Goal: Task Accomplishment & Management: Manage account settings

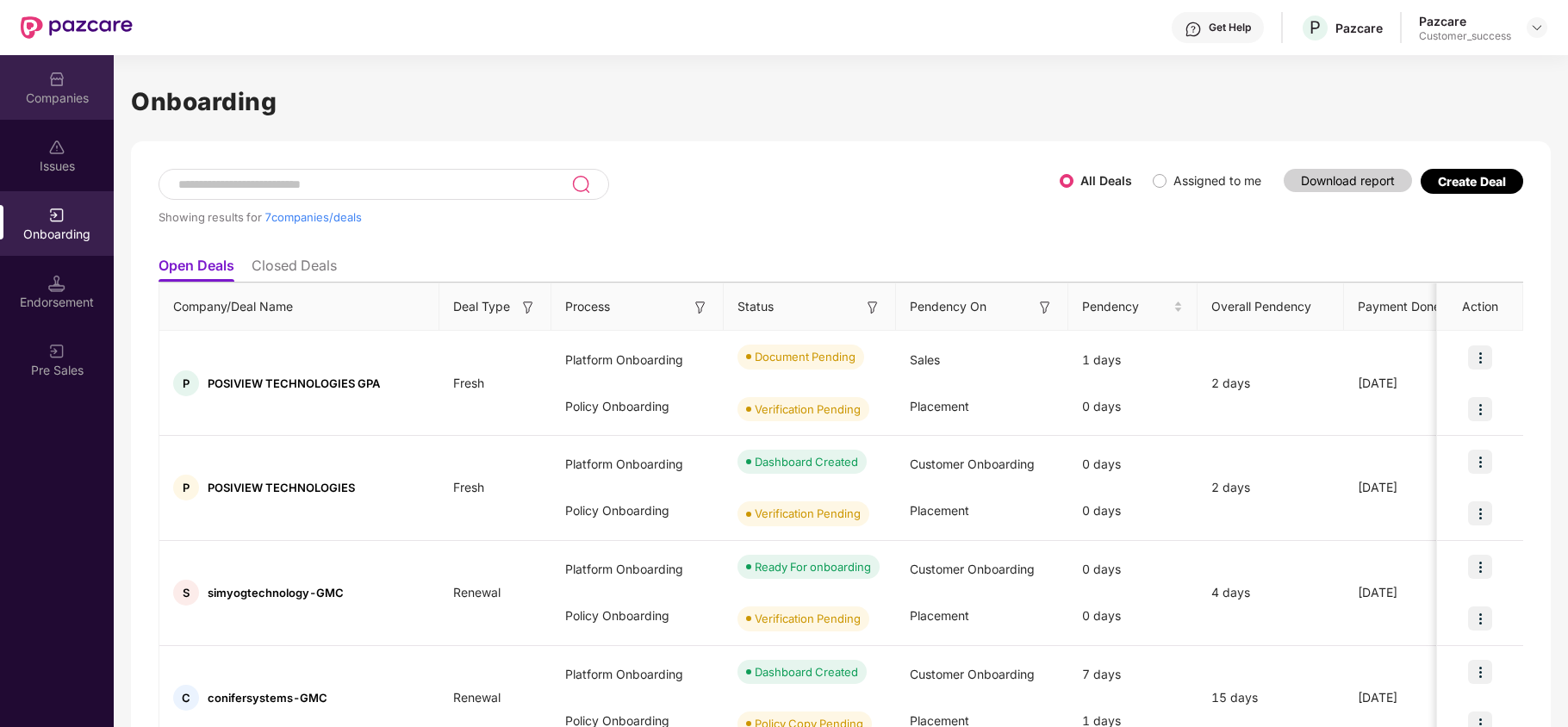
click at [95, 98] on div "Companies" at bounding box center [57, 98] width 114 height 17
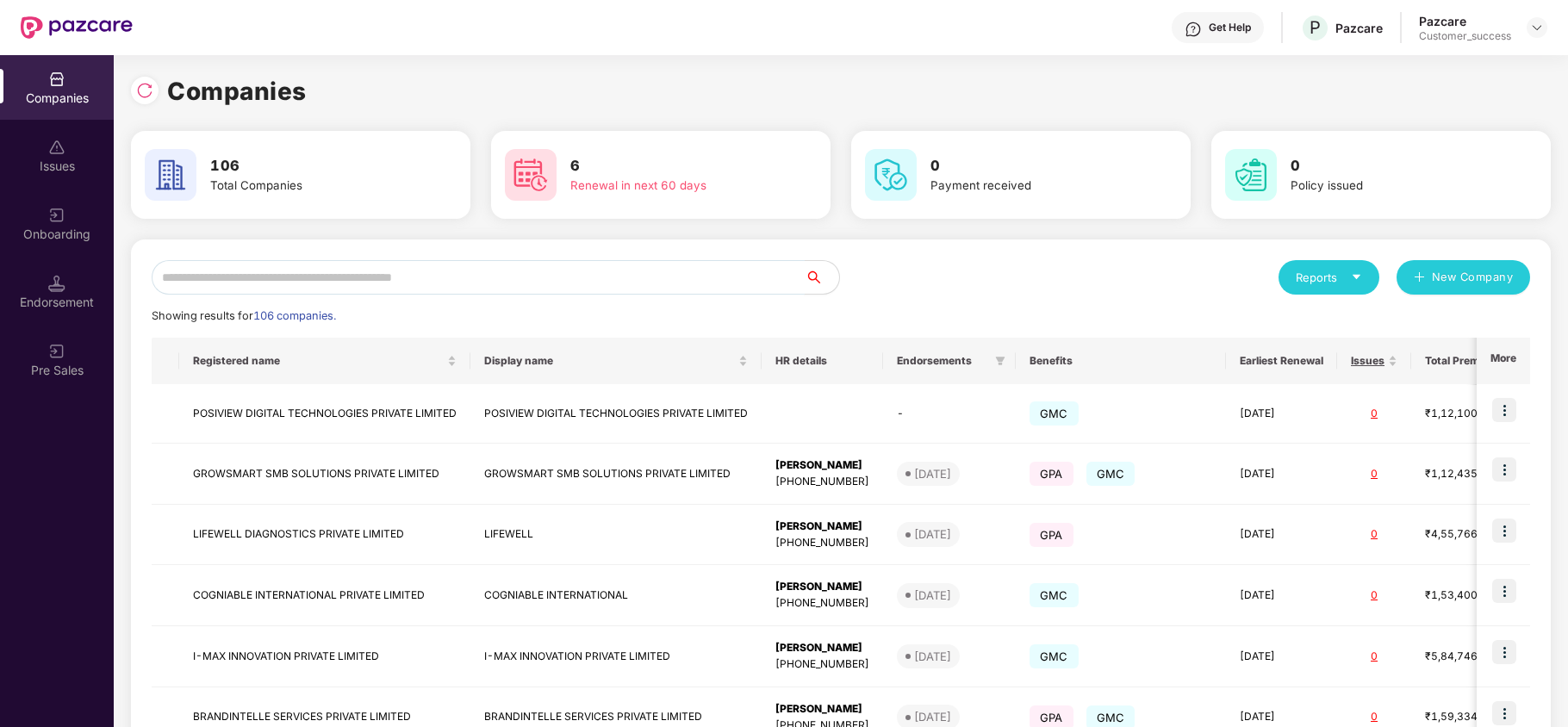
click at [313, 274] on input "text" at bounding box center [478, 277] width 653 height 34
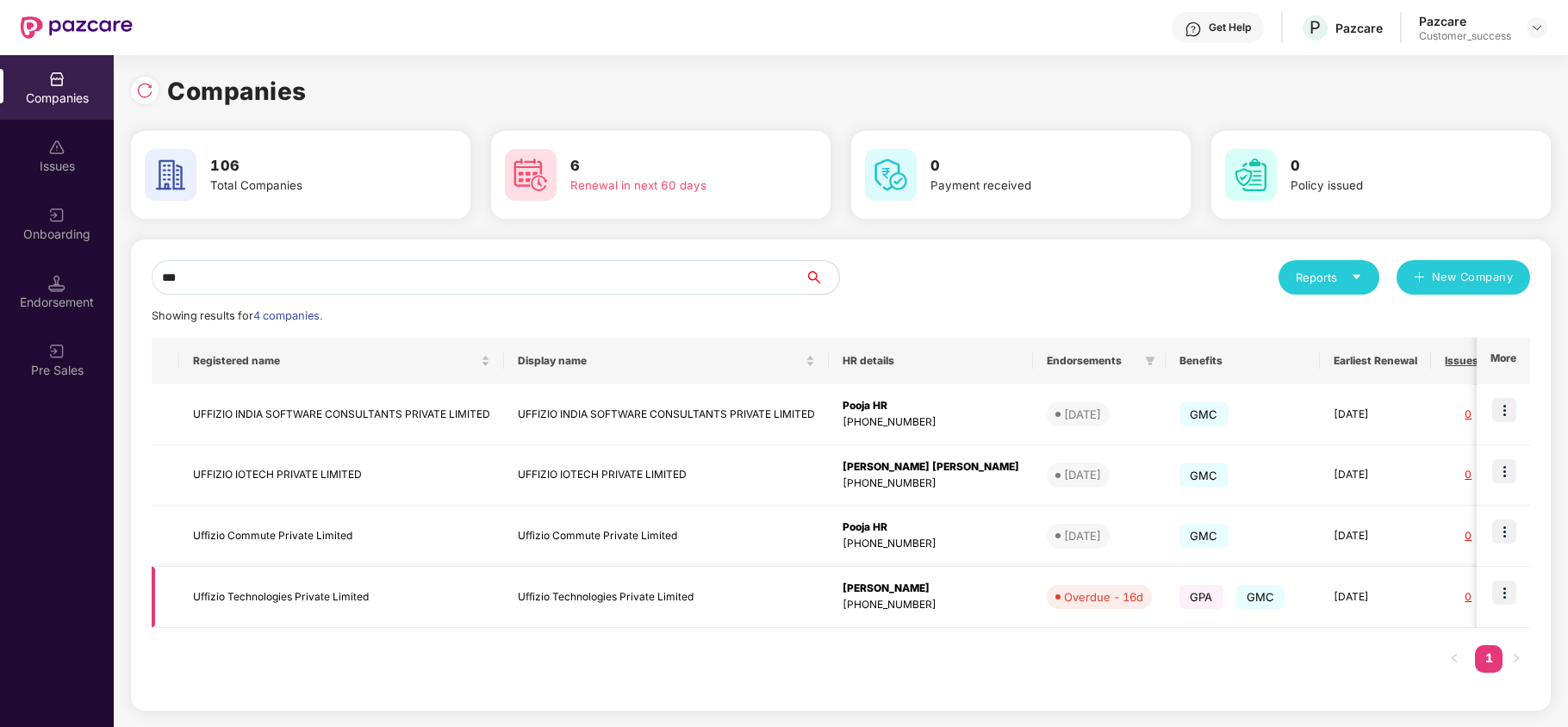
type input "***"
click at [1496, 590] on img at bounding box center [1504, 592] width 24 height 24
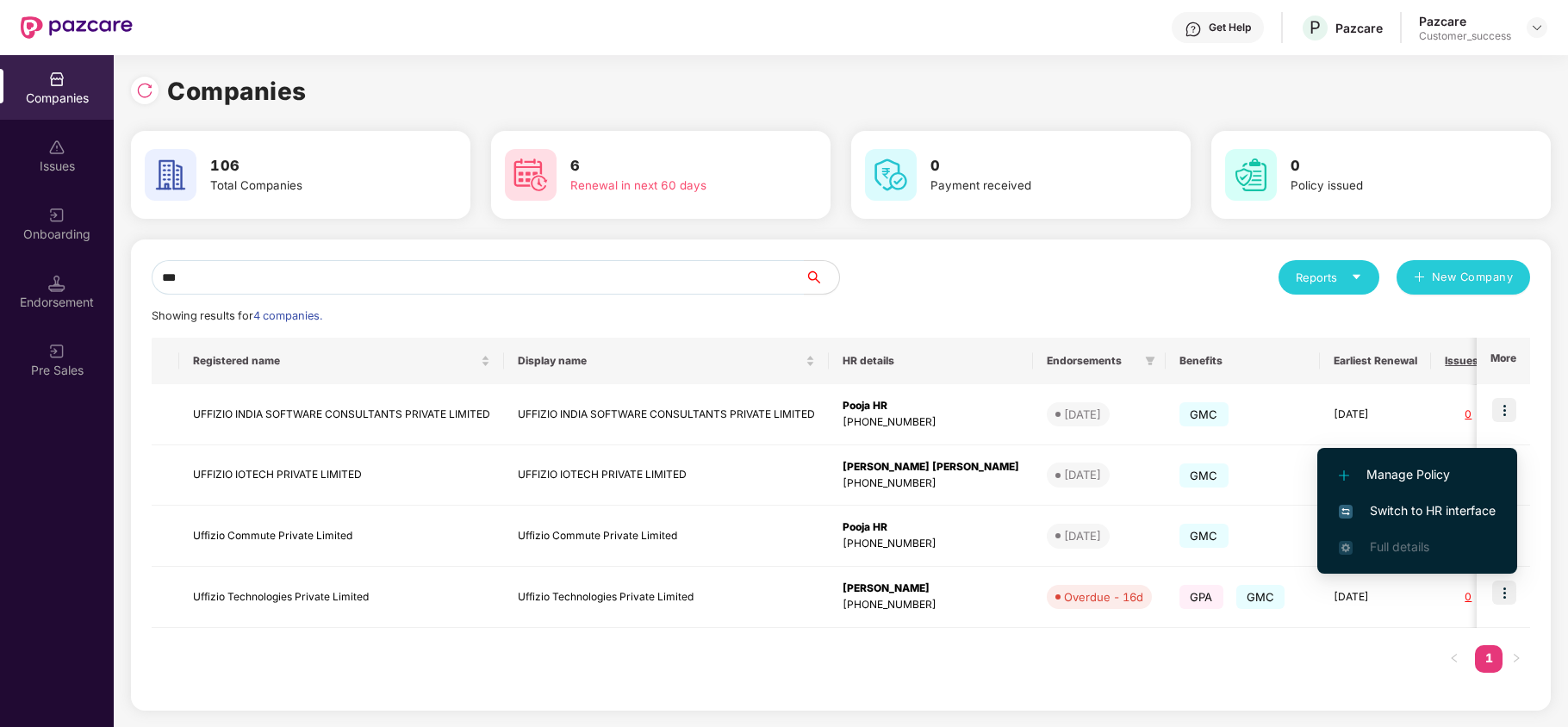
click at [1384, 513] on span "Switch to HR interface" at bounding box center [1417, 511] width 157 height 19
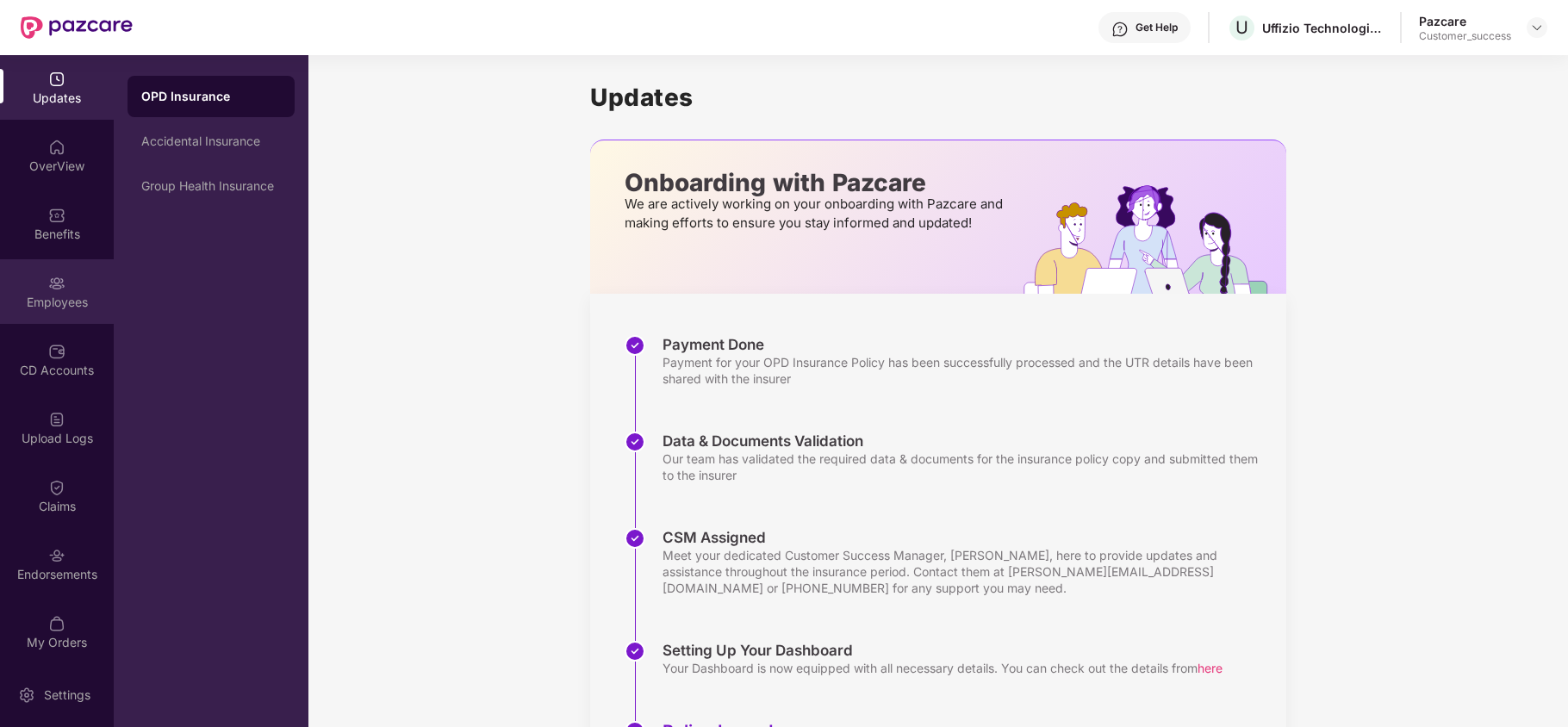
click at [42, 305] on div "Employees" at bounding box center [57, 302] width 114 height 17
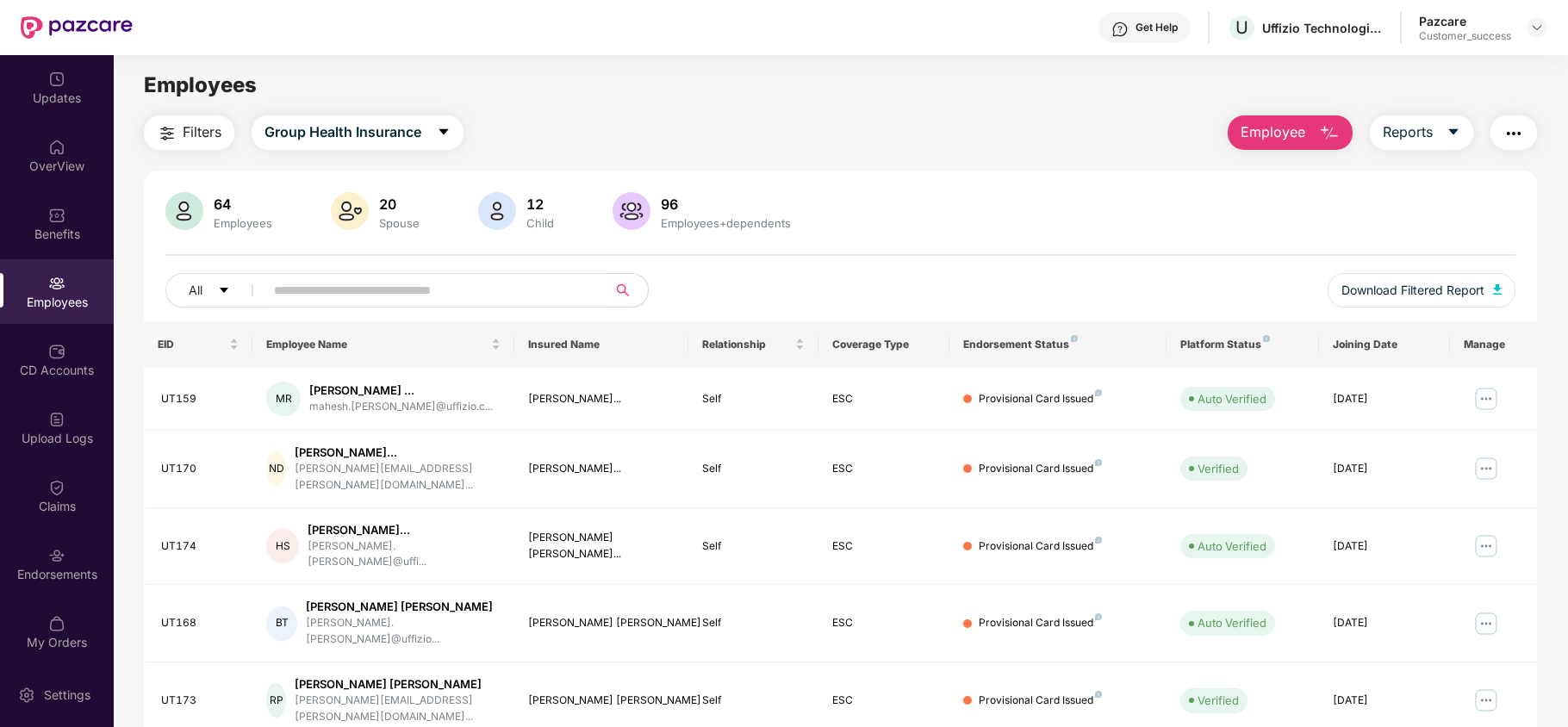
click at [369, 287] on input "text" at bounding box center [429, 290] width 310 height 26
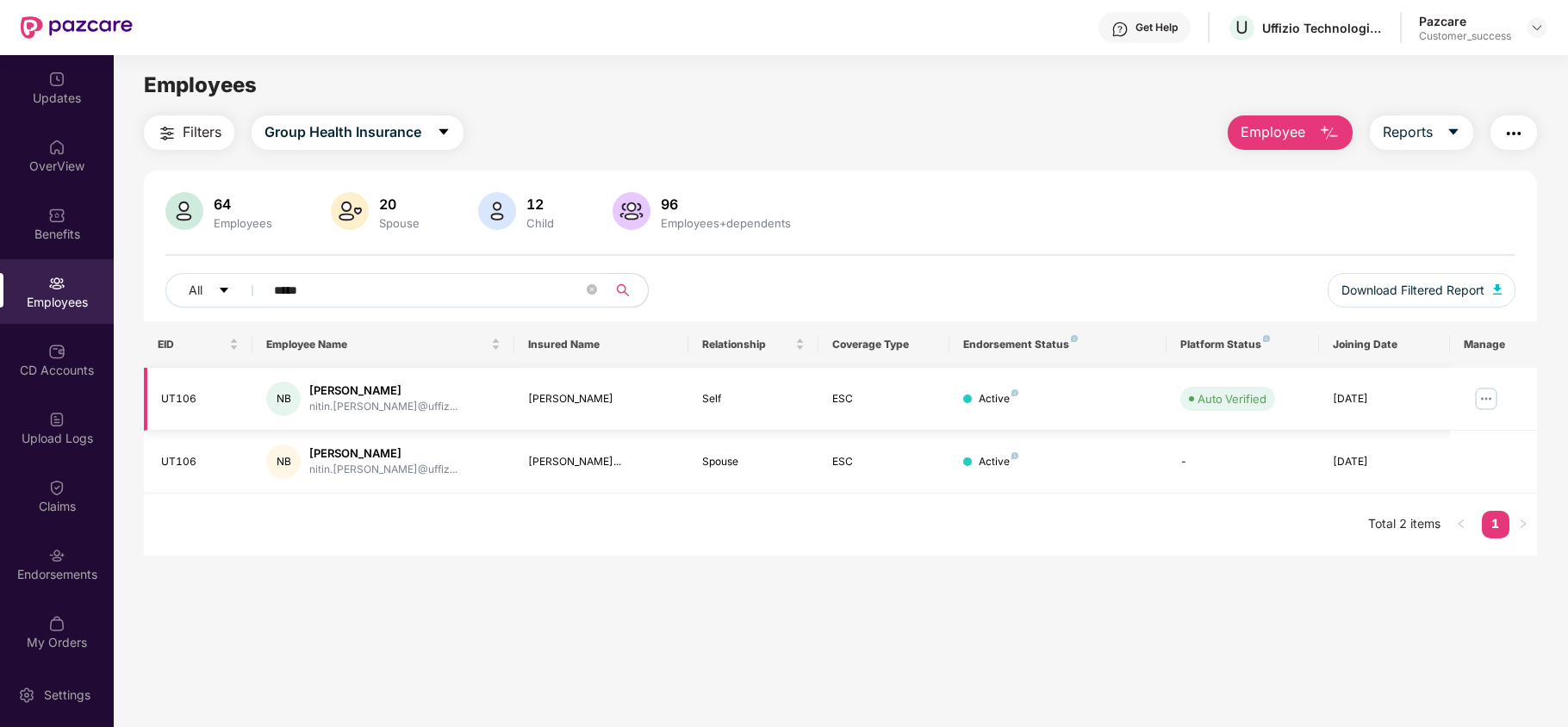
type input "*****"
click at [1487, 395] on img at bounding box center [1487, 398] width 27 height 27
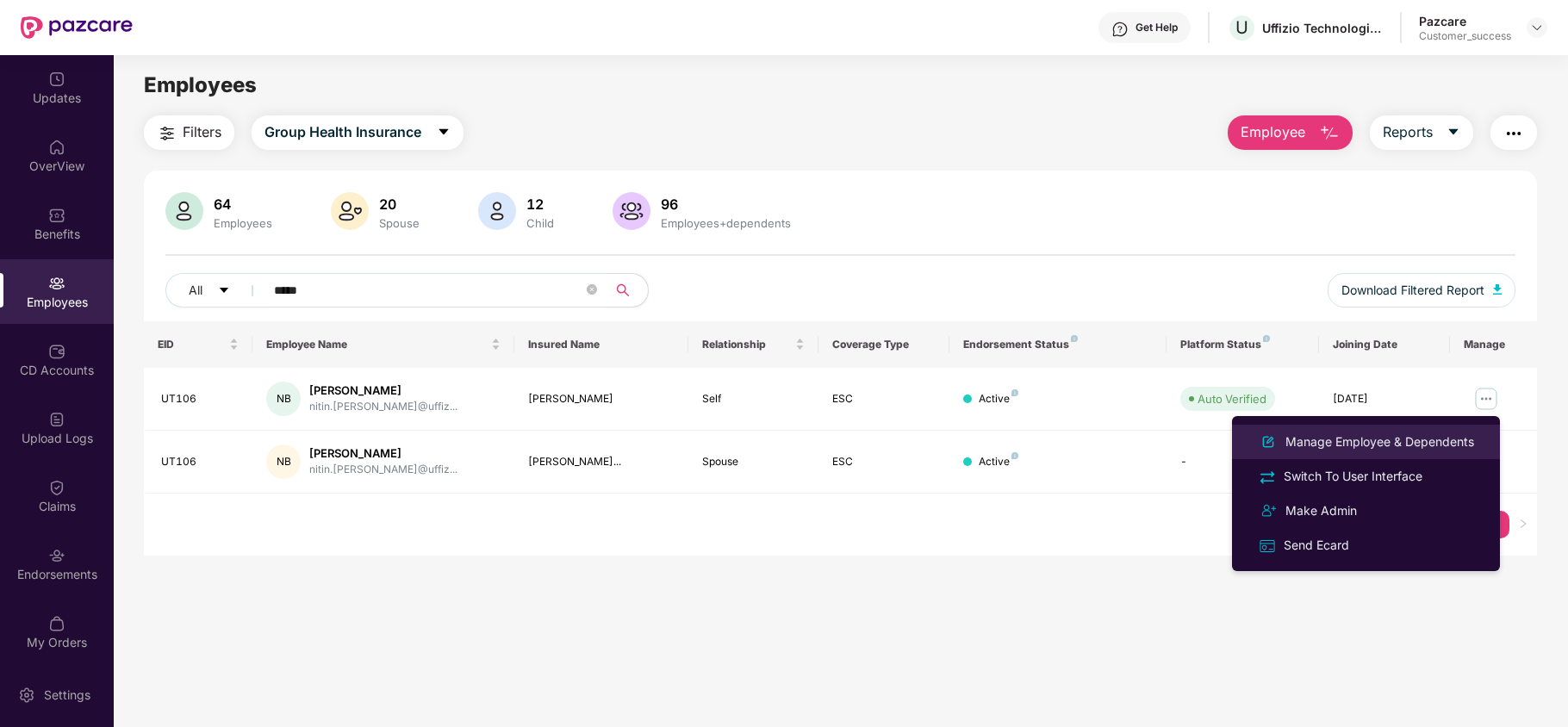
click at [1368, 439] on div "Manage Employee & Dependents" at bounding box center [1380, 442] width 196 height 19
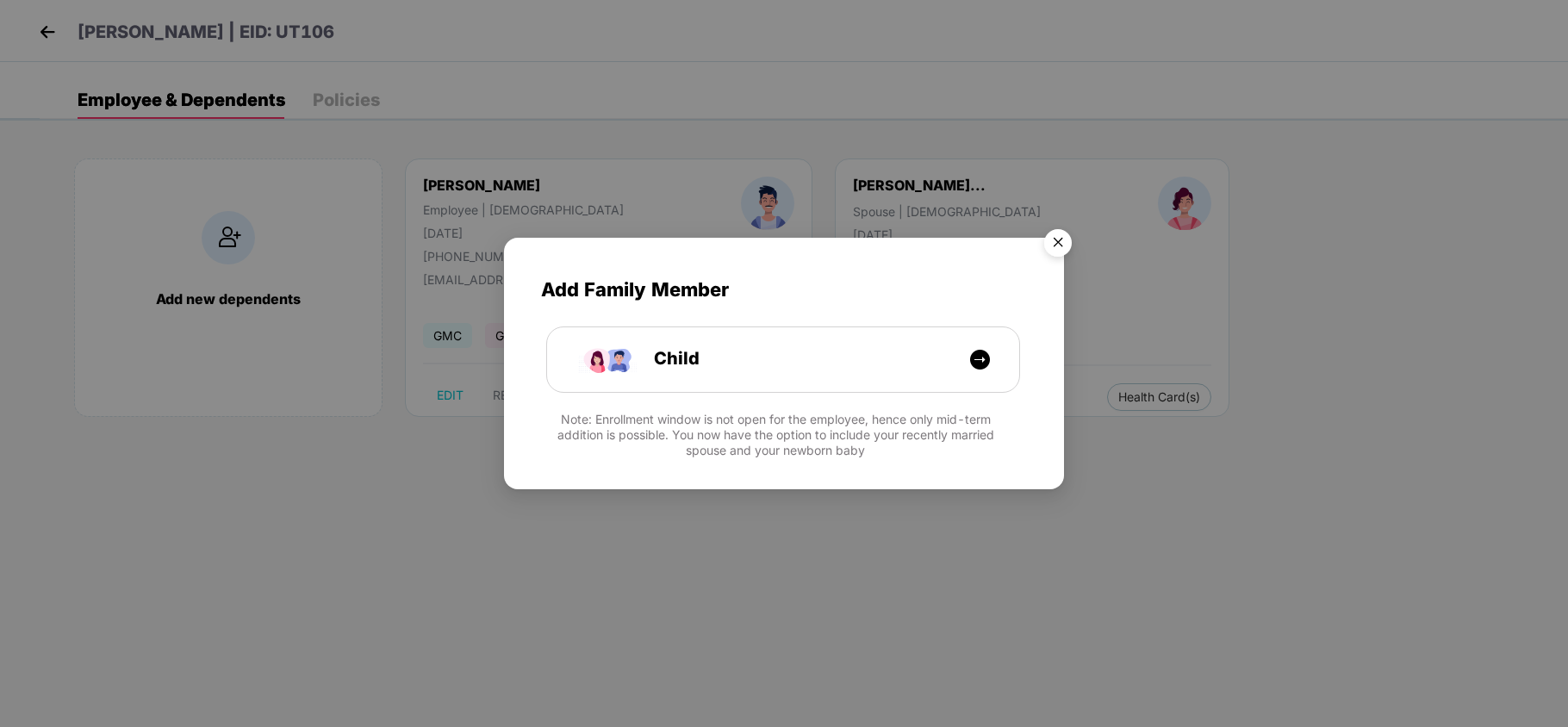
click at [1055, 231] on img "Close" at bounding box center [1057, 245] width 48 height 48
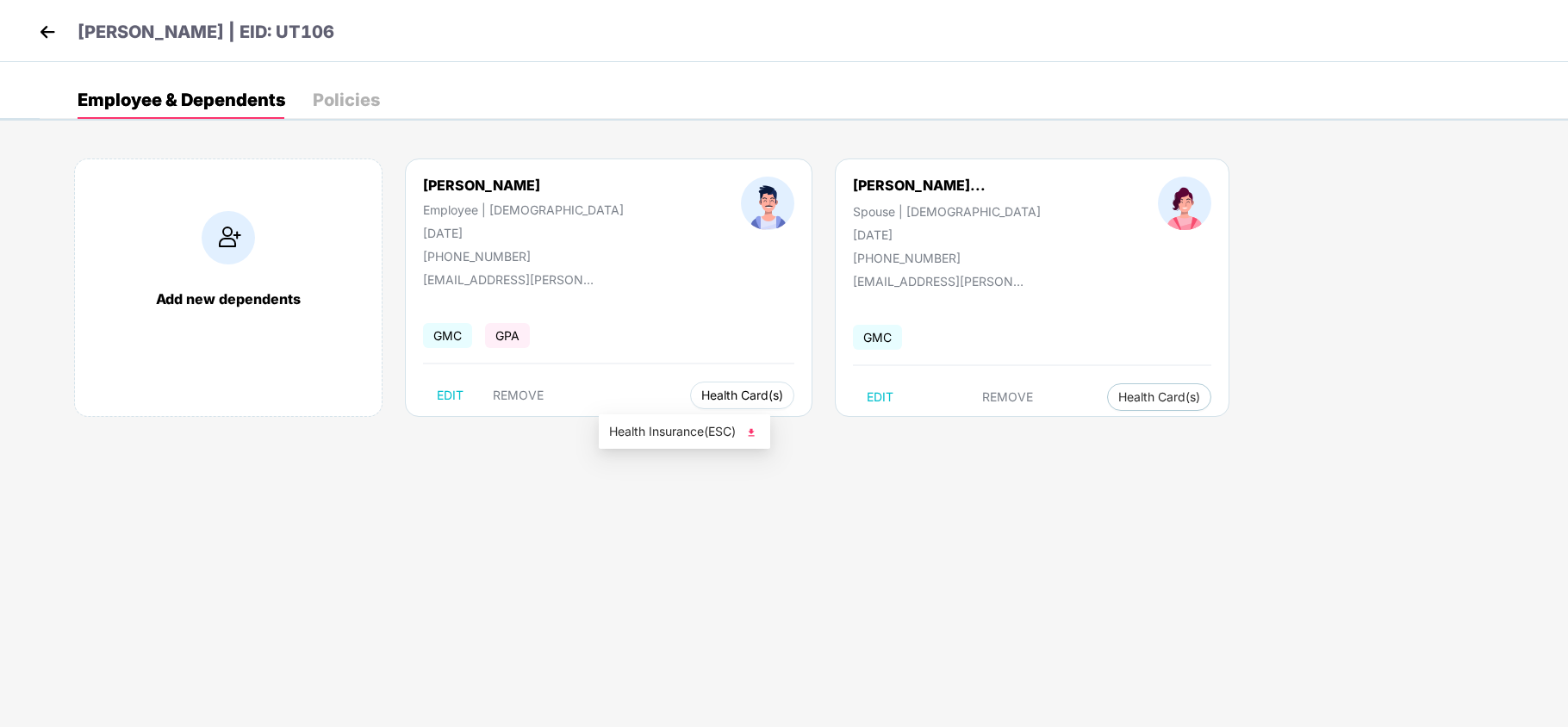
click at [702, 400] on span "Health Card(s)" at bounding box center [742, 396] width 81 height 9
click at [636, 432] on span "Health Insurance(ESC)" at bounding box center [684, 431] width 151 height 19
click at [1118, 401] on span "Health Card(s)" at bounding box center [1159, 397] width 81 height 9
click at [1020, 432] on span "Health Insurance(ESC)" at bounding box center [1071, 434] width 151 height 19
click at [43, 35] on img at bounding box center [47, 32] width 26 height 26
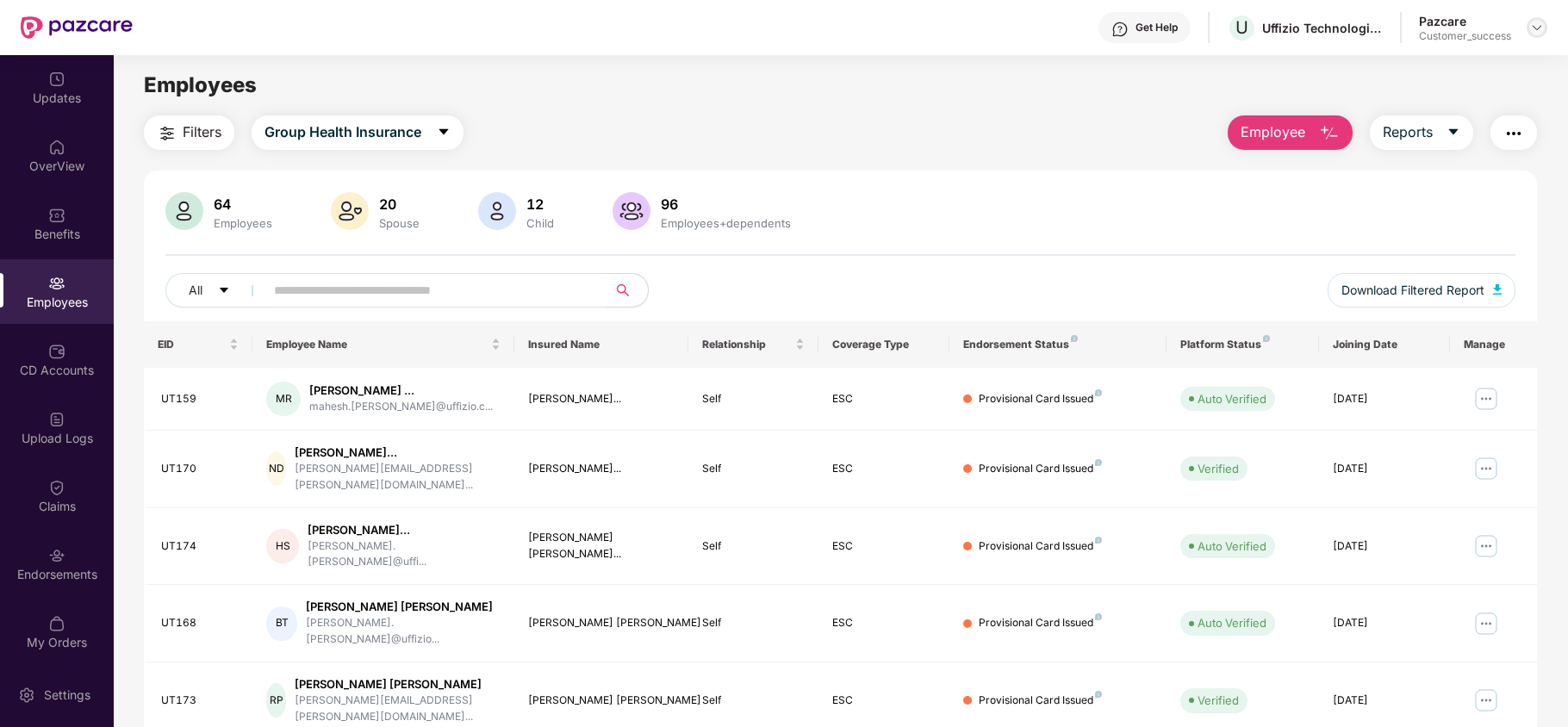
click at [1539, 25] on img at bounding box center [1536, 27] width 14 height 14
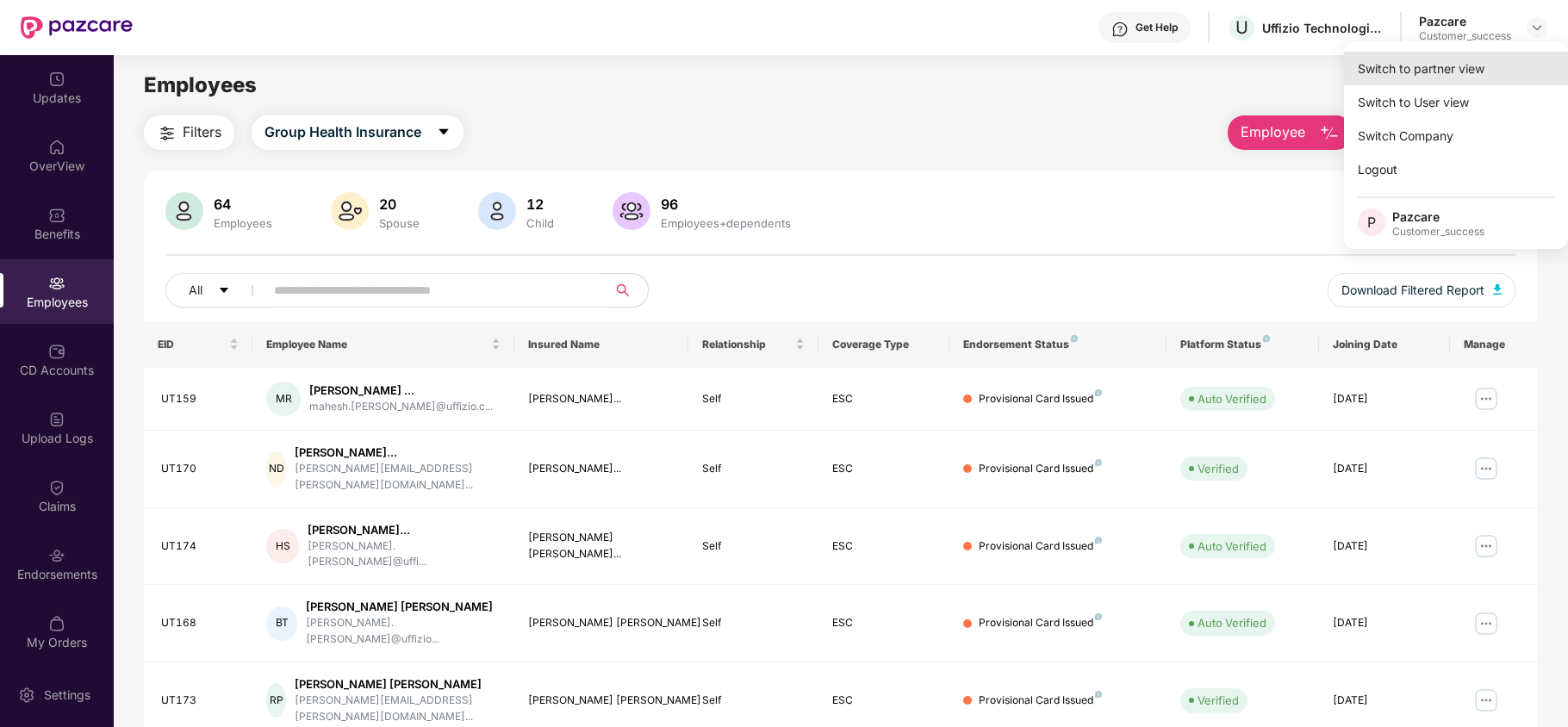
click at [1483, 53] on div "Switch to partner view" at bounding box center [1456, 68] width 224 height 33
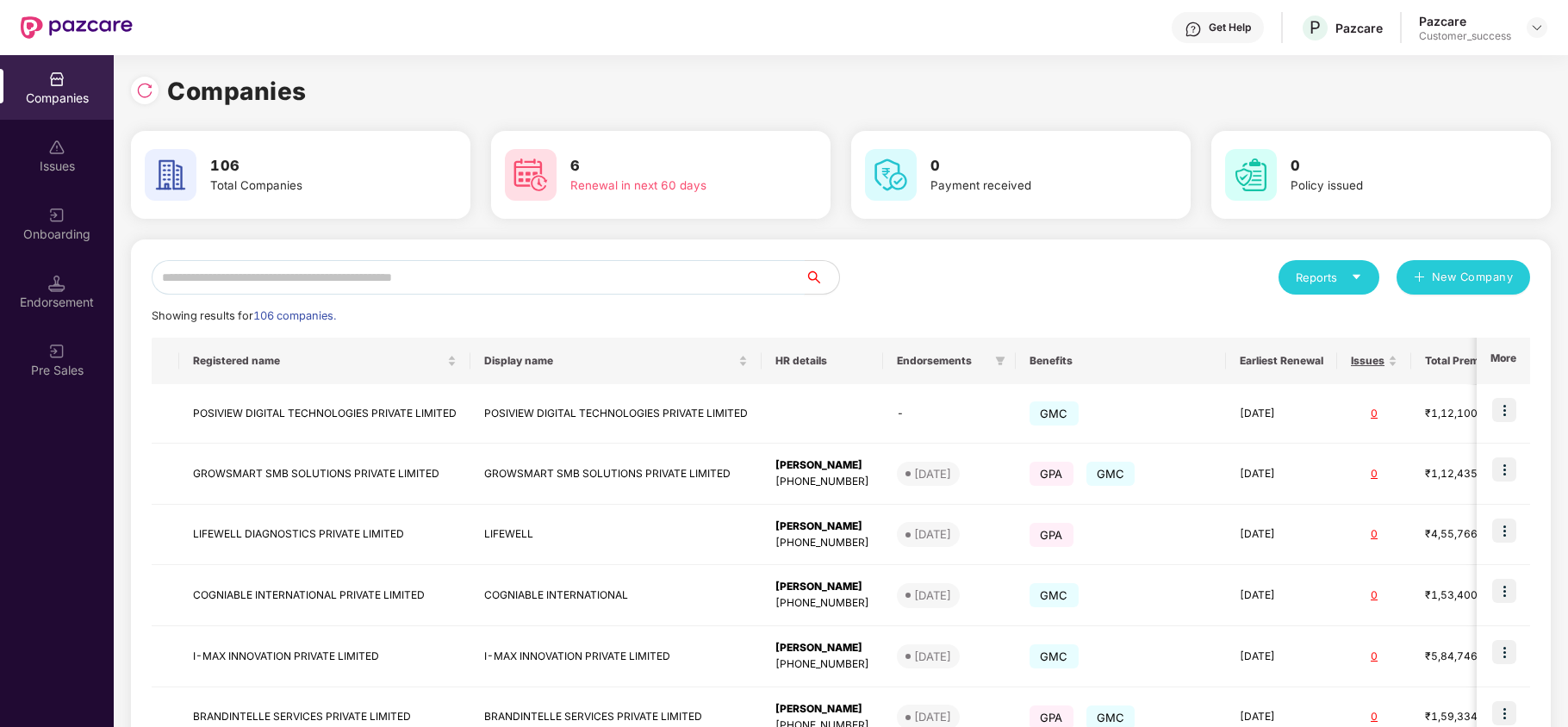
click at [600, 286] on input "text" at bounding box center [478, 277] width 653 height 34
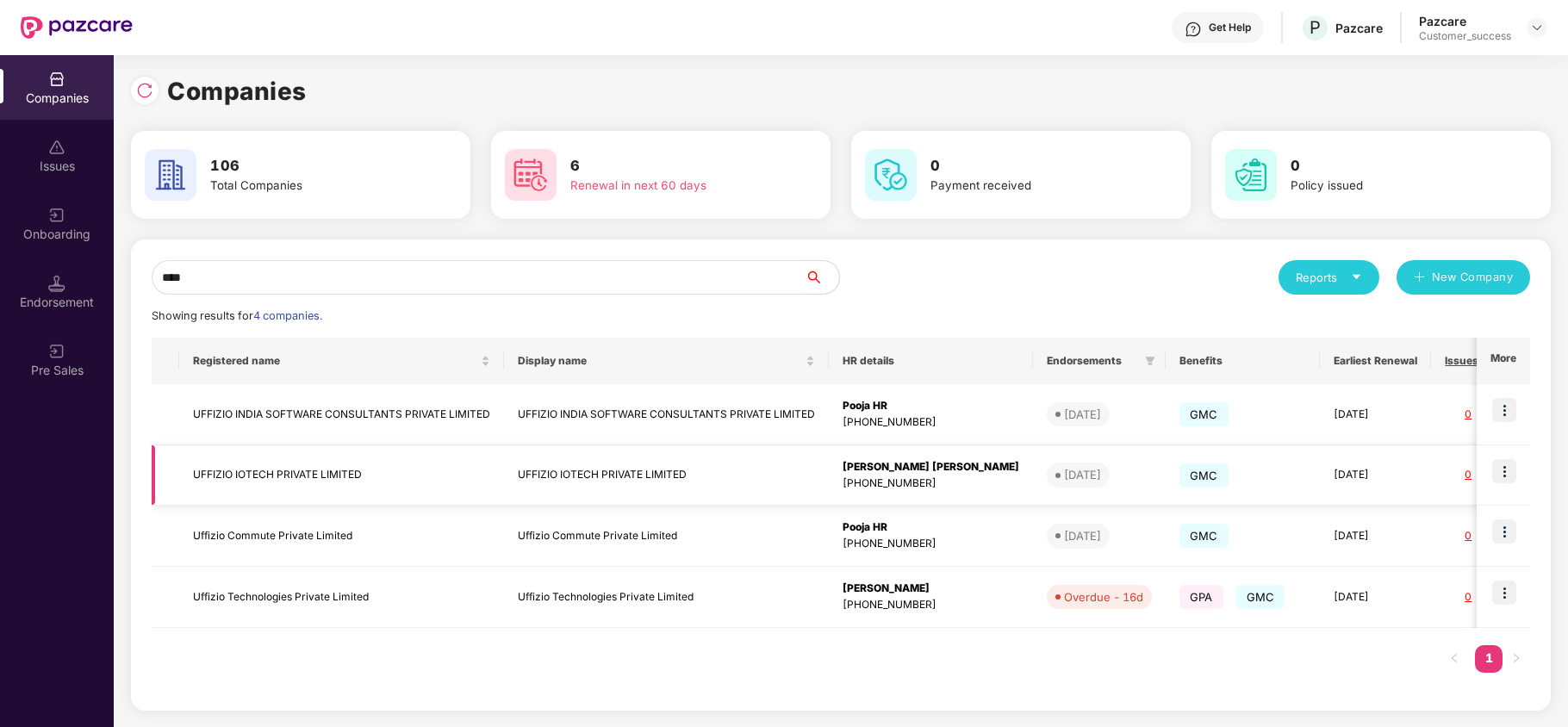
type input "****"
click at [1509, 473] on img at bounding box center [1504, 471] width 24 height 24
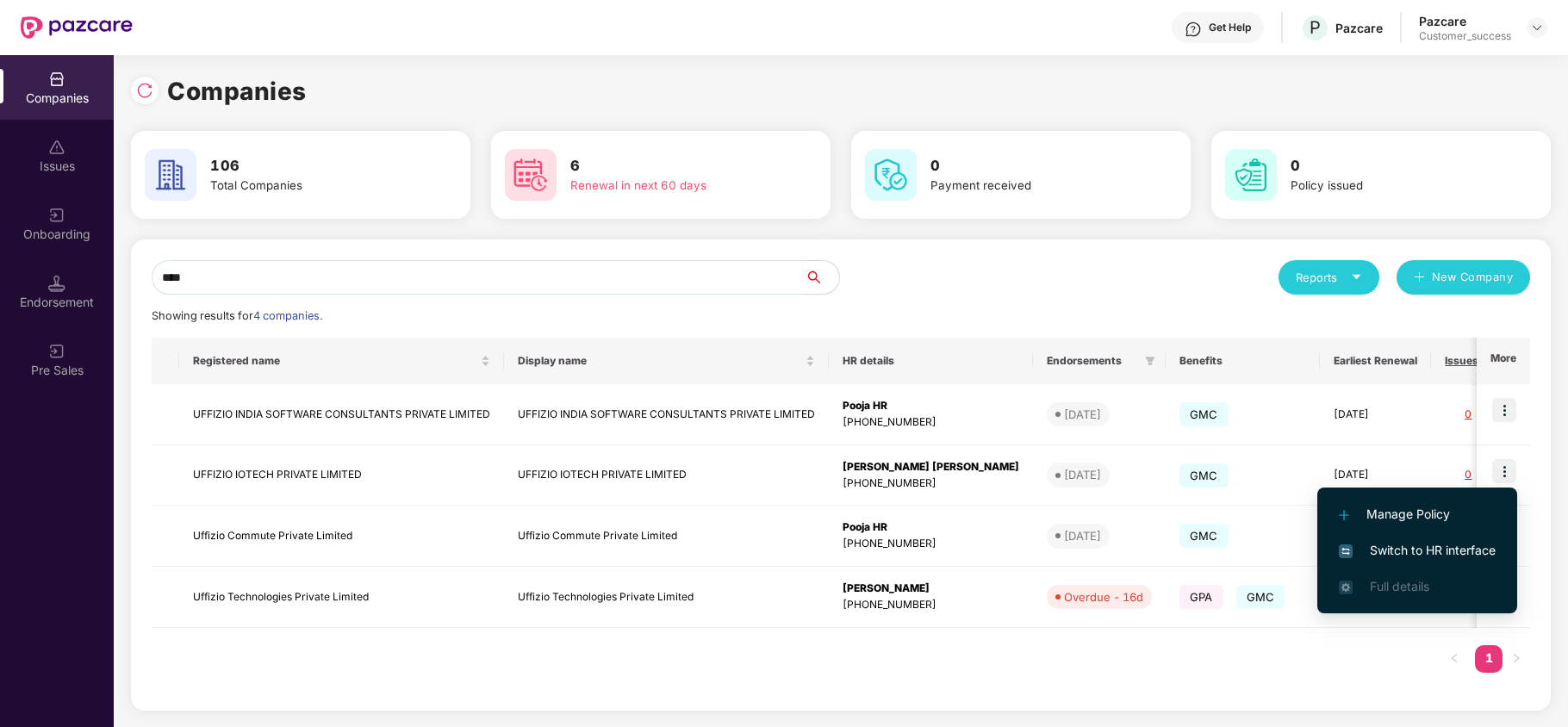
click at [1406, 545] on span "Switch to HR interface" at bounding box center [1417, 550] width 157 height 19
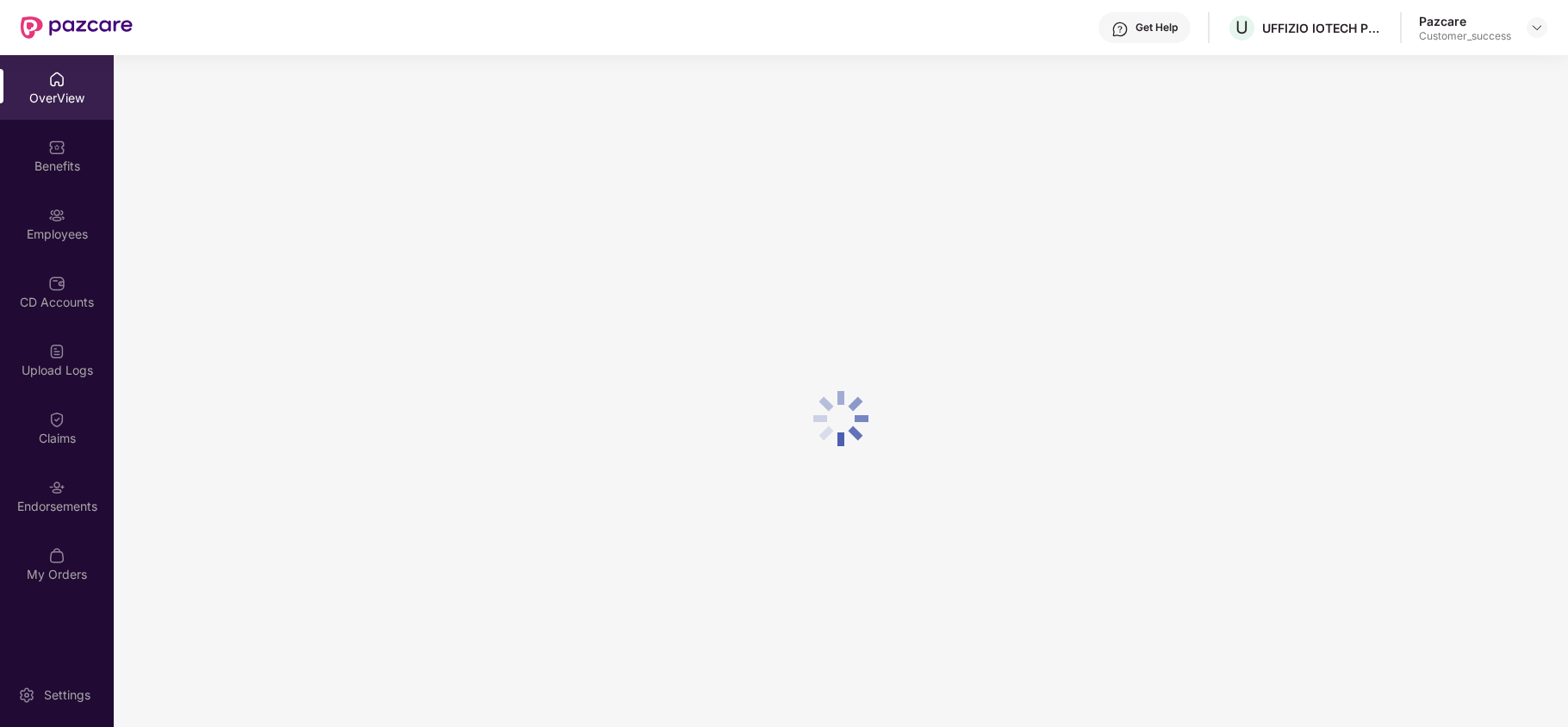
click at [46, 210] on div "Employees" at bounding box center [57, 223] width 114 height 64
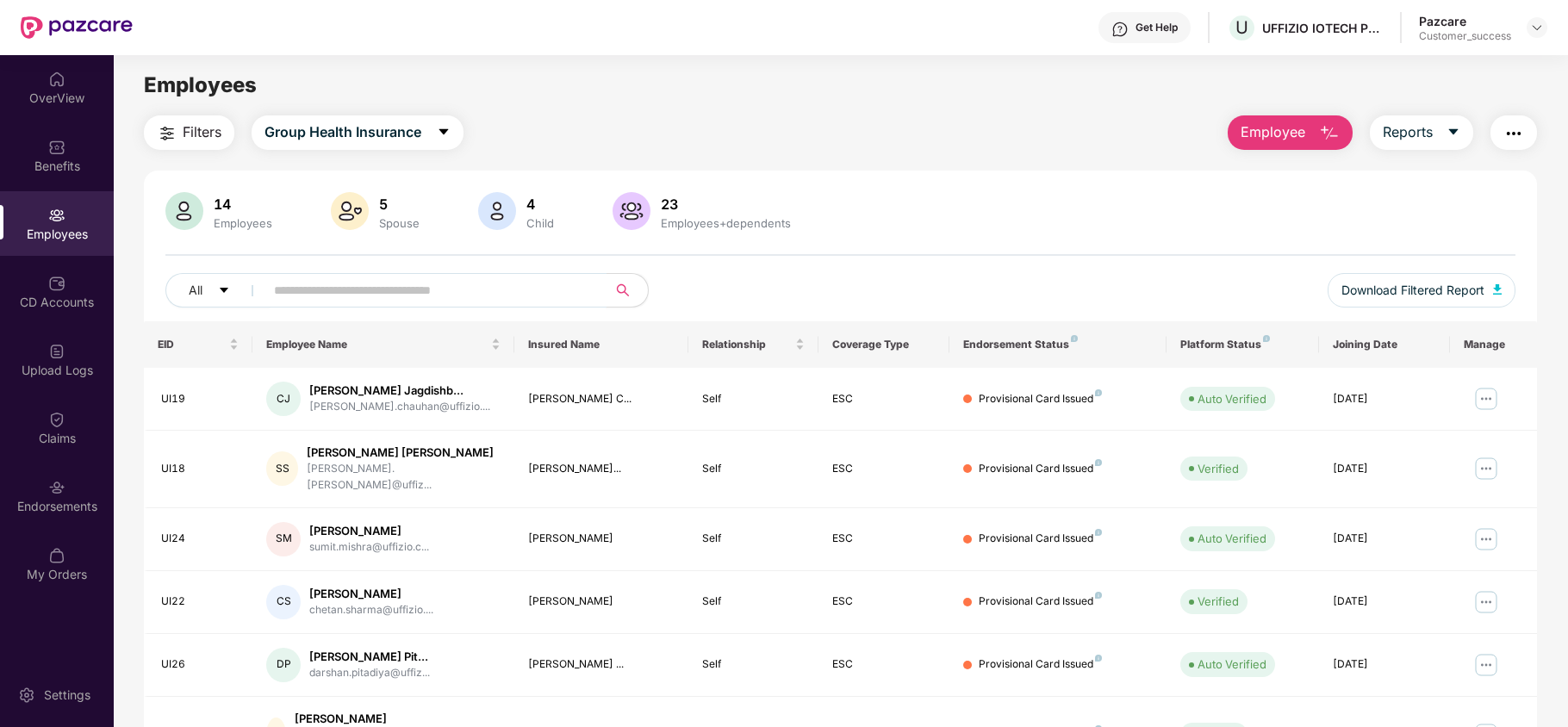
click at [297, 292] on input "text" at bounding box center [429, 290] width 310 height 26
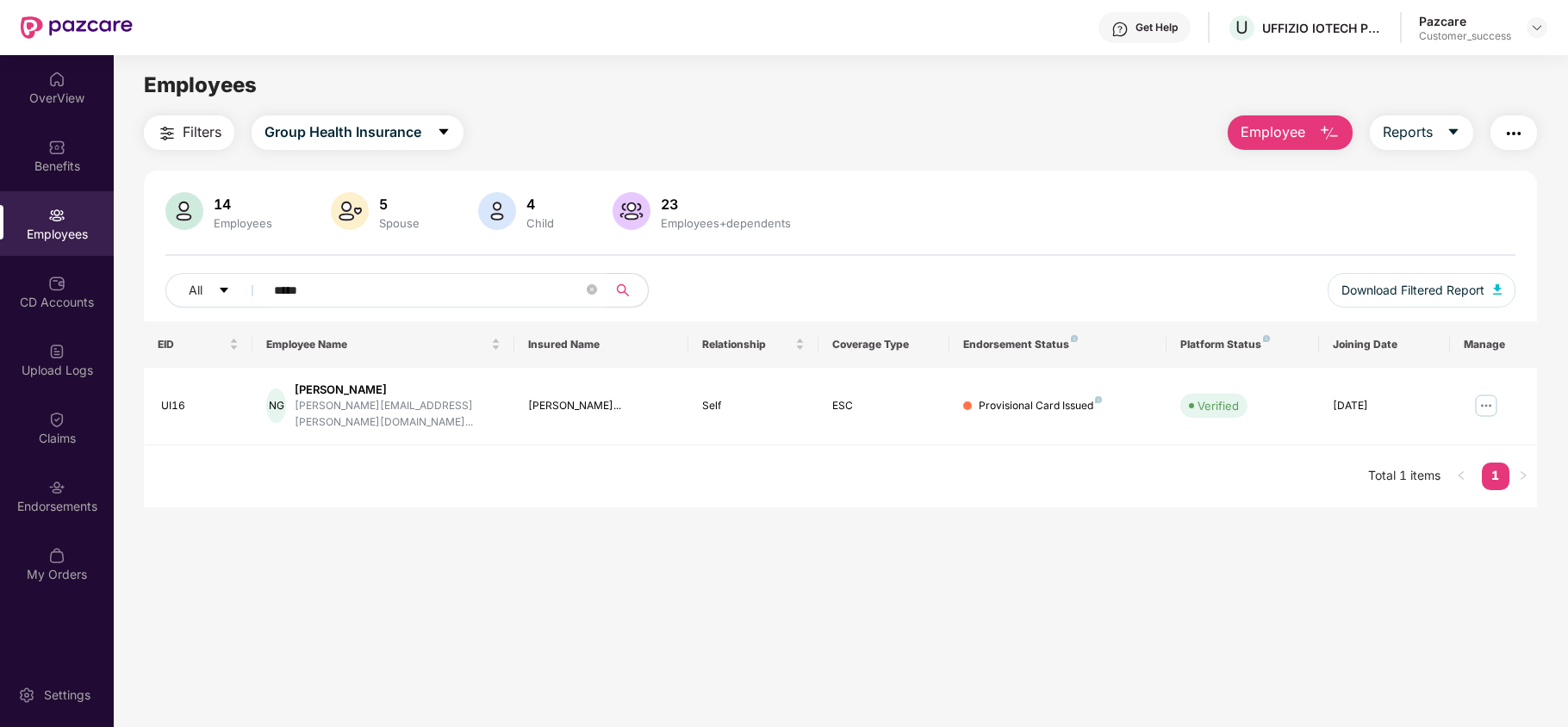
type input "*****"
click at [1525, 26] on div "Pazcare Customer_success" at bounding box center [1484, 27] width 129 height 30
click at [1537, 27] on img at bounding box center [1536, 27] width 14 height 14
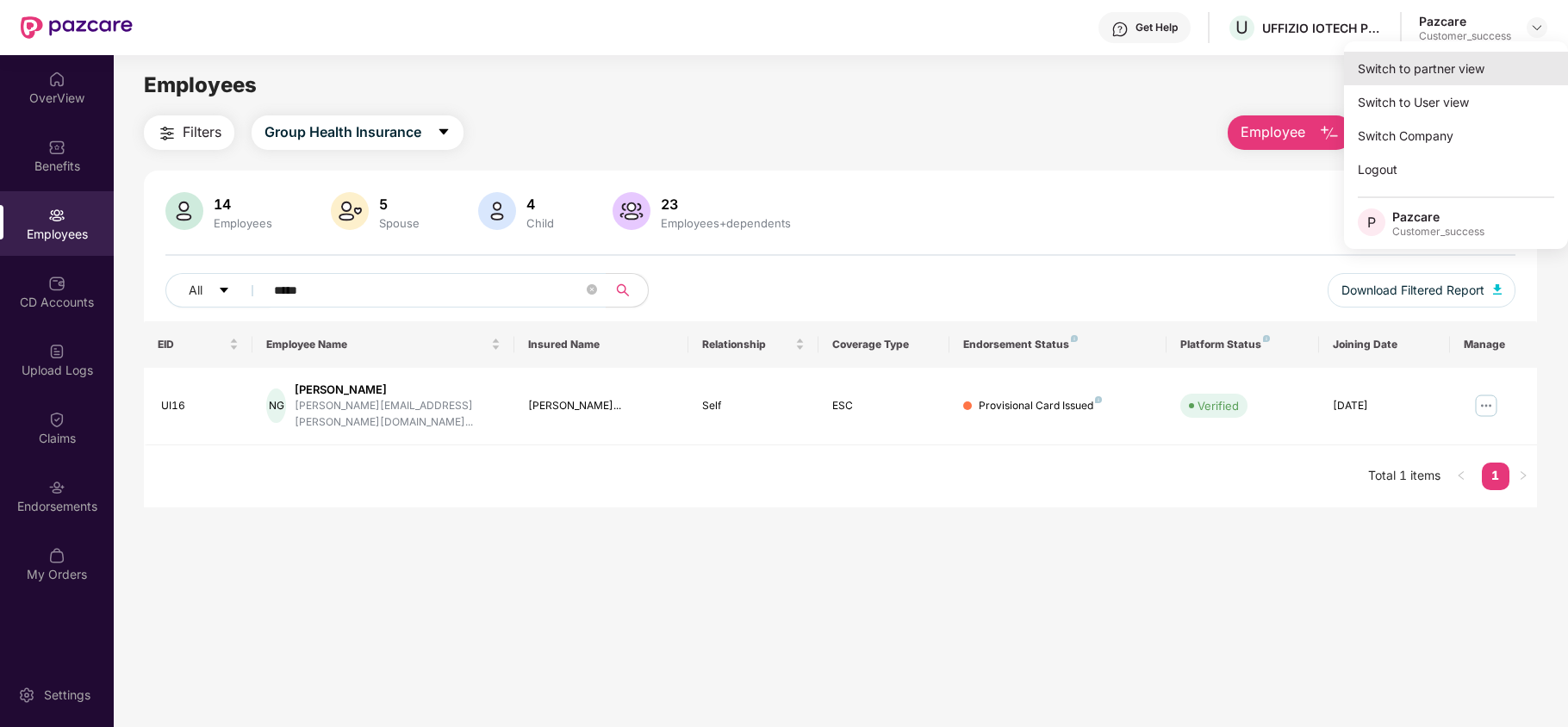
click at [1429, 76] on div "Switch to partner view" at bounding box center [1456, 68] width 224 height 33
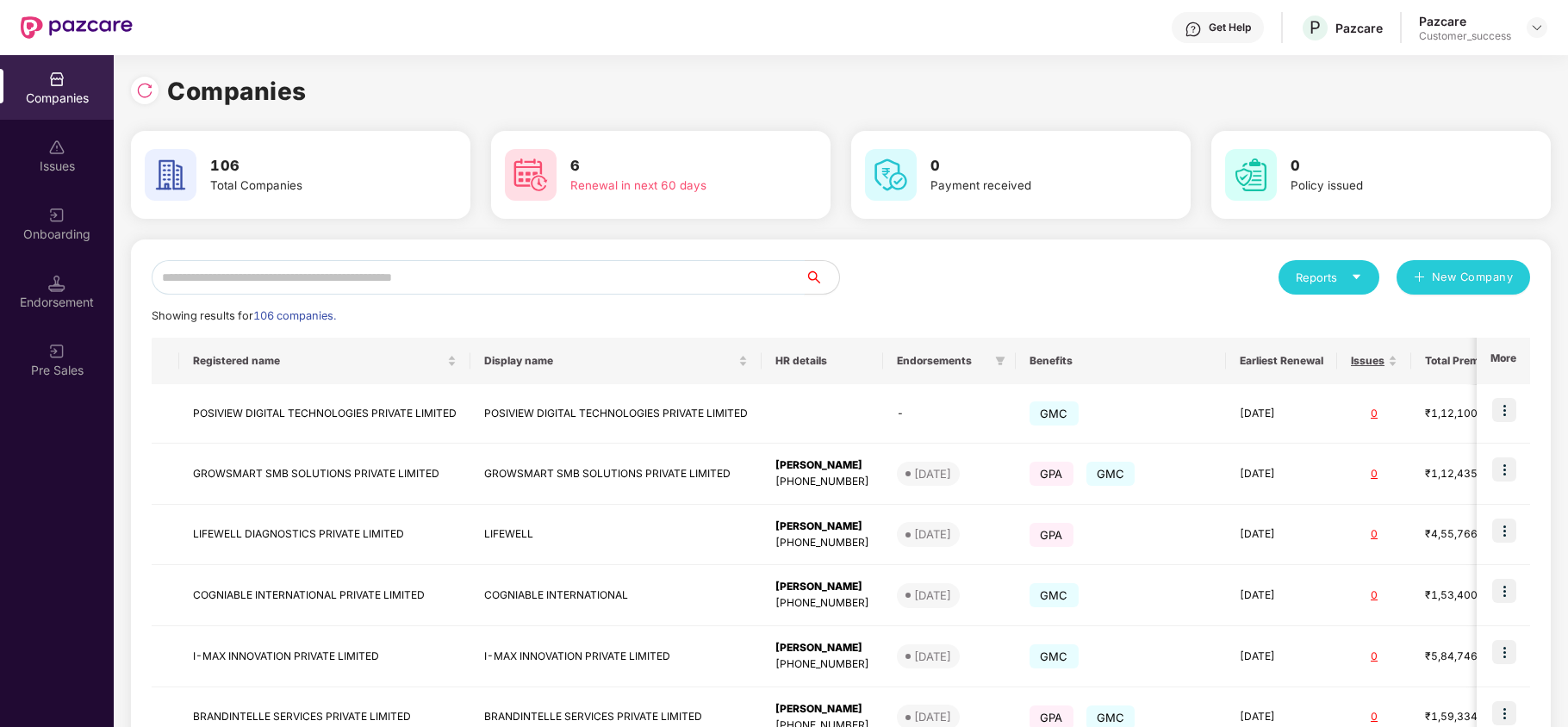
click at [539, 271] on input "text" at bounding box center [478, 277] width 653 height 34
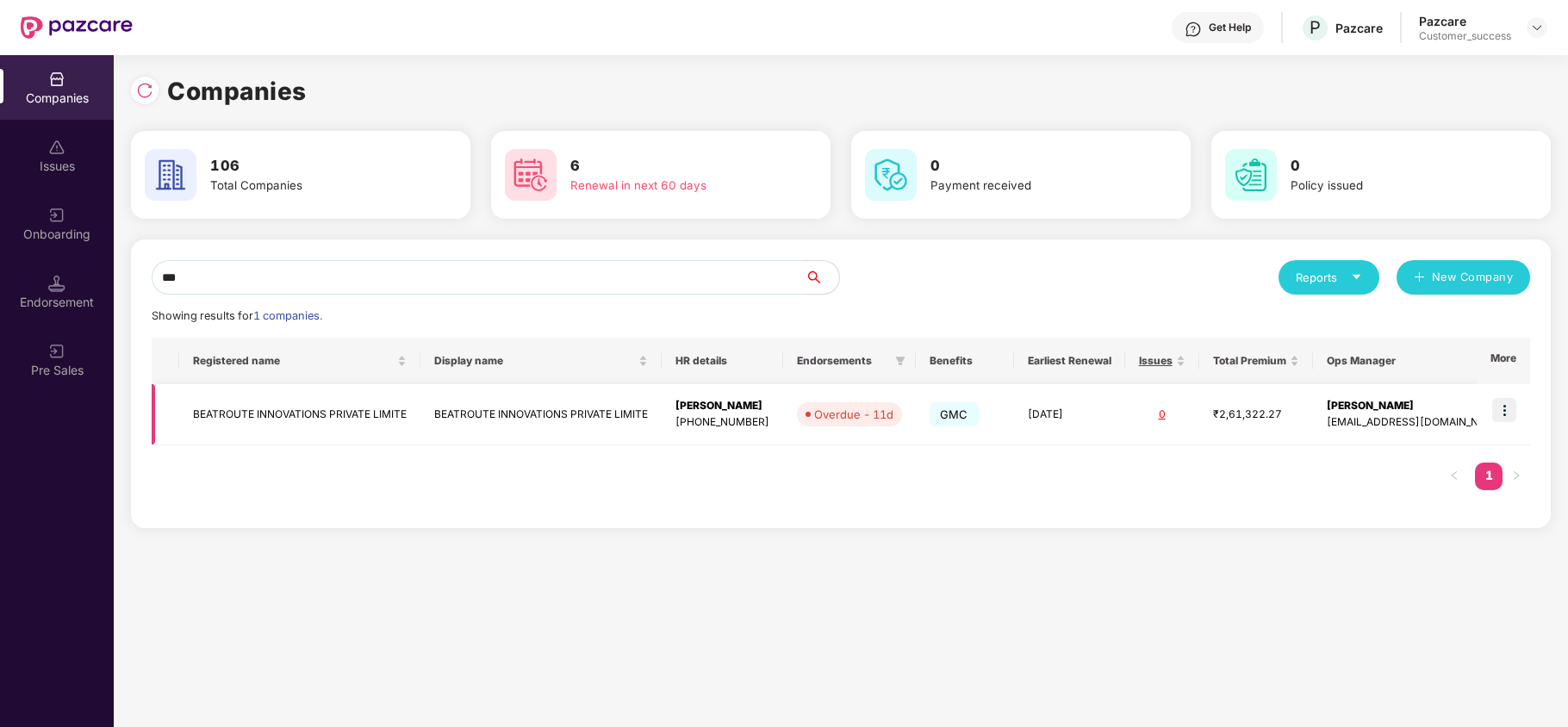
type input "***"
click at [1511, 402] on img at bounding box center [1504, 410] width 24 height 24
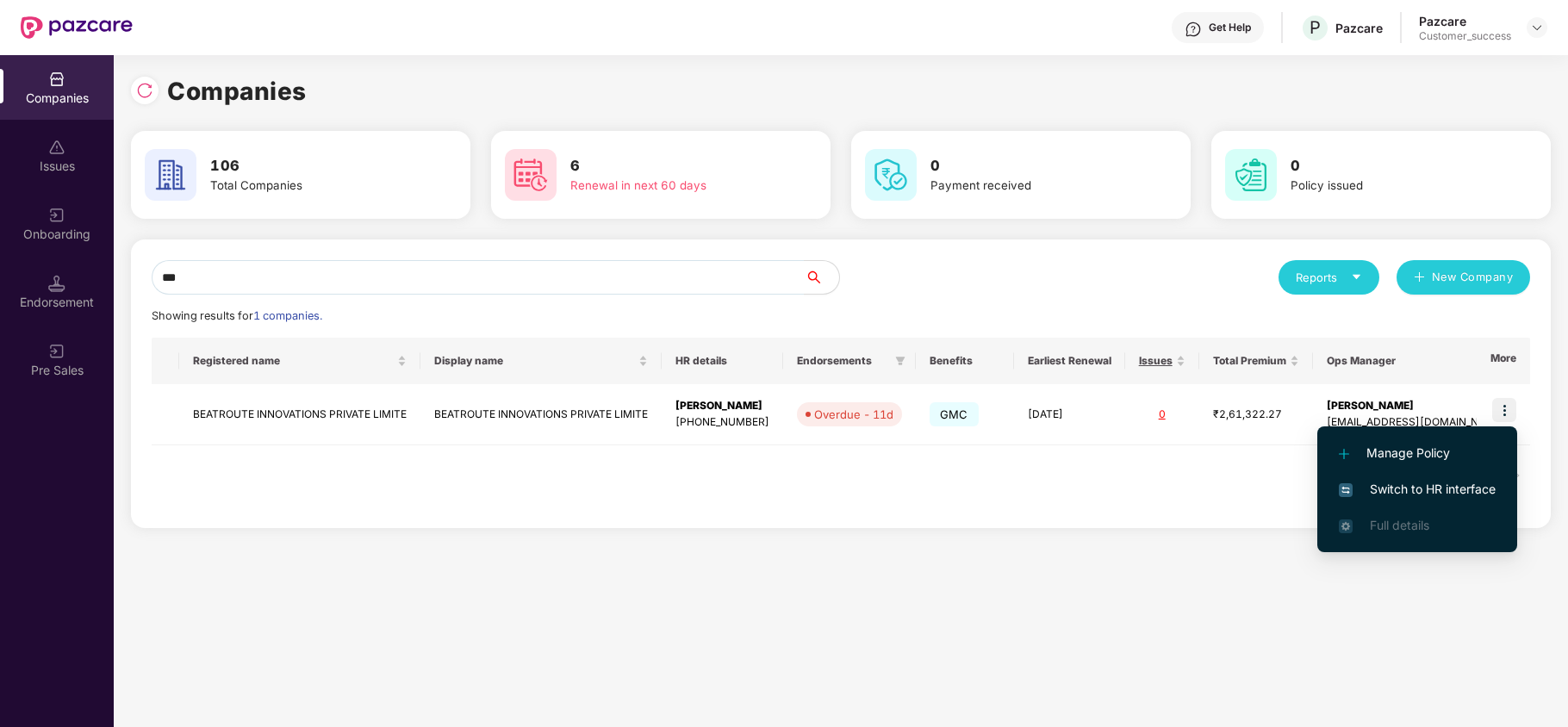
click at [1384, 494] on span "Switch to HR interface" at bounding box center [1417, 489] width 157 height 19
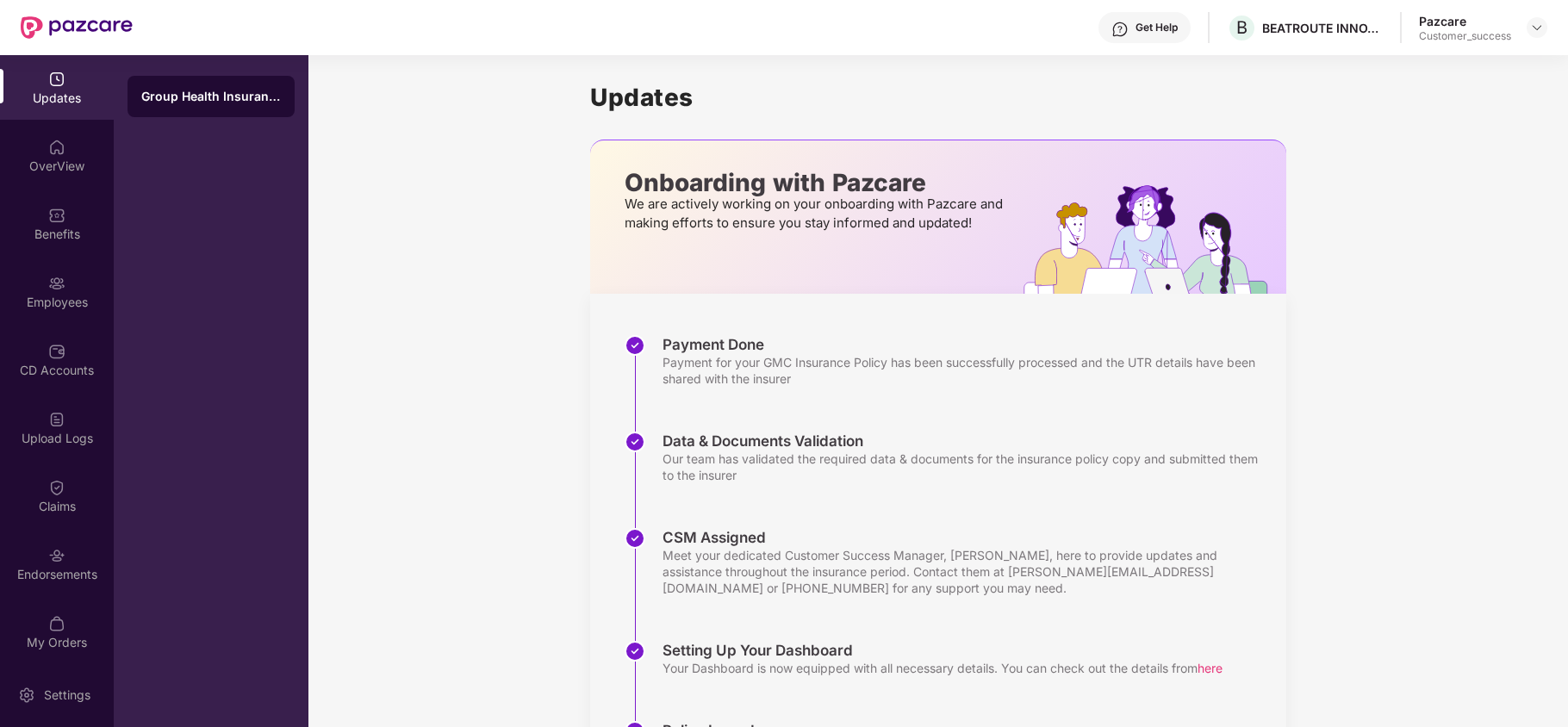
click at [65, 290] on div "Employees" at bounding box center [57, 291] width 114 height 64
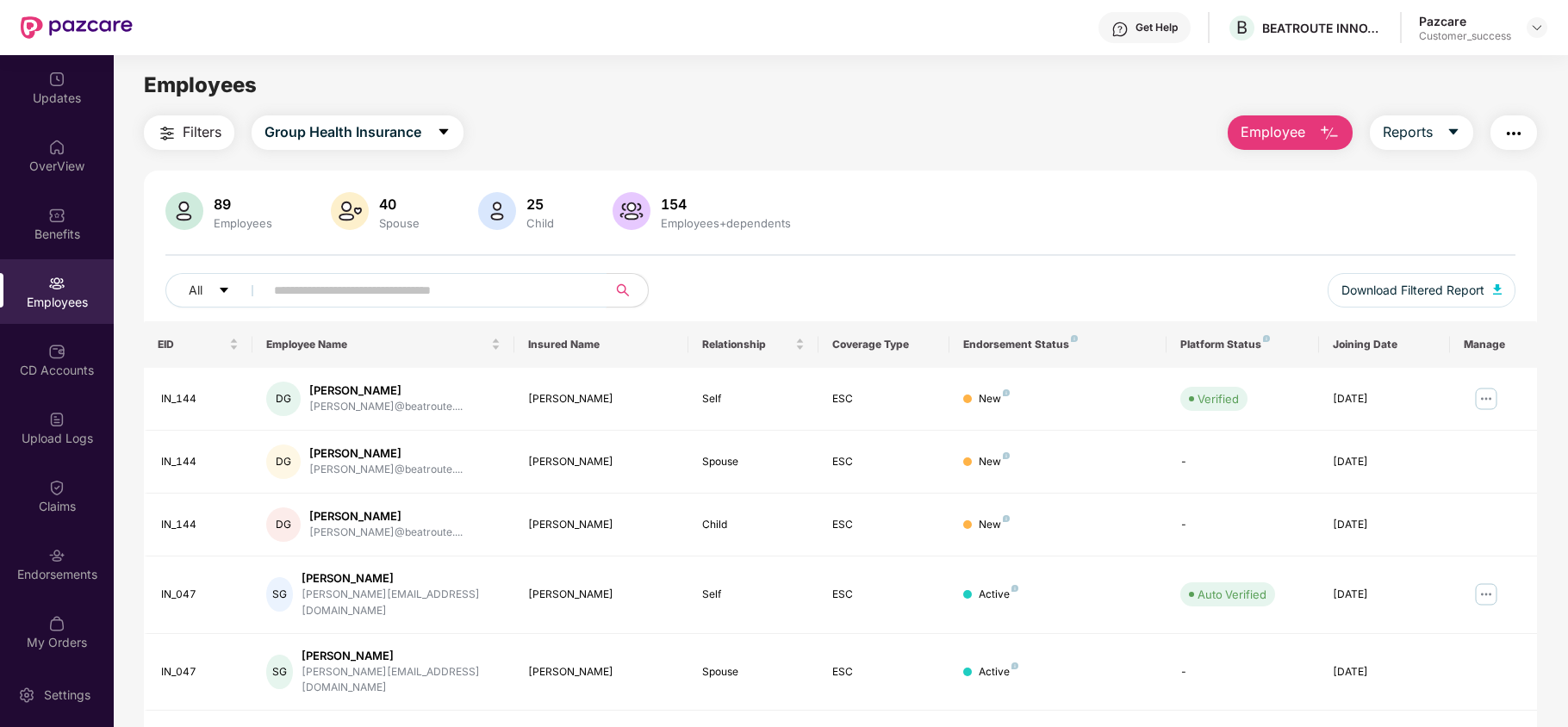
click at [372, 288] on input "text" at bounding box center [429, 290] width 310 height 26
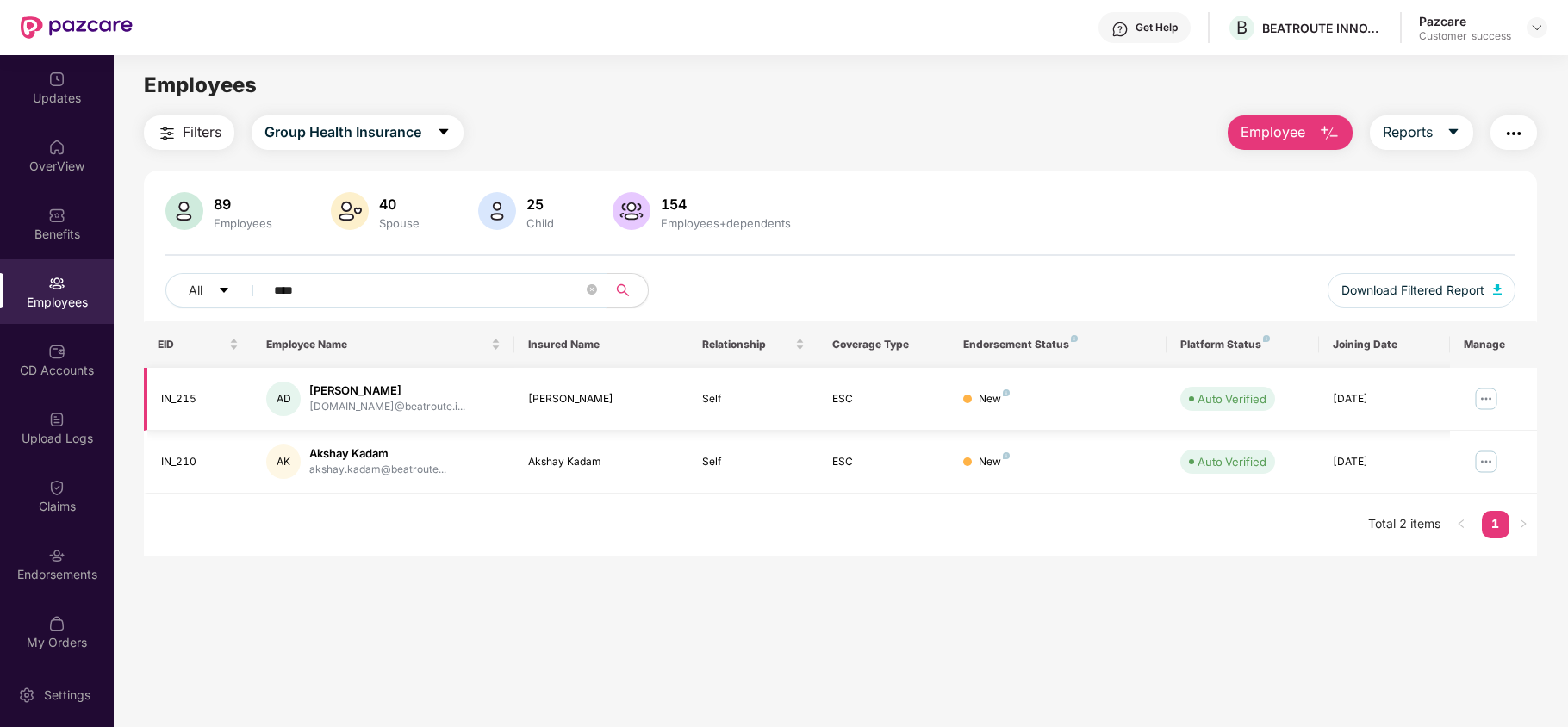
type input "****"
click at [1493, 407] on img at bounding box center [1487, 398] width 27 height 27
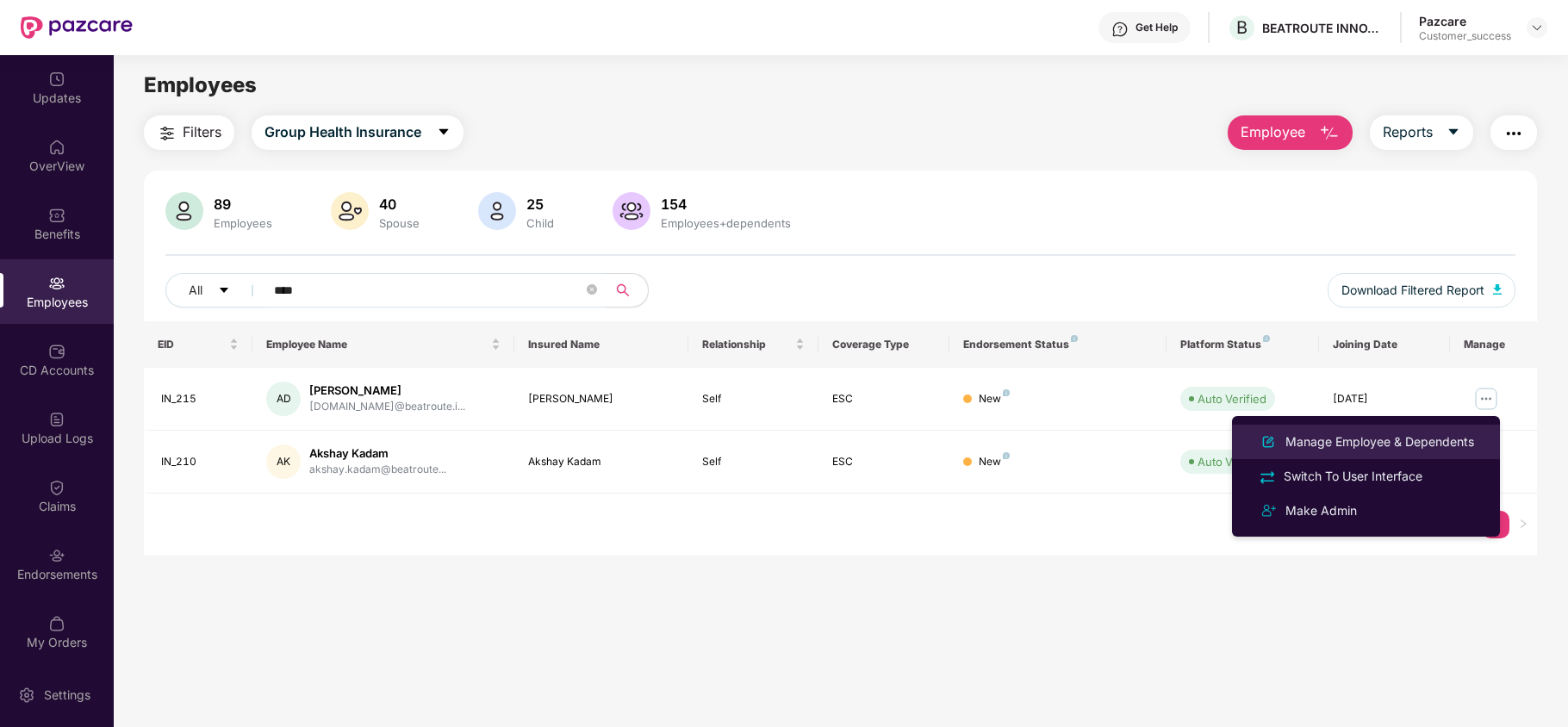
click at [1406, 442] on div "Manage Employee & Dependents" at bounding box center [1380, 442] width 196 height 19
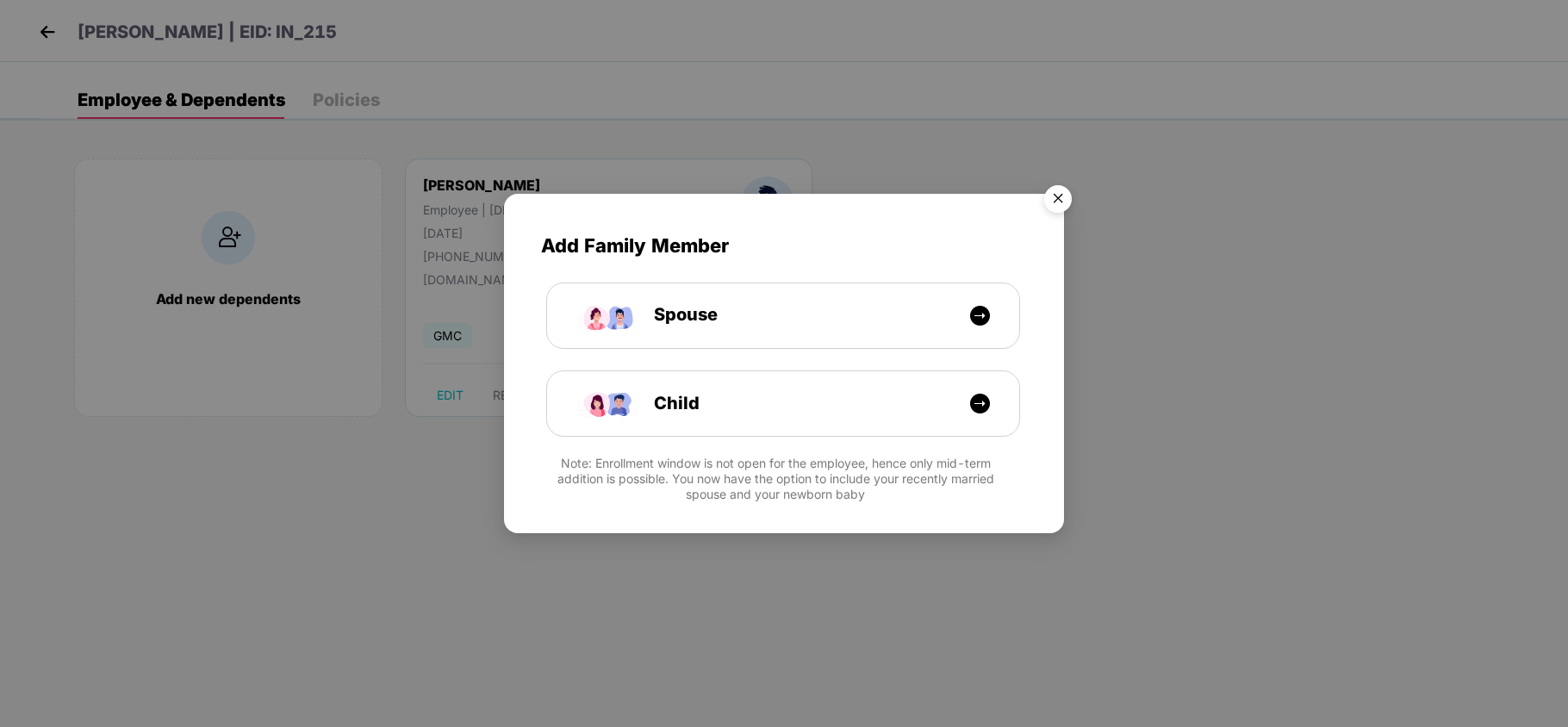
click at [1053, 190] on img "Close" at bounding box center [1057, 201] width 48 height 48
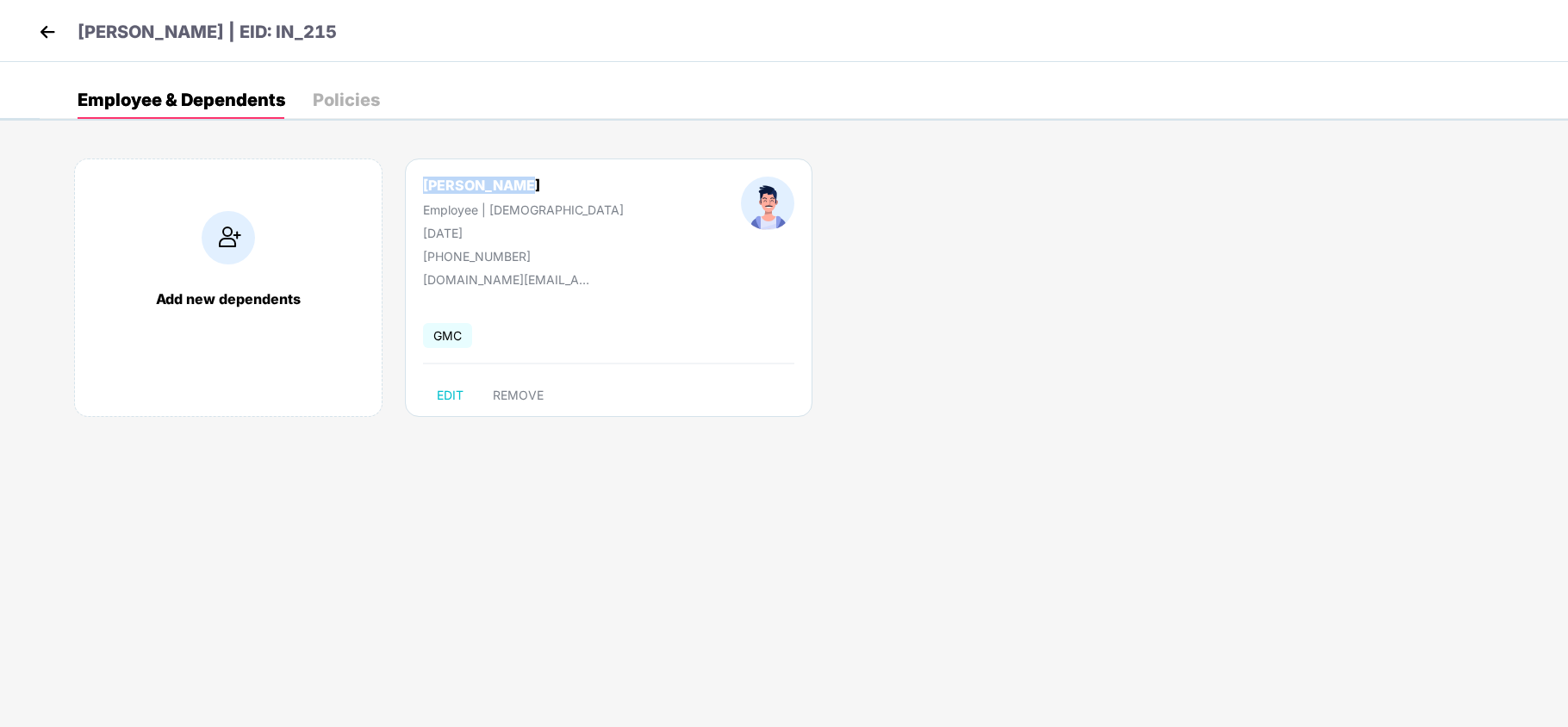
drag, startPoint x: 417, startPoint y: 177, endPoint x: 522, endPoint y: 184, distance: 105.2
click at [522, 184] on div "[PERSON_NAME] Employee | [DEMOGRAPHIC_DATA] [DATE] [PHONE_NUMBER]" at bounding box center [523, 220] width 318 height 87
drag, startPoint x: 73, startPoint y: 35, endPoint x: 211, endPoint y: 27, distance: 138.2
click at [211, 27] on header "[PERSON_NAME] | EID: IN_215" at bounding box center [186, 34] width 302 height 31
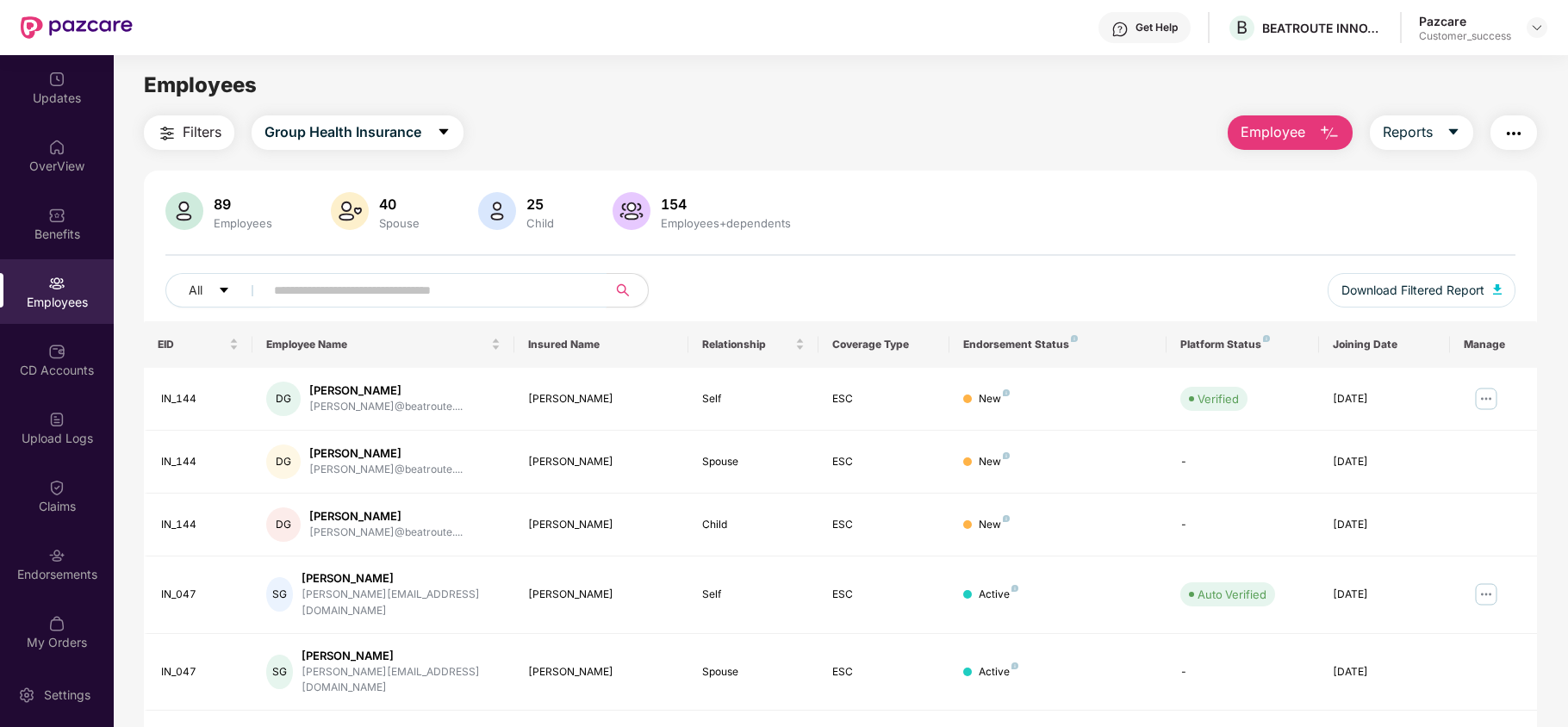
click at [345, 298] on input "text" at bounding box center [429, 290] width 310 height 26
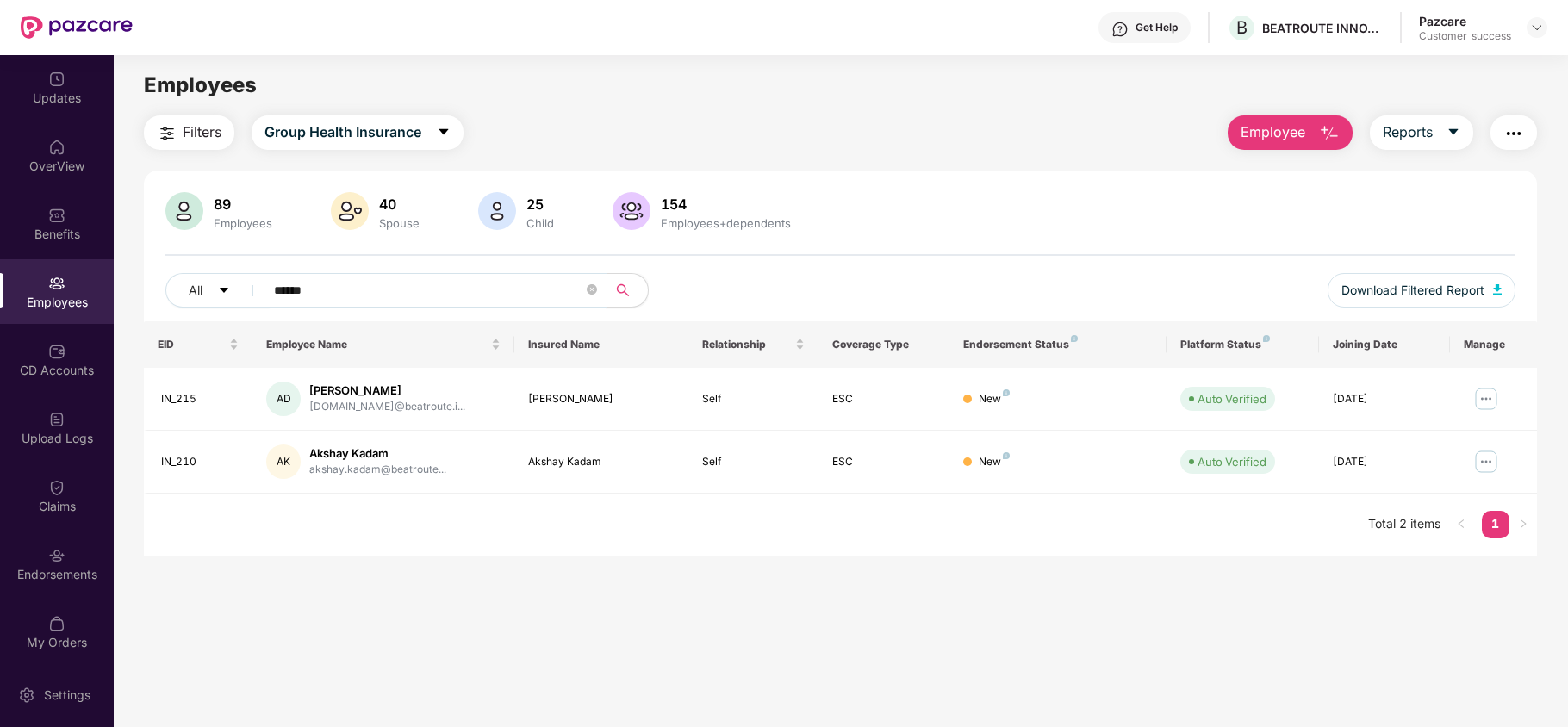
type input "******"
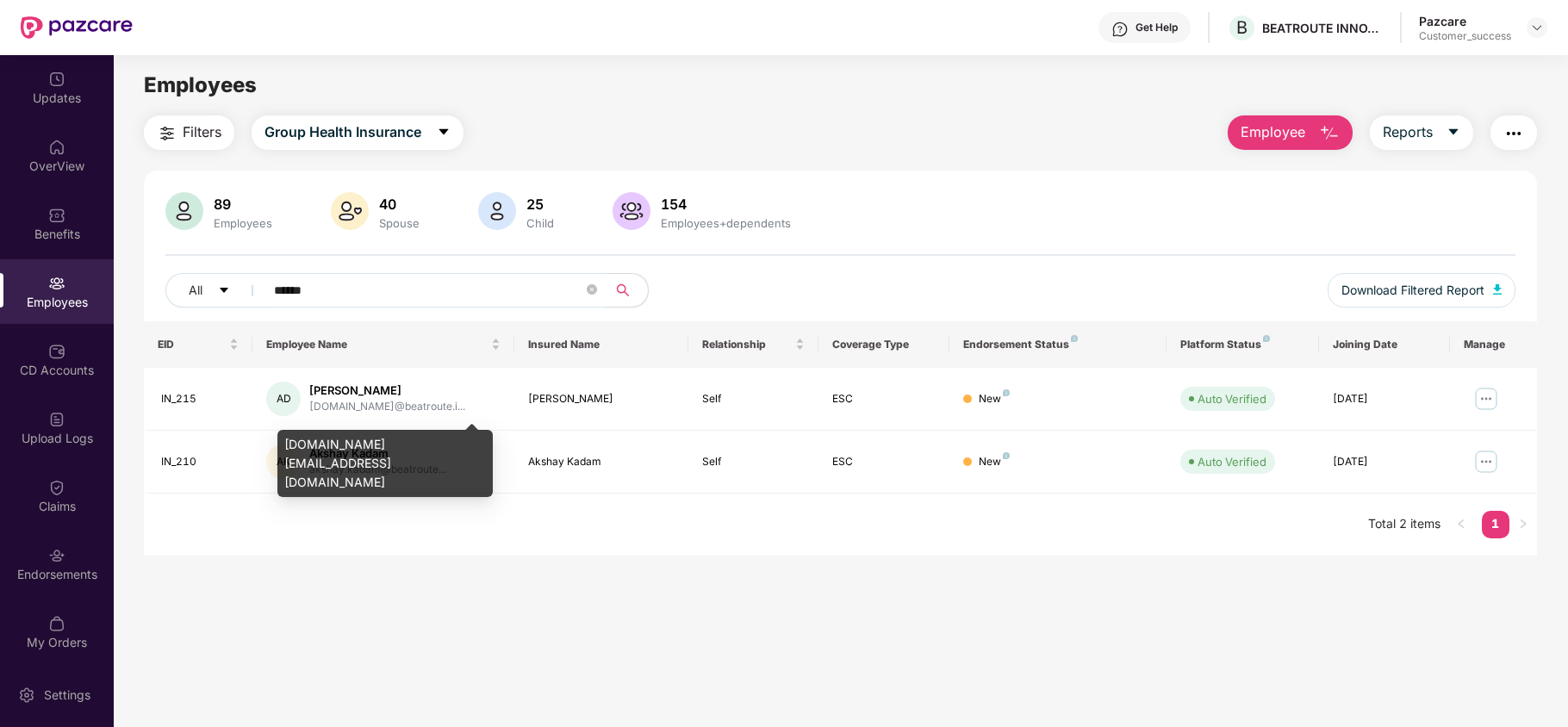
click at [325, 437] on div "[DOMAIN_NAME][EMAIL_ADDRESS][DOMAIN_NAME]" at bounding box center [385, 464] width 215 height 67
copy div "[DOMAIN_NAME][EMAIL_ADDRESS][DOMAIN_NAME]"
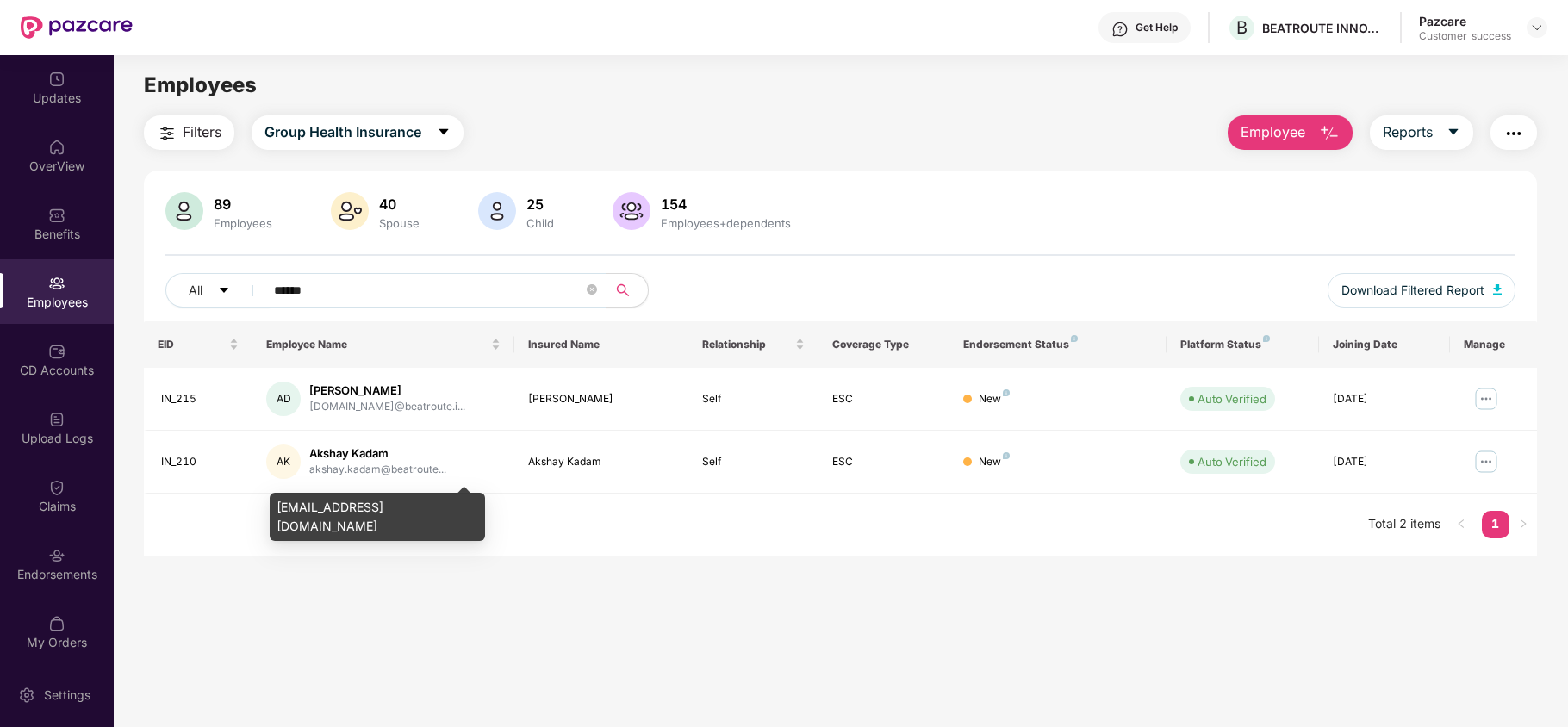
click at [370, 498] on div "[EMAIL_ADDRESS][DOMAIN_NAME]" at bounding box center [378, 516] width 215 height 48
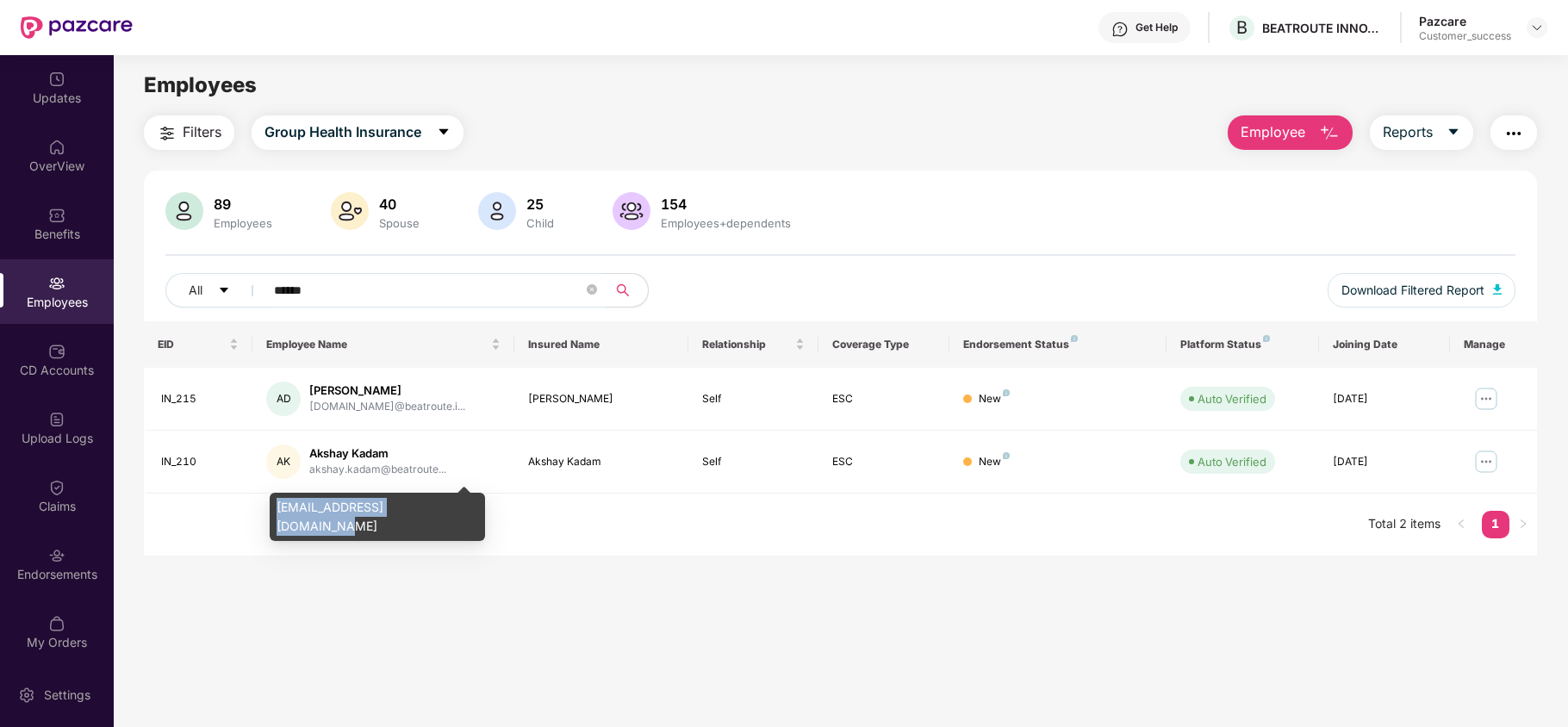
copy div "[EMAIL_ADDRESS][DOMAIN_NAME]"
click at [595, 284] on icon "close-circle" at bounding box center [591, 289] width 10 height 10
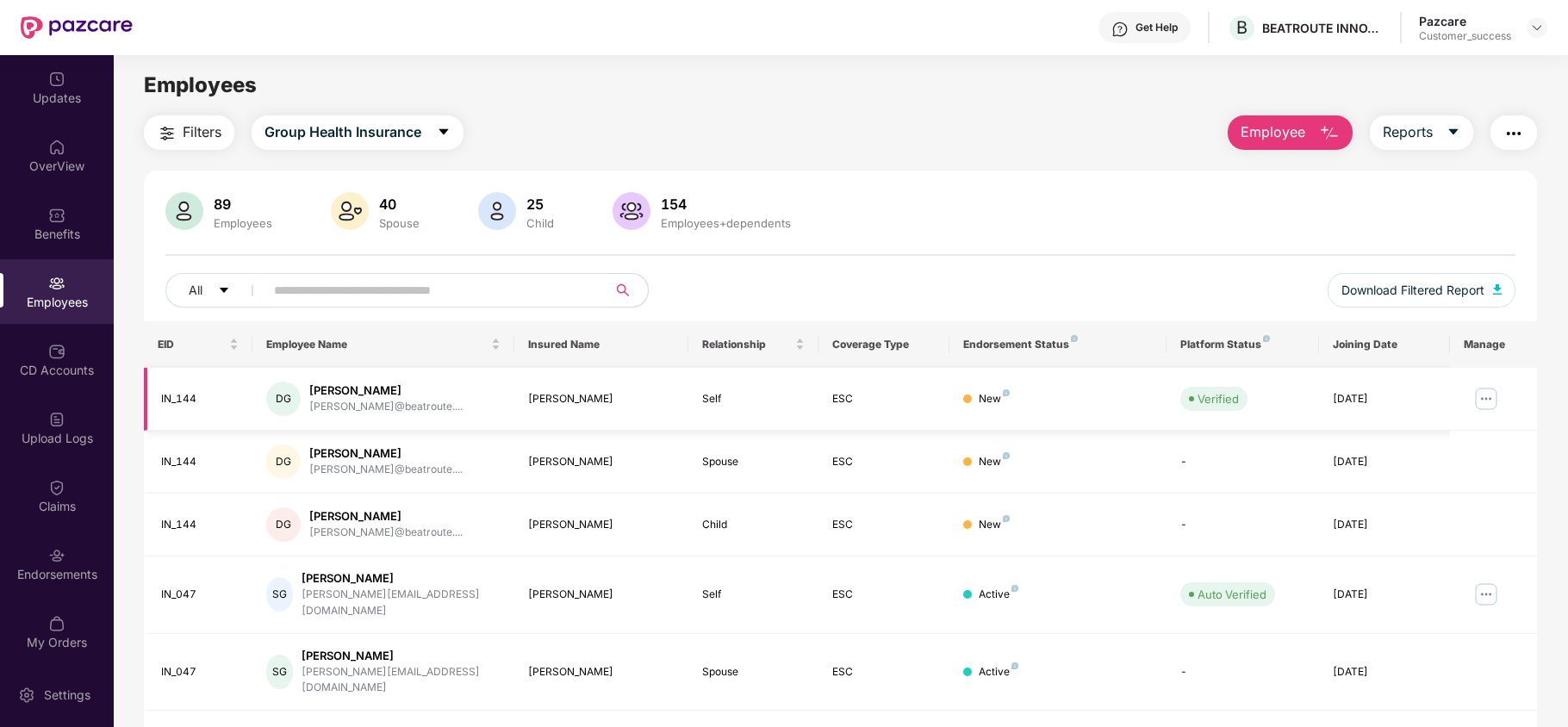
click at [1479, 402] on img at bounding box center [1487, 398] width 27 height 27
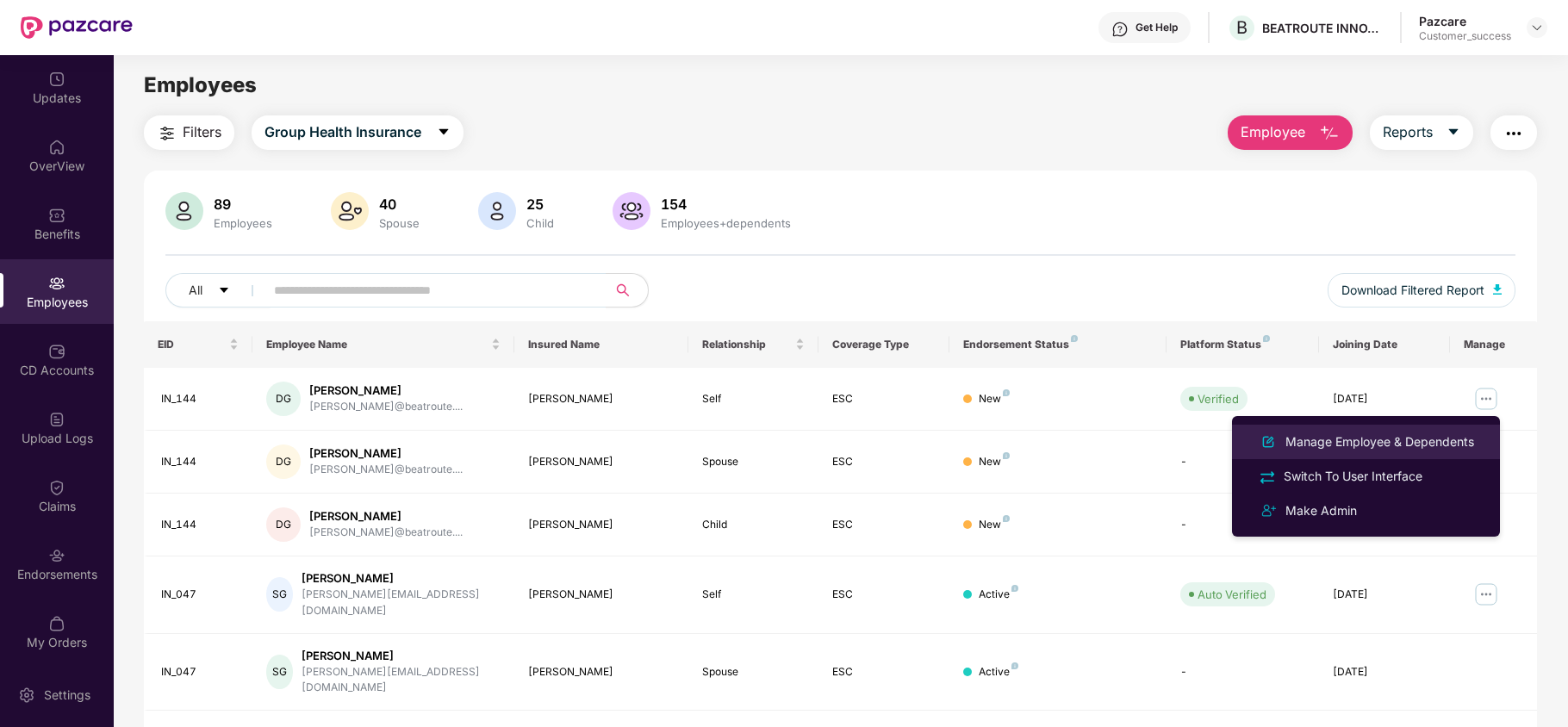
click at [1398, 436] on div "Manage Employee & Dependents" at bounding box center [1380, 442] width 196 height 19
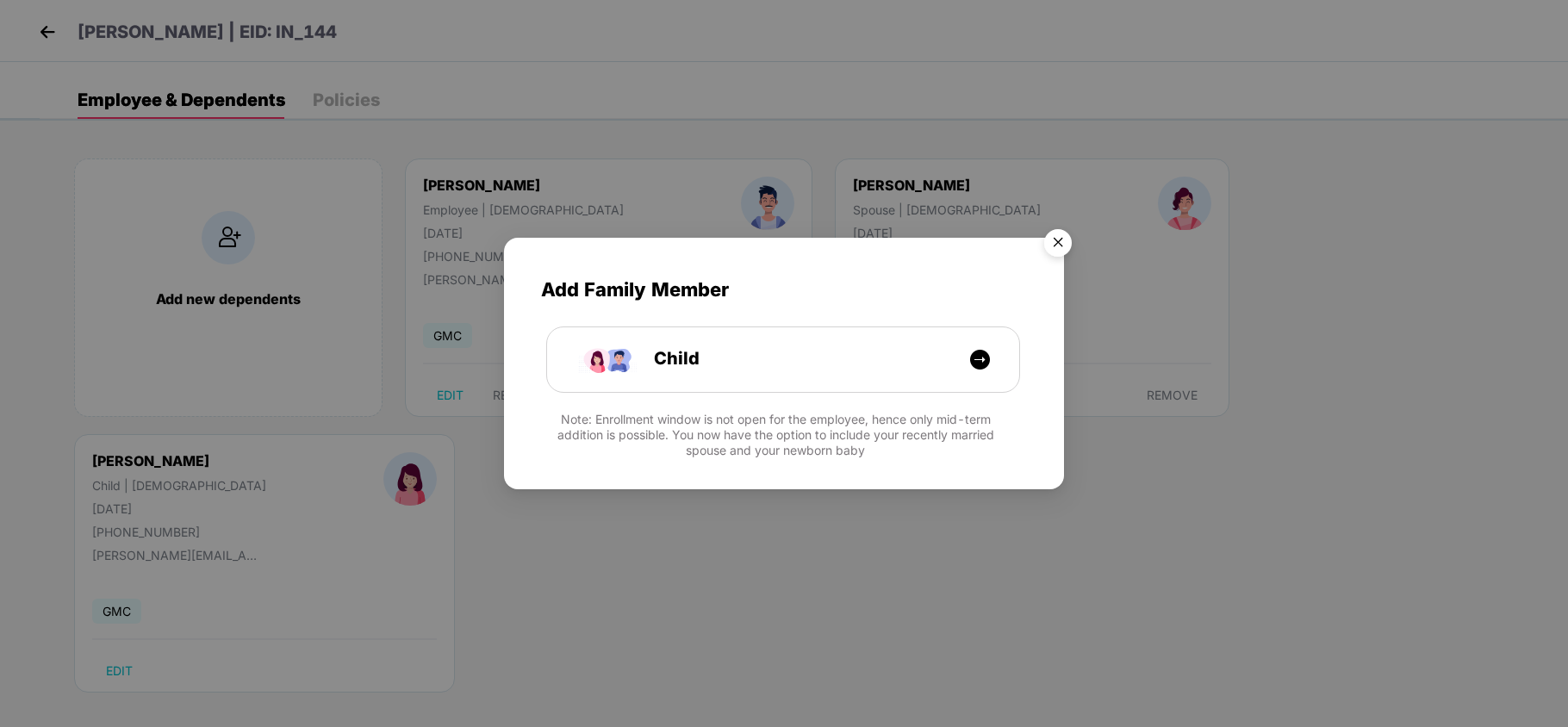
click at [1062, 238] on img "Close" at bounding box center [1057, 245] width 48 height 48
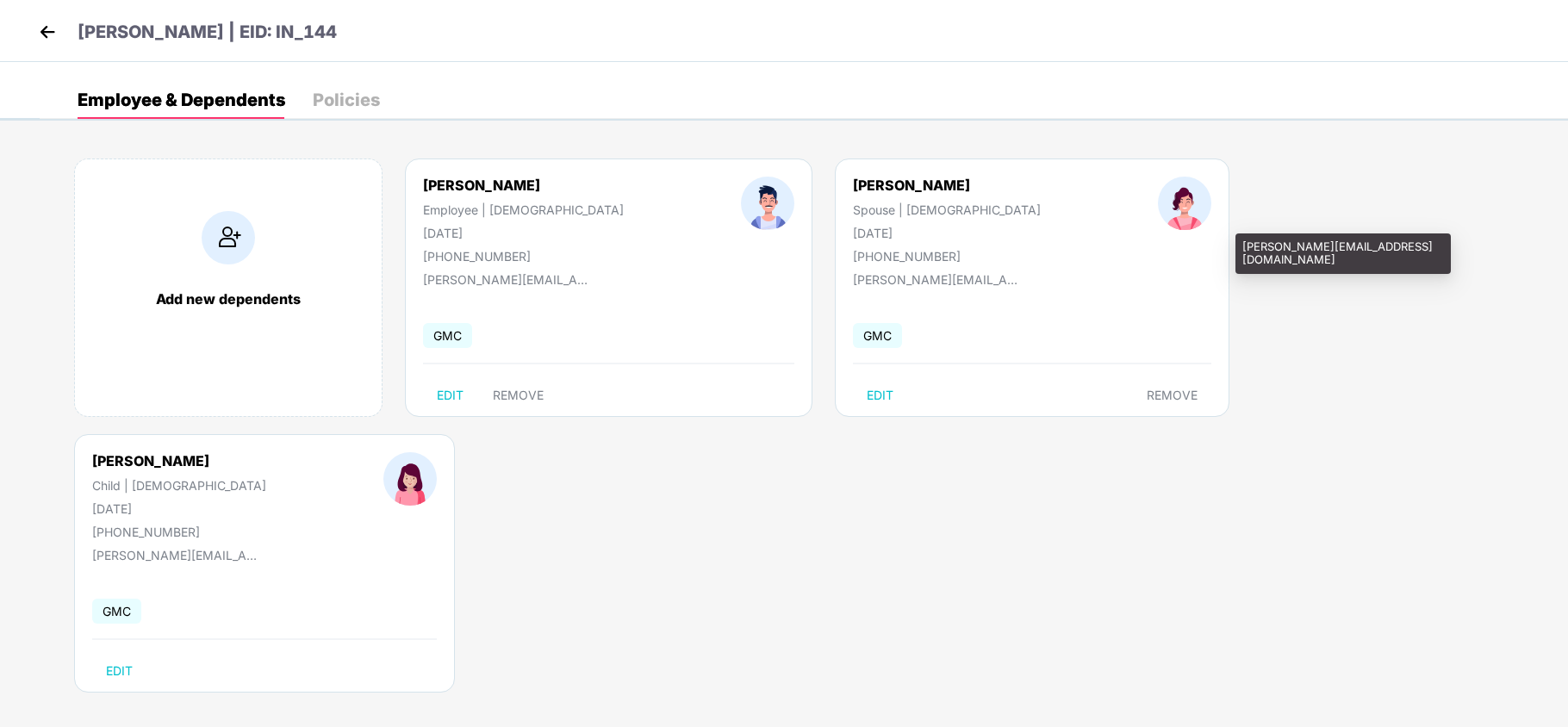
click at [264, 548] on div "[PERSON_NAME][EMAIL_ADDRESS][DOMAIN_NAME]" at bounding box center [178, 555] width 172 height 14
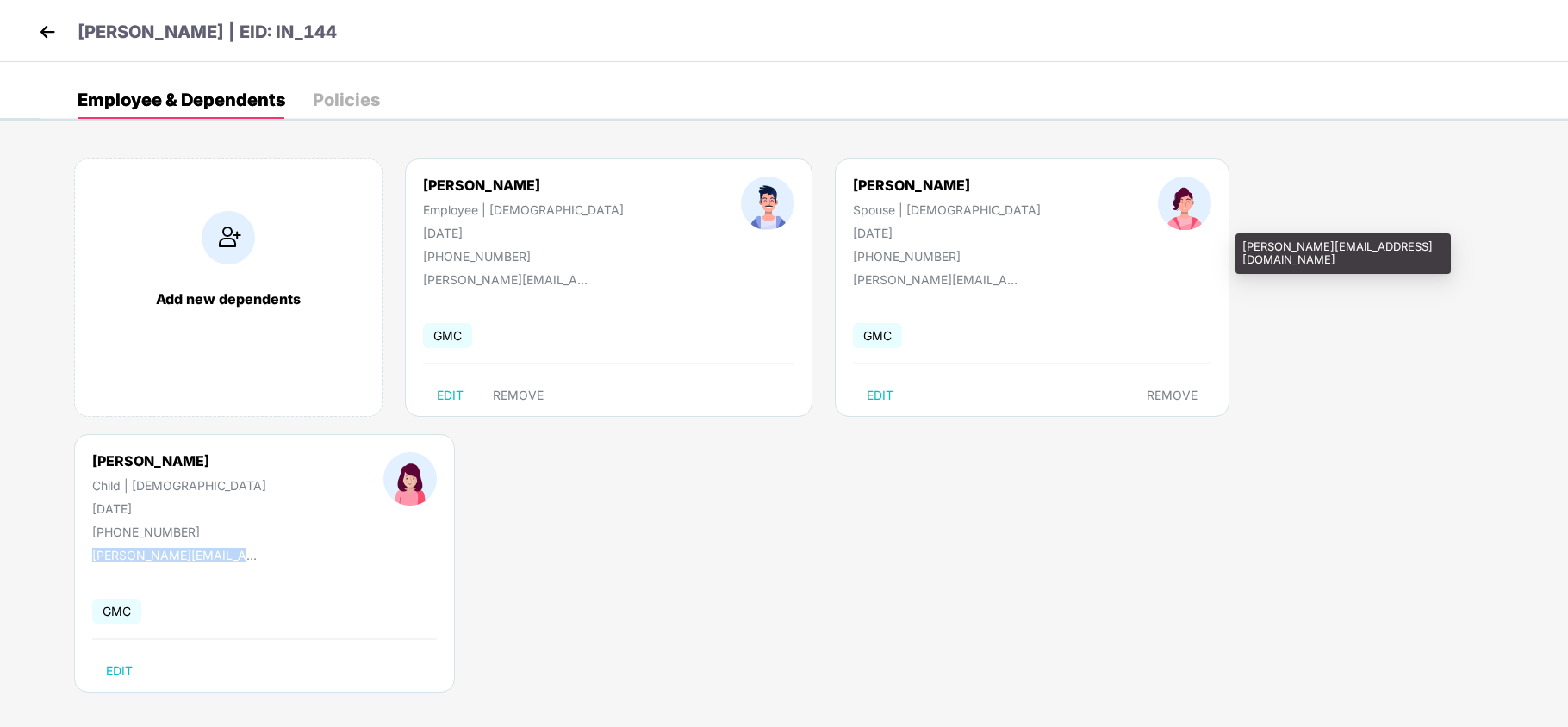
copy div "[PERSON_NAME][EMAIL_ADDRESS][DOMAIN_NAME]"
click at [42, 32] on img at bounding box center [47, 32] width 26 height 26
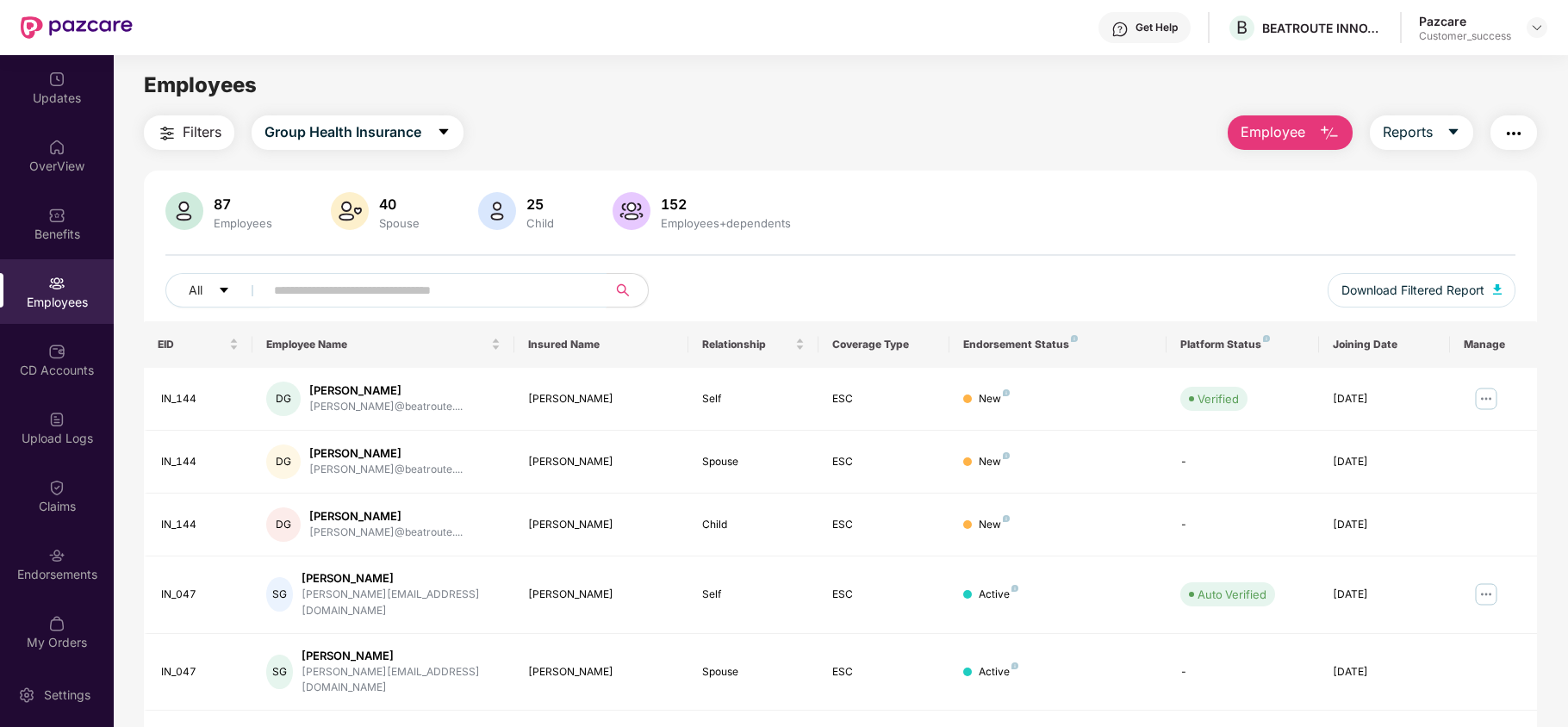
click at [473, 301] on input "text" at bounding box center [429, 290] width 310 height 26
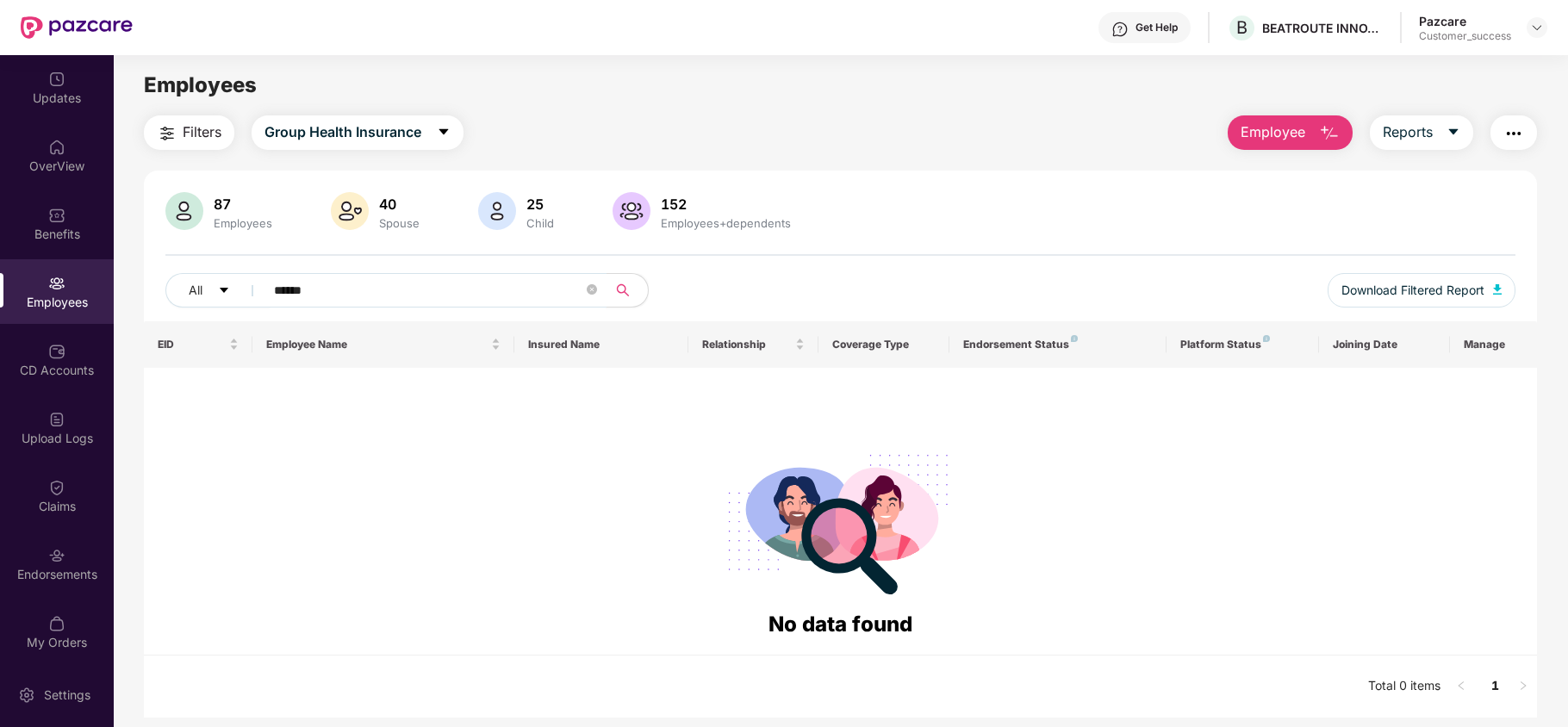
type input "******"
click at [1531, 28] on img at bounding box center [1536, 27] width 14 height 14
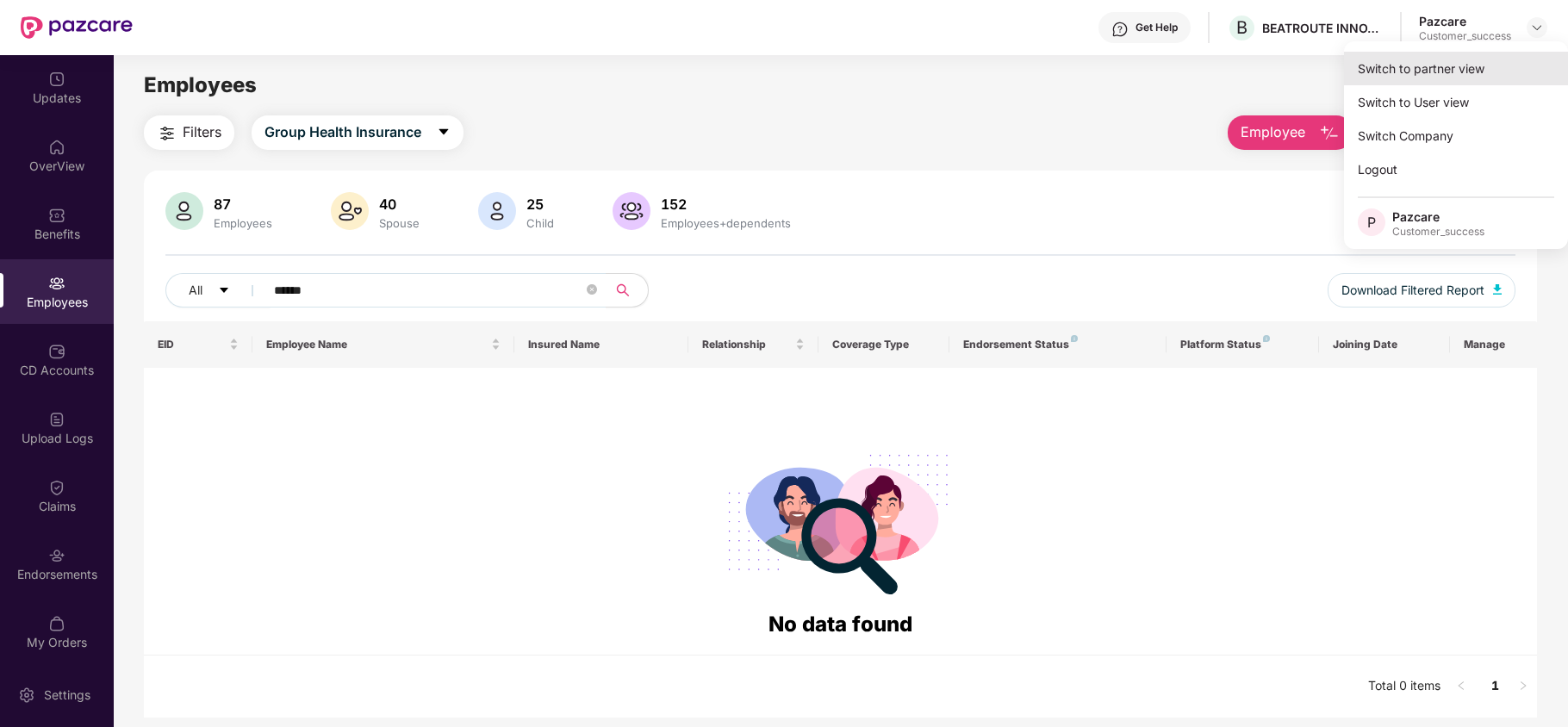
click at [1451, 82] on div "Switch to partner view" at bounding box center [1456, 68] width 224 height 33
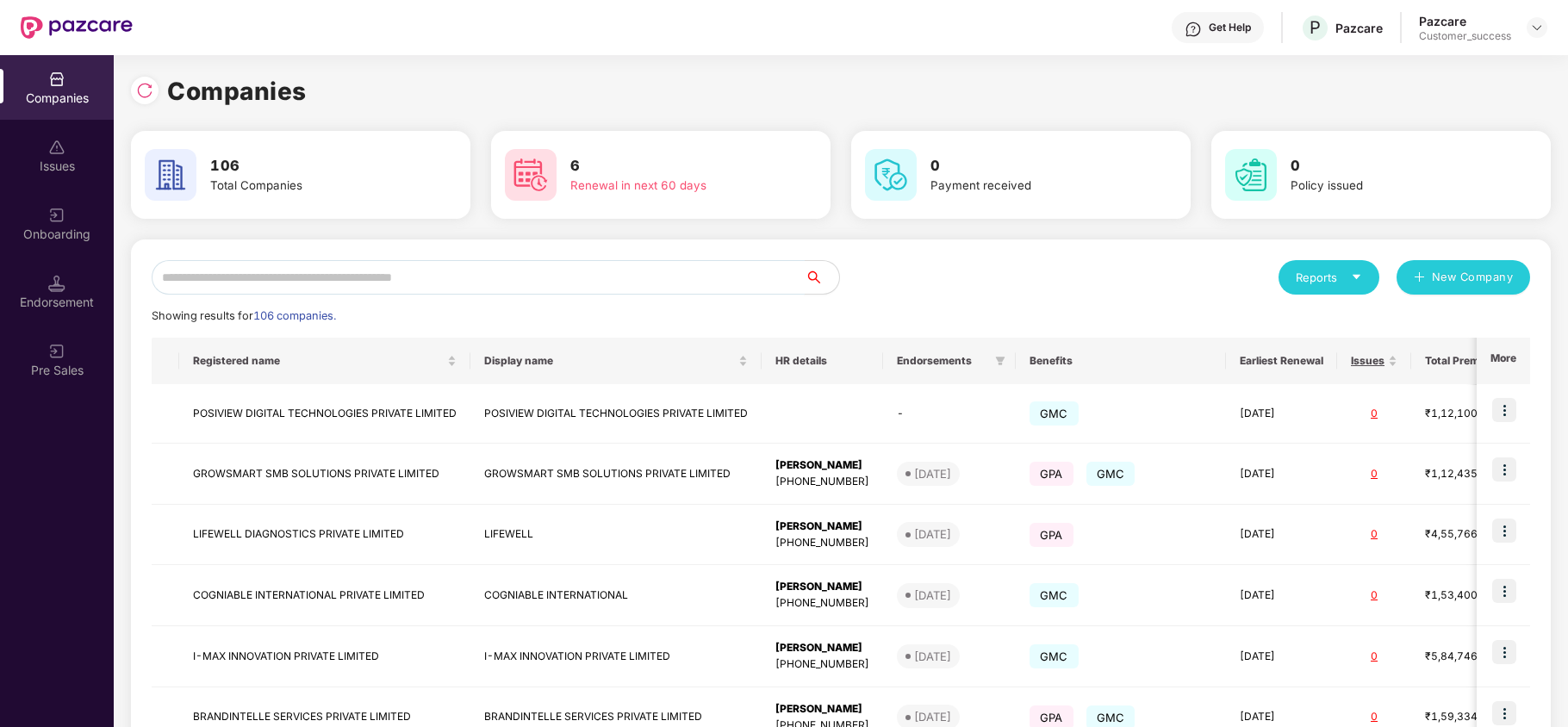
click at [473, 281] on input "text" at bounding box center [478, 277] width 653 height 34
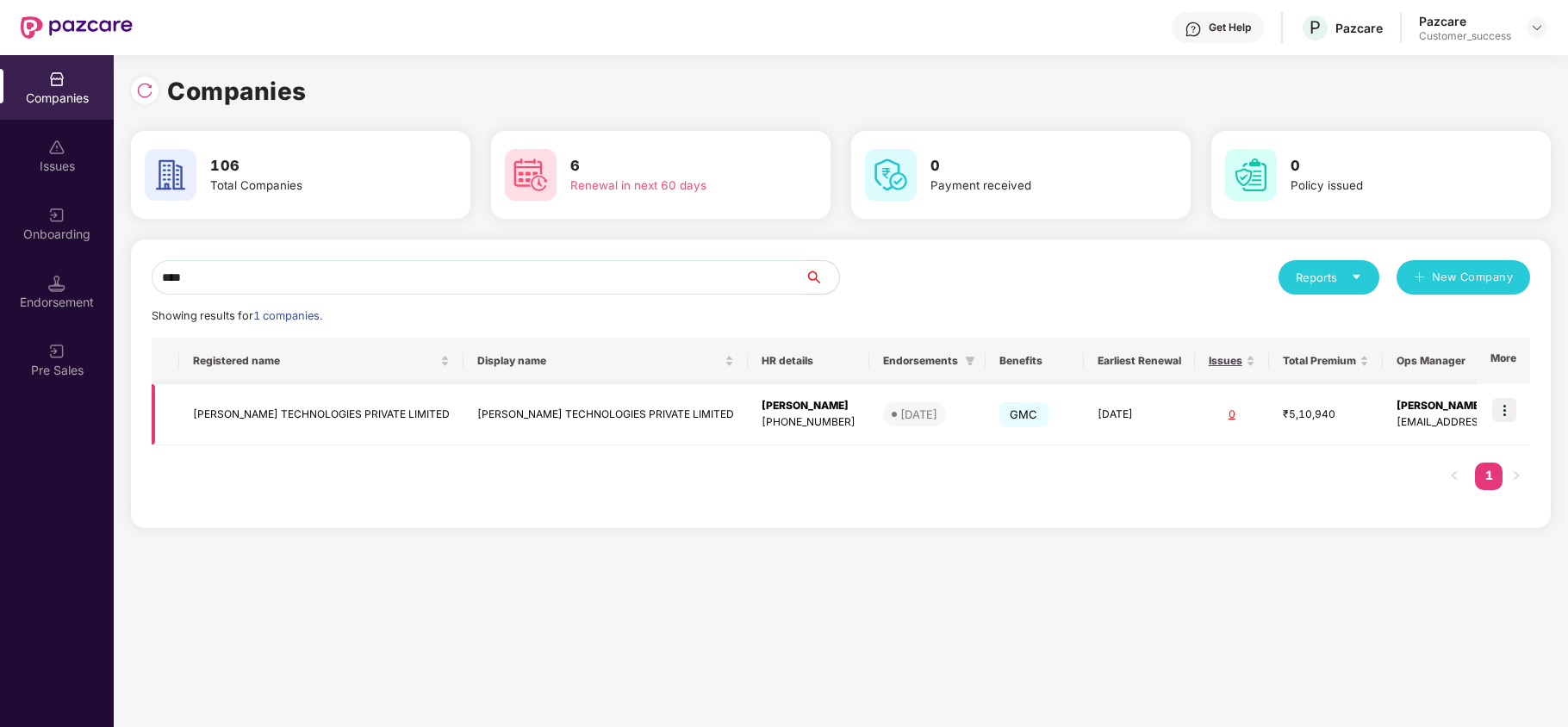
type input "****"
click at [1493, 405] on img at bounding box center [1504, 410] width 24 height 24
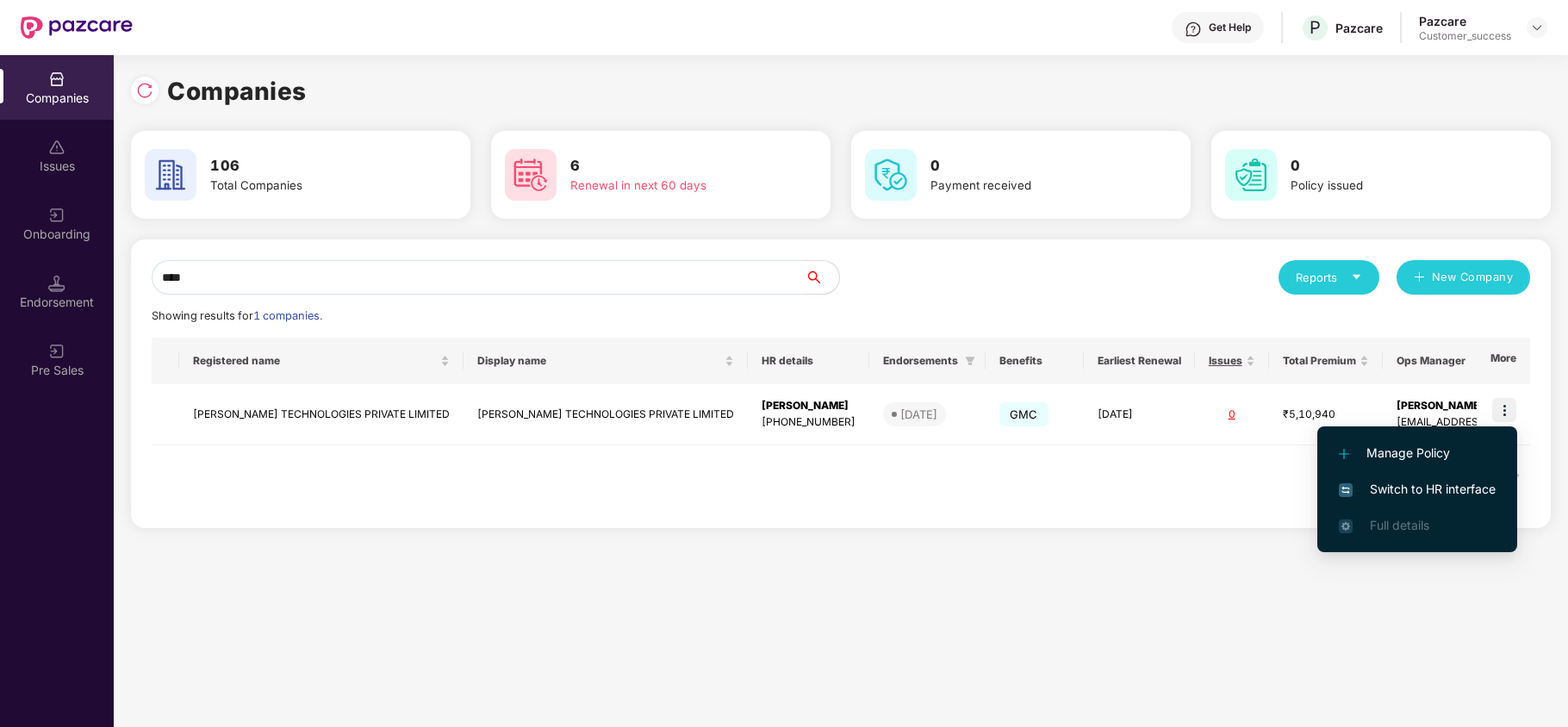
click at [1424, 491] on span "Switch to HR interface" at bounding box center [1417, 489] width 157 height 19
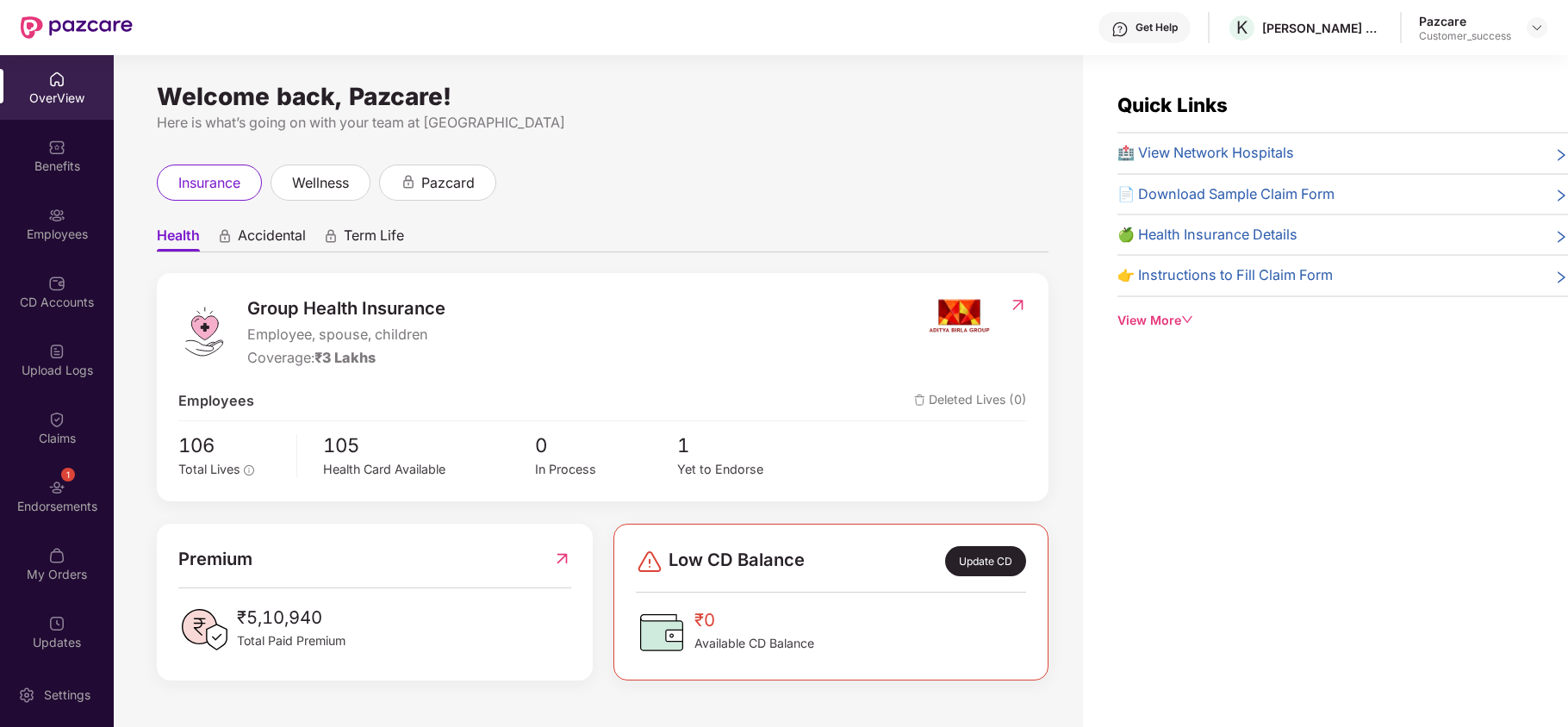
click at [53, 167] on div "Benefits" at bounding box center [57, 166] width 114 height 17
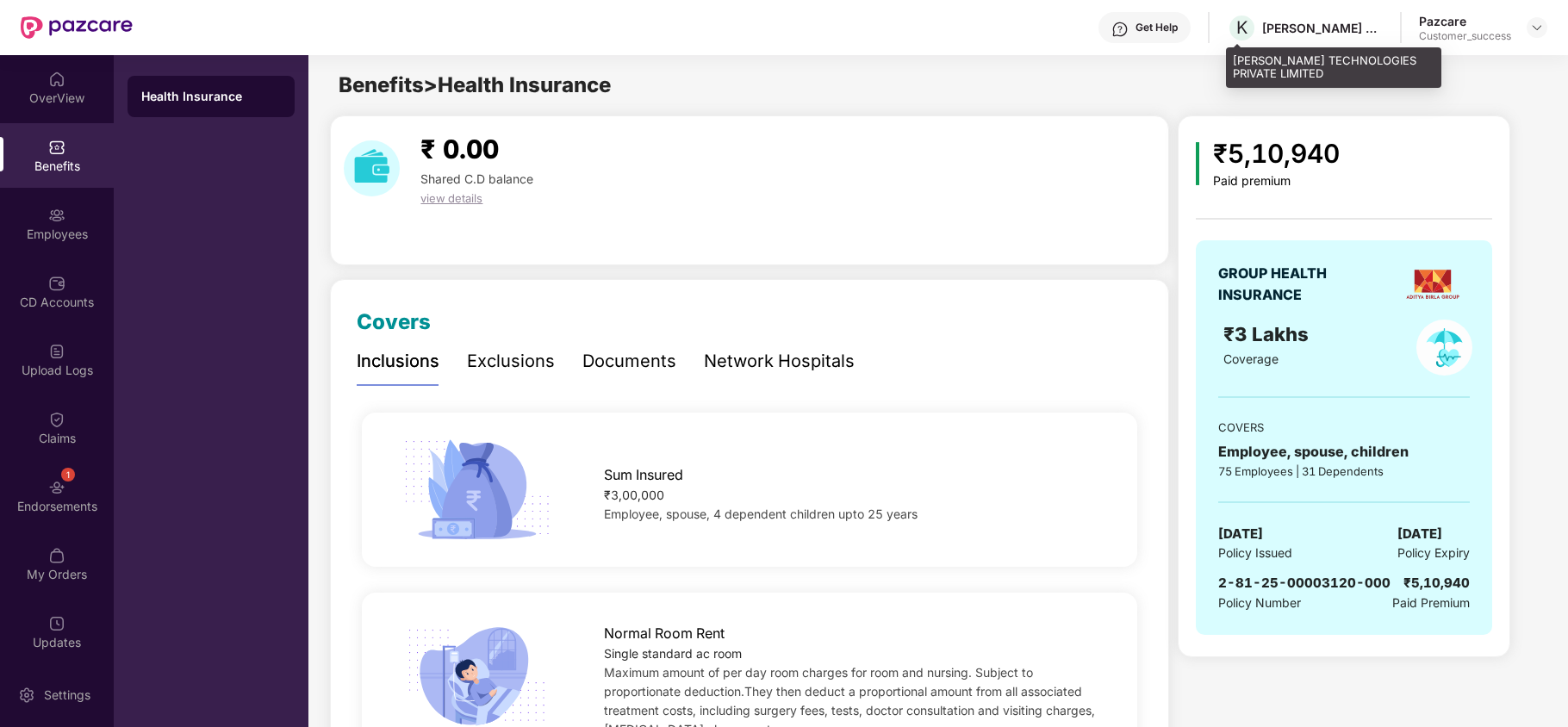
click at [1244, 56] on div "[PERSON_NAME] TECHNOLOGIES PRIVATE LIMITED" at bounding box center [1334, 67] width 215 height 41
copy div "[PERSON_NAME] TECHNOLOGIES PRIVATE LIMITED"
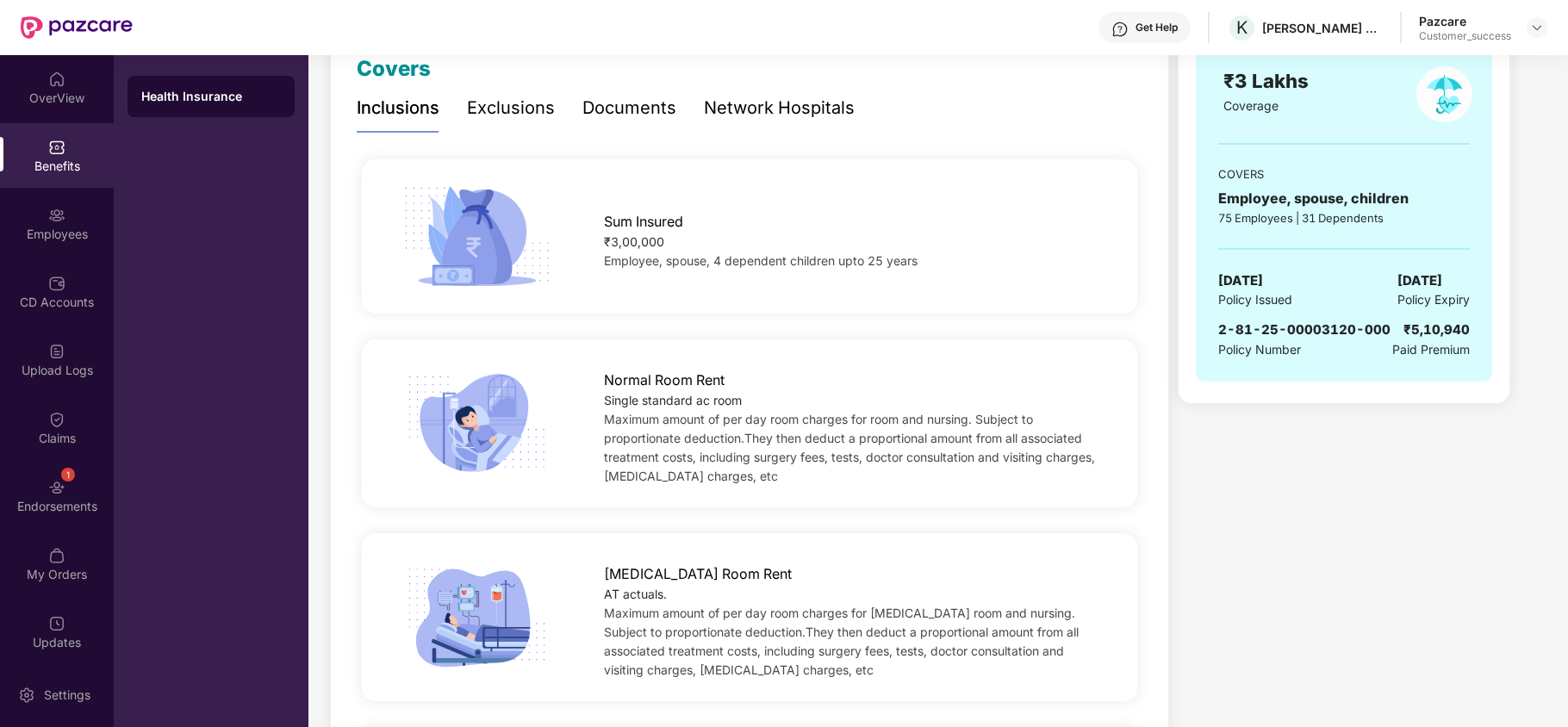
scroll to position [255, 0]
click at [696, 414] on span "Maximum amount of per day room charges for room and nursing. Subject to proport…" at bounding box center [849, 445] width 491 height 72
click at [667, 394] on div "Single standard ac room" at bounding box center [853, 398] width 498 height 19
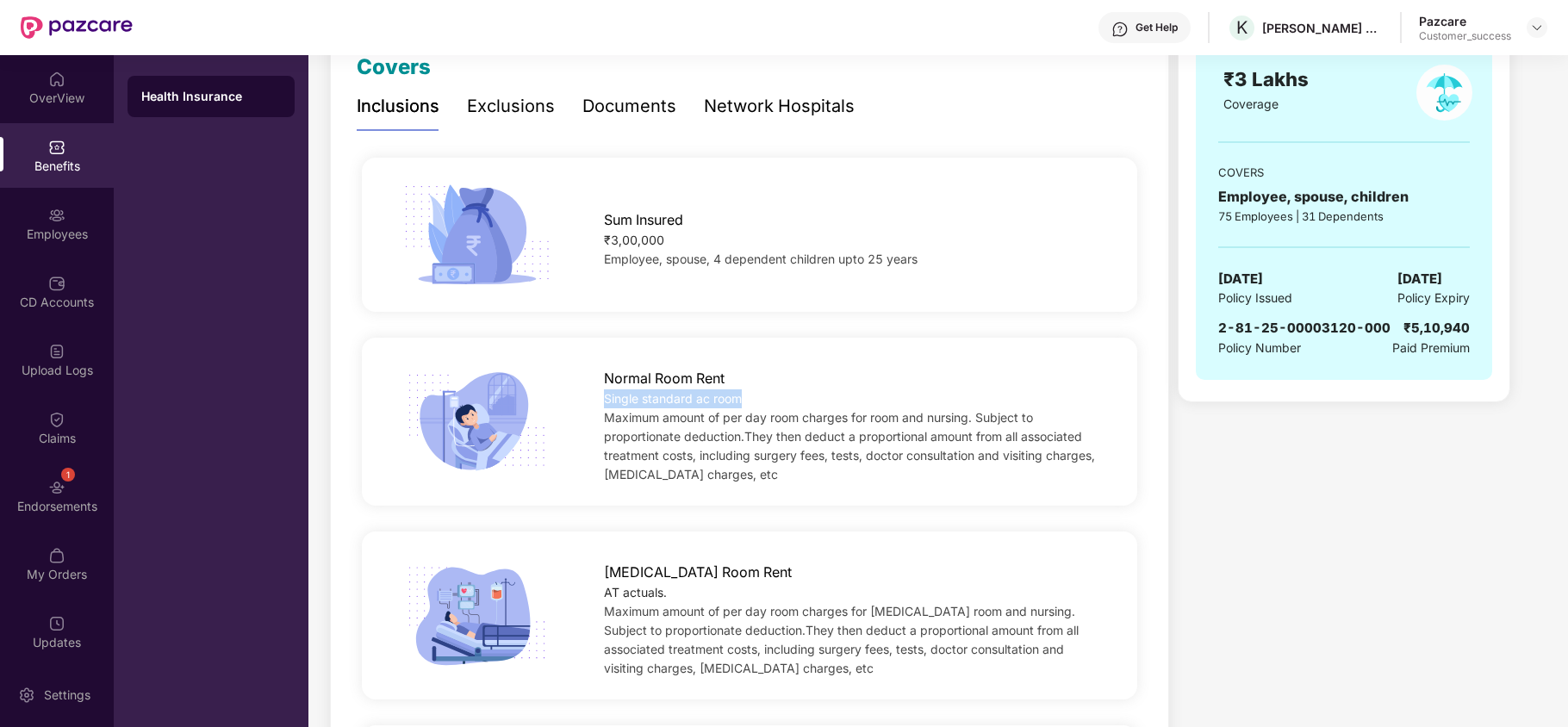
copy div "Single standard ac room"
click at [642, 588] on div "AT actuals." at bounding box center [853, 592] width 498 height 19
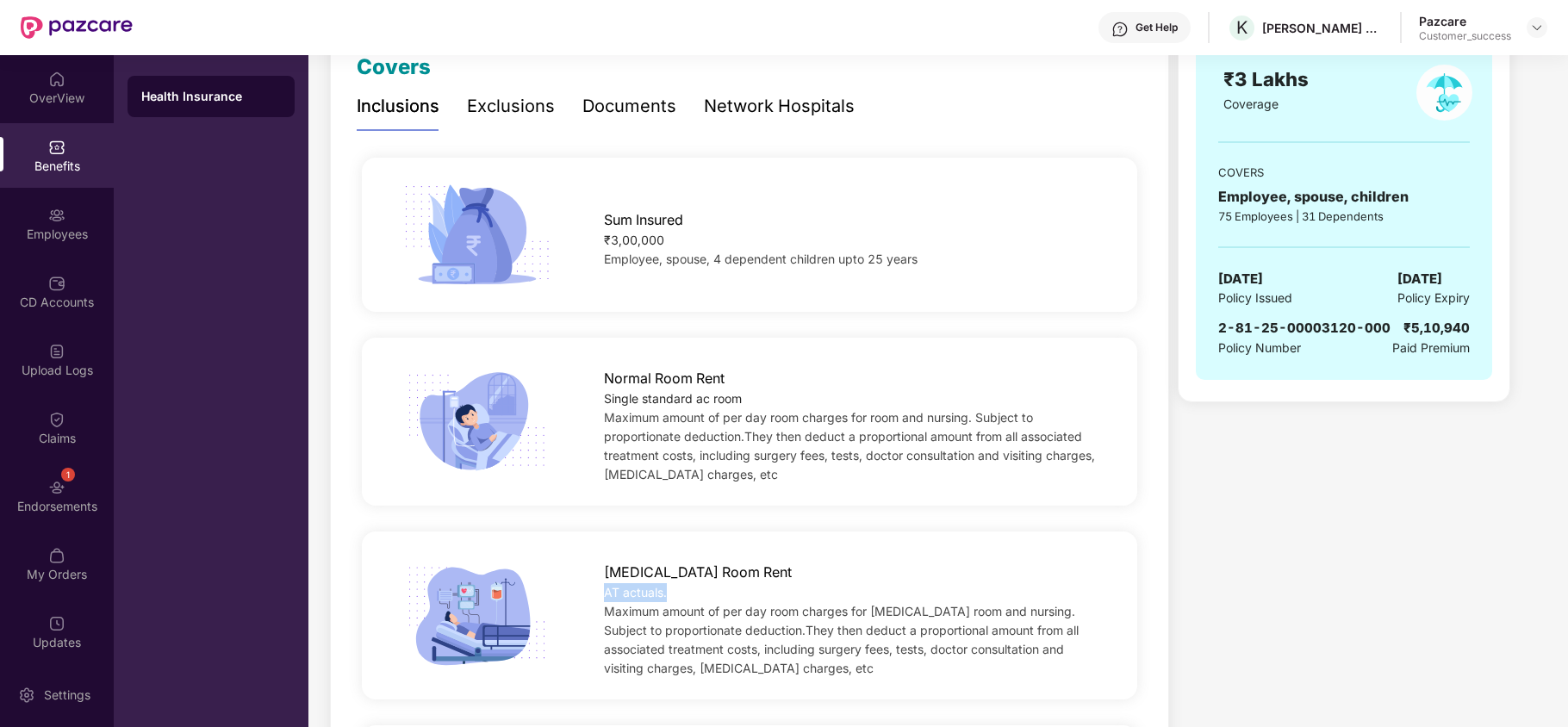
copy div "AT actuals."
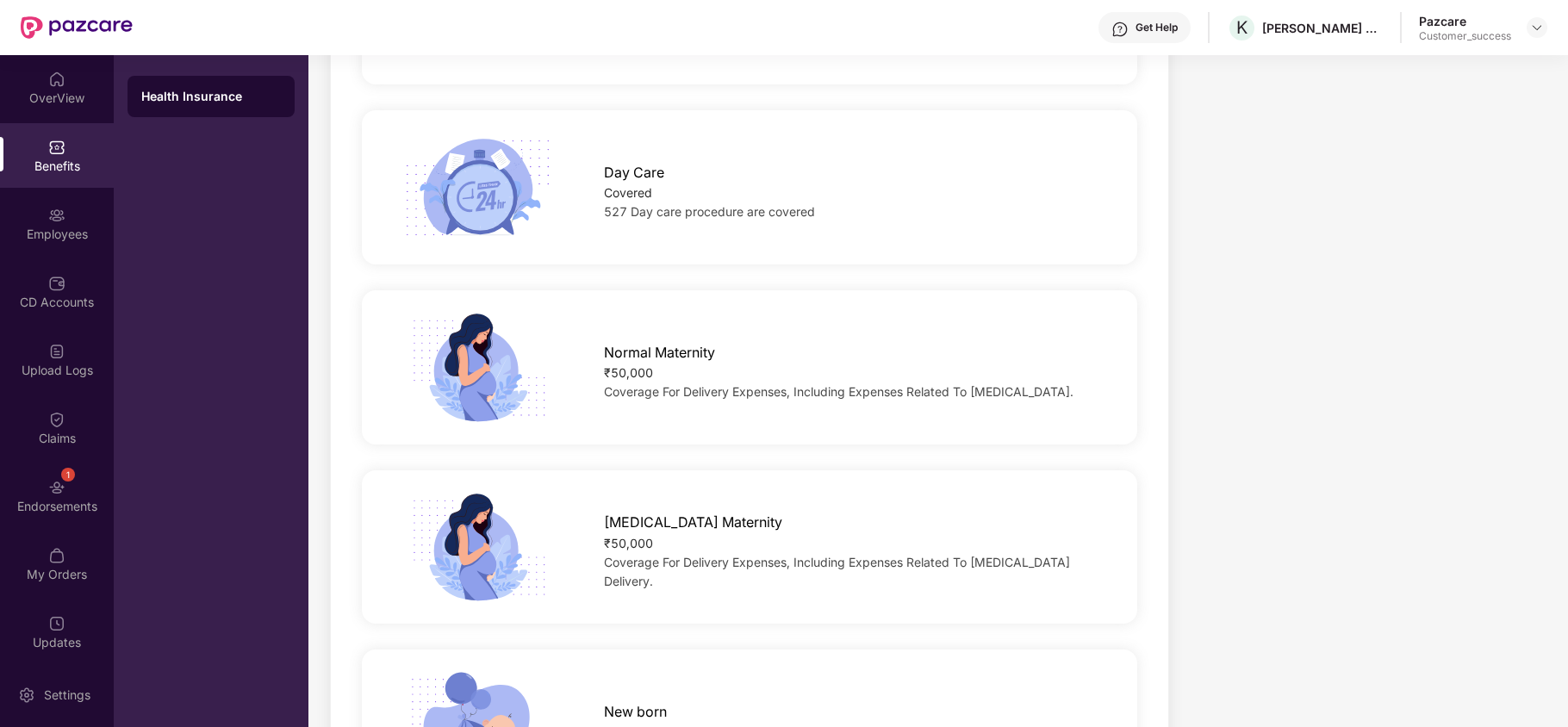
scroll to position [1563, 0]
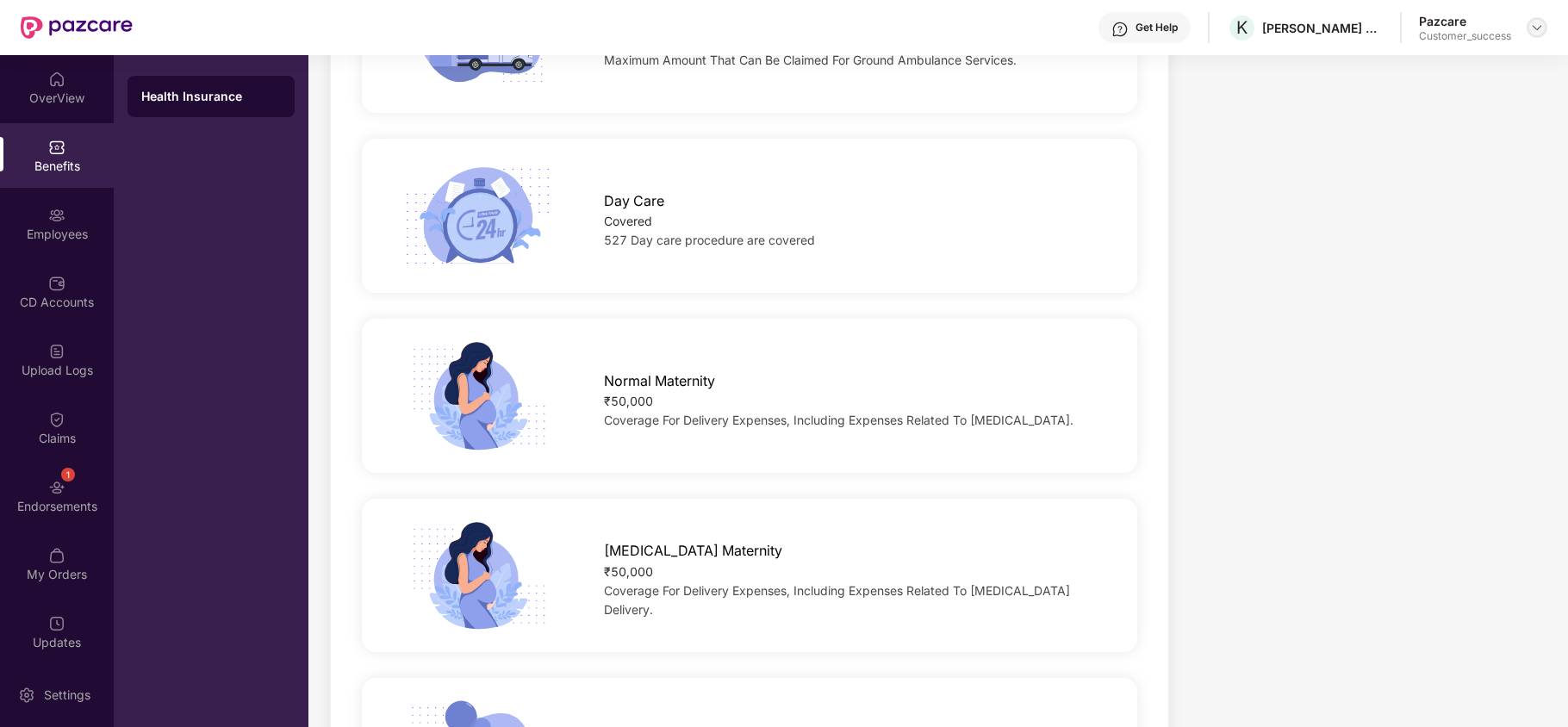
click at [1537, 24] on img at bounding box center [1536, 27] width 14 height 14
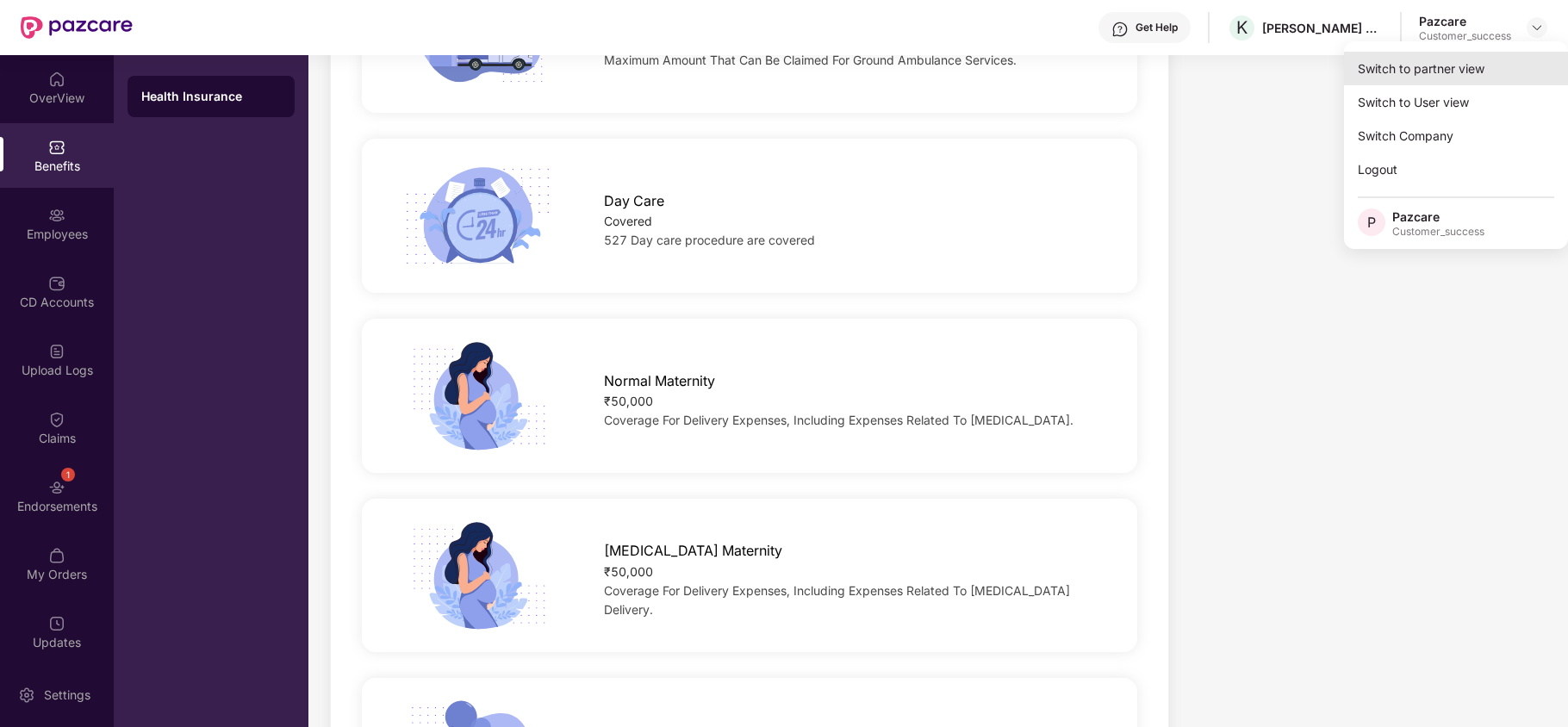
click at [1463, 70] on div "Switch to partner view" at bounding box center [1456, 68] width 224 height 33
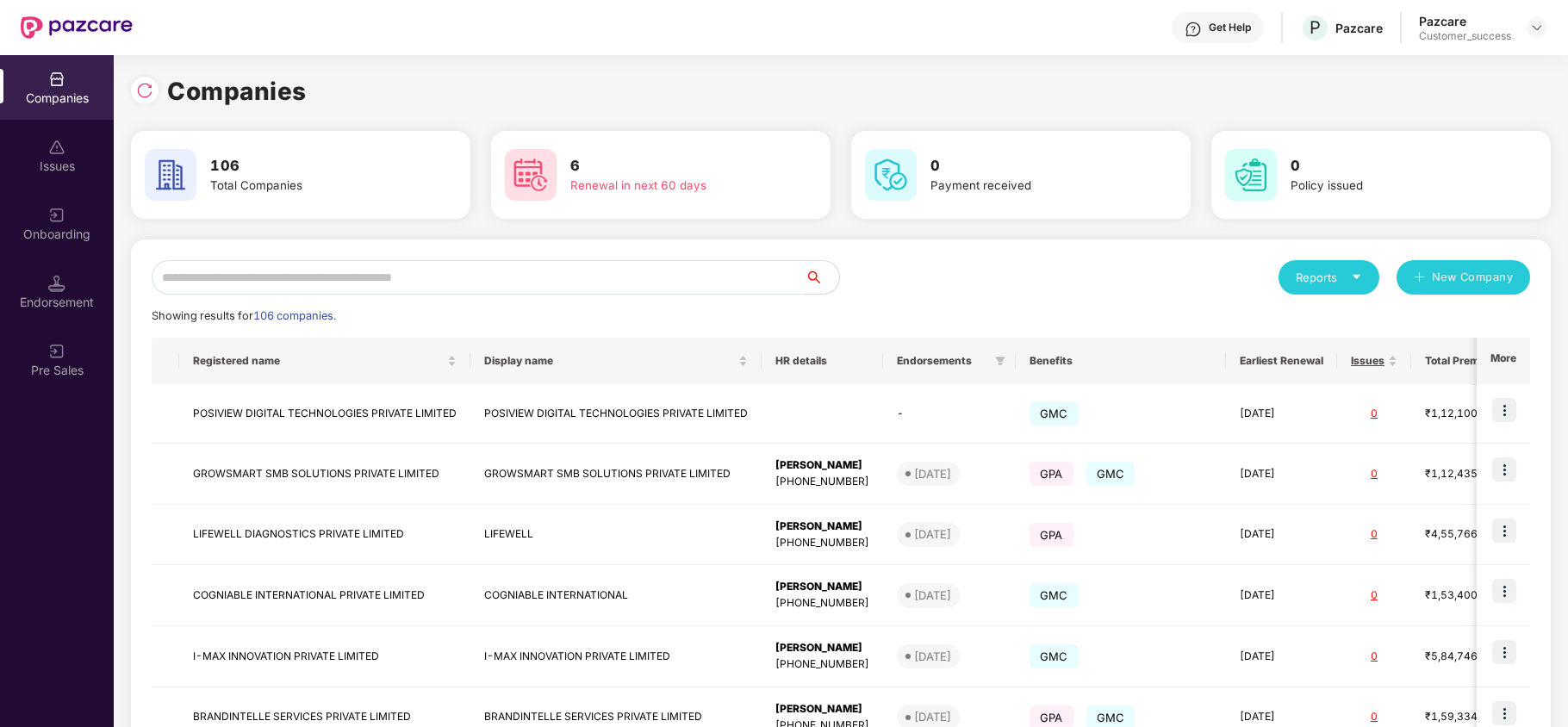
click at [700, 274] on input "text" at bounding box center [478, 277] width 653 height 34
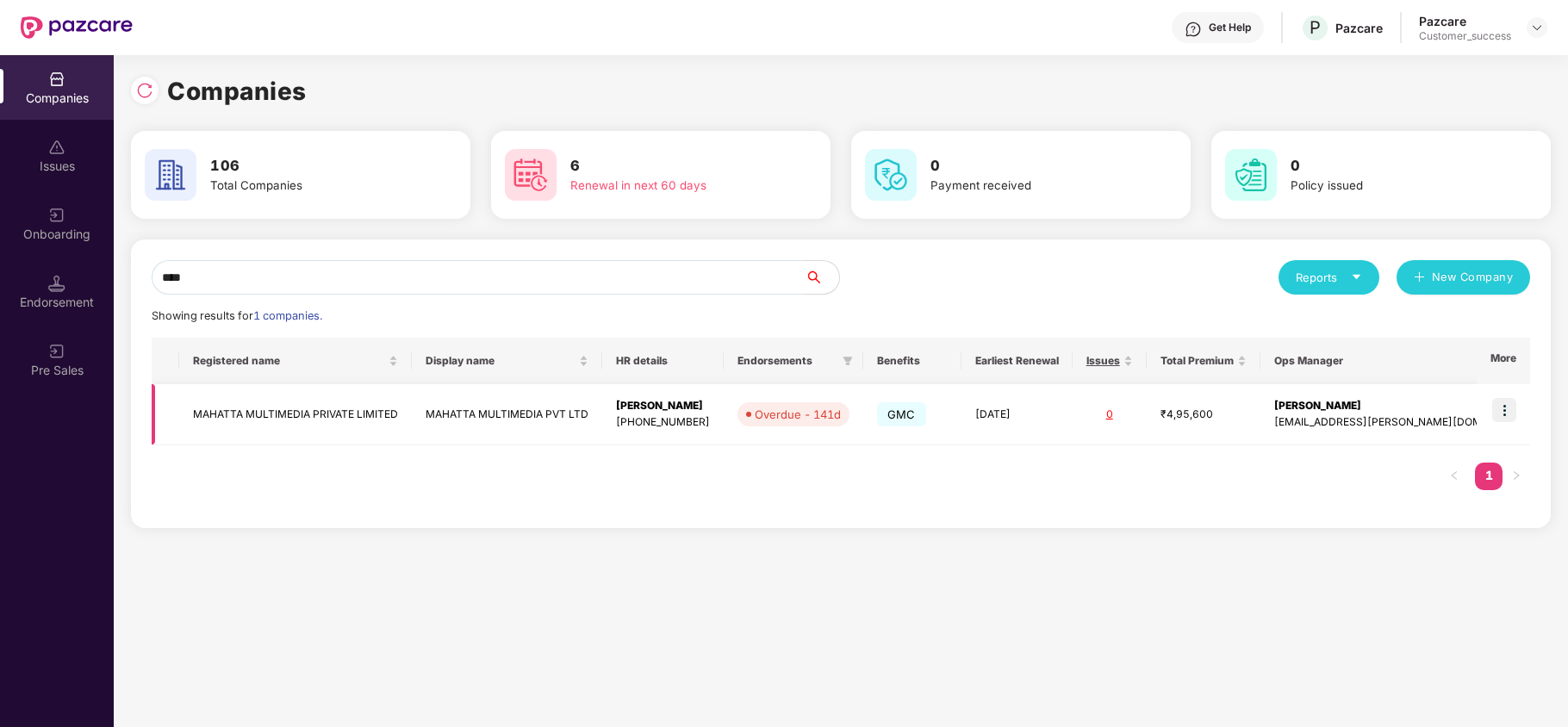
type input "****"
click at [1508, 410] on img at bounding box center [1504, 410] width 24 height 24
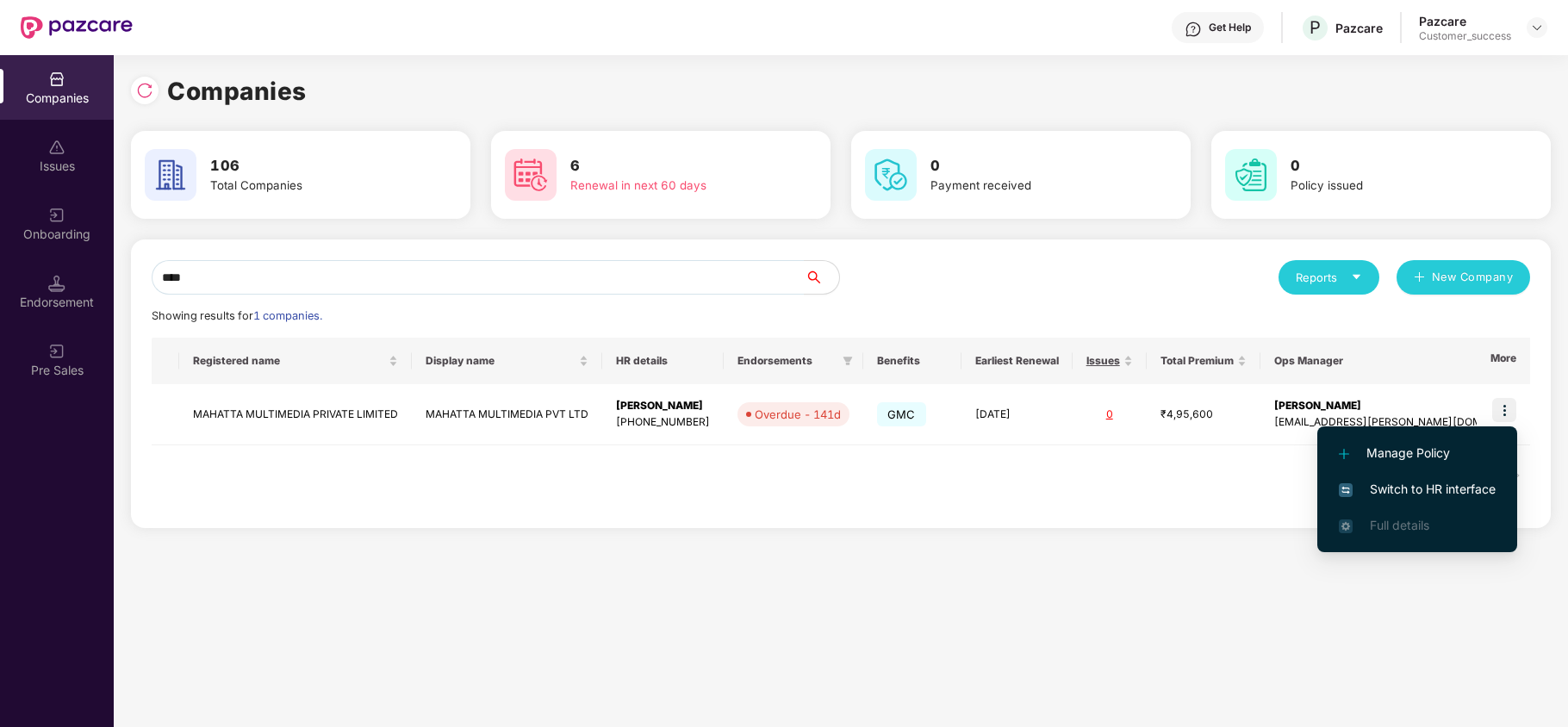
click at [1394, 475] on li "Switch to HR interface" at bounding box center [1417, 490] width 200 height 36
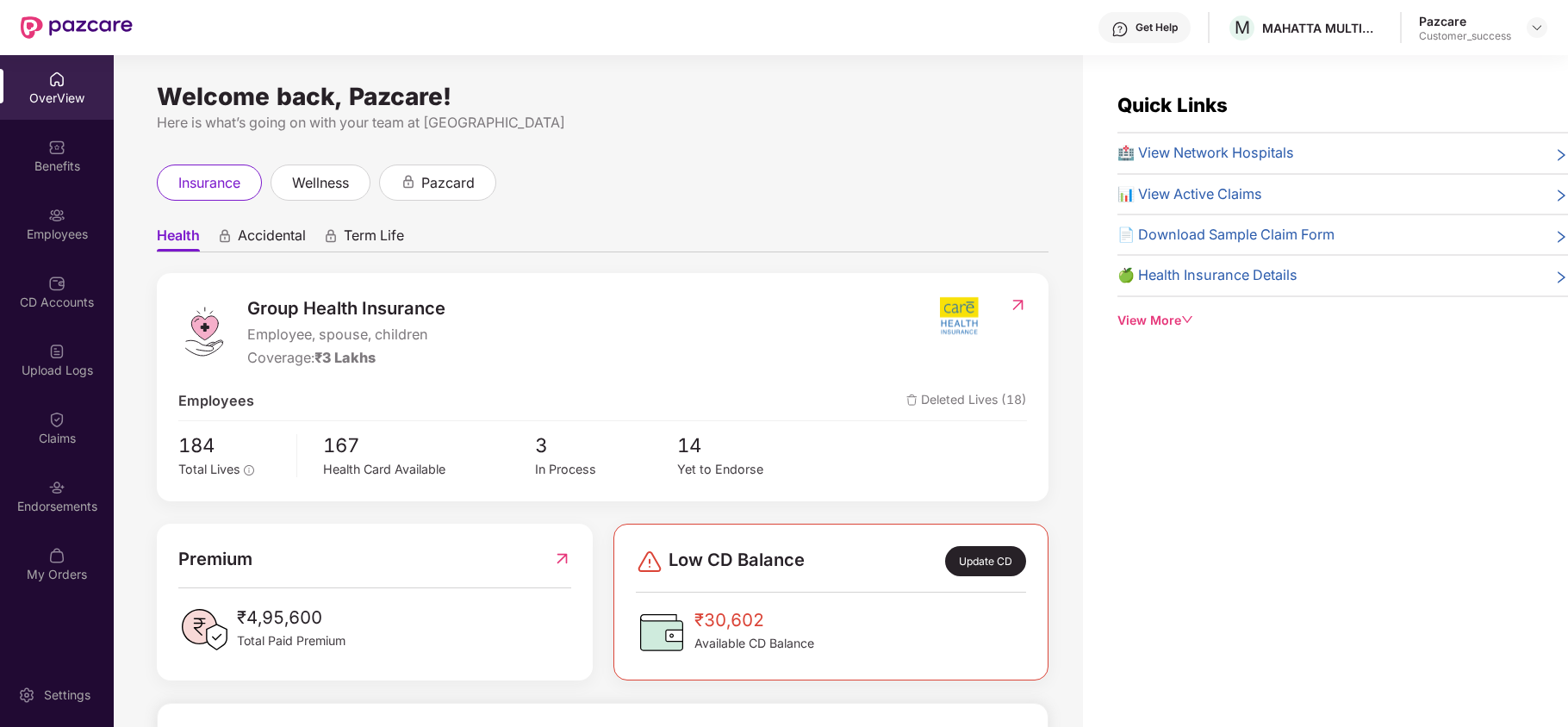
click at [80, 504] on div "Endorsements" at bounding box center [57, 506] width 114 height 17
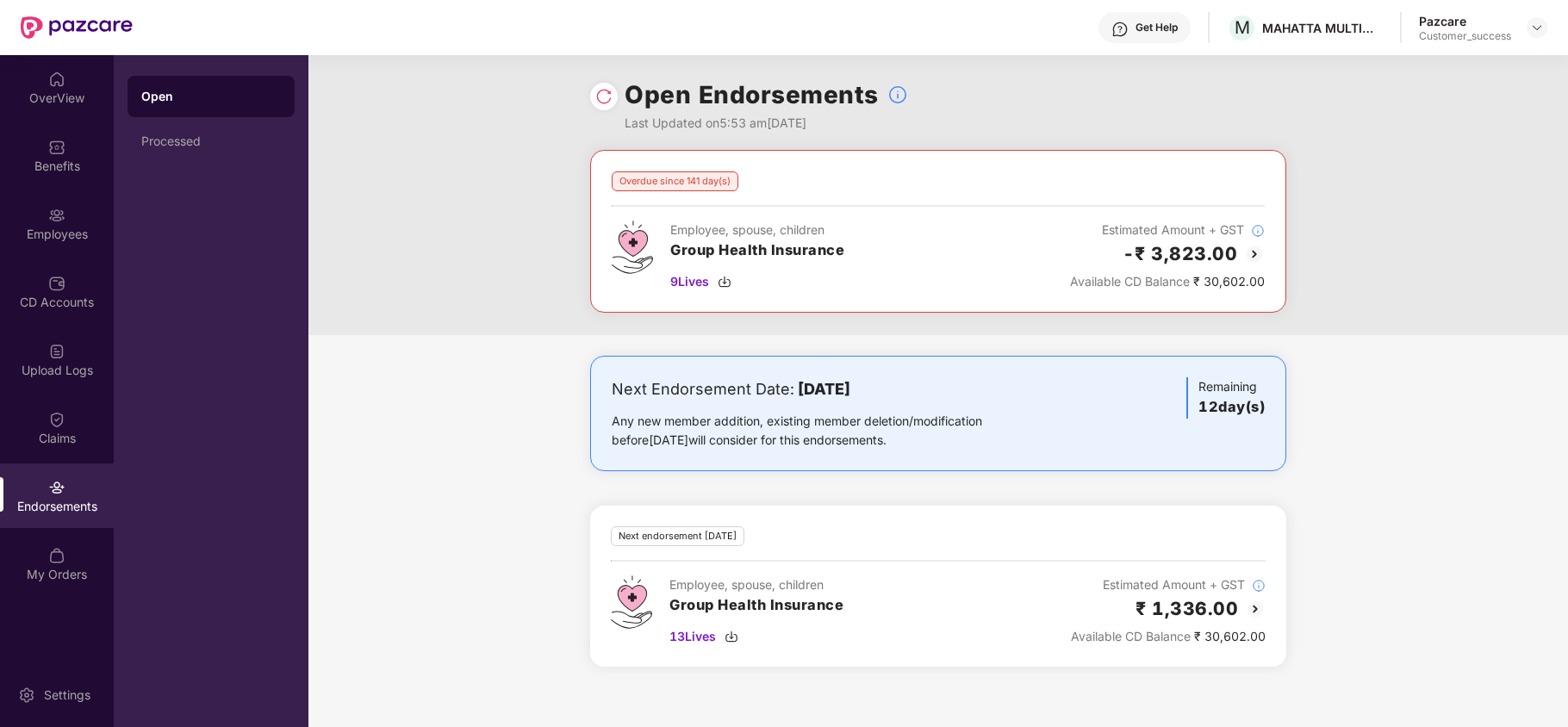
click at [1253, 611] on img at bounding box center [1255, 608] width 21 height 21
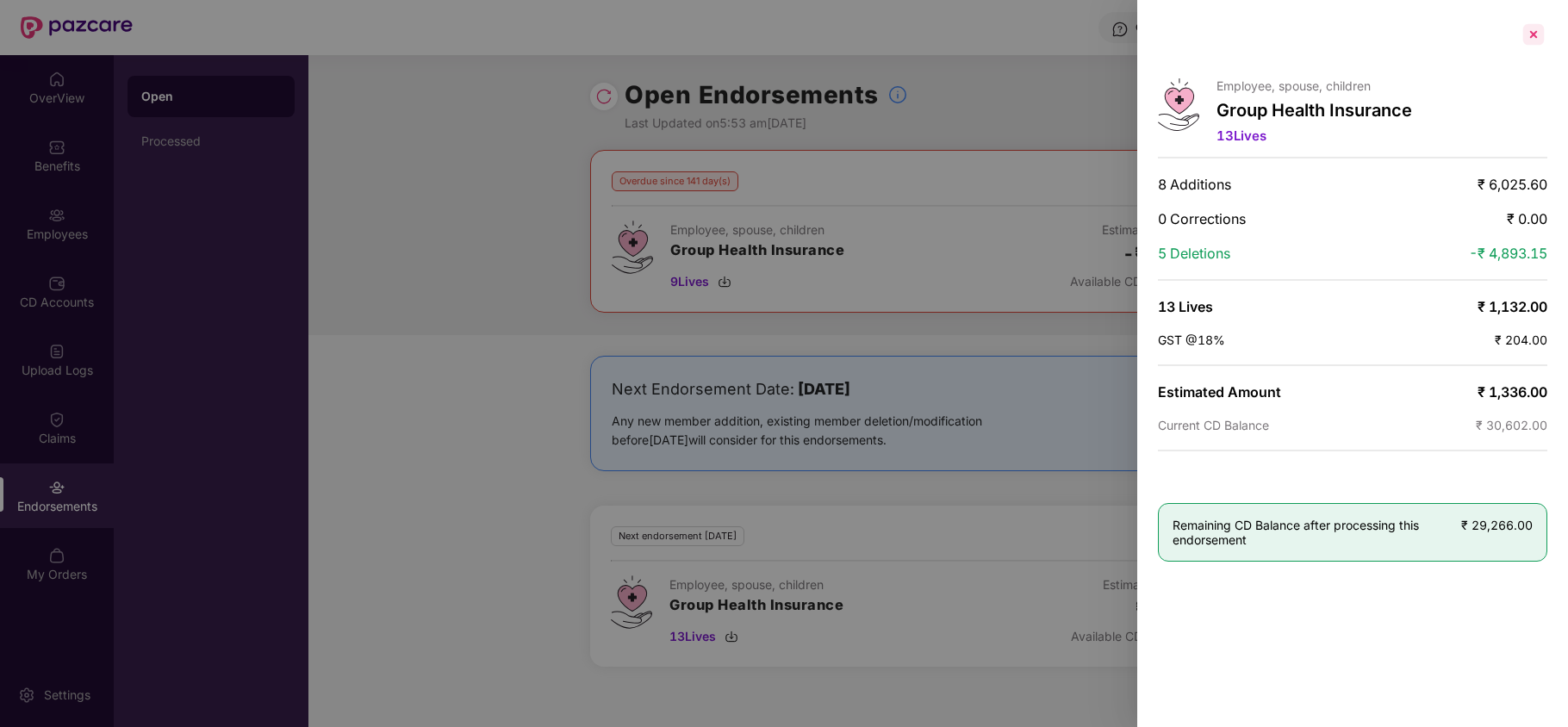
click at [1530, 32] on div at bounding box center [1534, 34] width 27 height 27
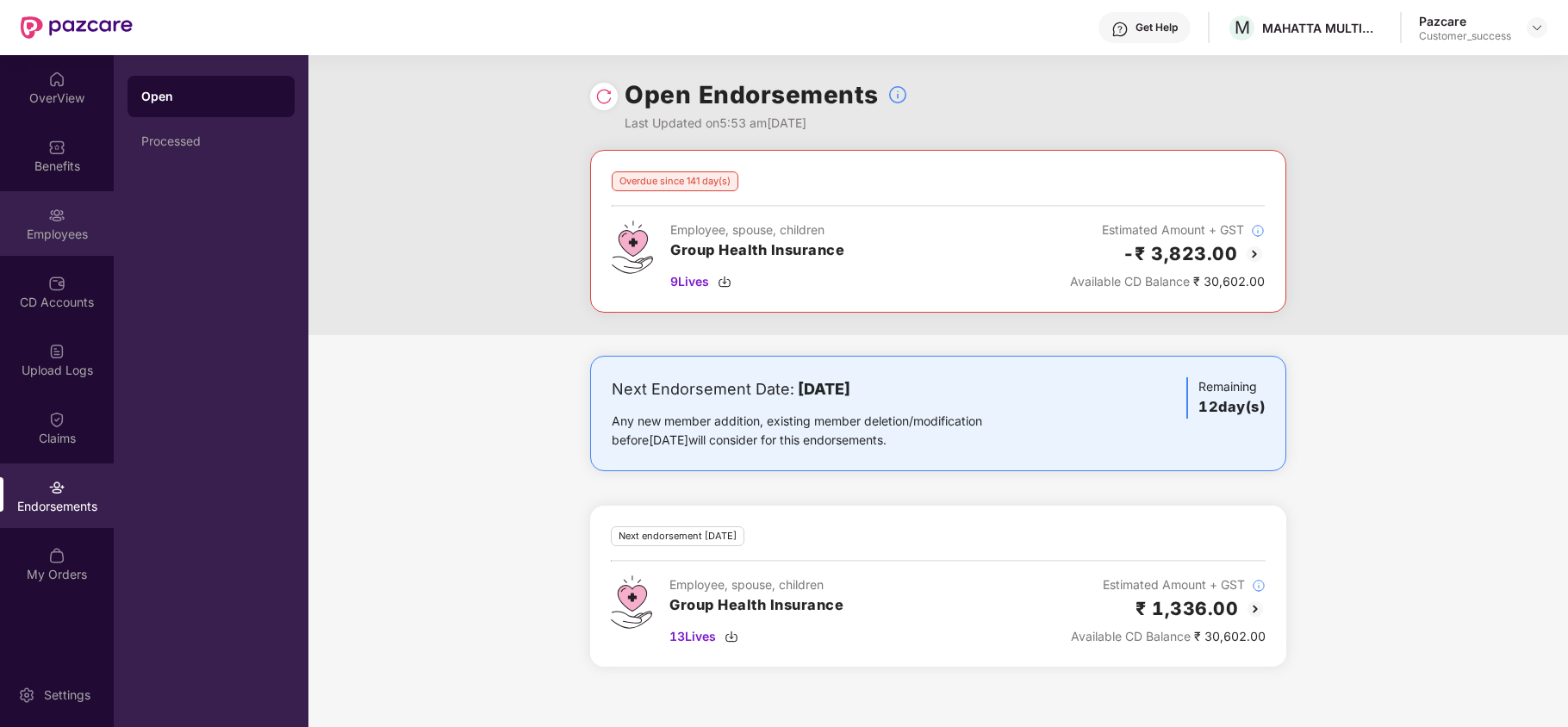
click at [24, 207] on div "Employees" at bounding box center [57, 223] width 114 height 64
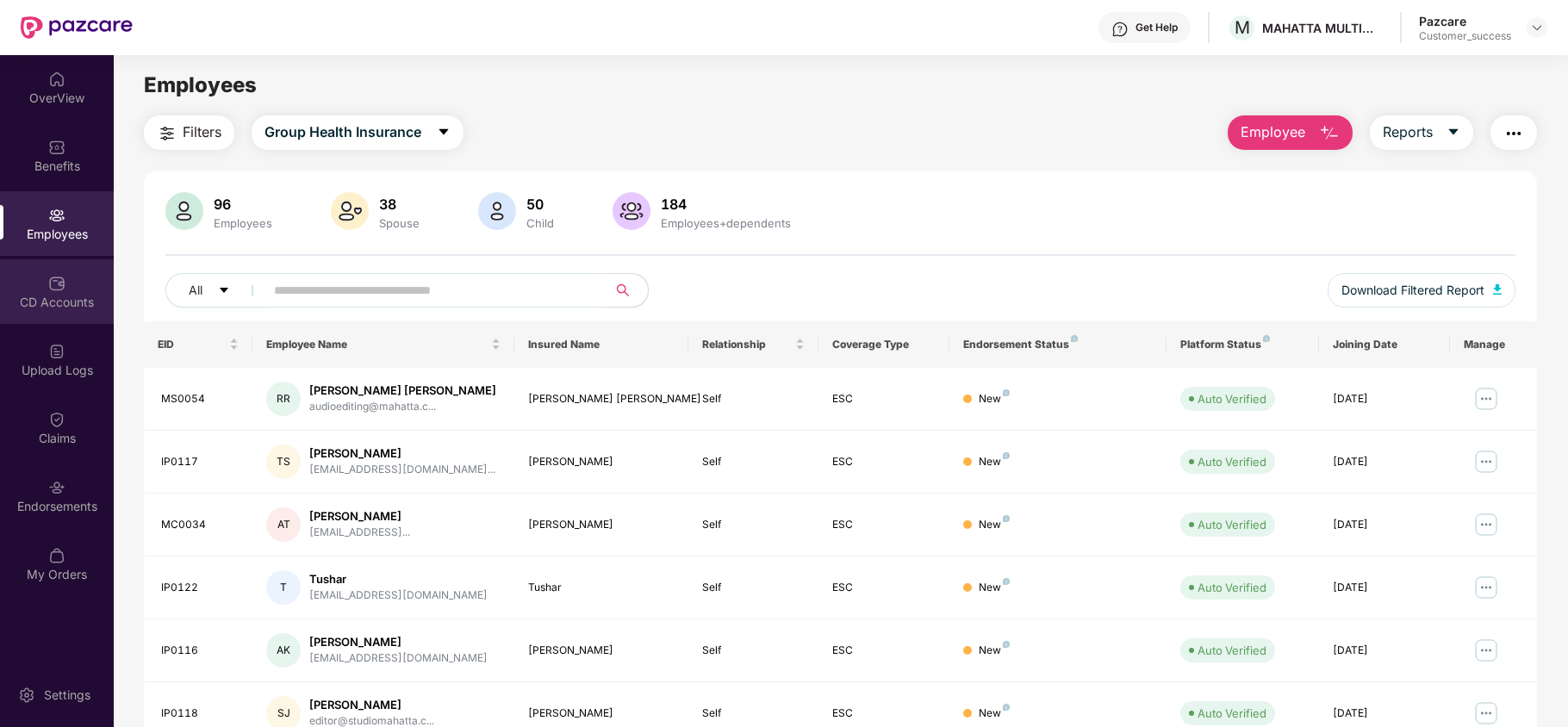
click at [45, 304] on div "CD Accounts" at bounding box center [57, 302] width 114 height 17
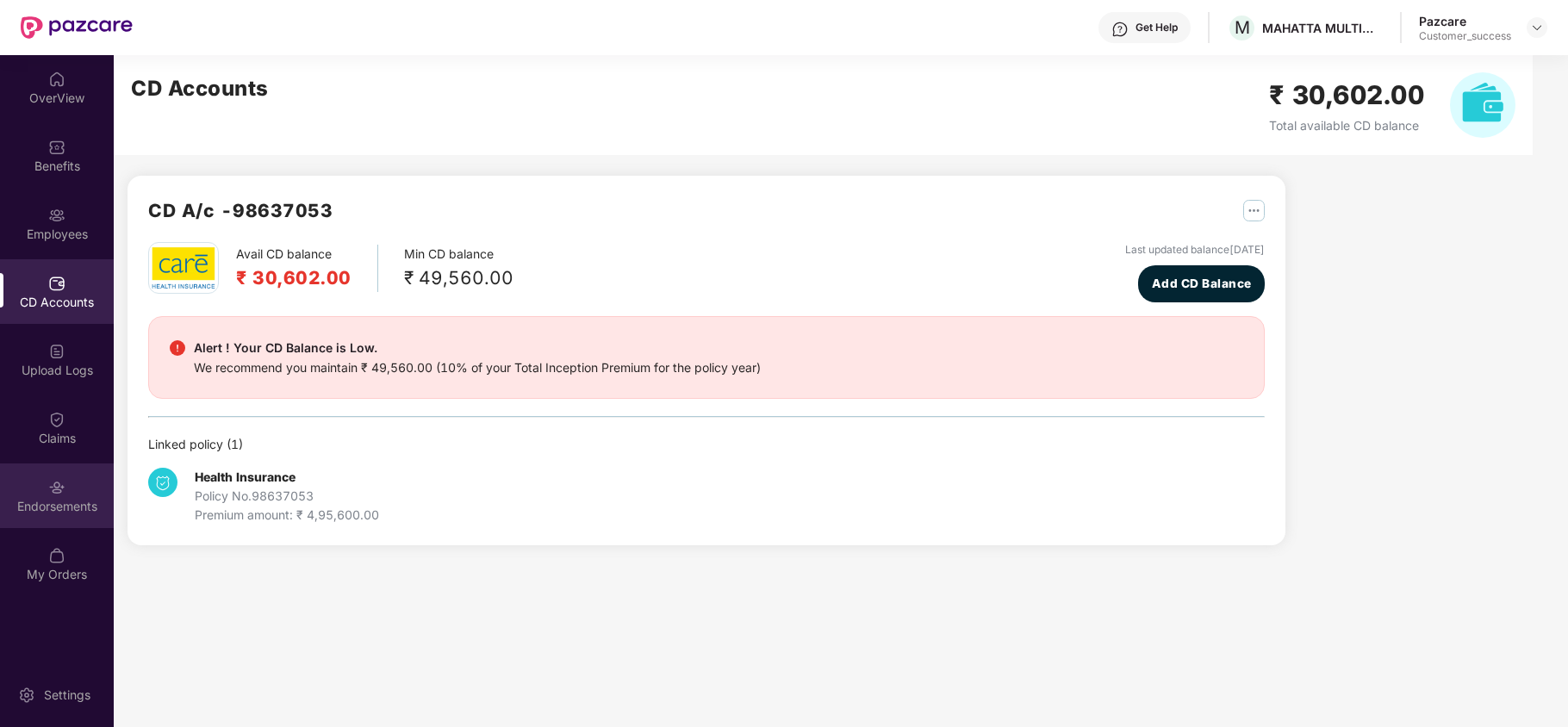
click at [57, 521] on div "Endorsements" at bounding box center [57, 495] width 114 height 64
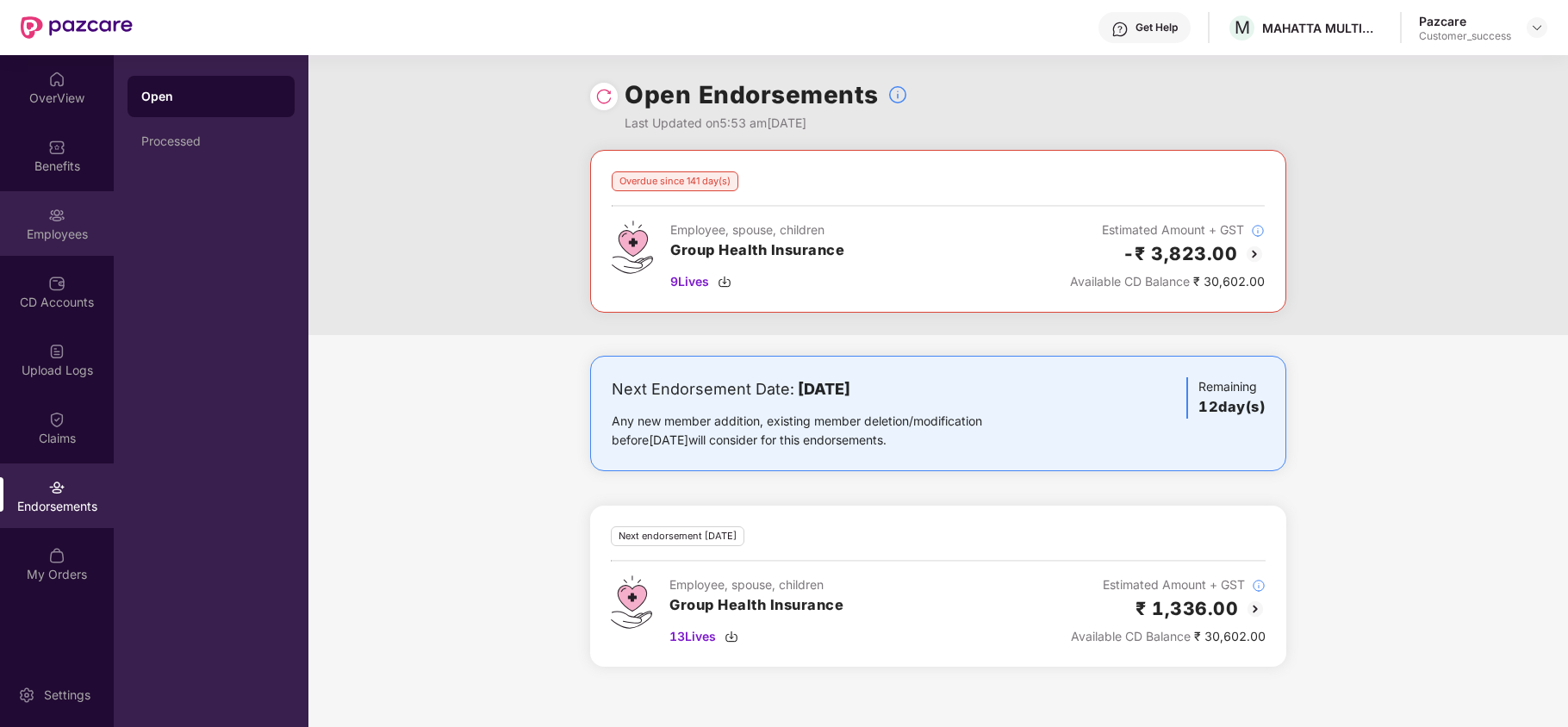
click at [67, 201] on div "Employees" at bounding box center [57, 223] width 114 height 64
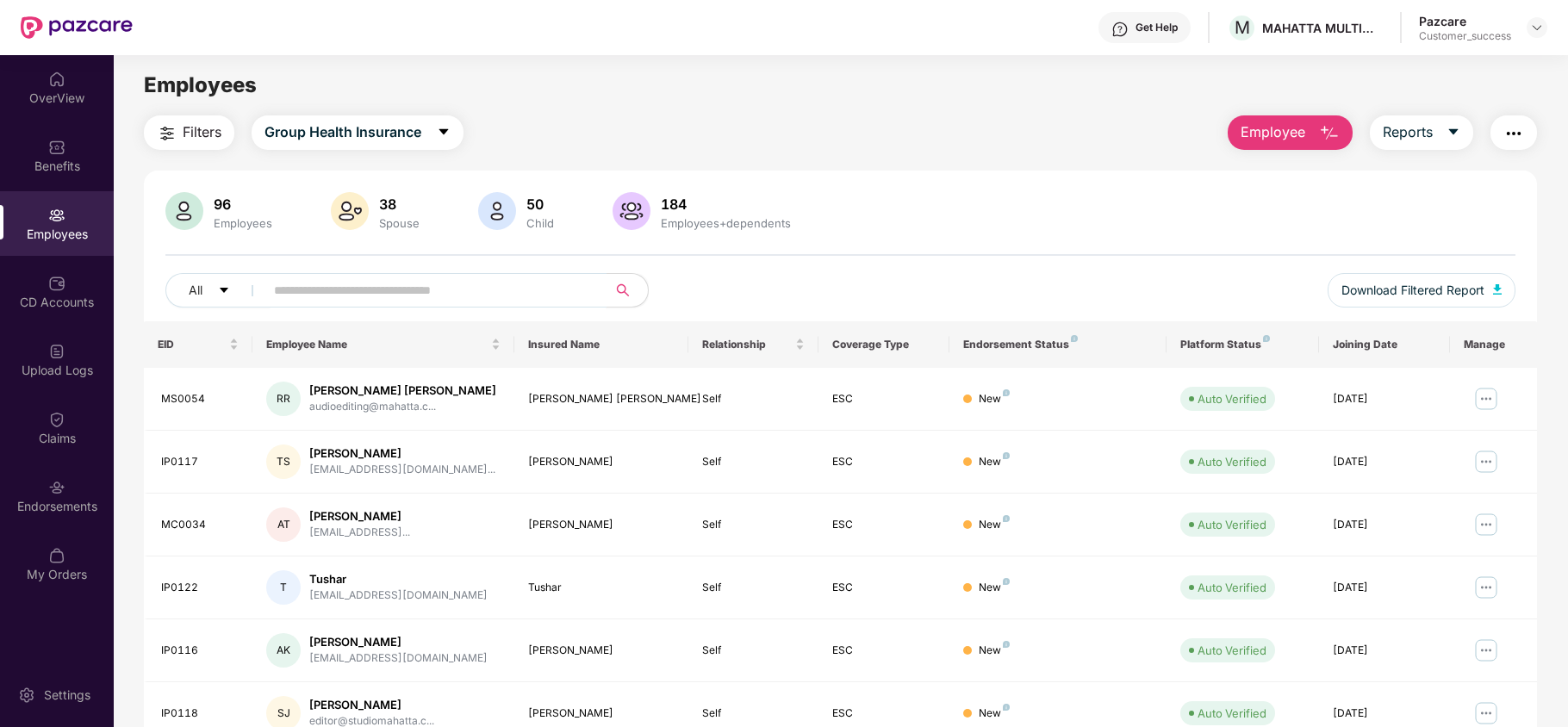
click at [320, 281] on input "text" at bounding box center [429, 290] width 310 height 26
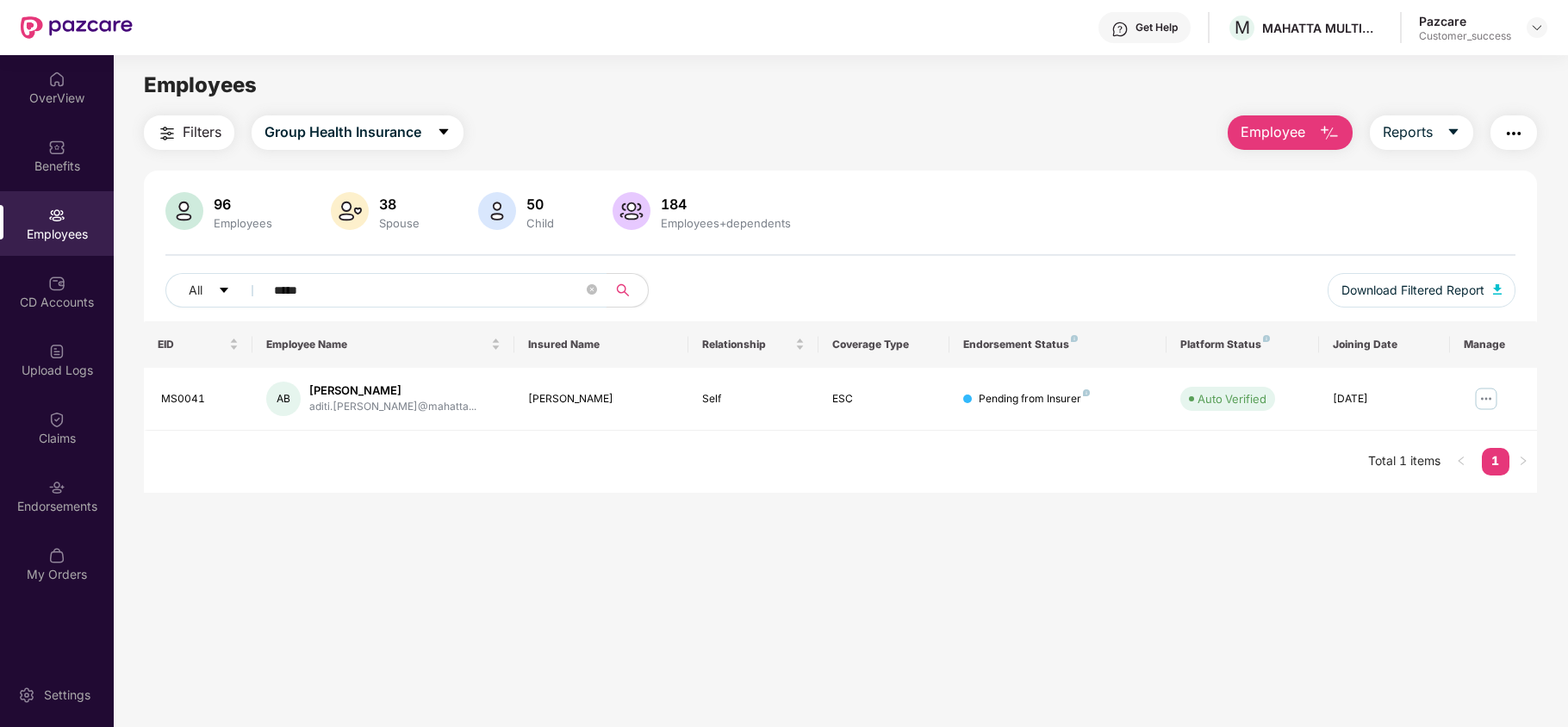
type input "*****"
click at [1511, 136] on img "button" at bounding box center [1514, 133] width 21 height 21
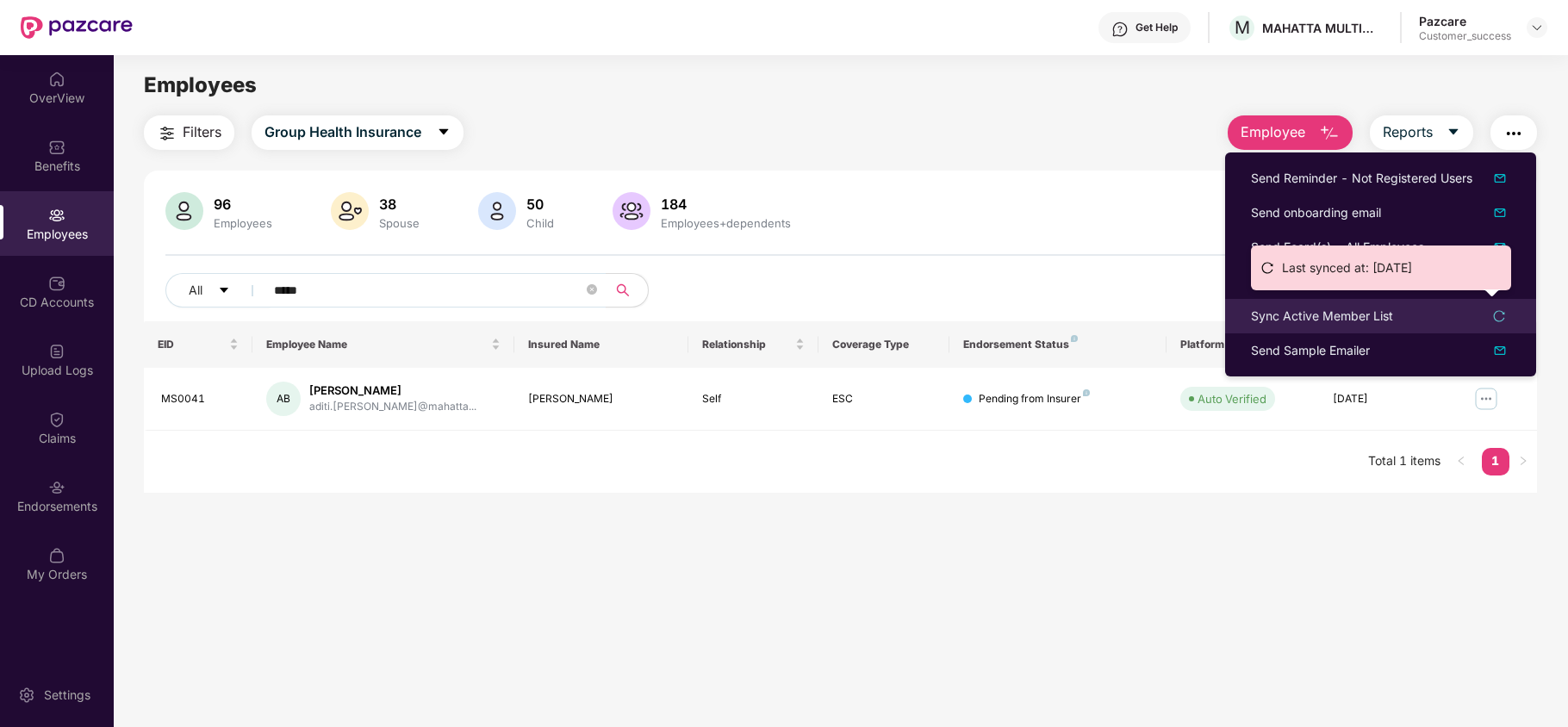
click at [1375, 313] on div "Sync Active Member List" at bounding box center [1322, 316] width 142 height 19
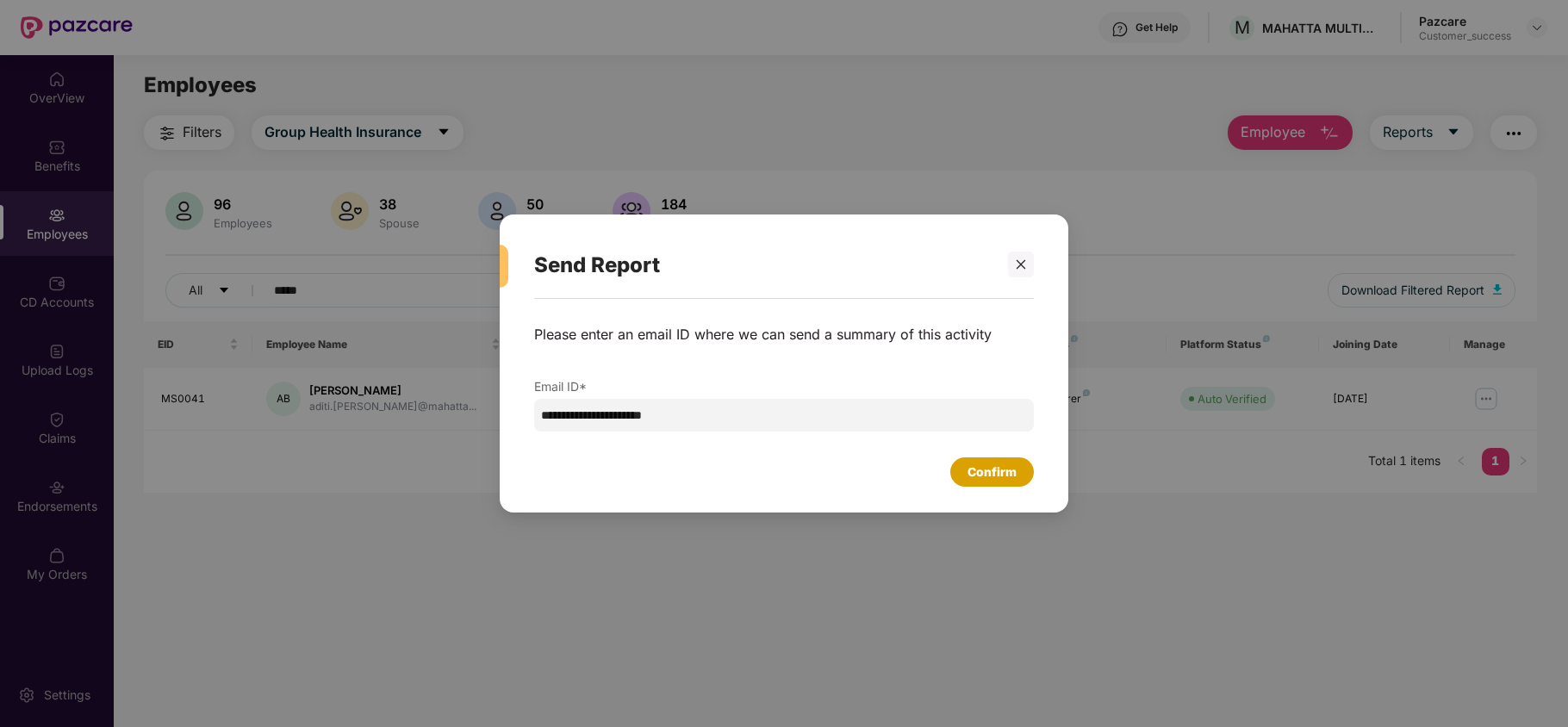
click at [994, 483] on div "Confirm" at bounding box center [992, 472] width 83 height 29
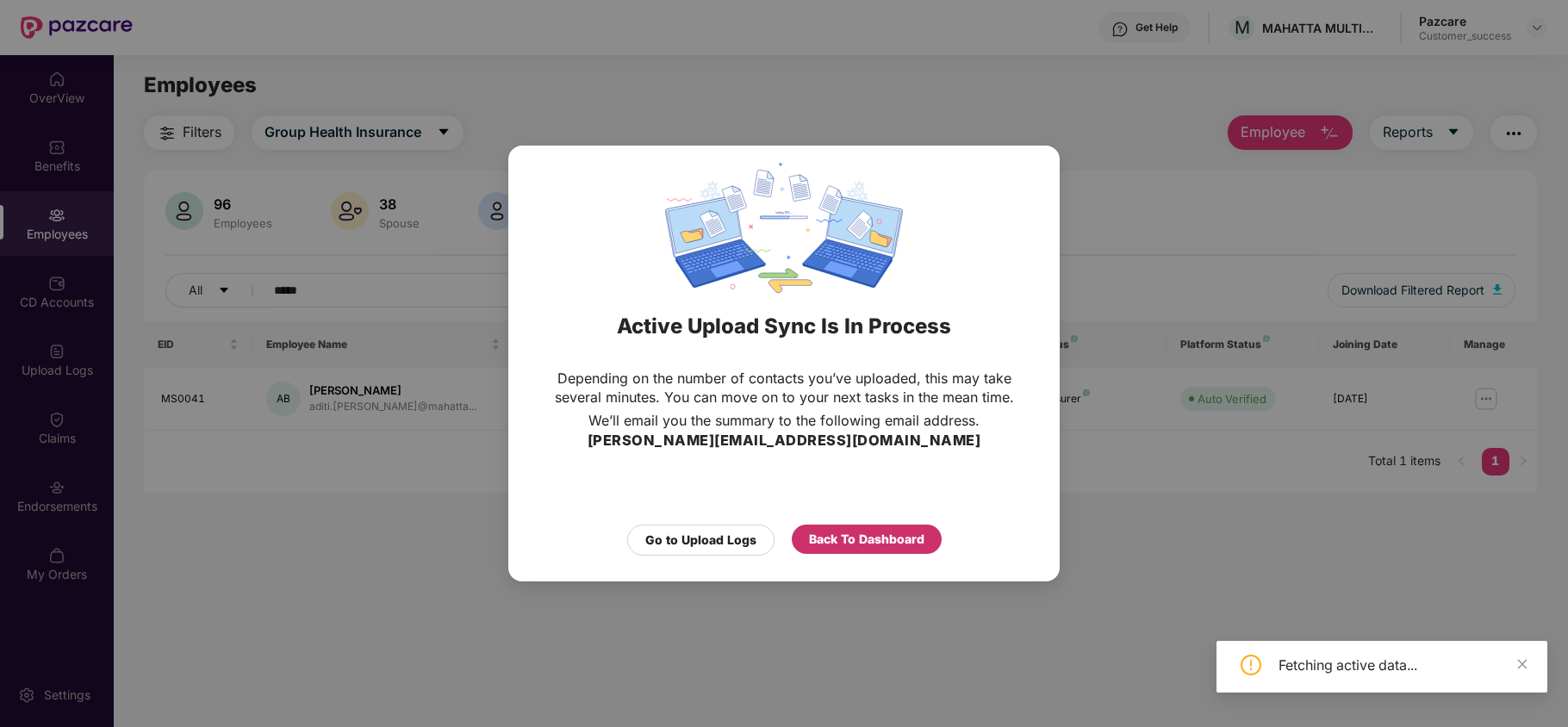
click at [863, 538] on div "Back To Dashboard" at bounding box center [867, 539] width 116 height 19
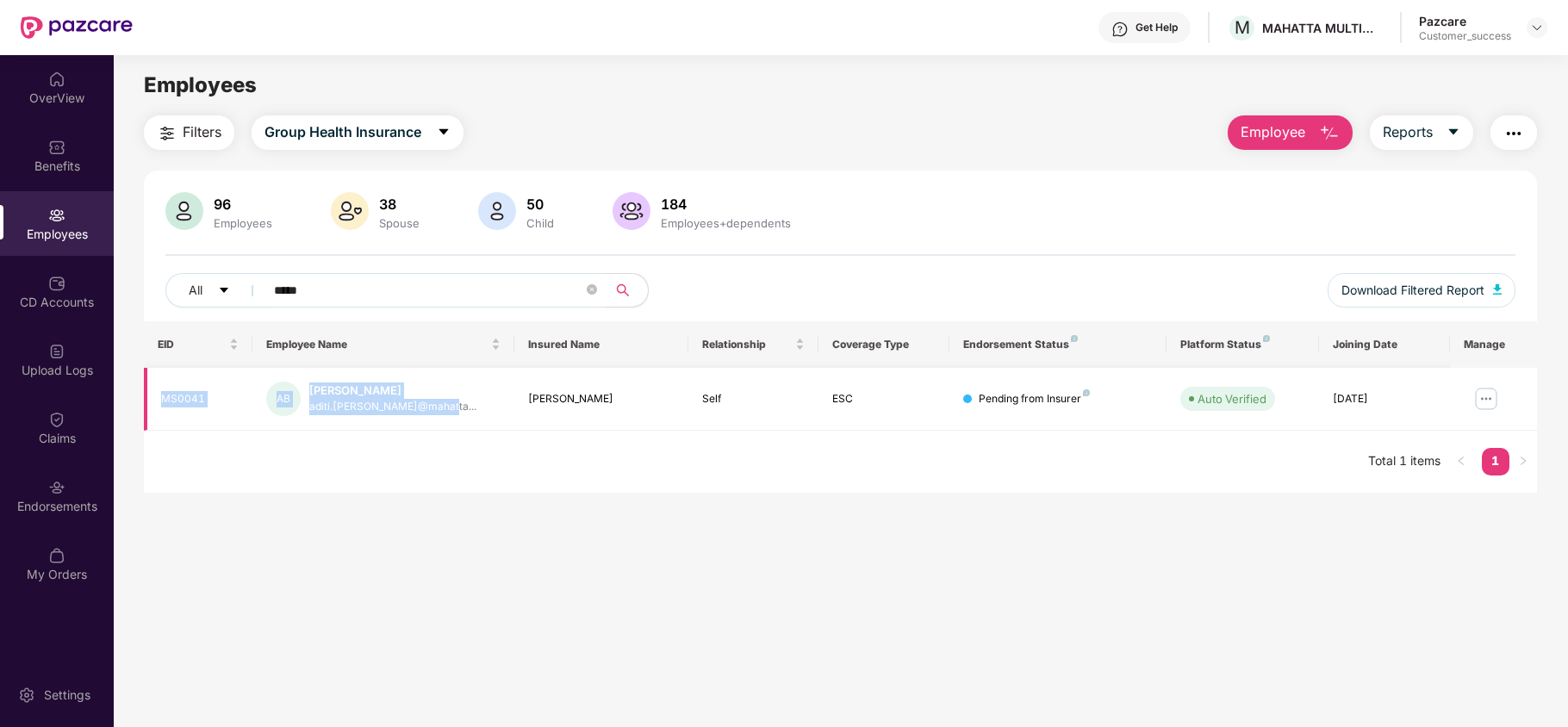
drag, startPoint x: 157, startPoint y: 402, endPoint x: 446, endPoint y: 407, distance: 289.0
click at [446, 407] on tr "MS0041 AB [PERSON_NAME] aditi.[PERSON_NAME]@mahatta... [PERSON_NAME] Self ESC P…" at bounding box center [840, 398] width 1393 height 62
copy tr "MS0041 AB [PERSON_NAME] aditi.[PERSON_NAME]@mahatta..."
click at [1530, 23] on img at bounding box center [1536, 27] width 14 height 14
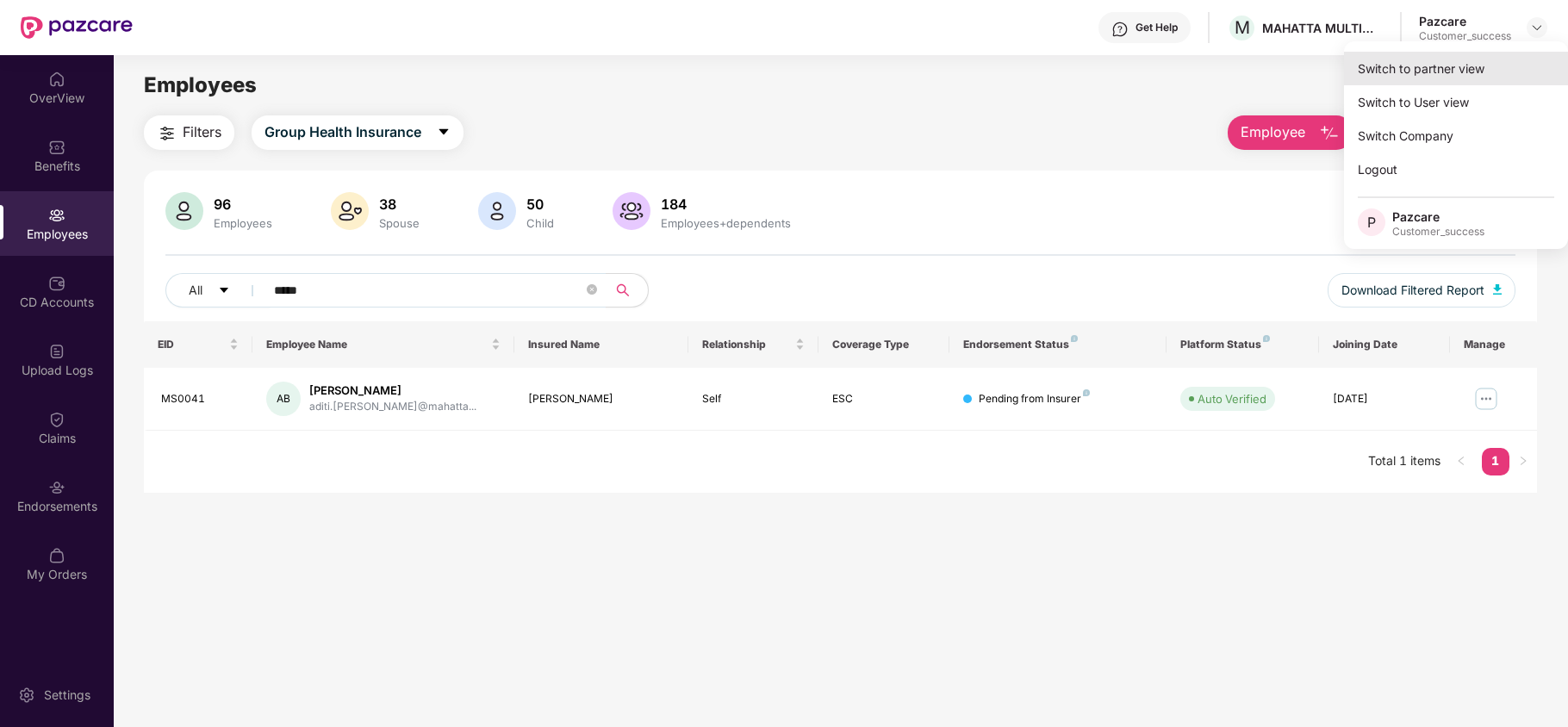
click at [1456, 56] on div "Switch to partner view" at bounding box center [1456, 68] width 224 height 33
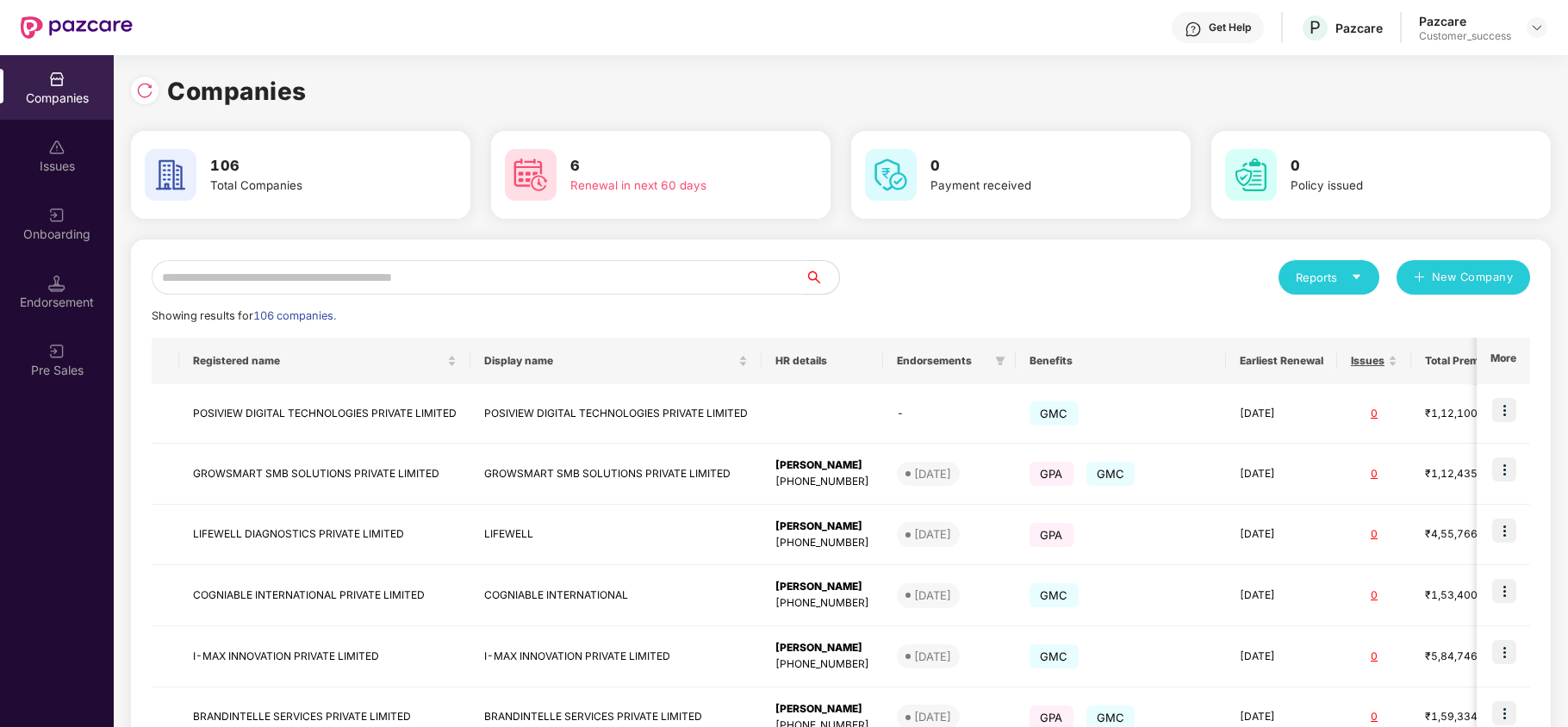
click at [570, 288] on input "text" at bounding box center [478, 277] width 653 height 34
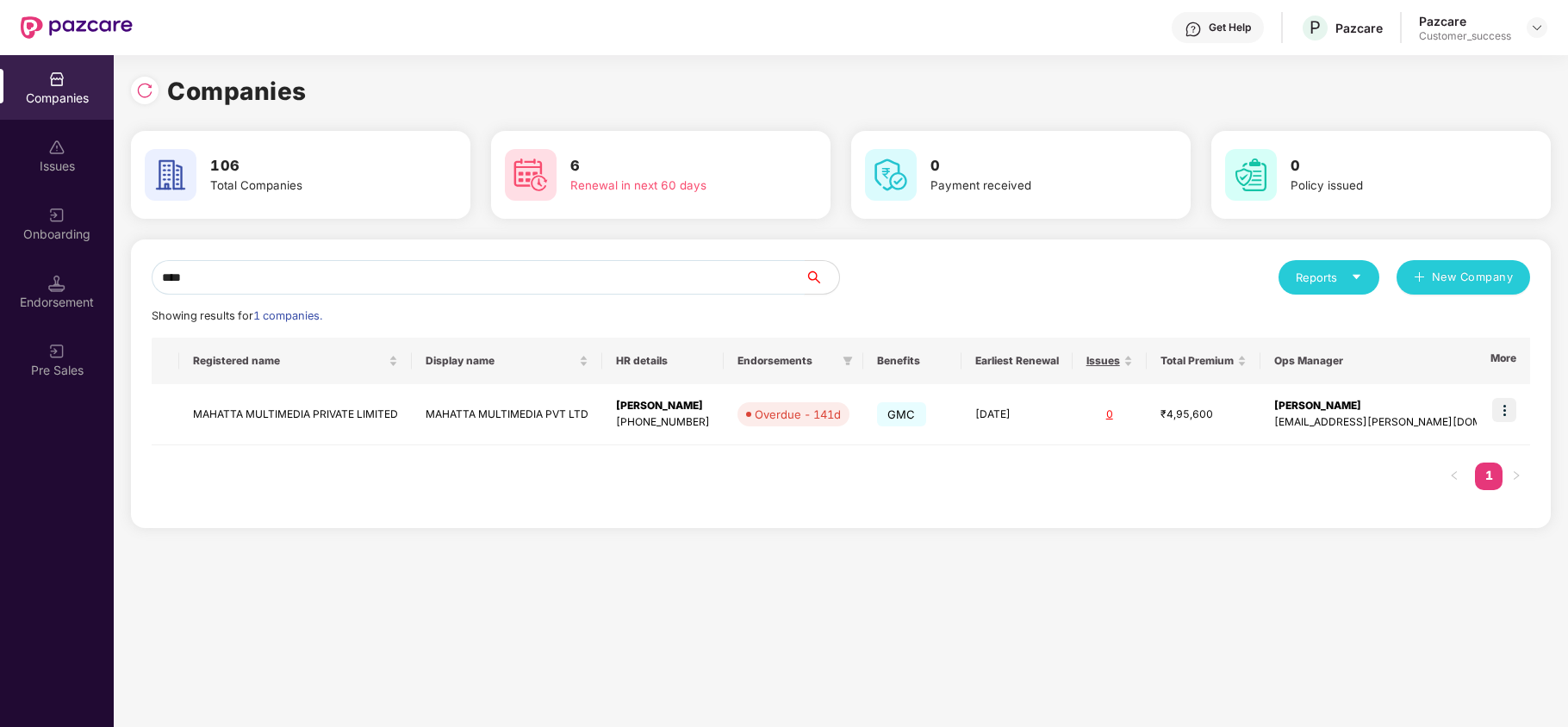
type input "****"
copy td "MAHATTA MULTIMEDIA PRIVATE LIMITED"
drag, startPoint x: 414, startPoint y: 422, endPoint x: 187, endPoint y: 418, distance: 227.0
click at [187, 418] on td "MAHATTA MULTIMEDIA PRIVATE LIMITED" at bounding box center [295, 415] width 233 height 62
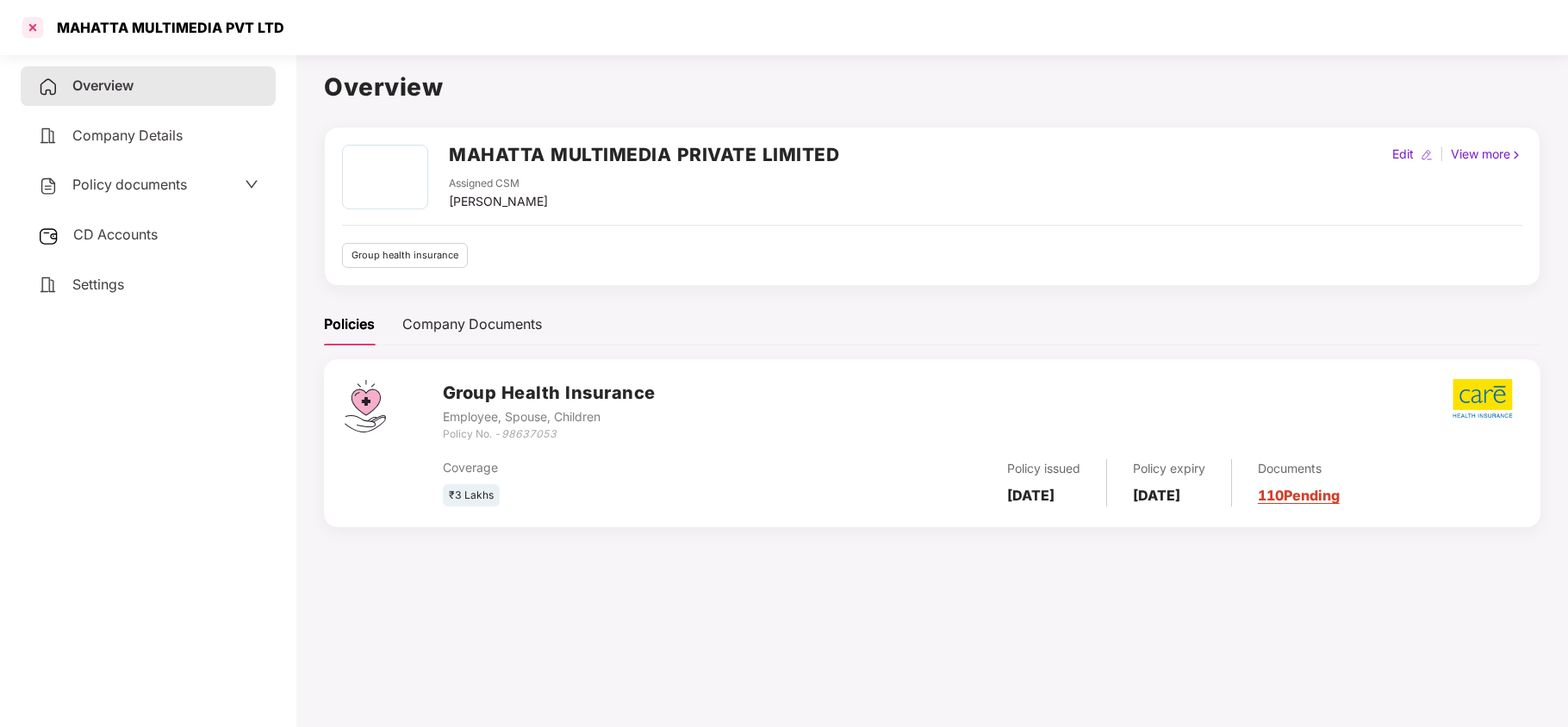
click at [36, 21] on div at bounding box center [33, 27] width 27 height 27
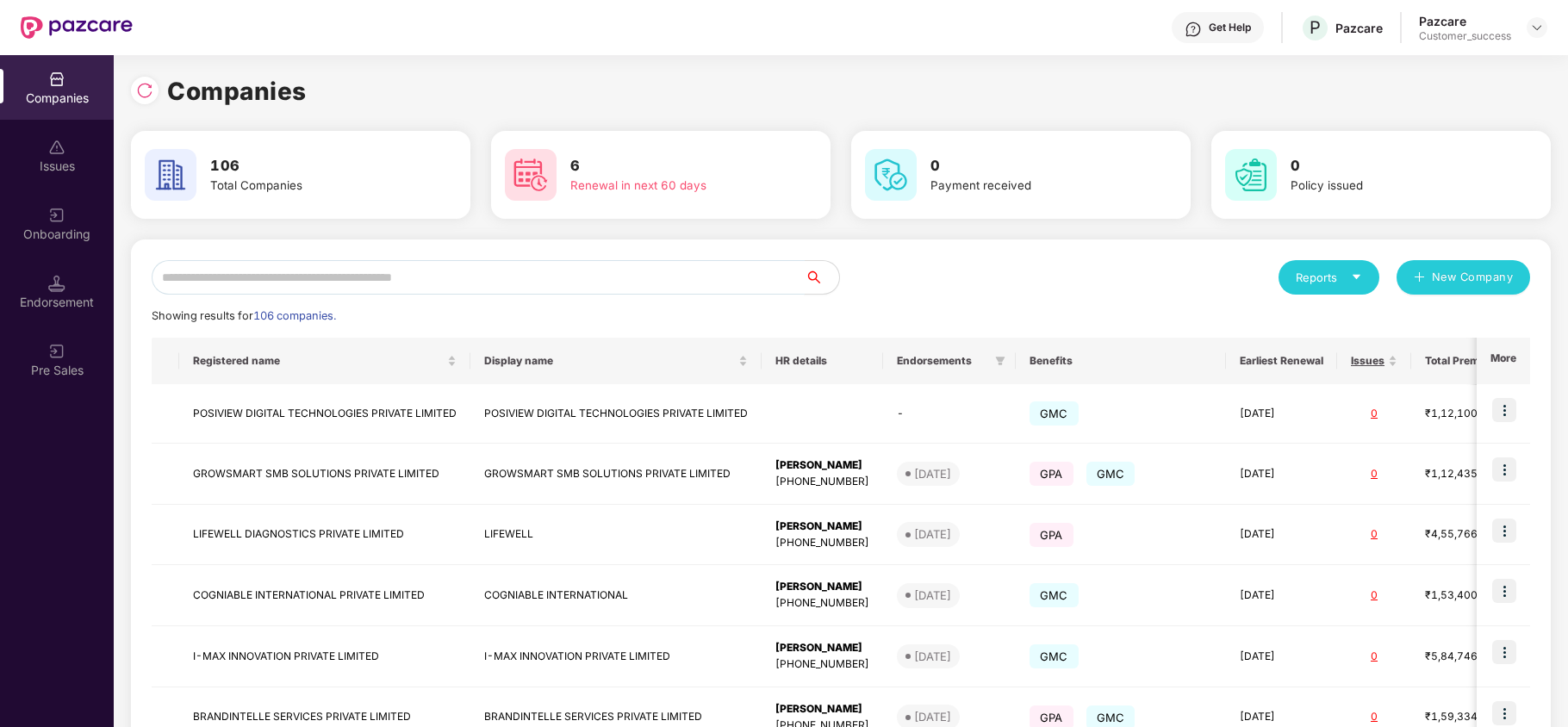
click at [383, 282] on input "text" at bounding box center [478, 277] width 653 height 34
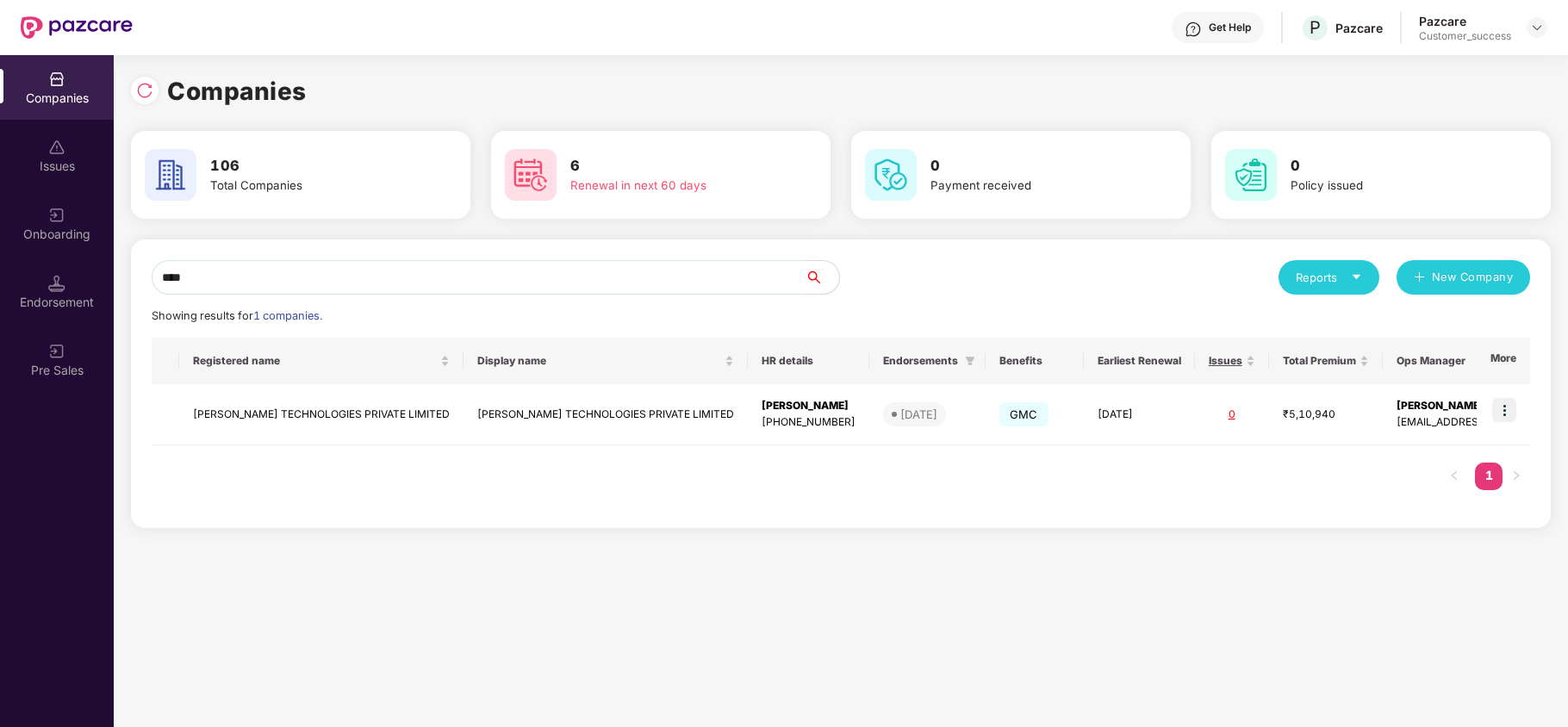
type input "****"
click at [1511, 403] on img at bounding box center [1504, 410] width 24 height 24
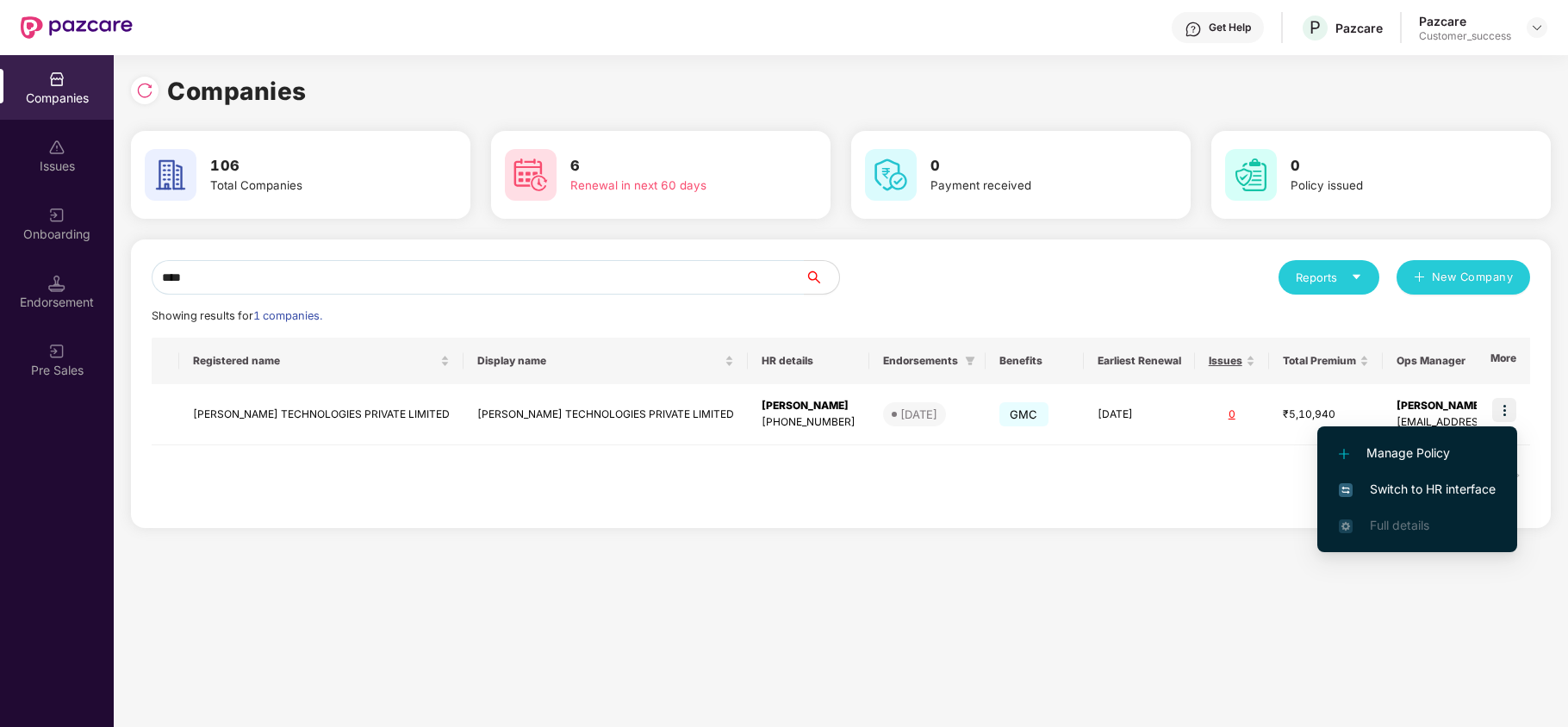
click at [1410, 481] on span "Switch to HR interface" at bounding box center [1417, 489] width 157 height 19
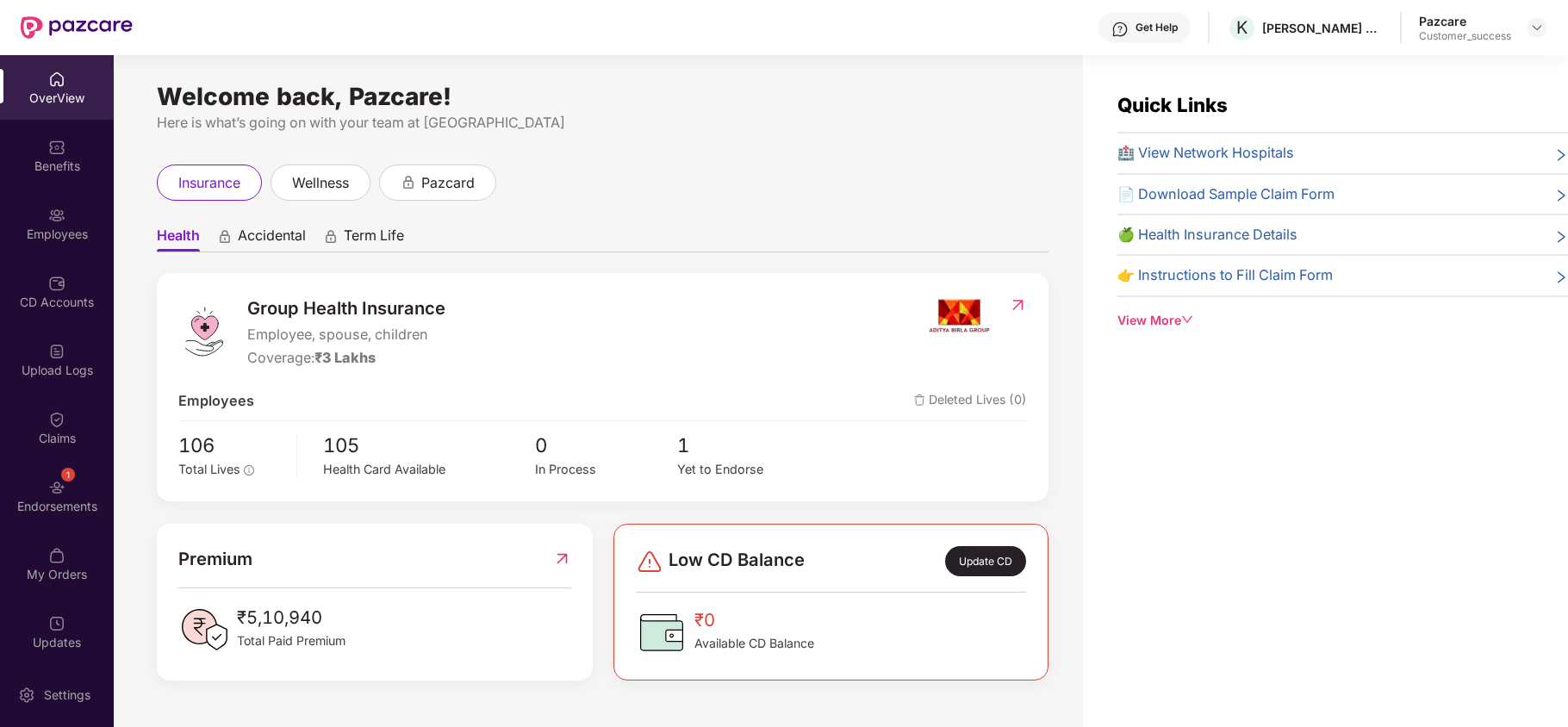
click at [62, 225] on div "Employees" at bounding box center [57, 234] width 114 height 17
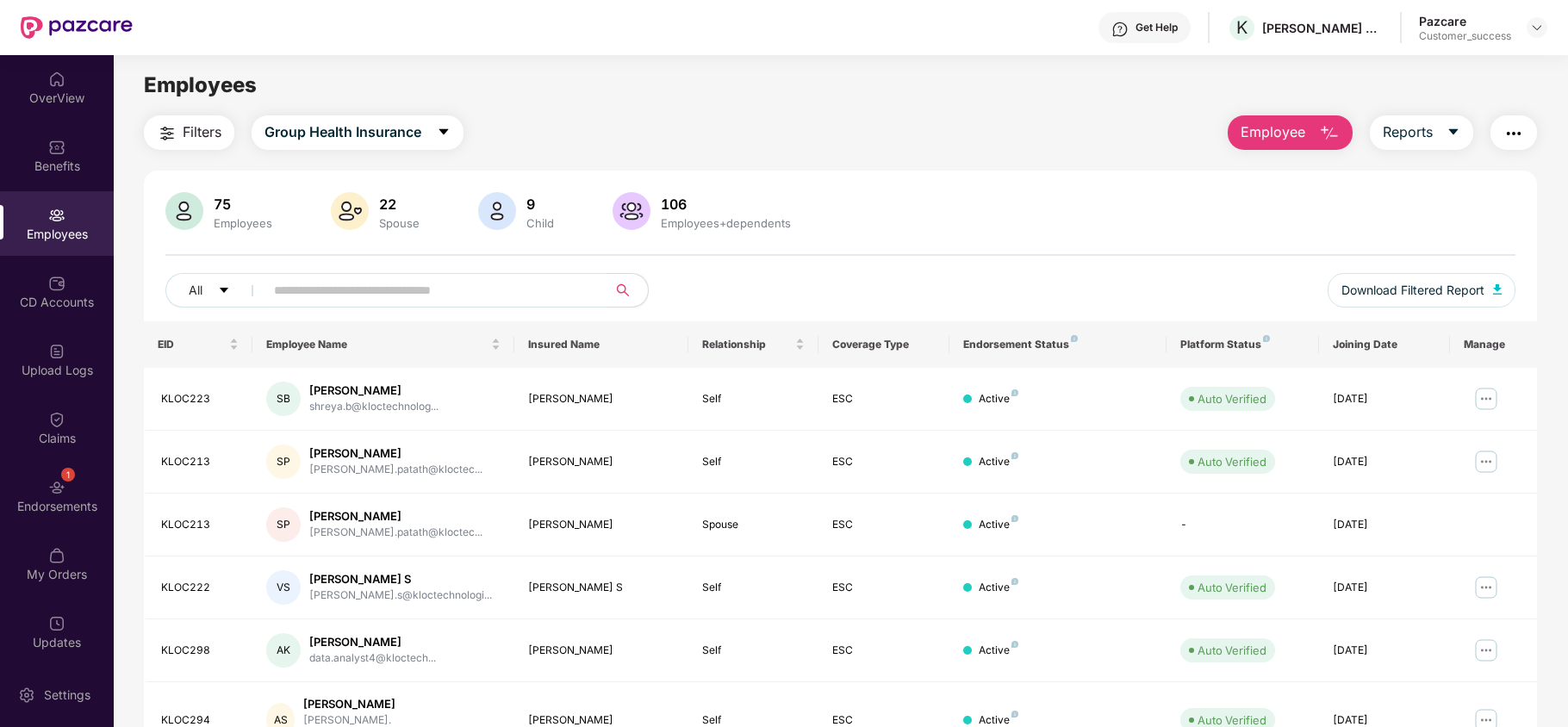
click at [352, 290] on input "text" at bounding box center [429, 290] width 310 height 26
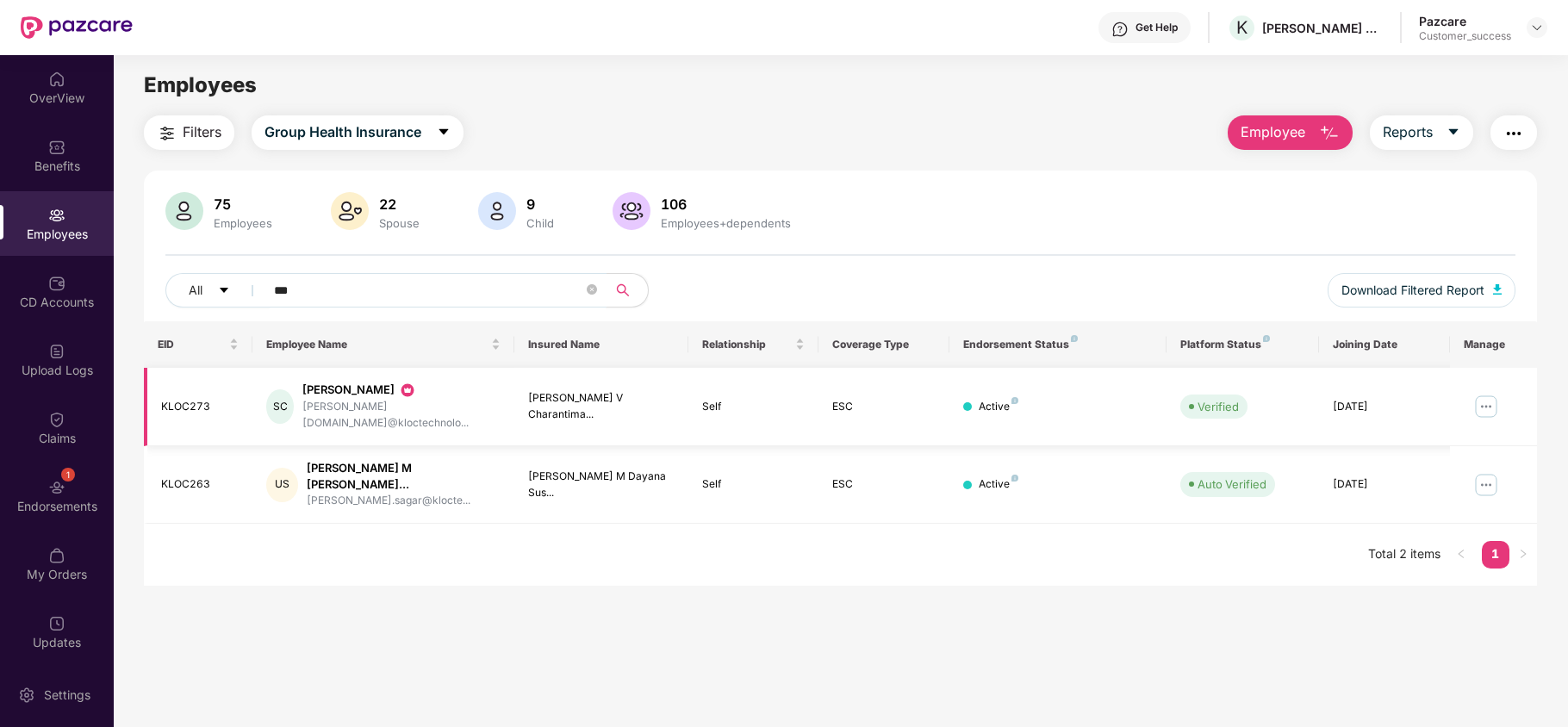
type input "***"
click at [1489, 395] on img at bounding box center [1487, 407] width 27 height 27
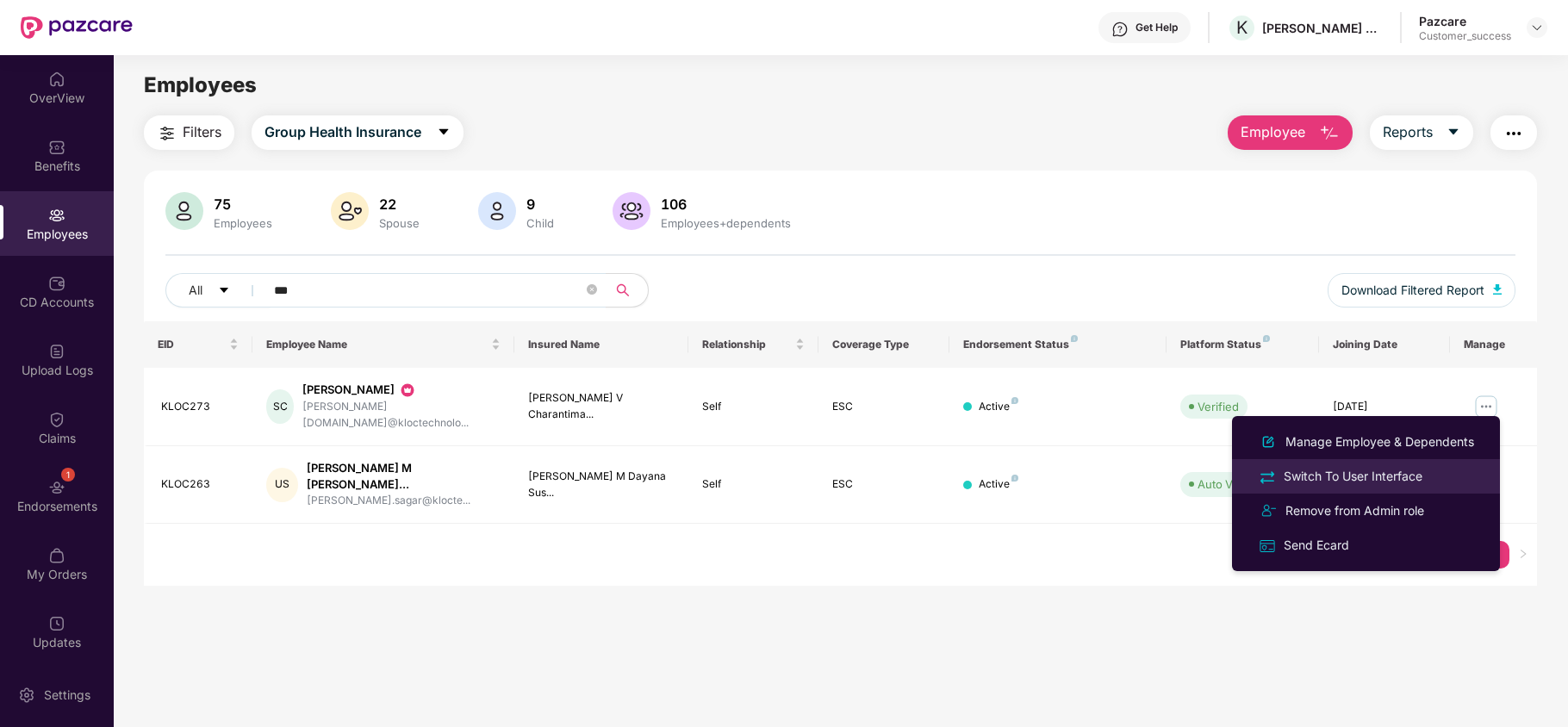
click at [1366, 474] on div "Switch To User Interface" at bounding box center [1353, 476] width 146 height 19
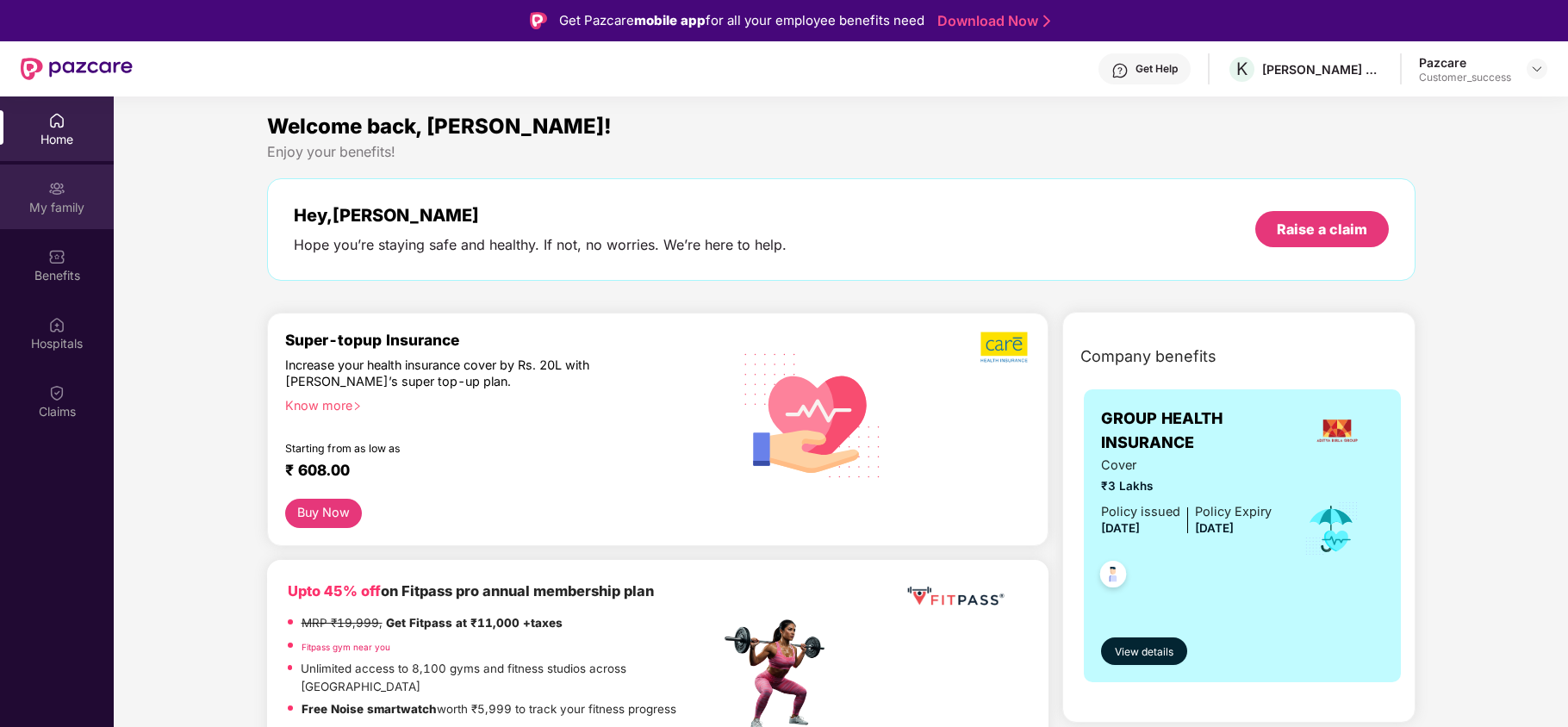
click at [55, 219] on div "My family" at bounding box center [57, 196] width 114 height 64
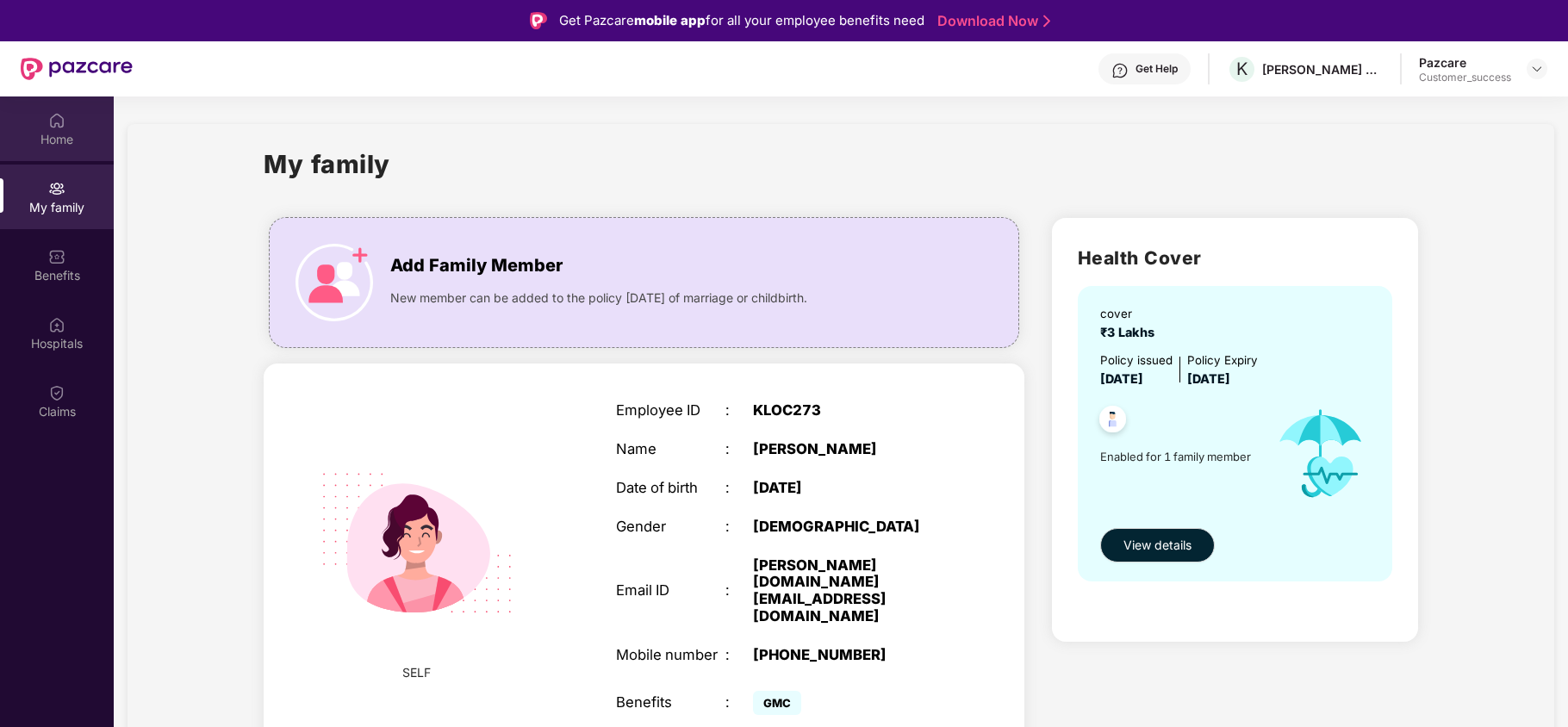
click at [46, 120] on div "Home" at bounding box center [57, 129] width 114 height 64
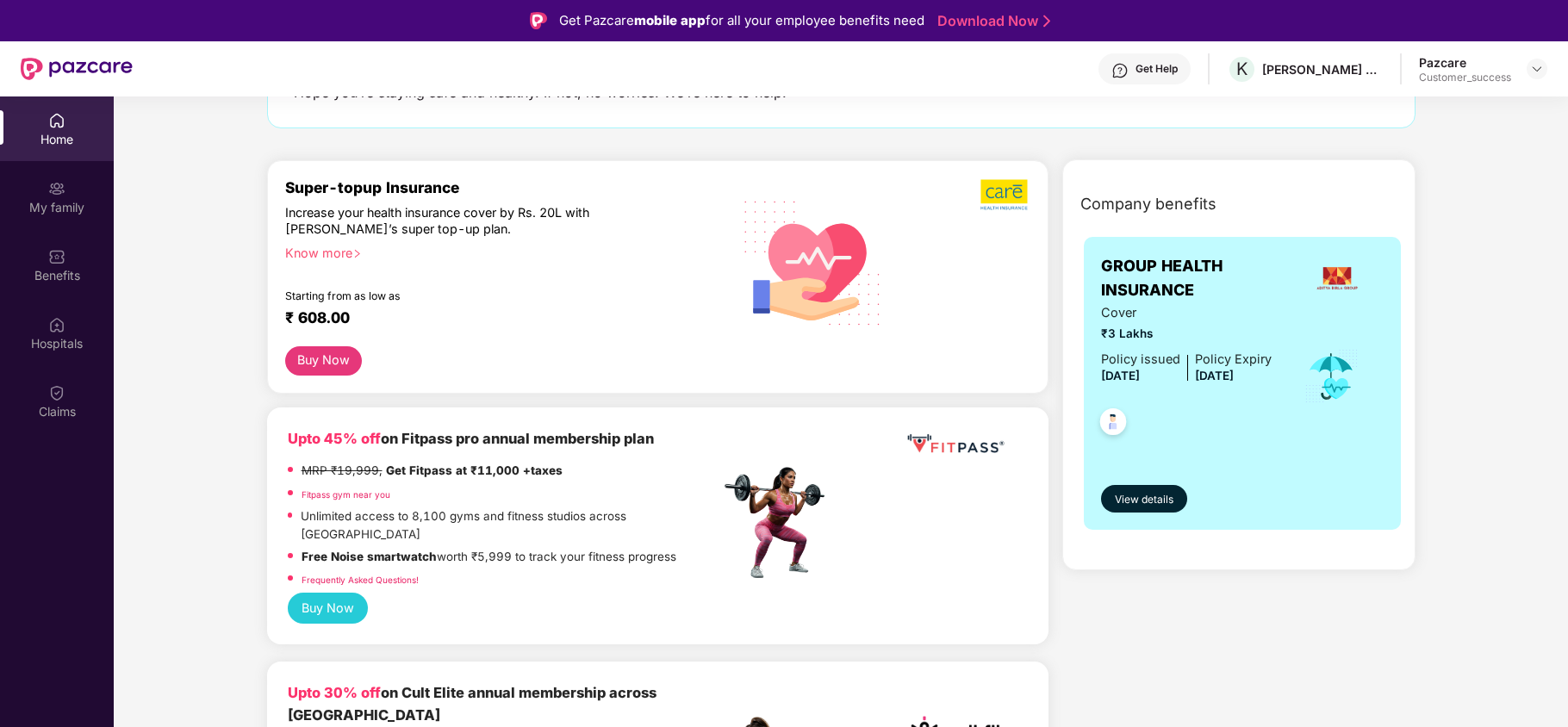
scroll to position [153, 0]
drag, startPoint x: 1098, startPoint y: 265, endPoint x: 1190, endPoint y: 283, distance: 93.7
click at [1190, 283] on div "GROUP HEALTH INSURANCE Cover ₹3 Lakhs Policy issued [DATE] Policy Expiry [DATE]…" at bounding box center [1242, 383] width 317 height 293
drag, startPoint x: 1152, startPoint y: 330, endPoint x: 1098, endPoint y: 329, distance: 54.0
click at [1098, 329] on div "GROUP HEALTH INSURANCE Cover ₹3 Lakhs Policy issued [DATE] Policy Expiry [DATE]…" at bounding box center [1242, 383] width 317 height 293
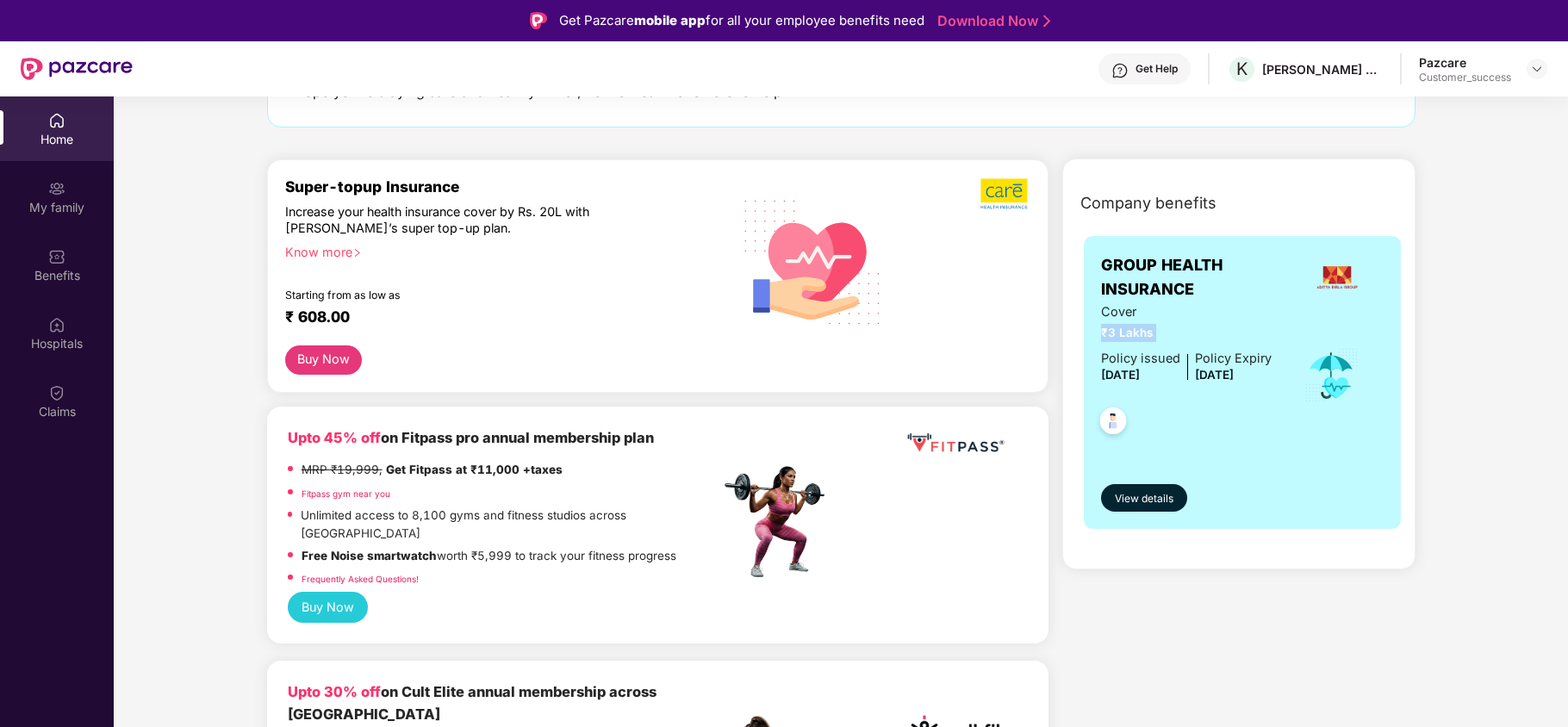
drag, startPoint x: 1099, startPoint y: 369, endPoint x: 1160, endPoint y: 373, distance: 61.1
click at [1140, 373] on span "[DATE]" at bounding box center [1120, 374] width 39 height 14
drag, startPoint x: 1189, startPoint y: 427, endPoint x: 1024, endPoint y: 282, distance: 219.7
click at [1026, 282] on div "Company benefits GROUP HEALTH INSURANCE Cover ₹3 Lakhs Policy issued [DATE] Pol…" at bounding box center [1239, 375] width 427 height 388
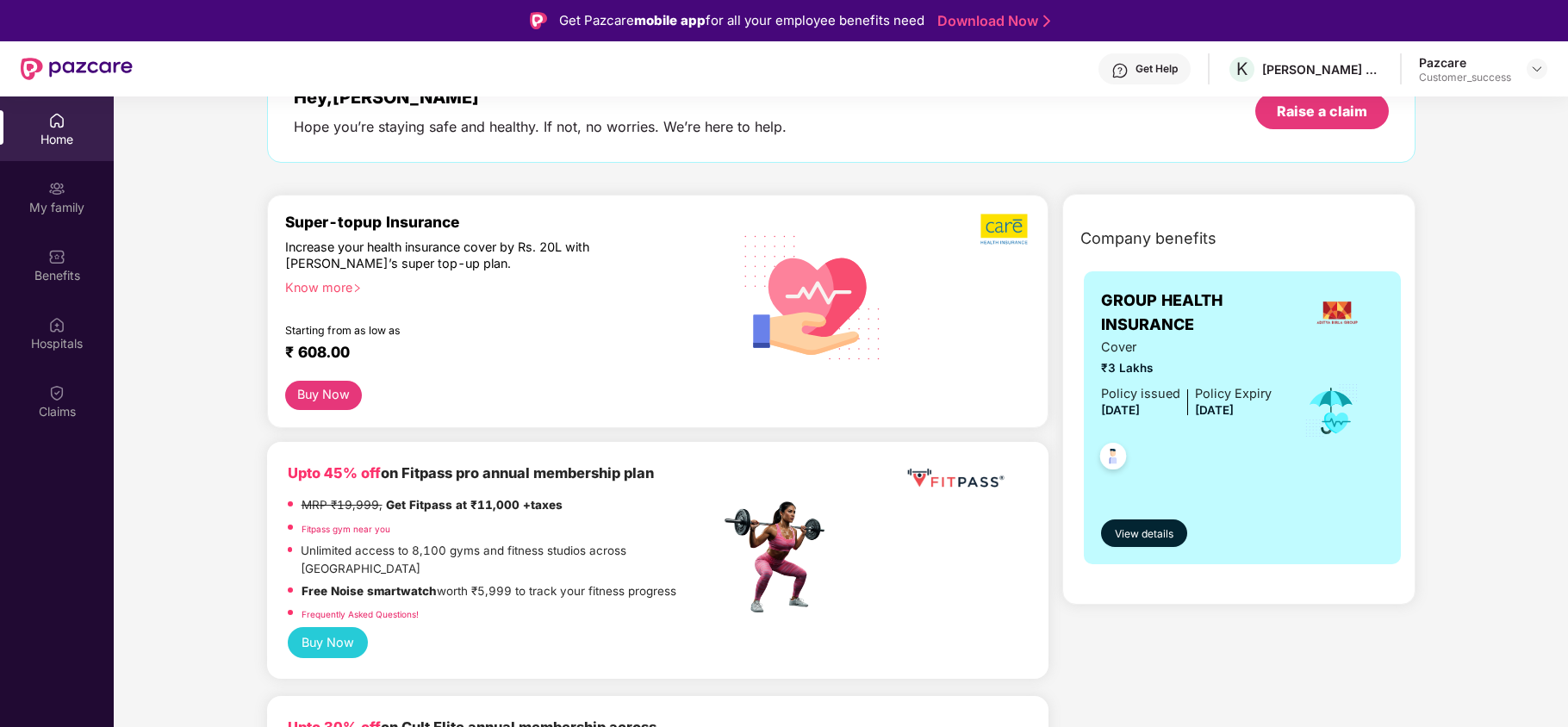
scroll to position [119, 0]
click at [332, 286] on div "Know more" at bounding box center [497, 283] width 425 height 12
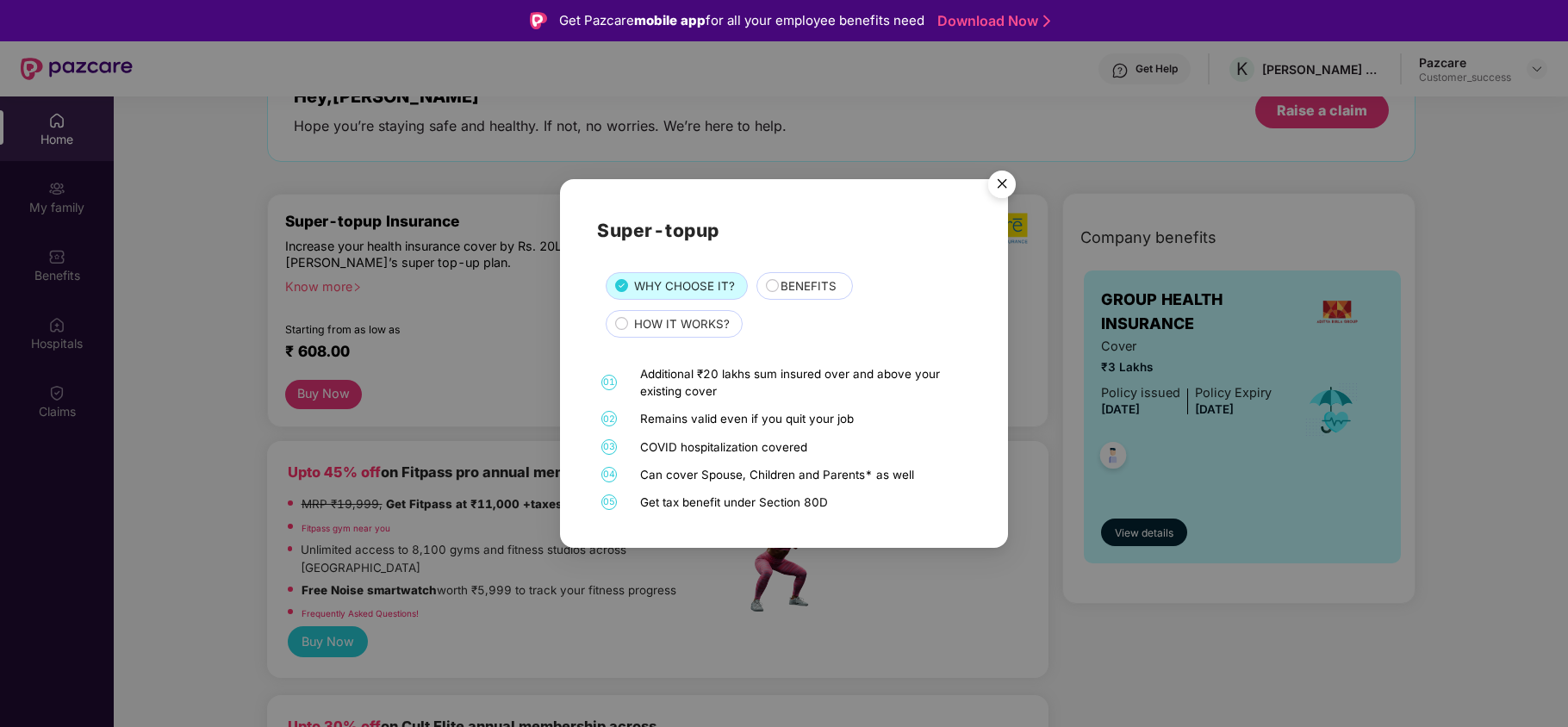
click at [770, 291] on circle at bounding box center [771, 284] width 12 height 12
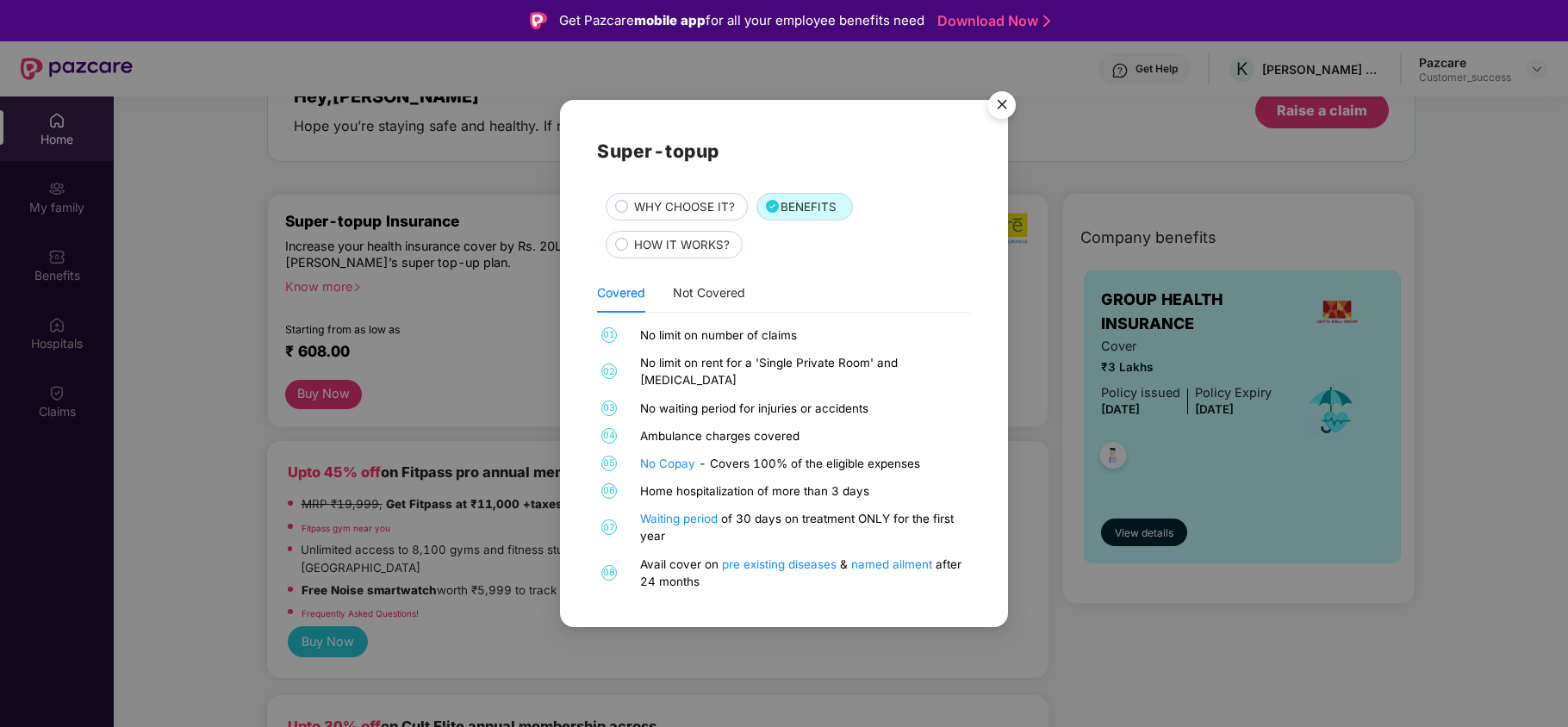
click at [702, 254] on span "HOW IT WORKS?" at bounding box center [682, 245] width 96 height 18
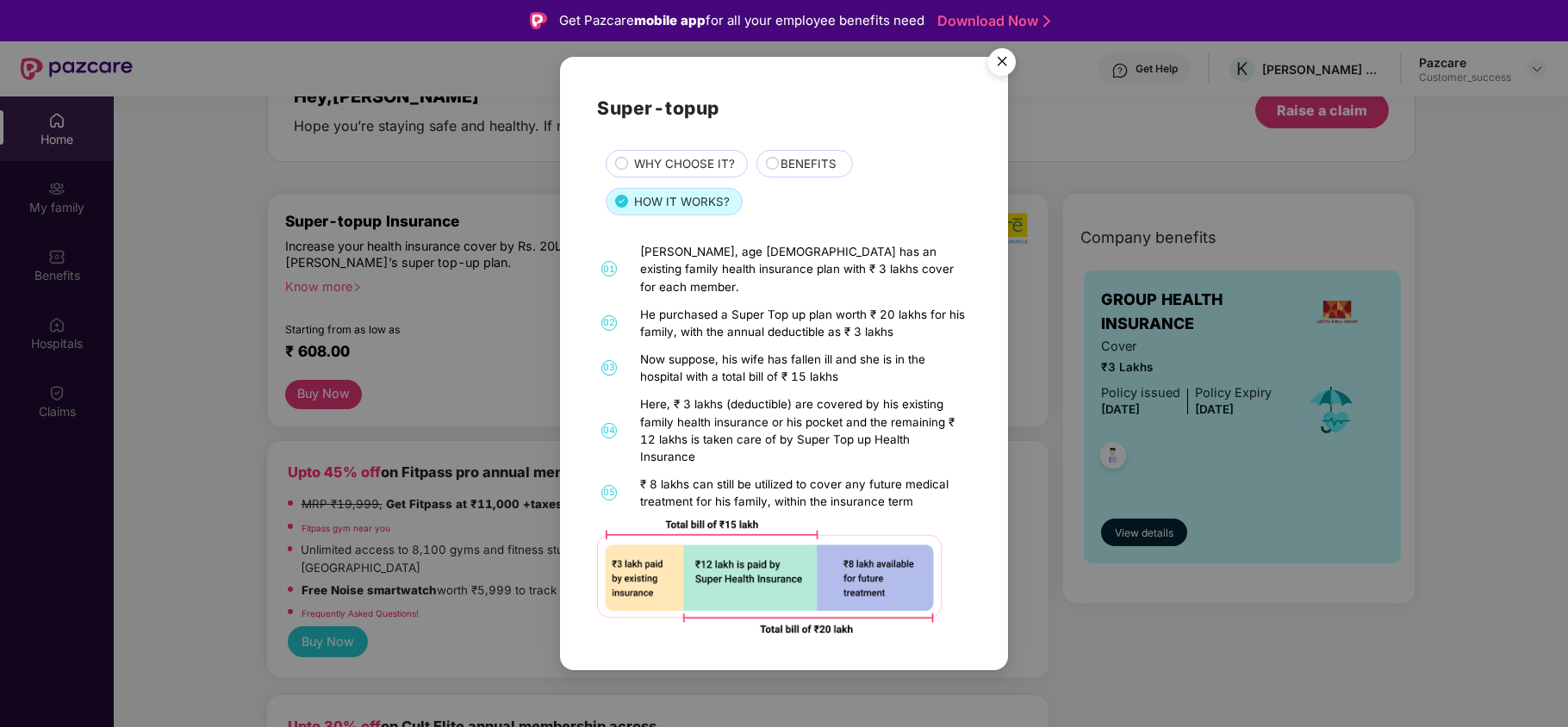
click at [997, 73] on img "Close" at bounding box center [1001, 64] width 48 height 48
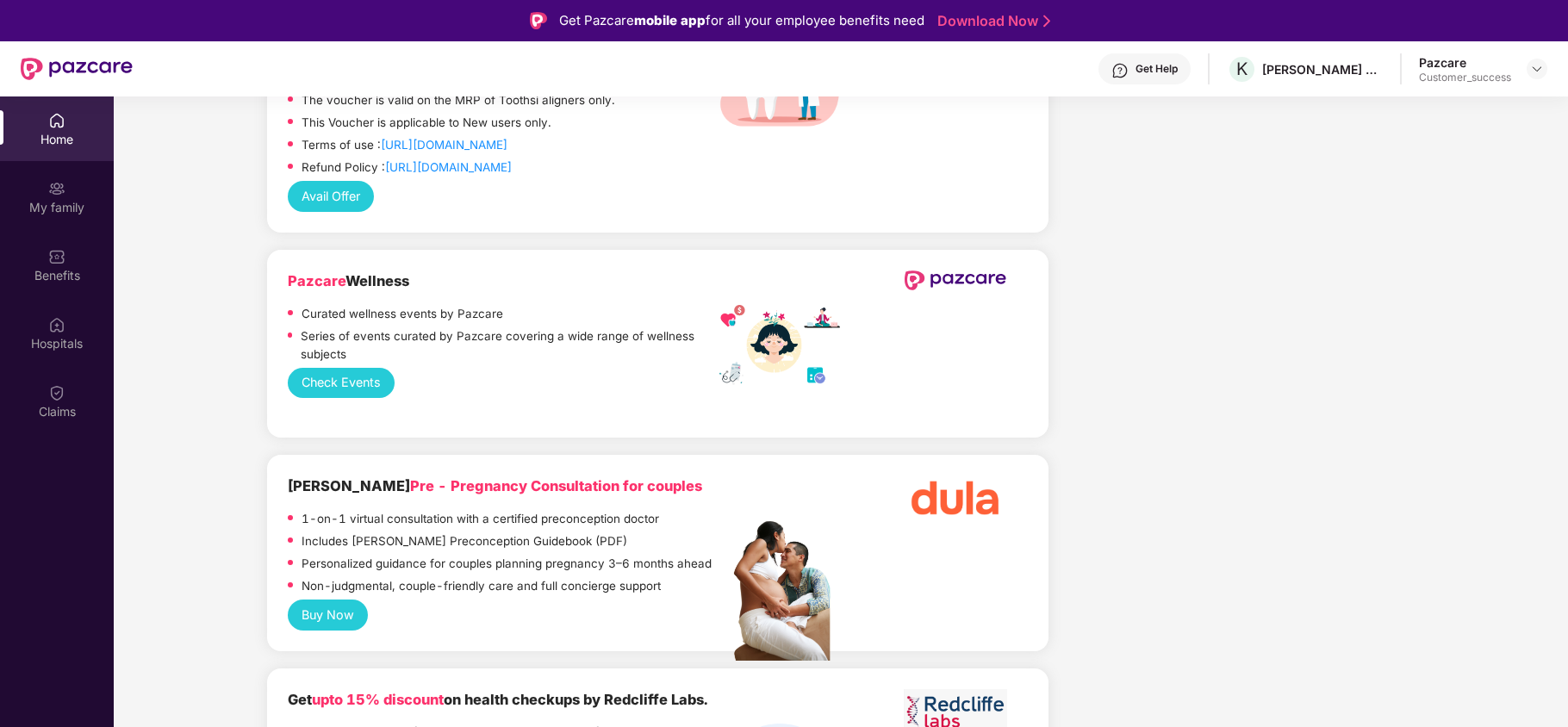
scroll to position [2354, 0]
click at [336, 366] on button "Check Events" at bounding box center [341, 380] width 108 height 30
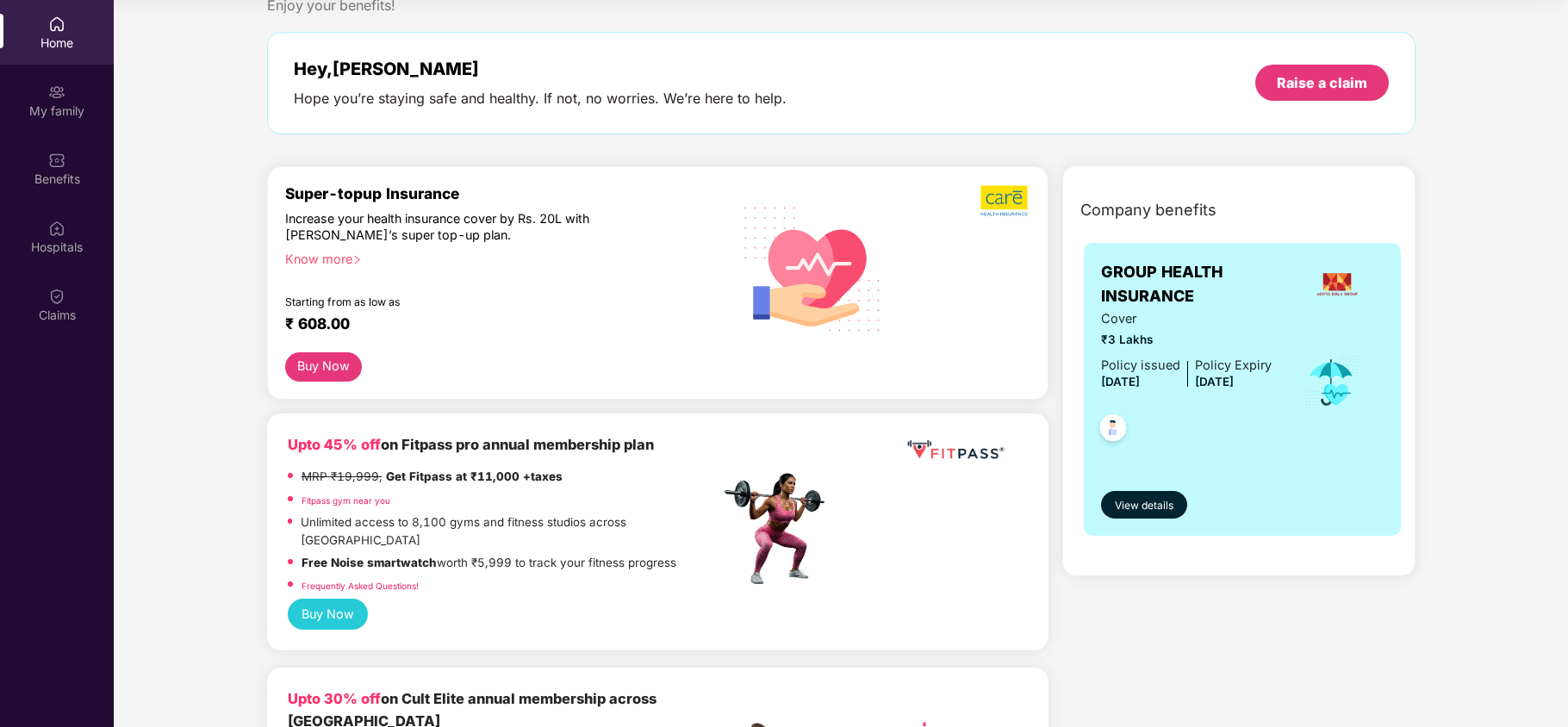
scroll to position [0, 0]
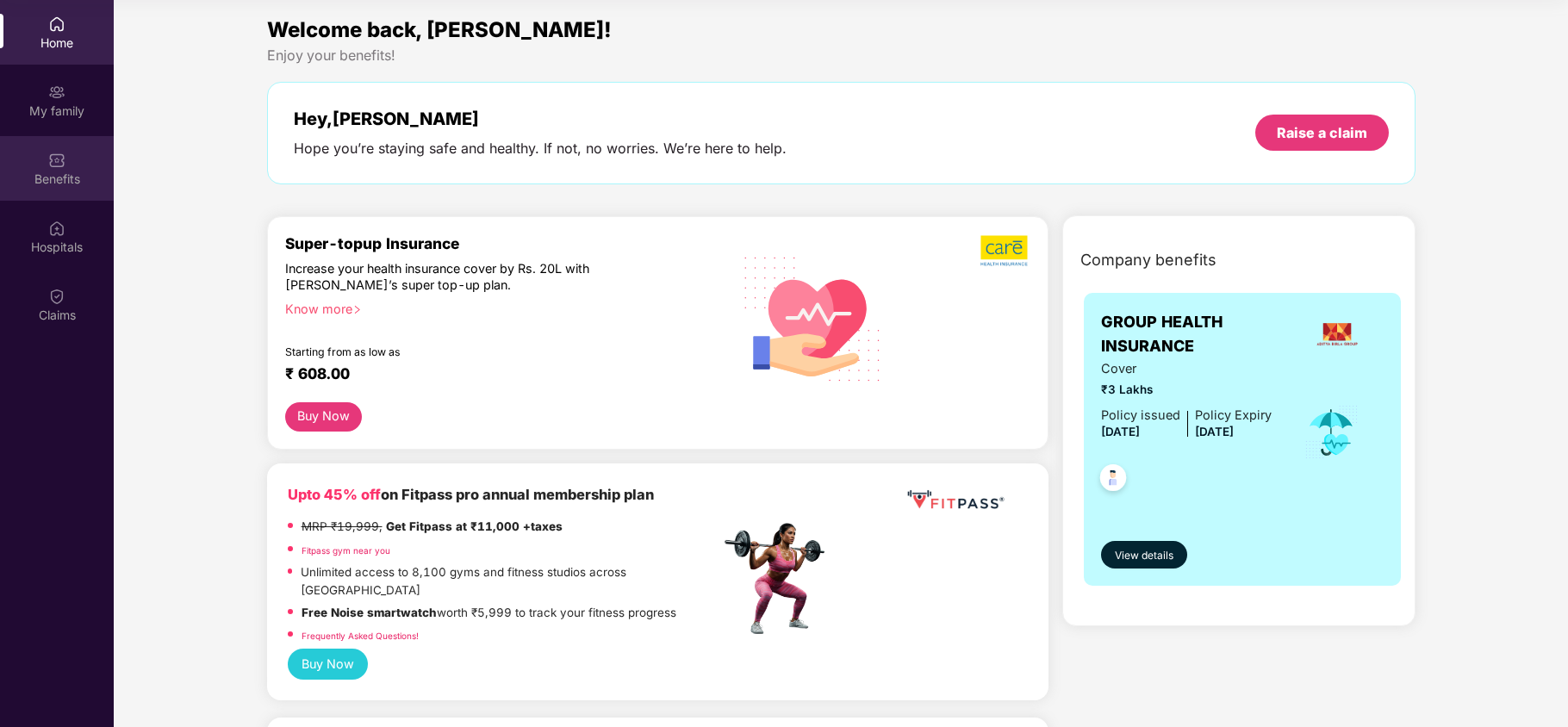
click at [35, 150] on div "Benefits" at bounding box center [57, 167] width 114 height 64
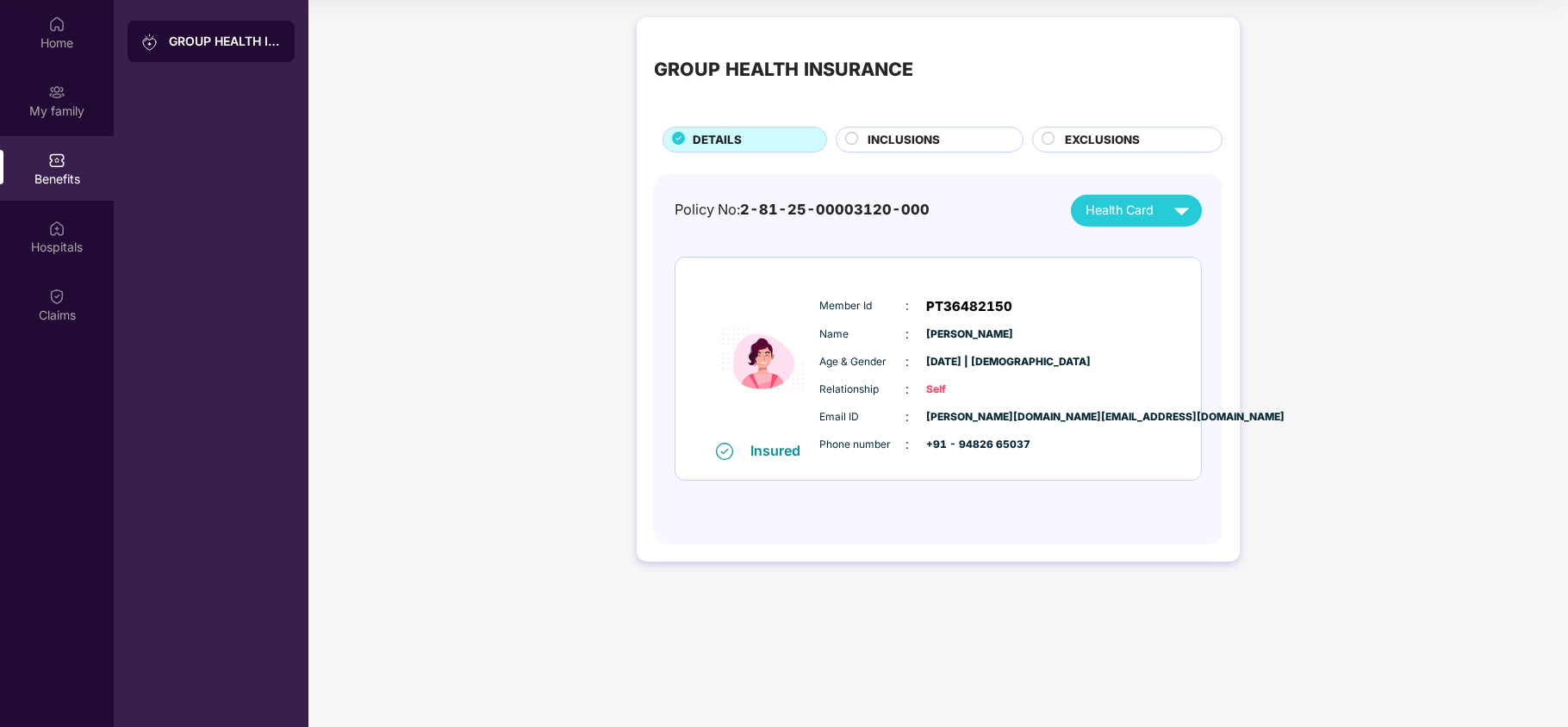
click at [915, 139] on span "INCLUSIONS" at bounding box center [904, 140] width 72 height 18
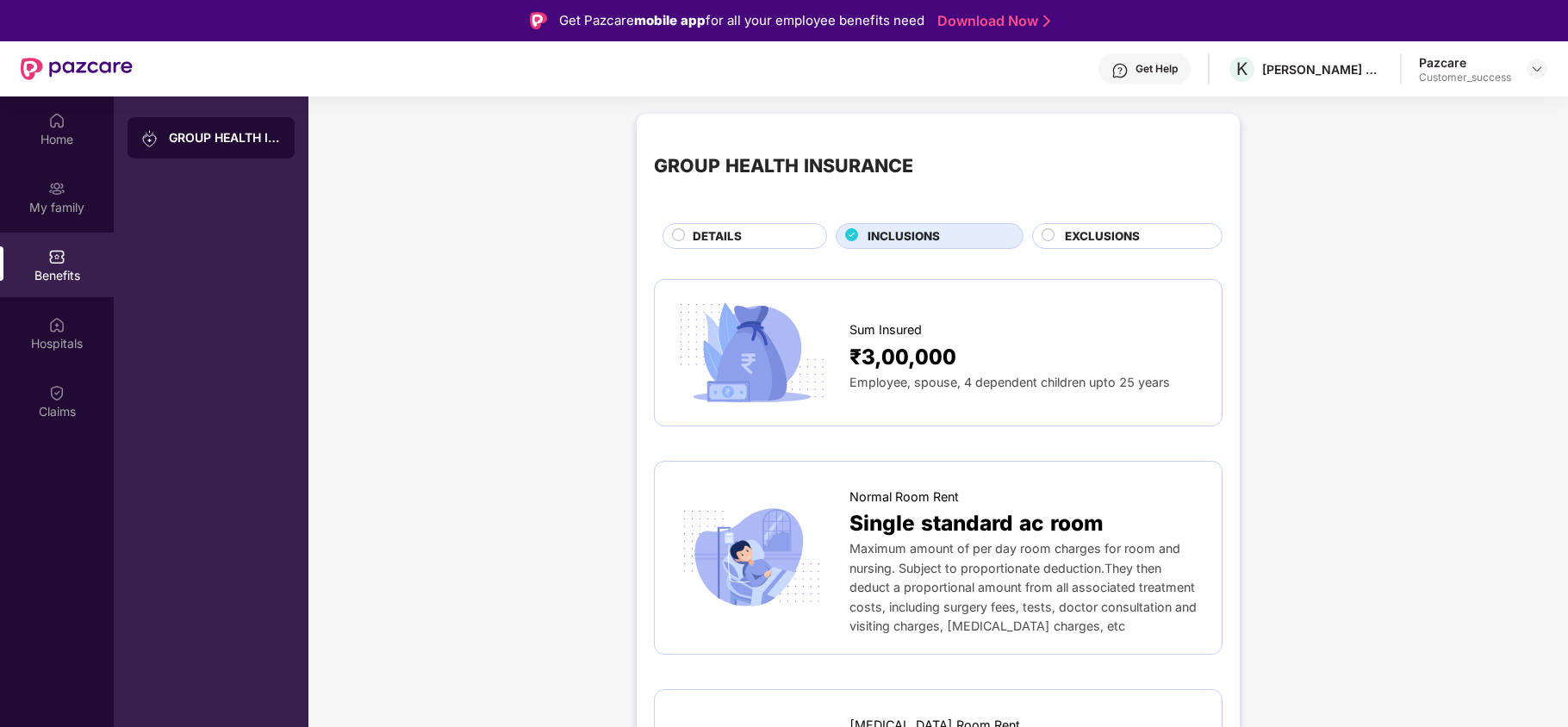
click at [1066, 240] on span "EXCLUSIONS" at bounding box center [1102, 236] width 75 height 18
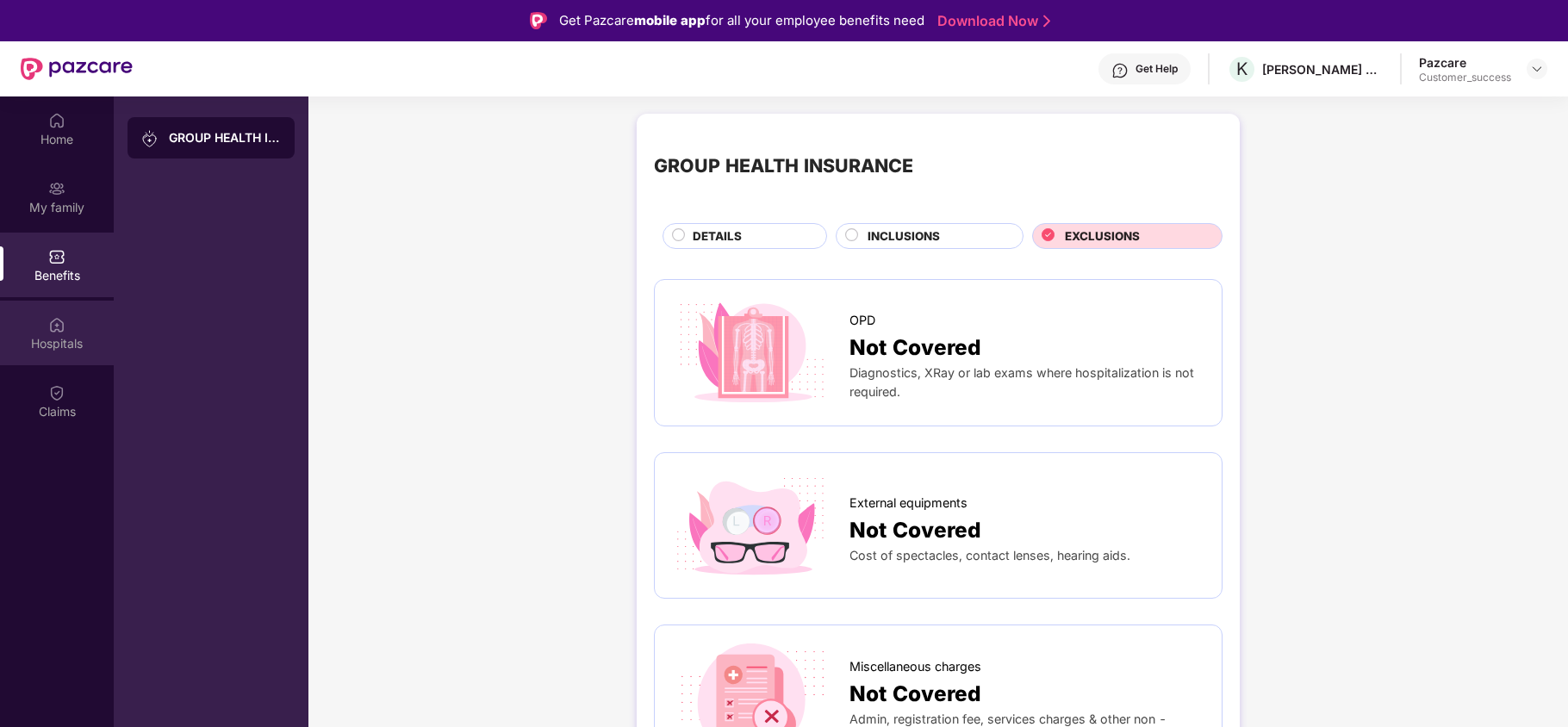
click at [23, 338] on div "Hospitals" at bounding box center [57, 343] width 114 height 17
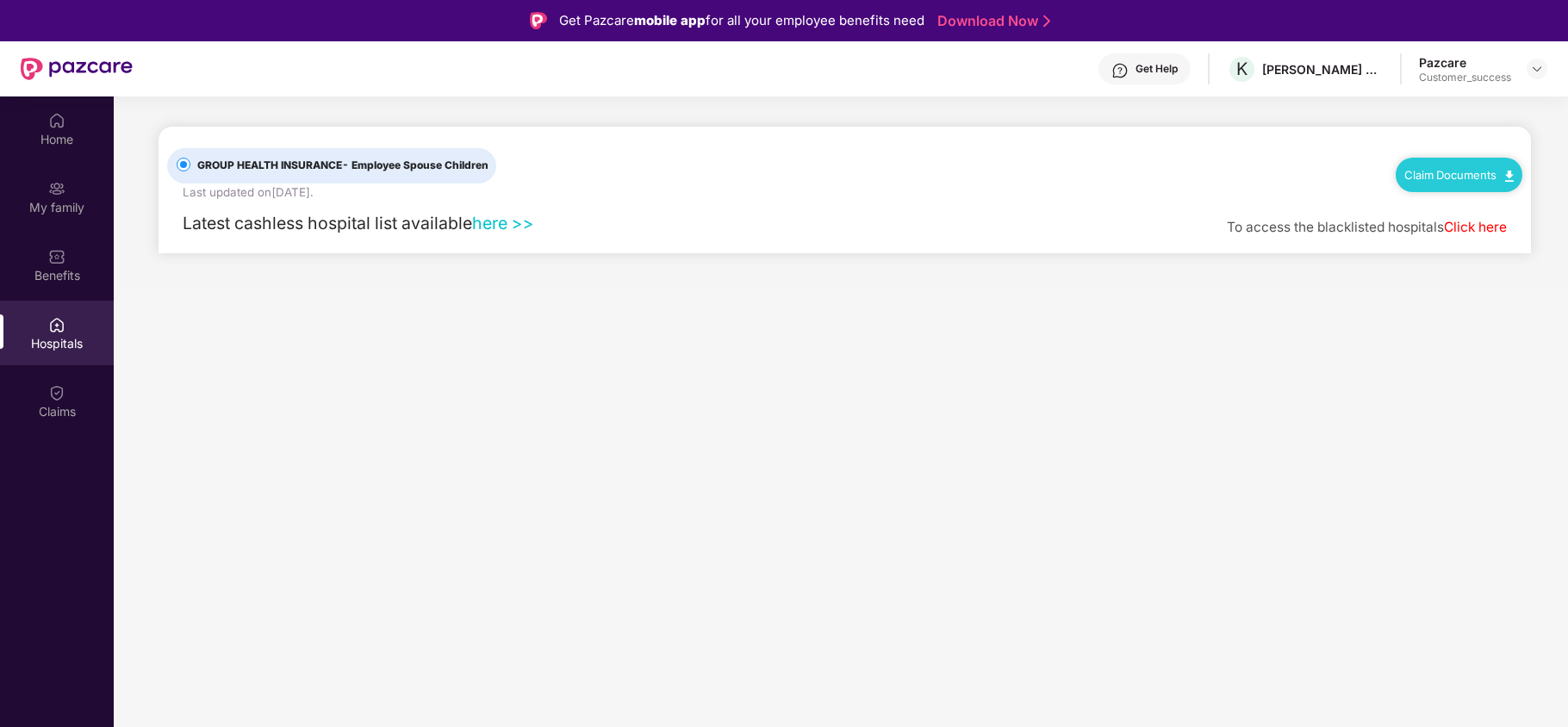
click at [491, 223] on link "here >>" at bounding box center [503, 223] width 62 height 21
click at [1463, 183] on div "Claim Documents" at bounding box center [1459, 175] width 127 height 34
click at [1476, 183] on div "Claim Documents" at bounding box center [1459, 175] width 127 height 34
click at [1486, 173] on link "Claim Documents" at bounding box center [1458, 175] width 110 height 14
click at [1296, 162] on div "GROUP HEALTH INSURANCE - Employee Spouse Children Last updated on [DATE] . Clai…" at bounding box center [845, 164] width 1355 height 75
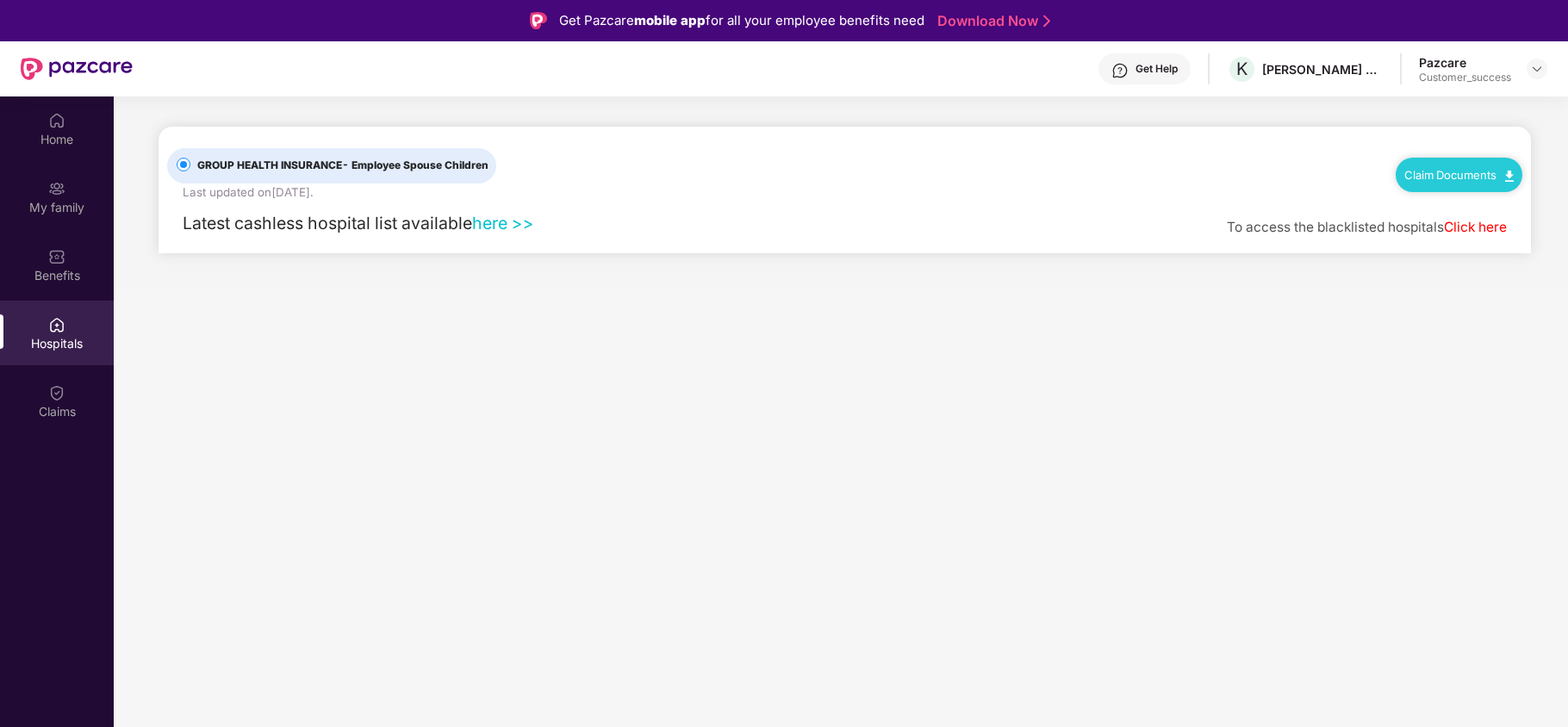
click at [1149, 78] on div "Get Help" at bounding box center [1144, 69] width 92 height 31
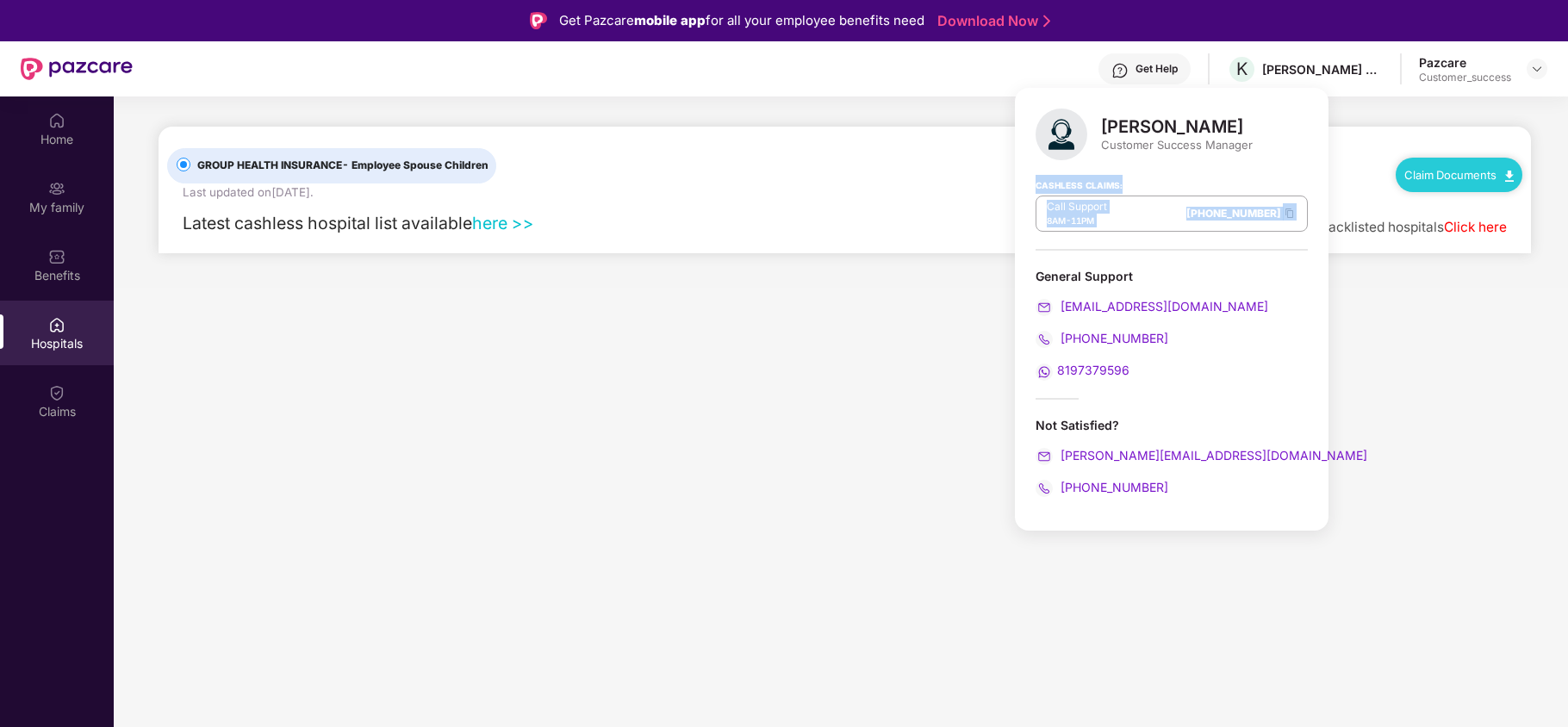
drag, startPoint x: 1028, startPoint y: 177, endPoint x: 1258, endPoint y: 206, distance: 231.8
click at [1258, 206] on div "[PERSON_NAME] Customer Success Manager Cashless Claims: Call Support 8AM - 11PM…" at bounding box center [1171, 309] width 313 height 443
click at [1189, 273] on div "General Support" at bounding box center [1171, 276] width 272 height 16
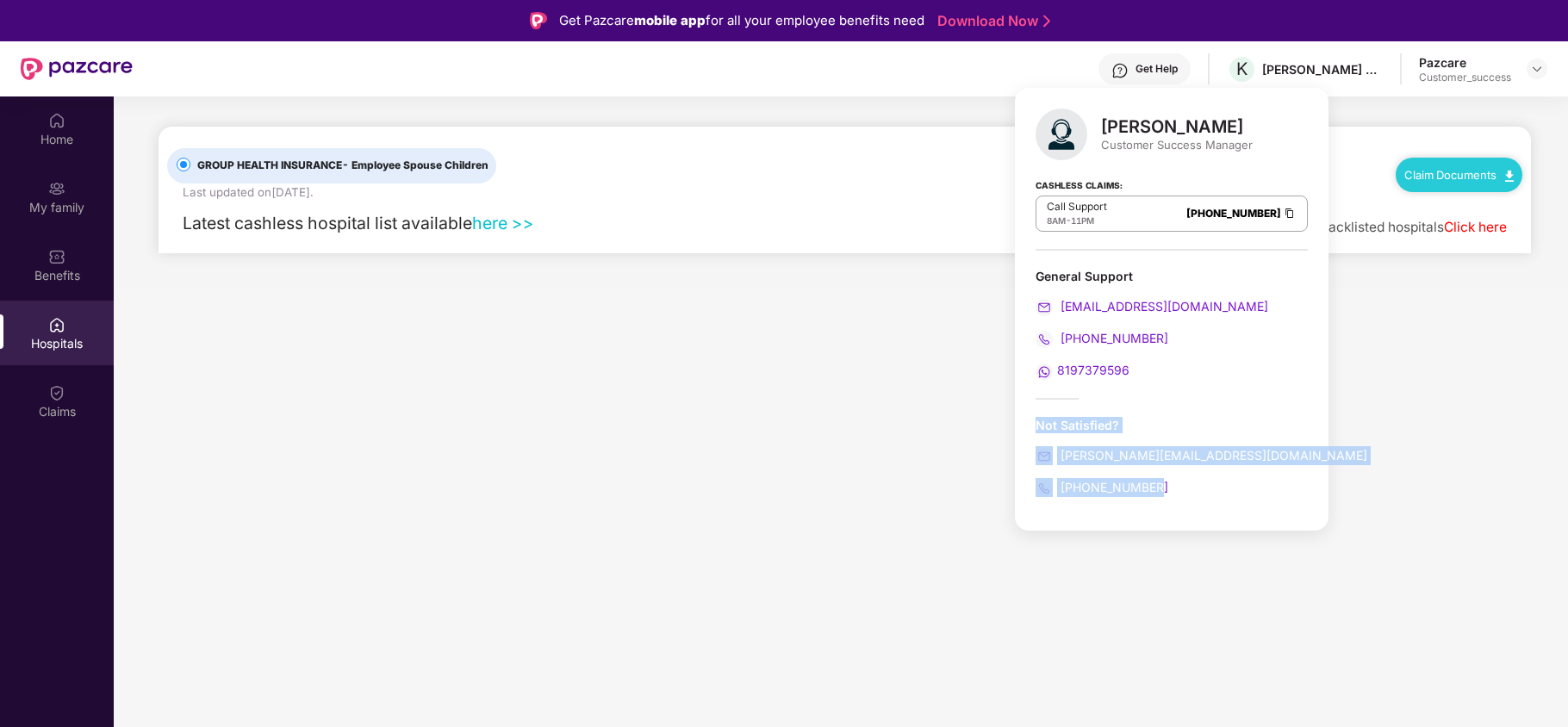
drag, startPoint x: 1173, startPoint y: 493, endPoint x: 1036, endPoint y: 407, distance: 161.8
click at [1036, 407] on div "[PERSON_NAME] Customer Success Manager Cashless Claims: Call Support 8AM - 11PM…" at bounding box center [1171, 309] width 313 height 443
click at [773, 383] on main "GROUP HEALTH INSURANCE - Employee Spouse Children Last updated on [DATE] . Clai…" at bounding box center [841, 460] width 1455 height 727
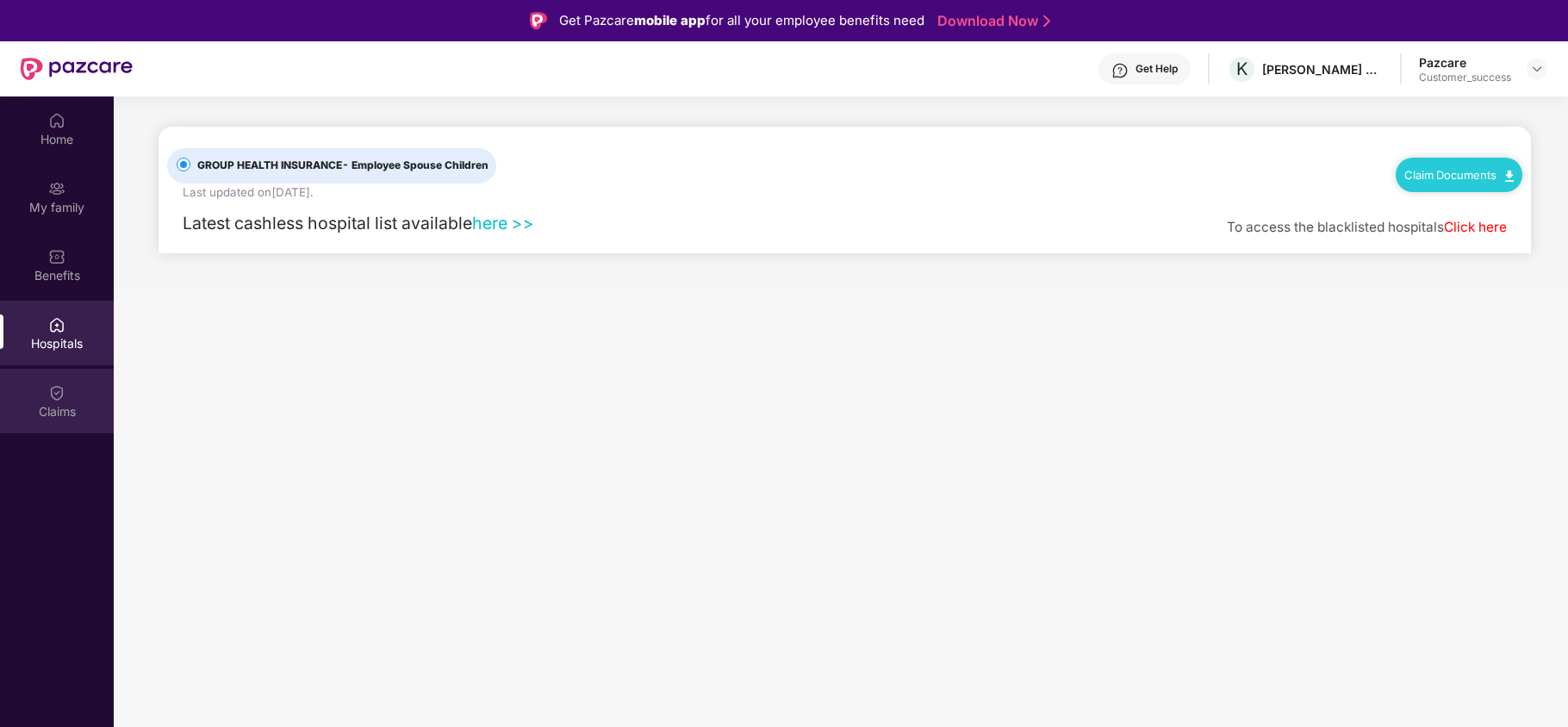
click at [63, 393] on img at bounding box center [56, 392] width 17 height 17
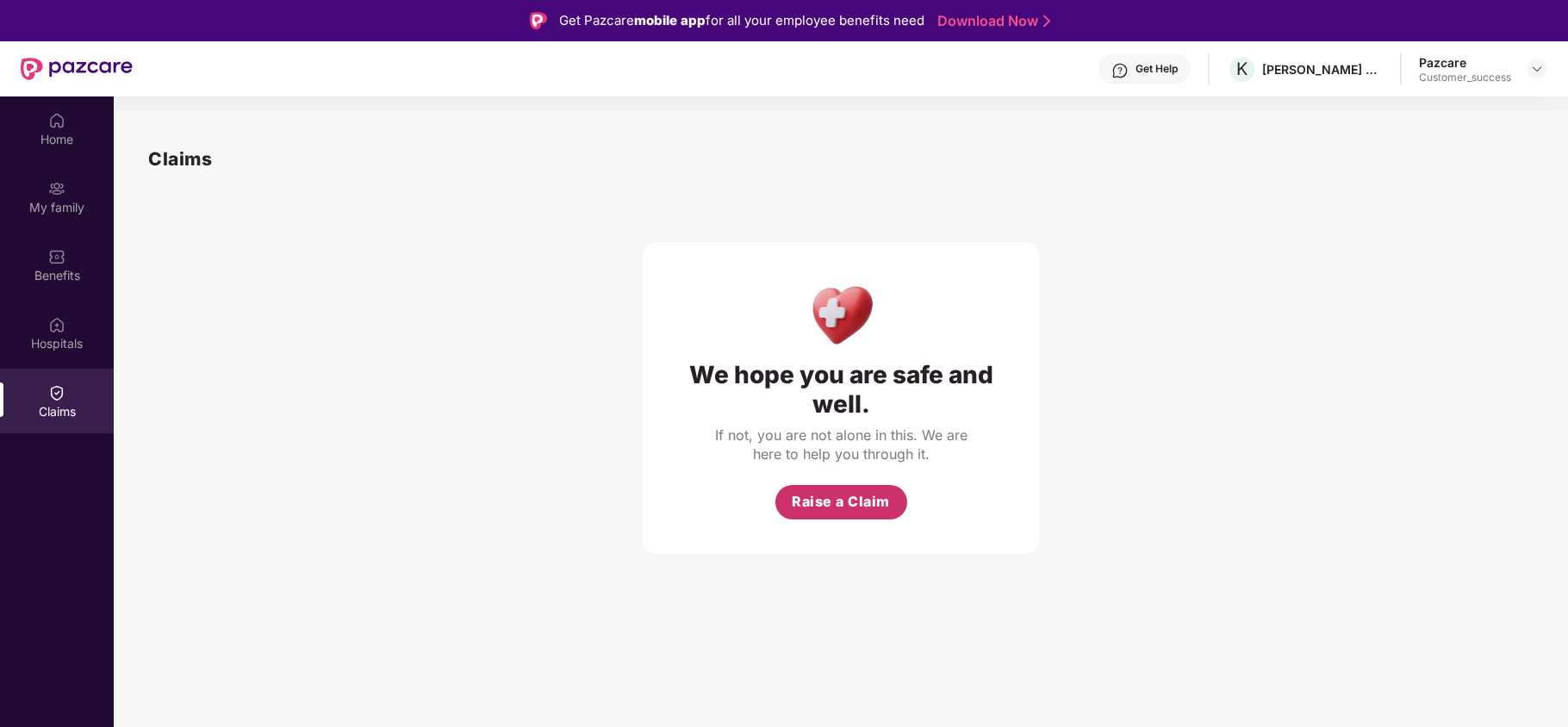
click at [873, 511] on span "Raise a Claim" at bounding box center [841, 502] width 98 height 22
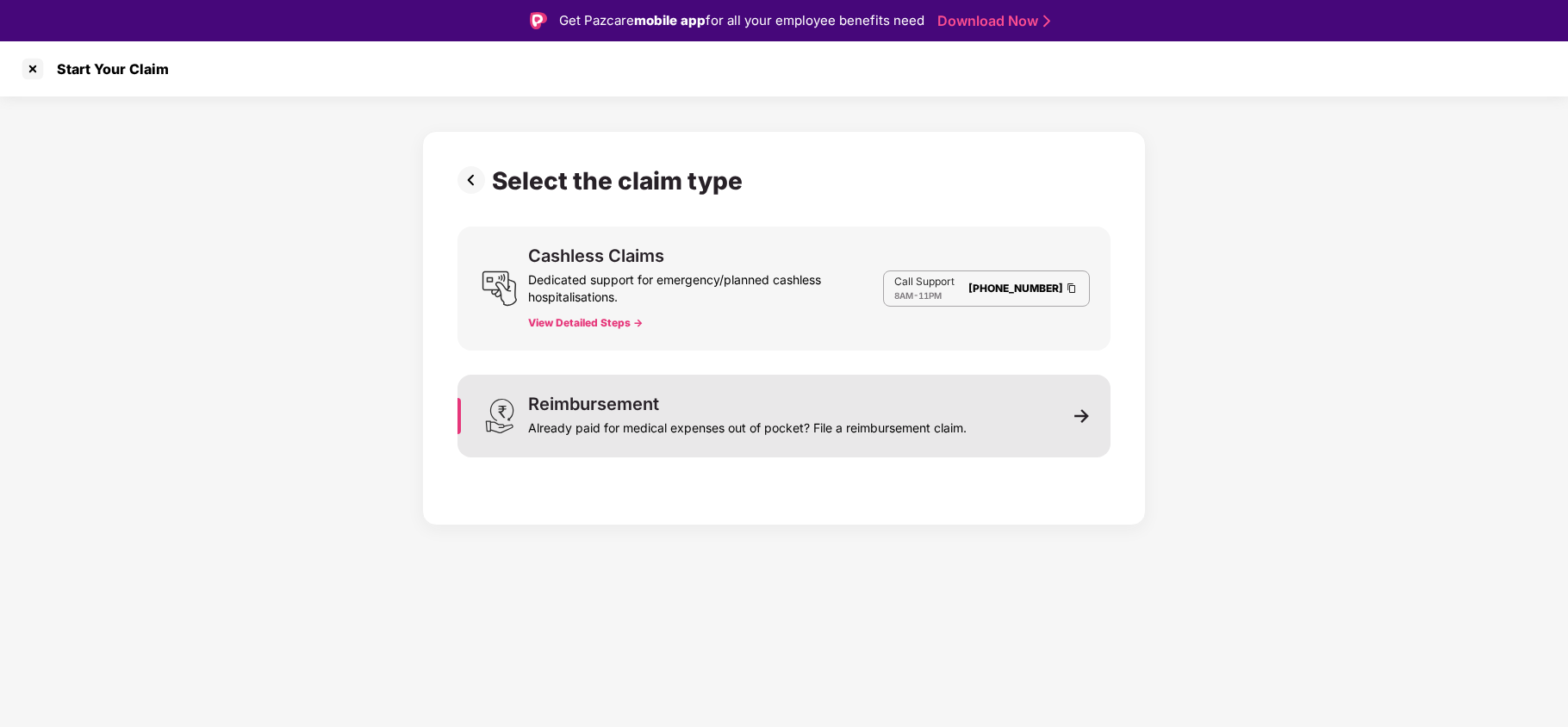
click at [632, 408] on div "Reimbursement" at bounding box center [593, 404] width 131 height 17
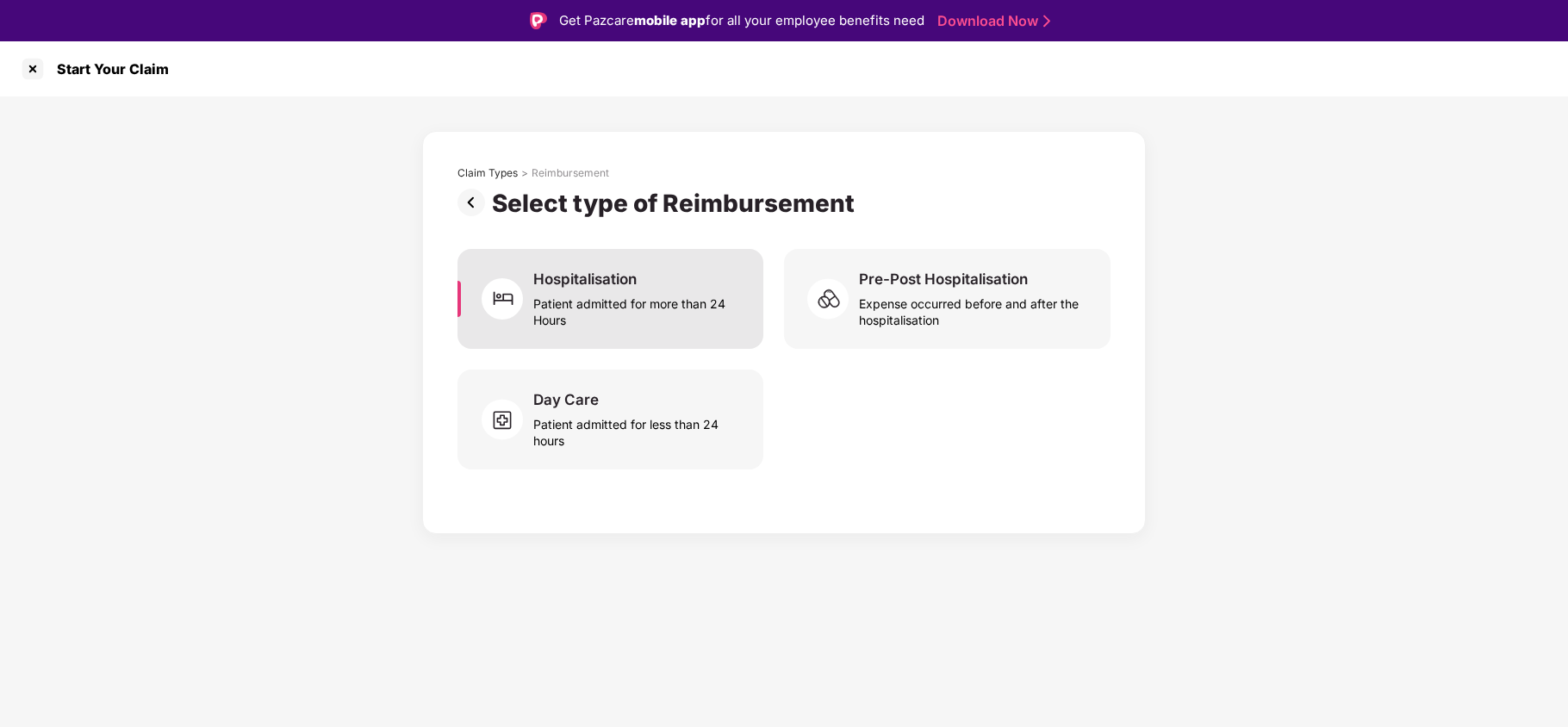
click at [663, 309] on div "Patient admitted for more than 24 Hours" at bounding box center [637, 309] width 209 height 40
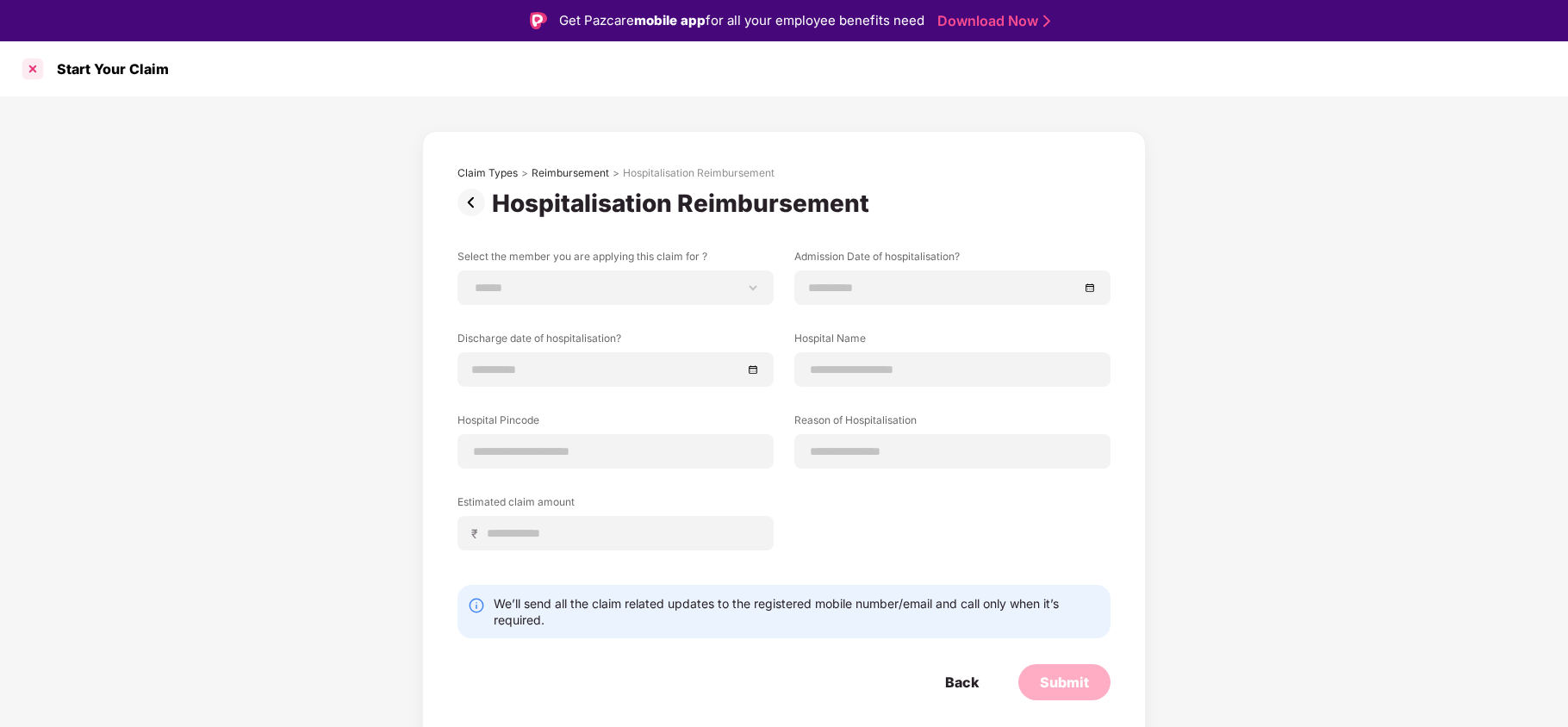
click at [32, 67] on div at bounding box center [33, 69] width 27 height 27
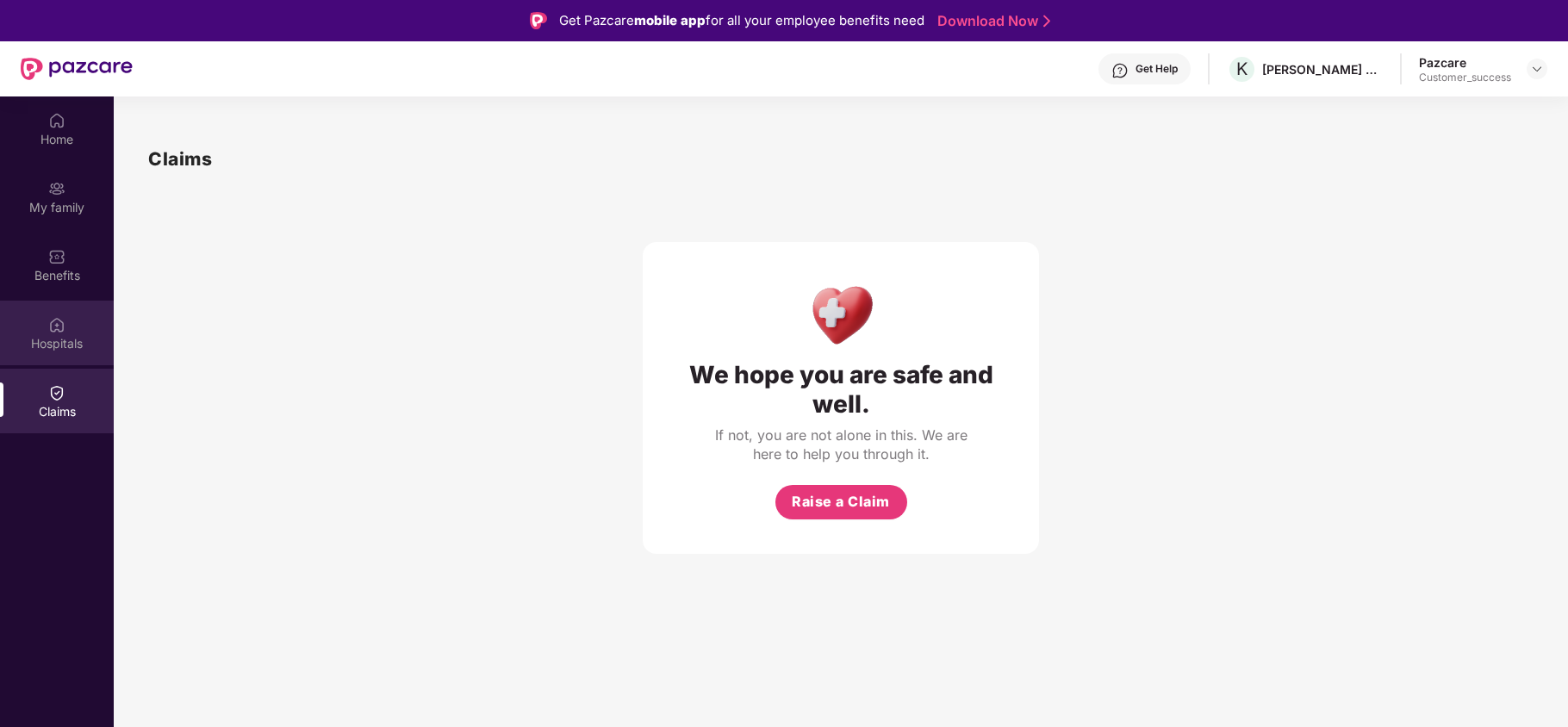
click at [76, 326] on div "Hospitals" at bounding box center [57, 332] width 114 height 64
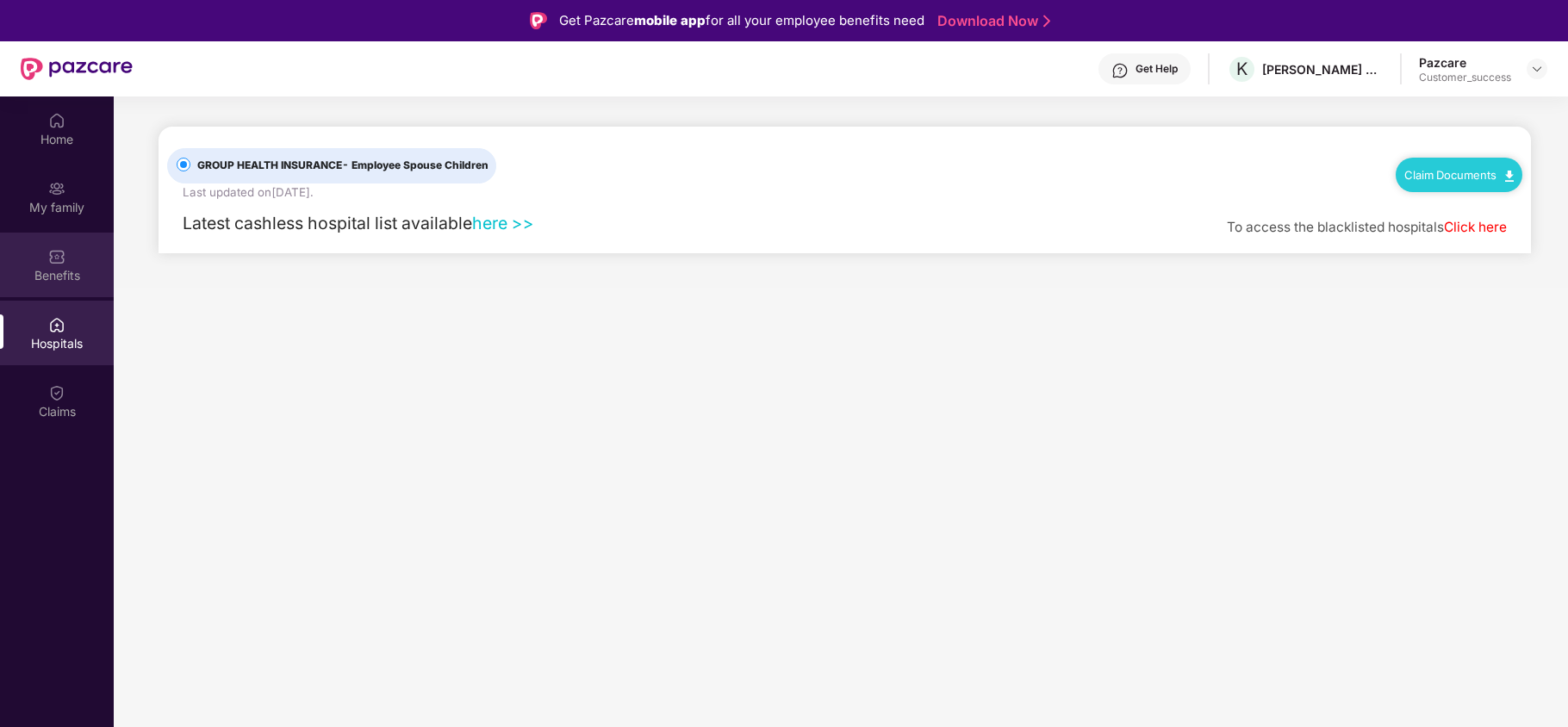
click at [46, 282] on div "Benefits" at bounding box center [57, 275] width 114 height 17
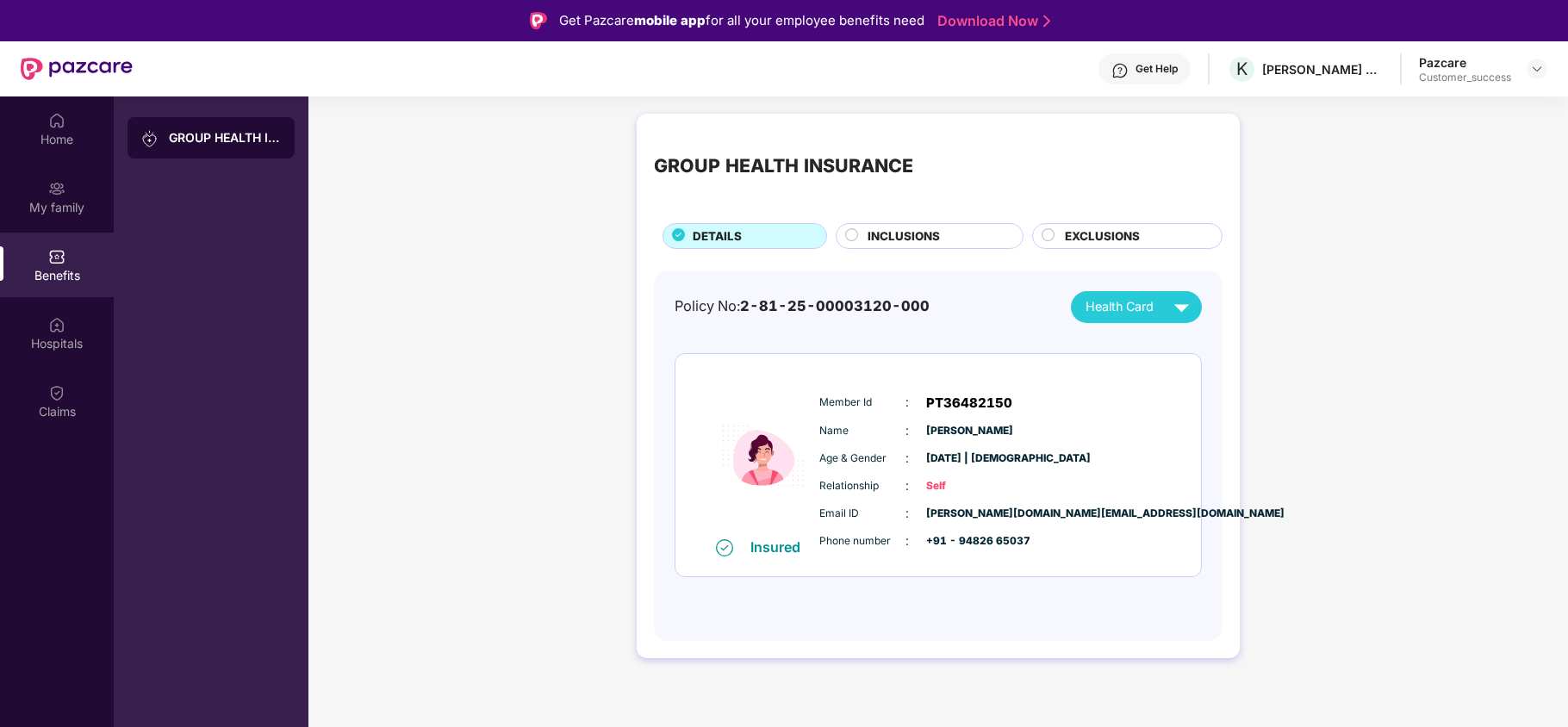
click at [855, 243] on div at bounding box center [852, 237] width 14 height 18
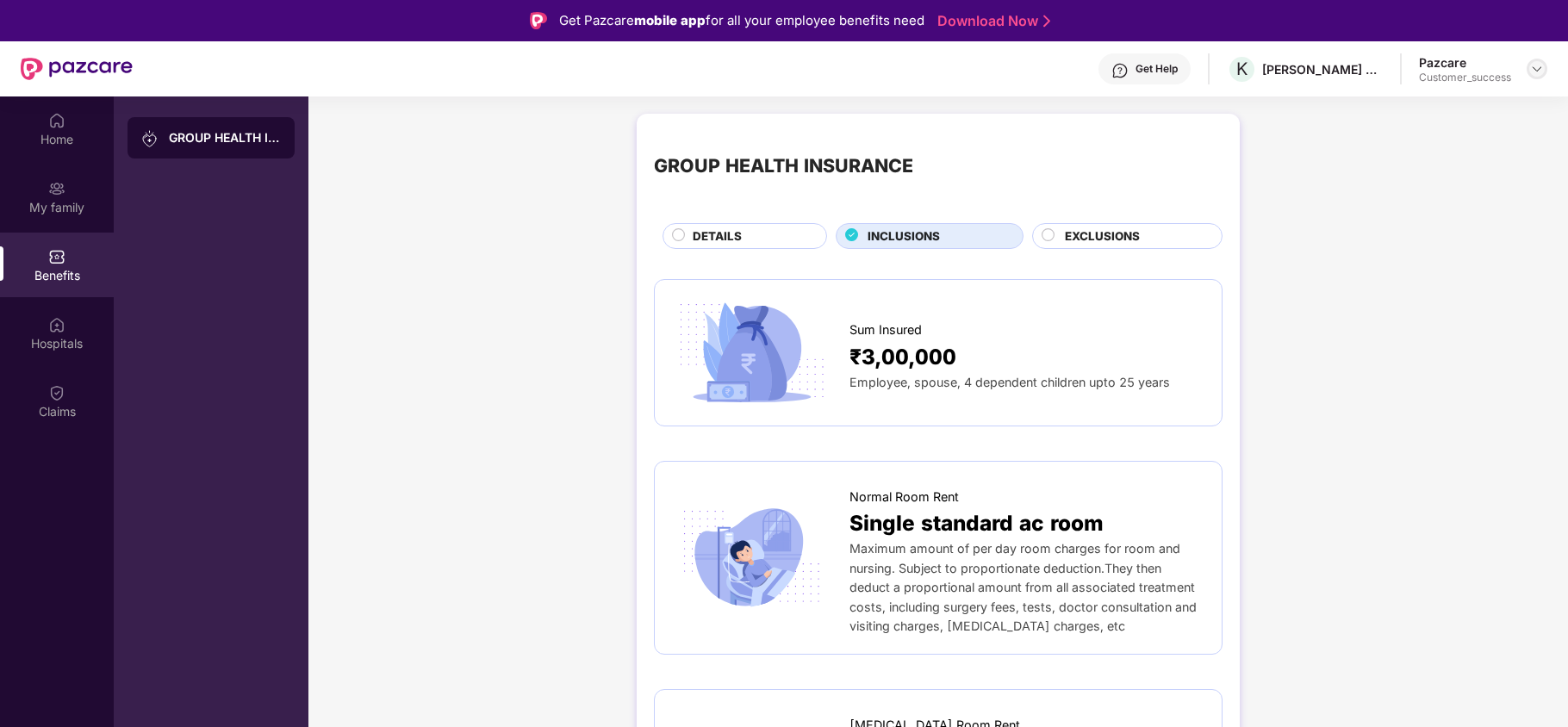
click at [1537, 66] on img at bounding box center [1536, 69] width 14 height 14
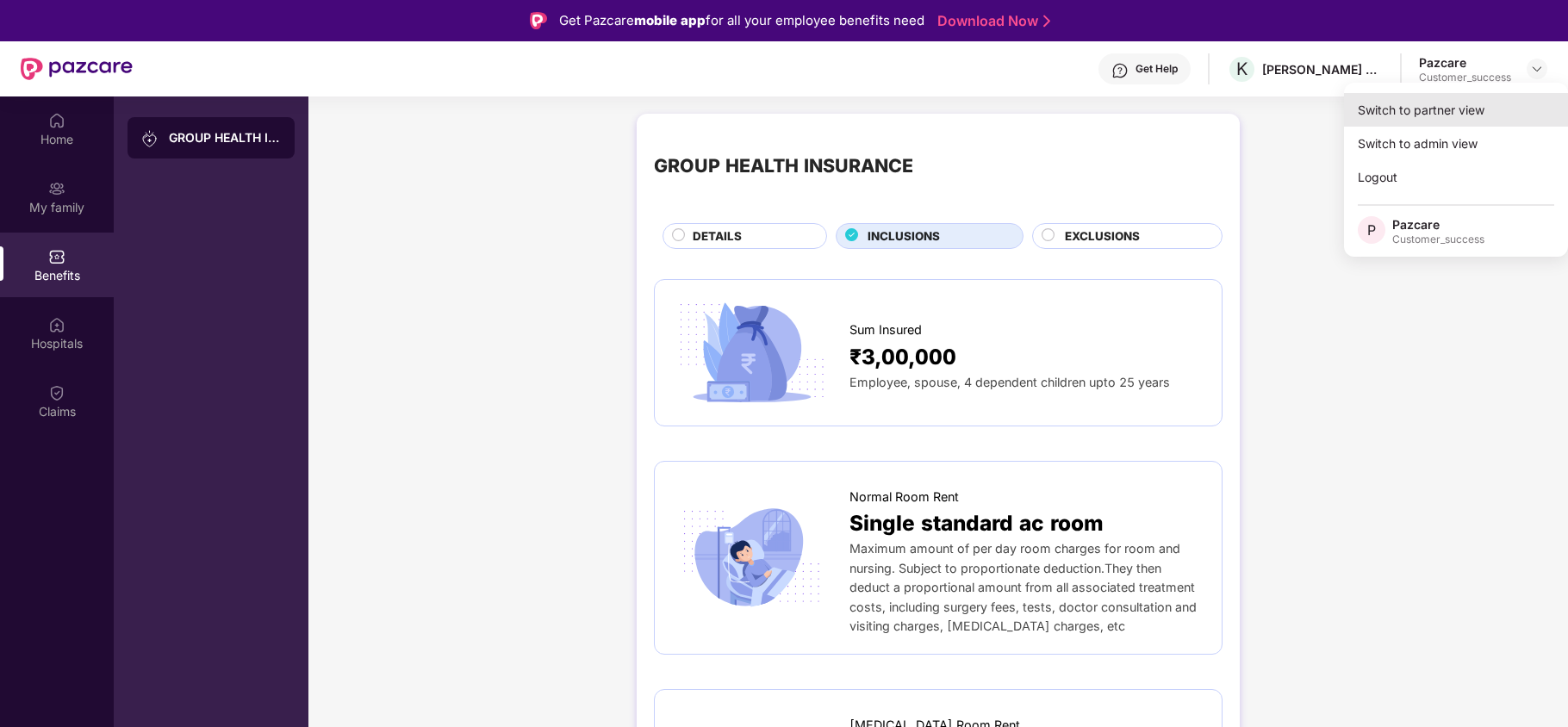
click at [1436, 116] on div "Switch to partner view" at bounding box center [1456, 110] width 224 height 33
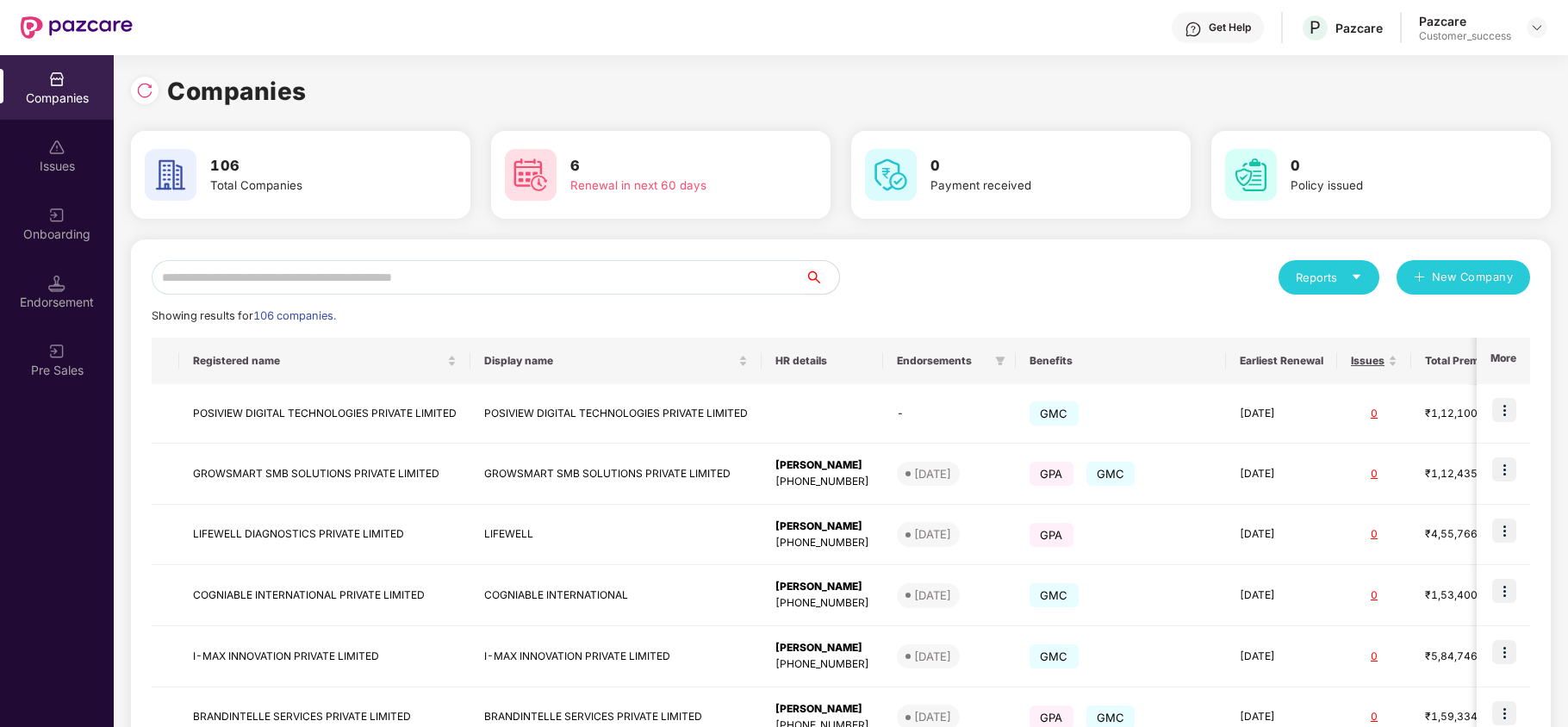
click at [435, 269] on input "text" at bounding box center [478, 277] width 653 height 34
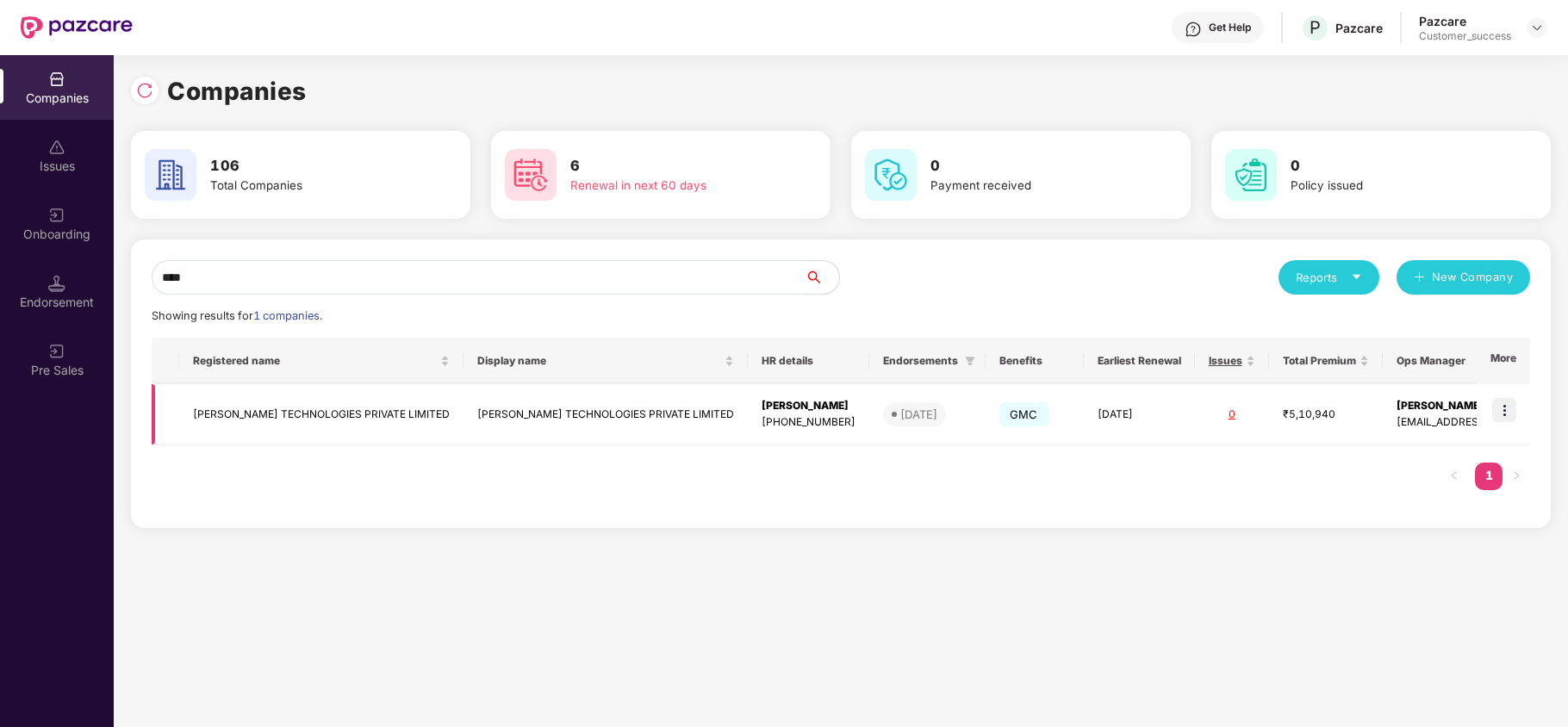
type input "****"
click at [1507, 414] on img at bounding box center [1504, 410] width 24 height 24
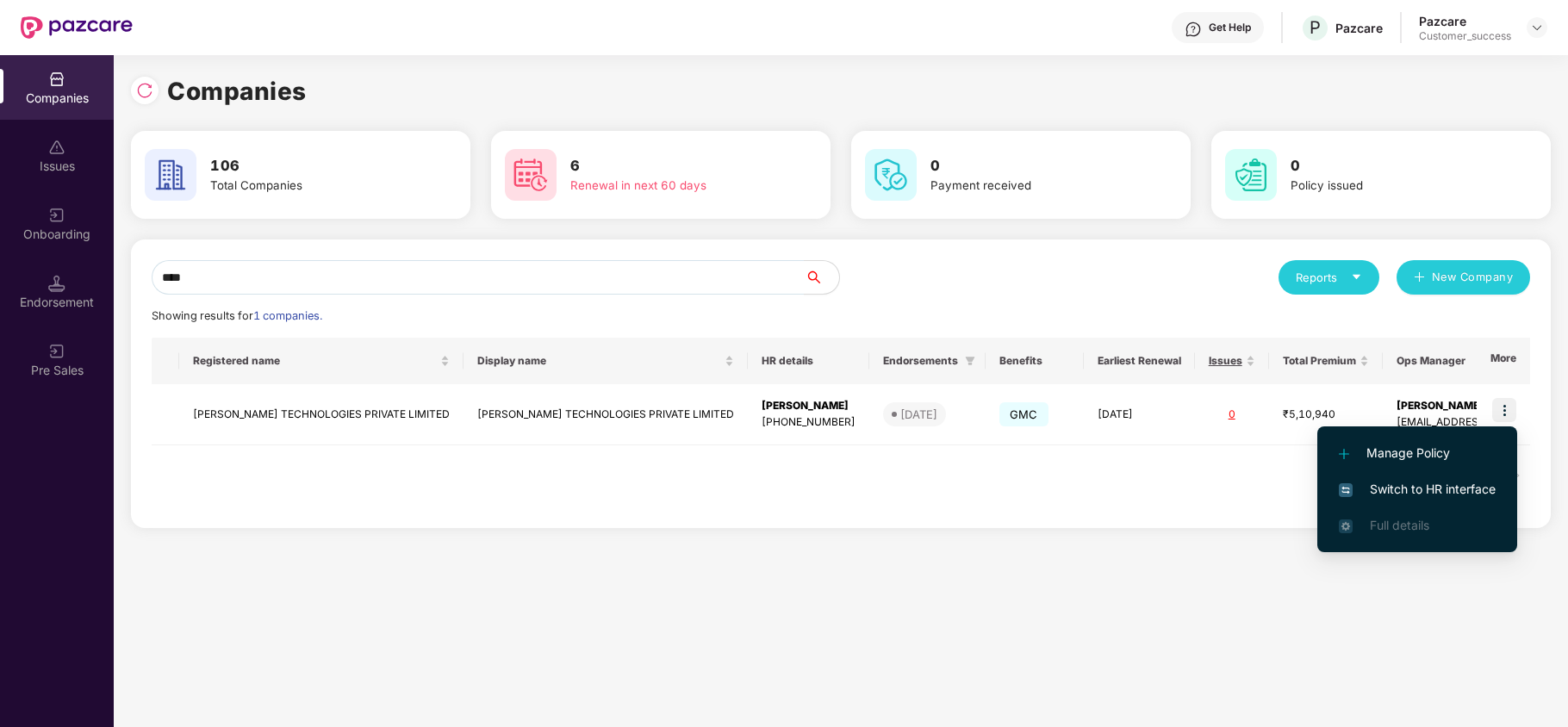
click at [1440, 493] on span "Switch to HR interface" at bounding box center [1417, 489] width 157 height 19
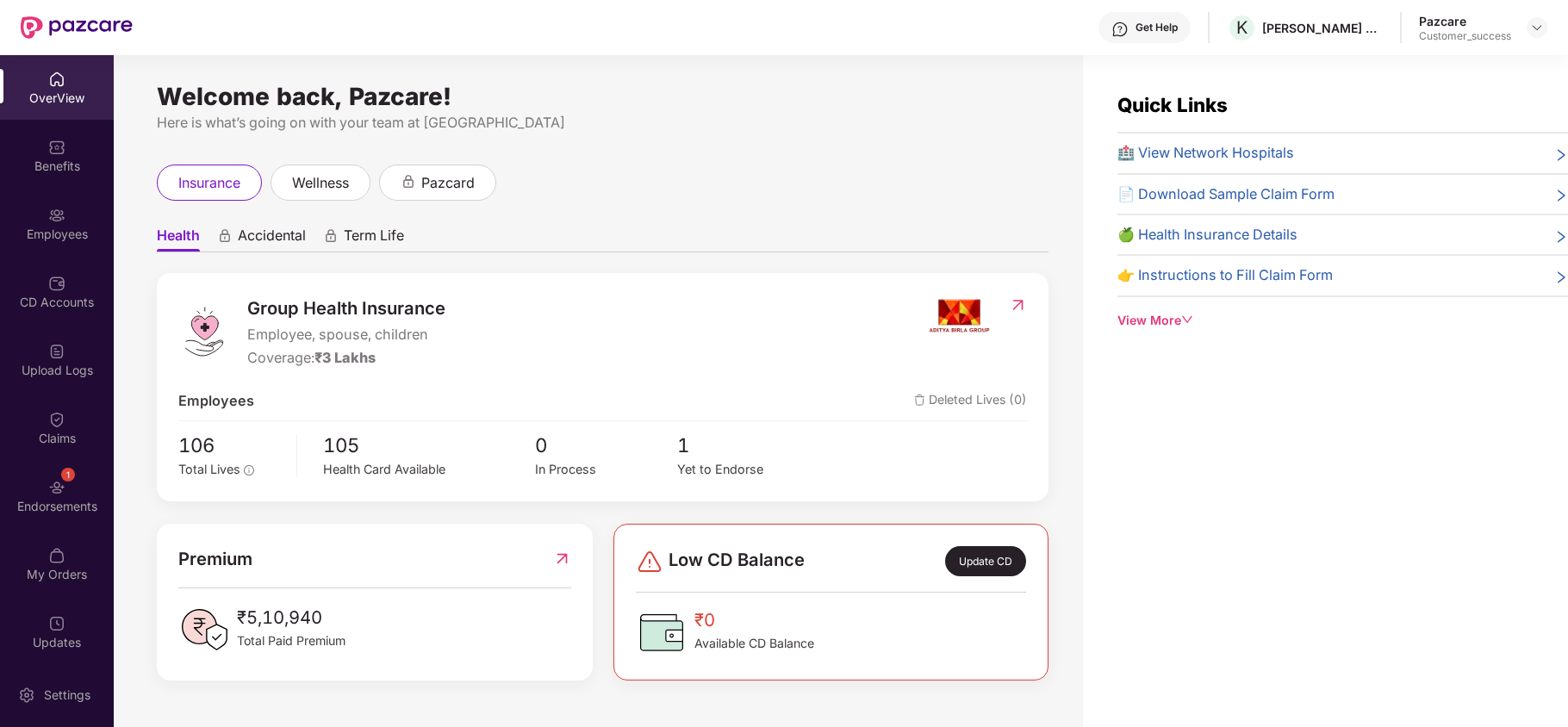
click at [65, 234] on div "Employees" at bounding box center [57, 234] width 114 height 17
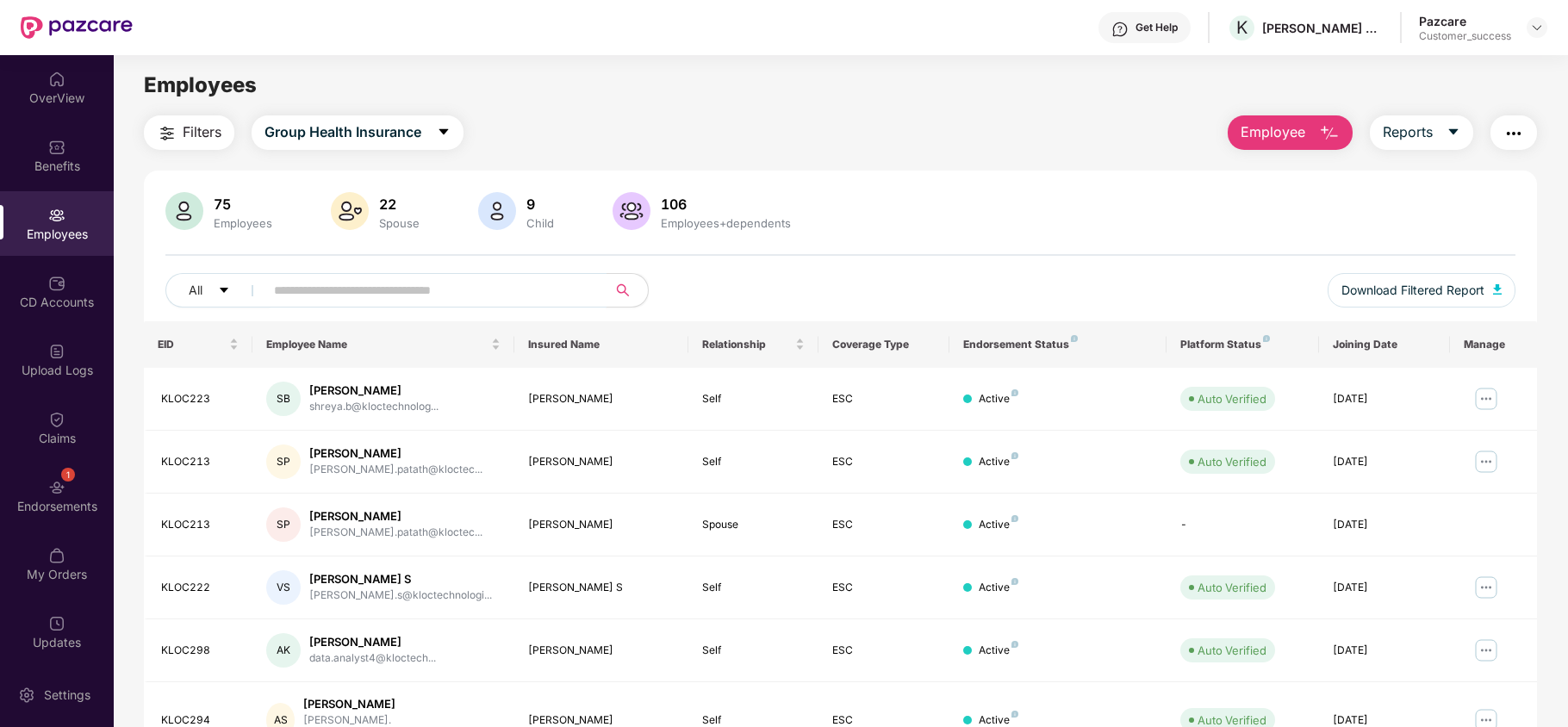
click at [335, 293] on input "text" at bounding box center [429, 290] width 310 height 26
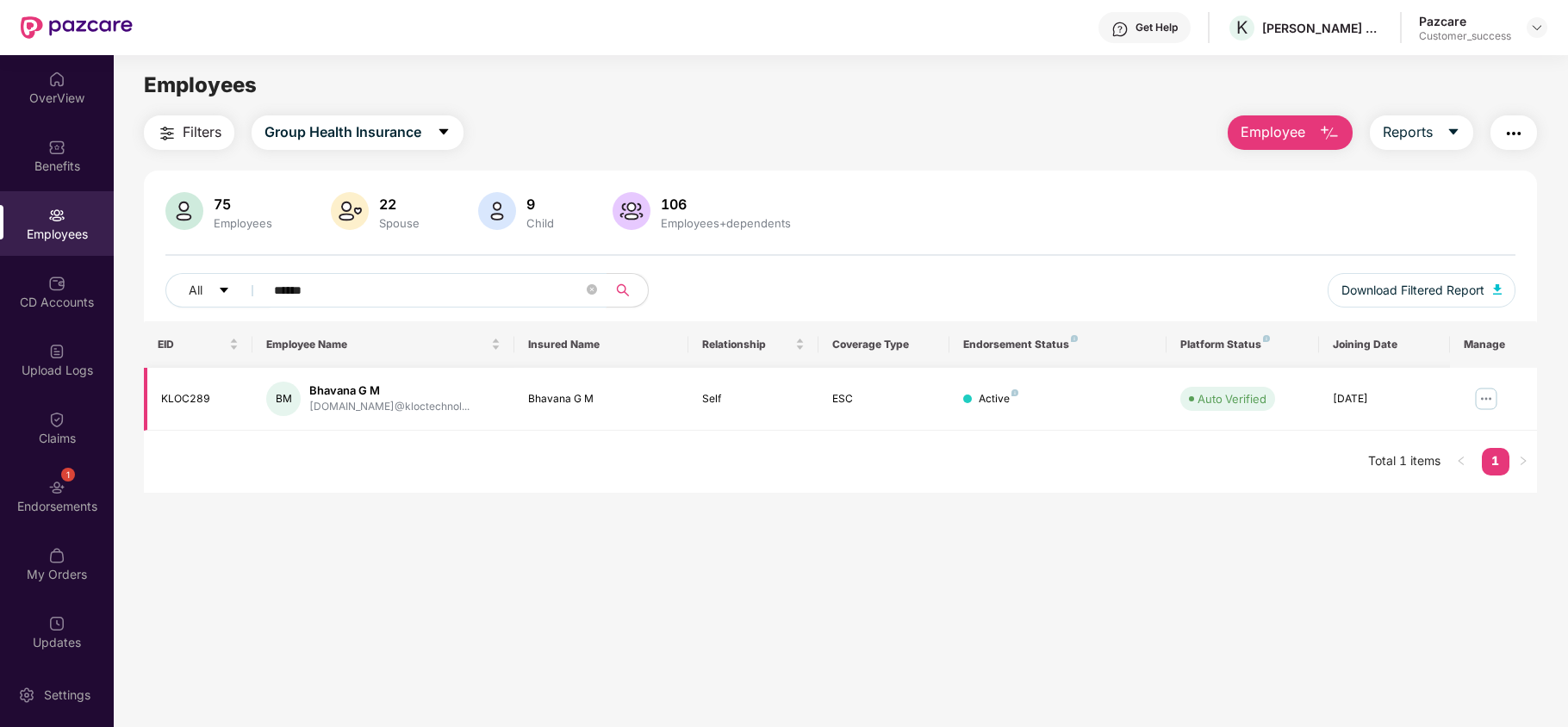
type input "******"
click at [1479, 391] on img at bounding box center [1487, 398] width 27 height 27
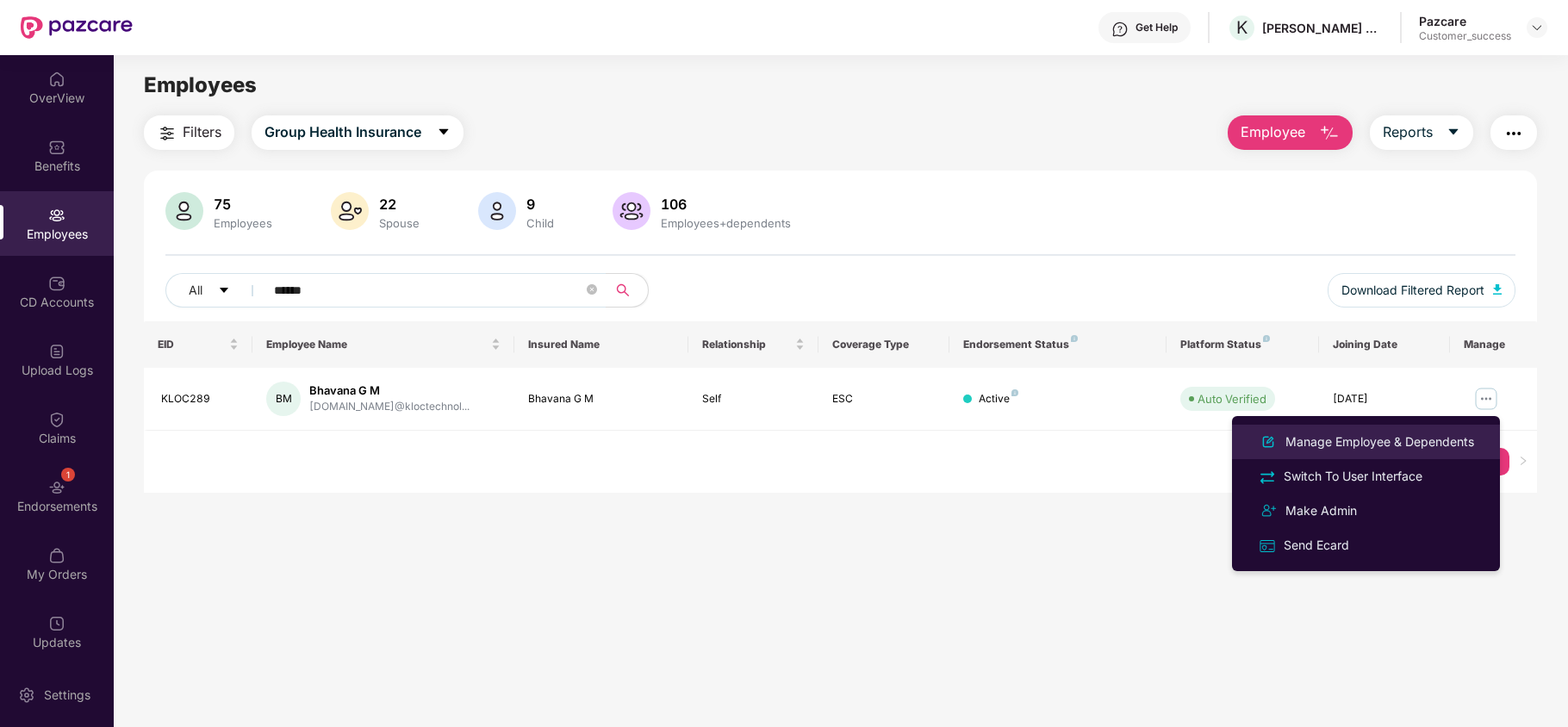
click at [1434, 433] on div "Manage Employee & Dependents" at bounding box center [1380, 442] width 196 height 19
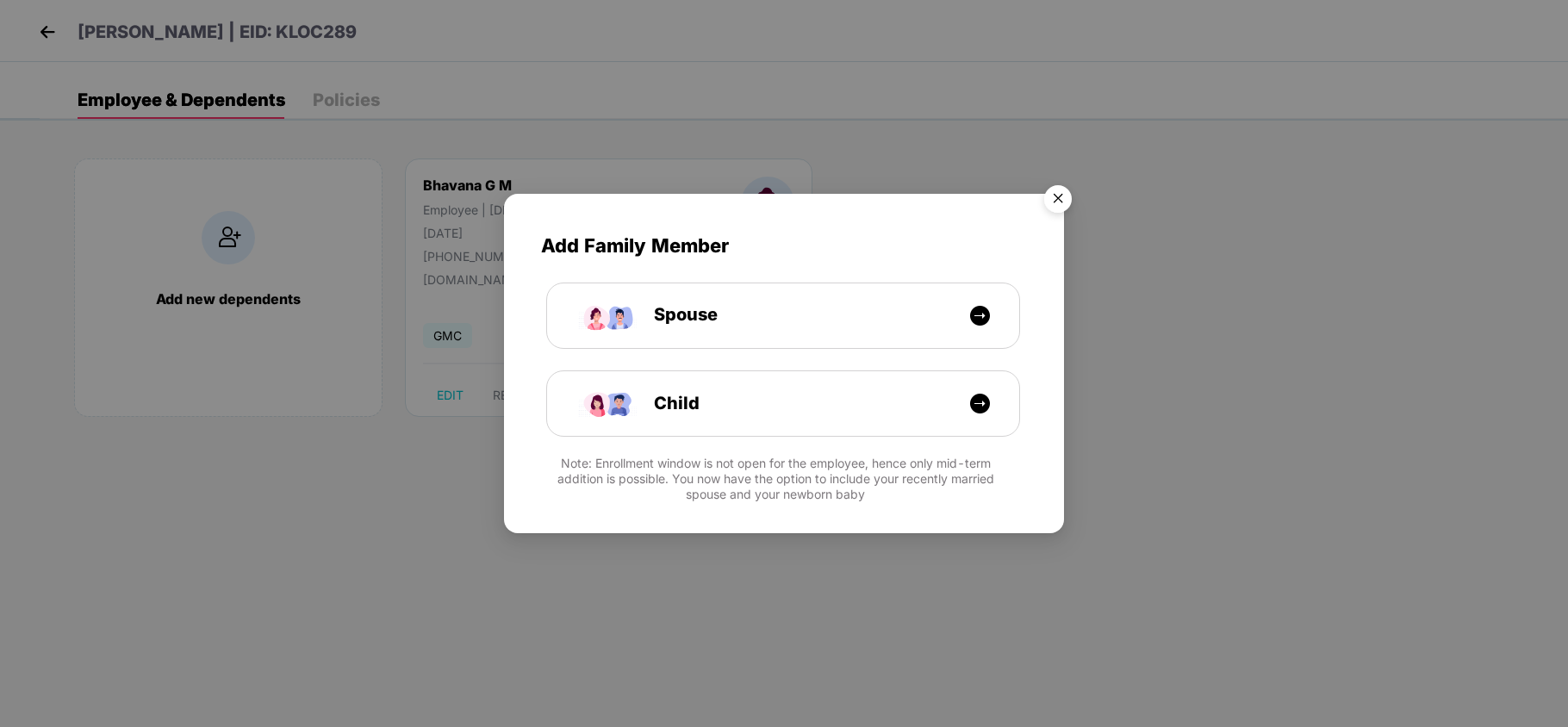
click at [1059, 190] on img "Close" at bounding box center [1057, 201] width 48 height 48
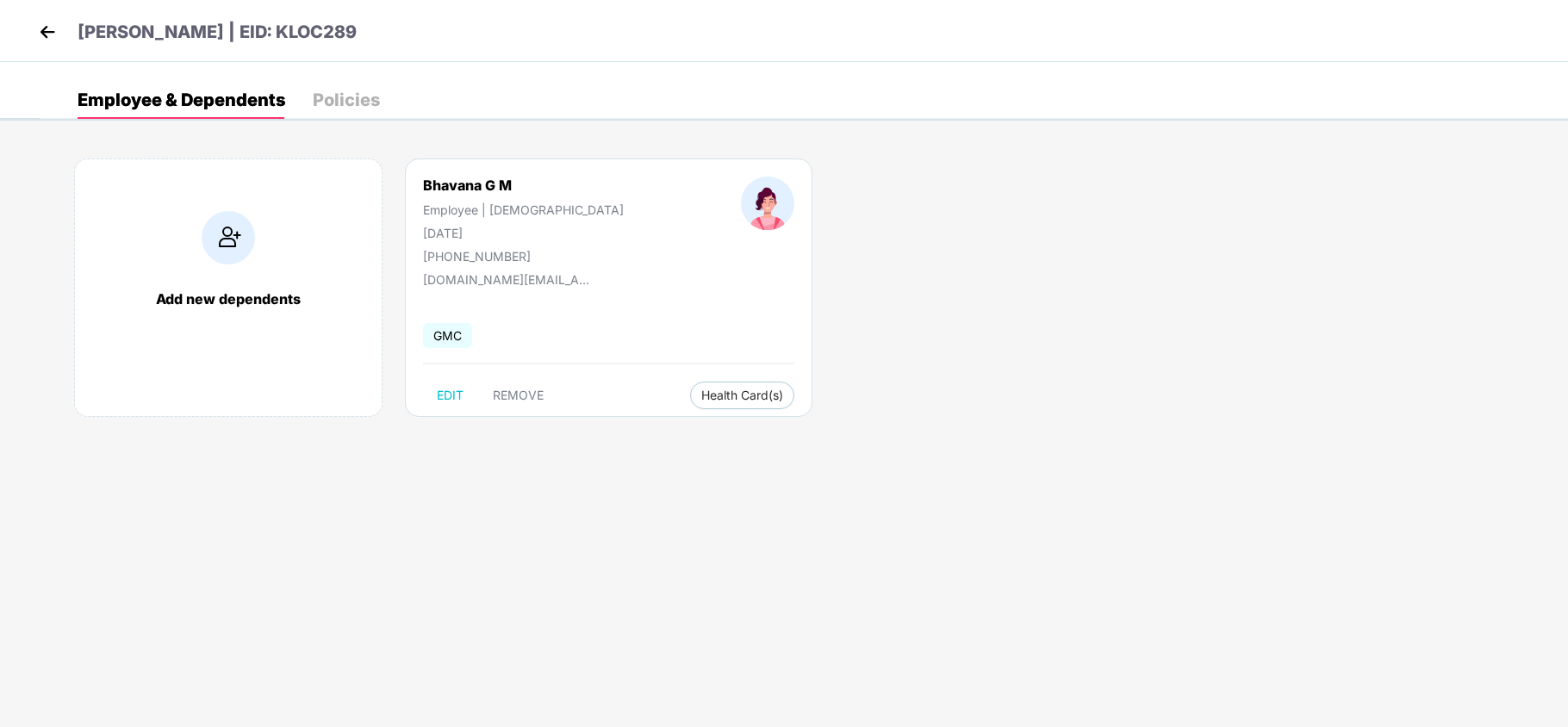
click at [473, 187] on div "Bhavana G M" at bounding box center [523, 185] width 201 height 17
copy div "Bhavana G M"
click at [39, 39] on img at bounding box center [47, 32] width 26 height 26
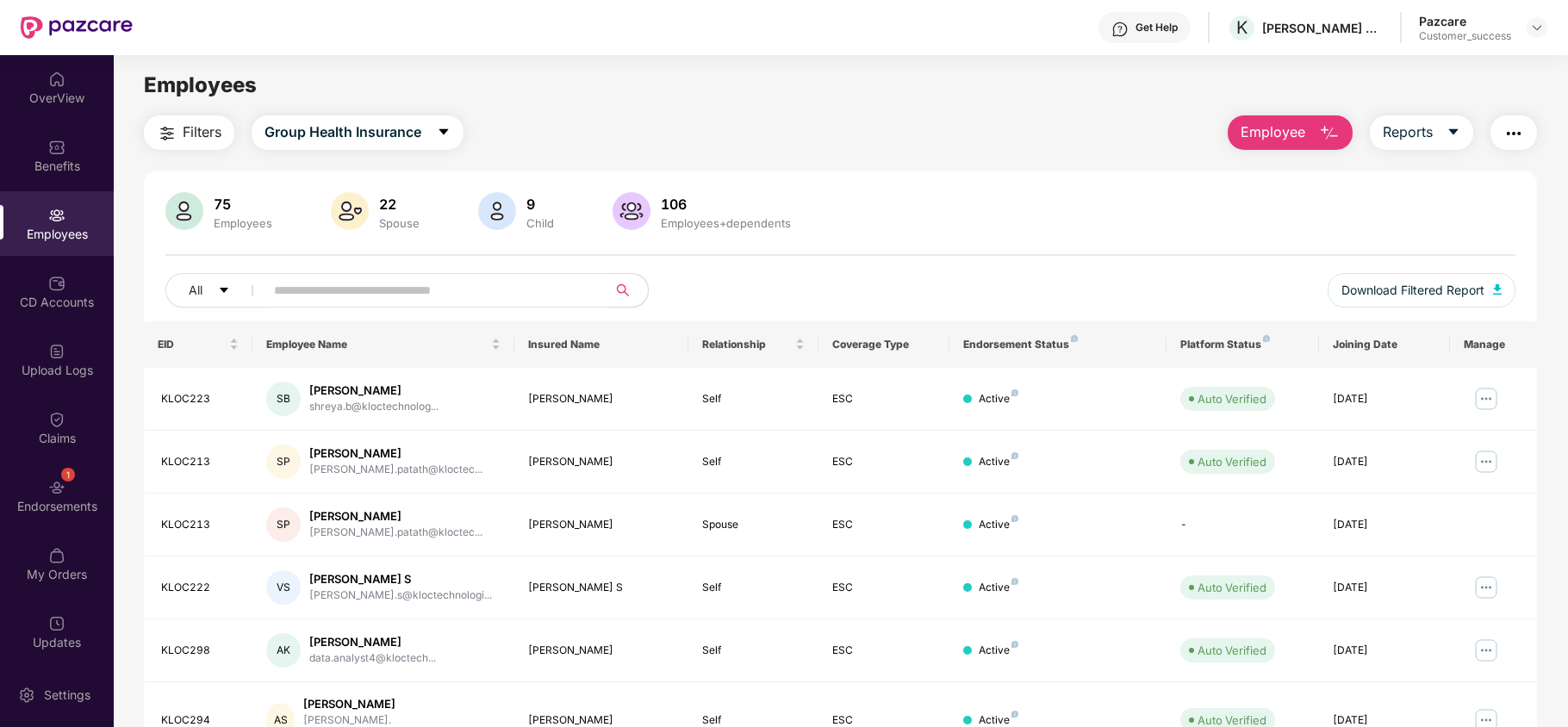
click at [288, 307] on span at bounding box center [430, 291] width 353 height 34
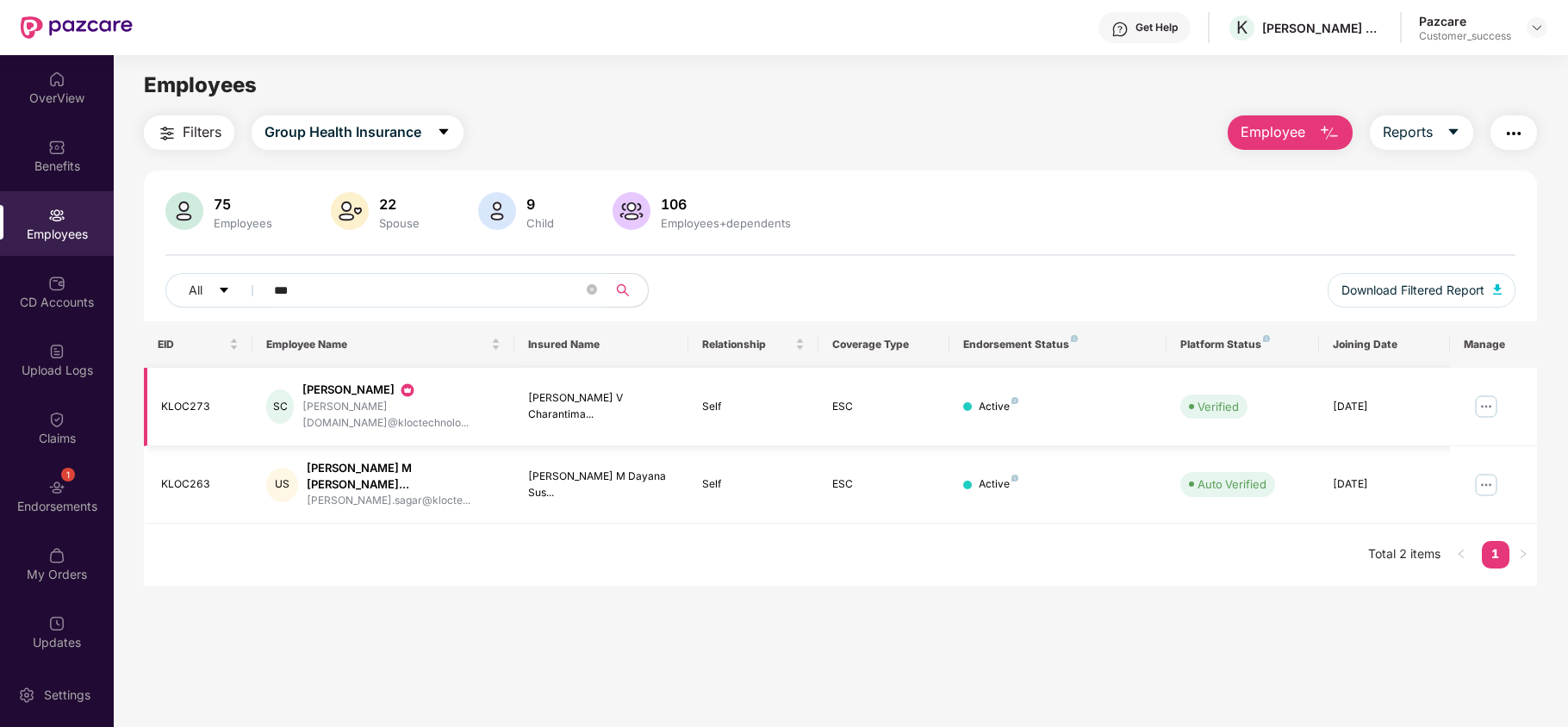
type input "***"
click at [1489, 404] on img at bounding box center [1487, 407] width 27 height 27
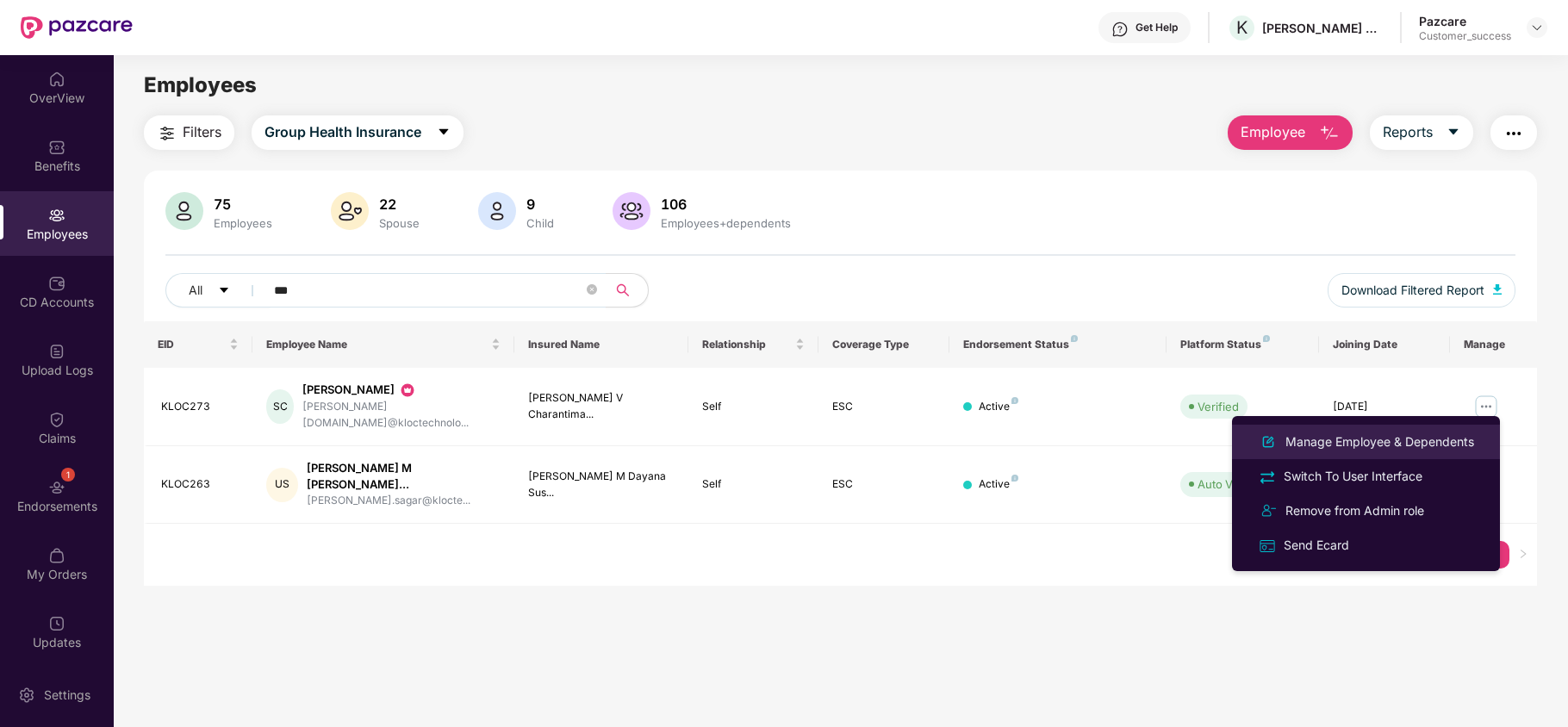
click at [1449, 439] on div "Manage Employee & Dependents" at bounding box center [1380, 442] width 196 height 19
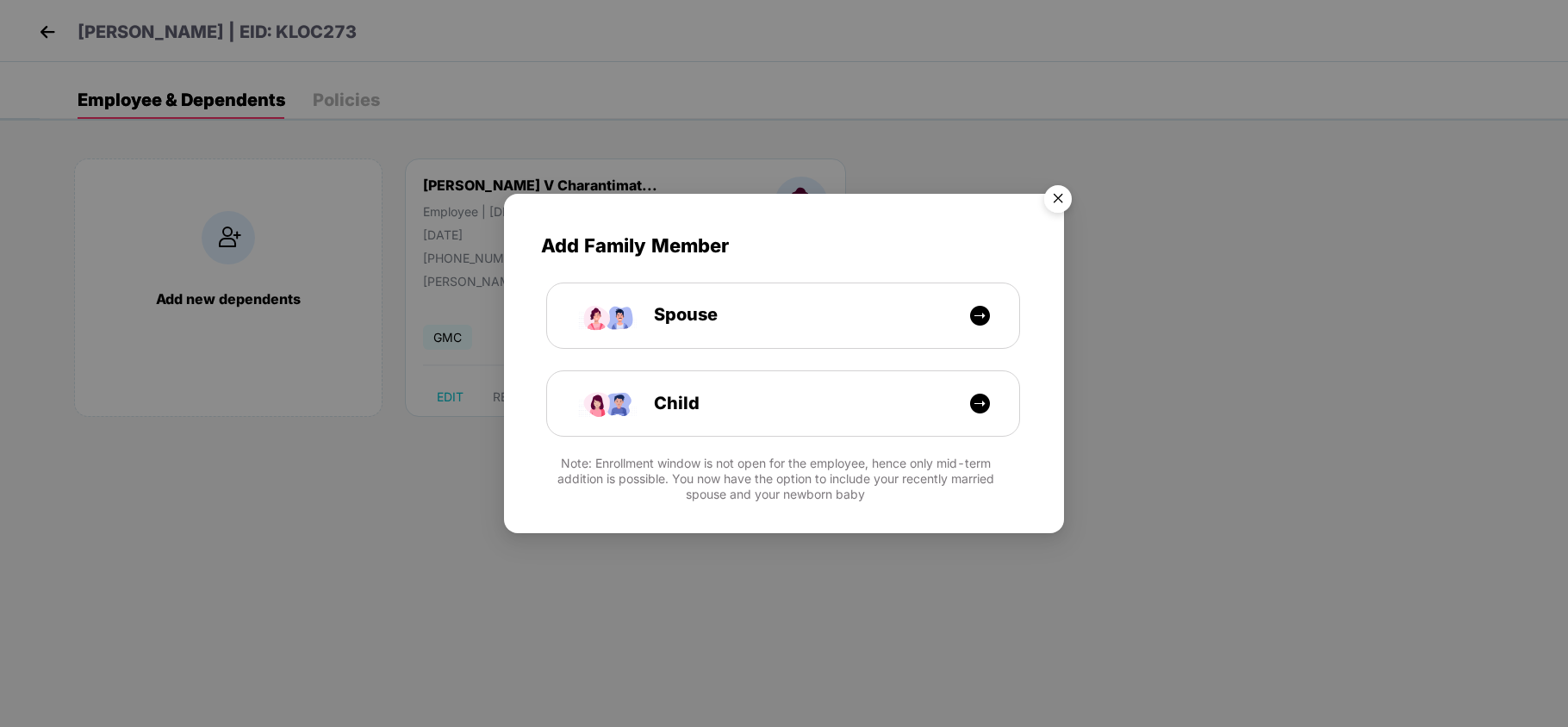
click at [1053, 194] on img "Close" at bounding box center [1057, 201] width 48 height 48
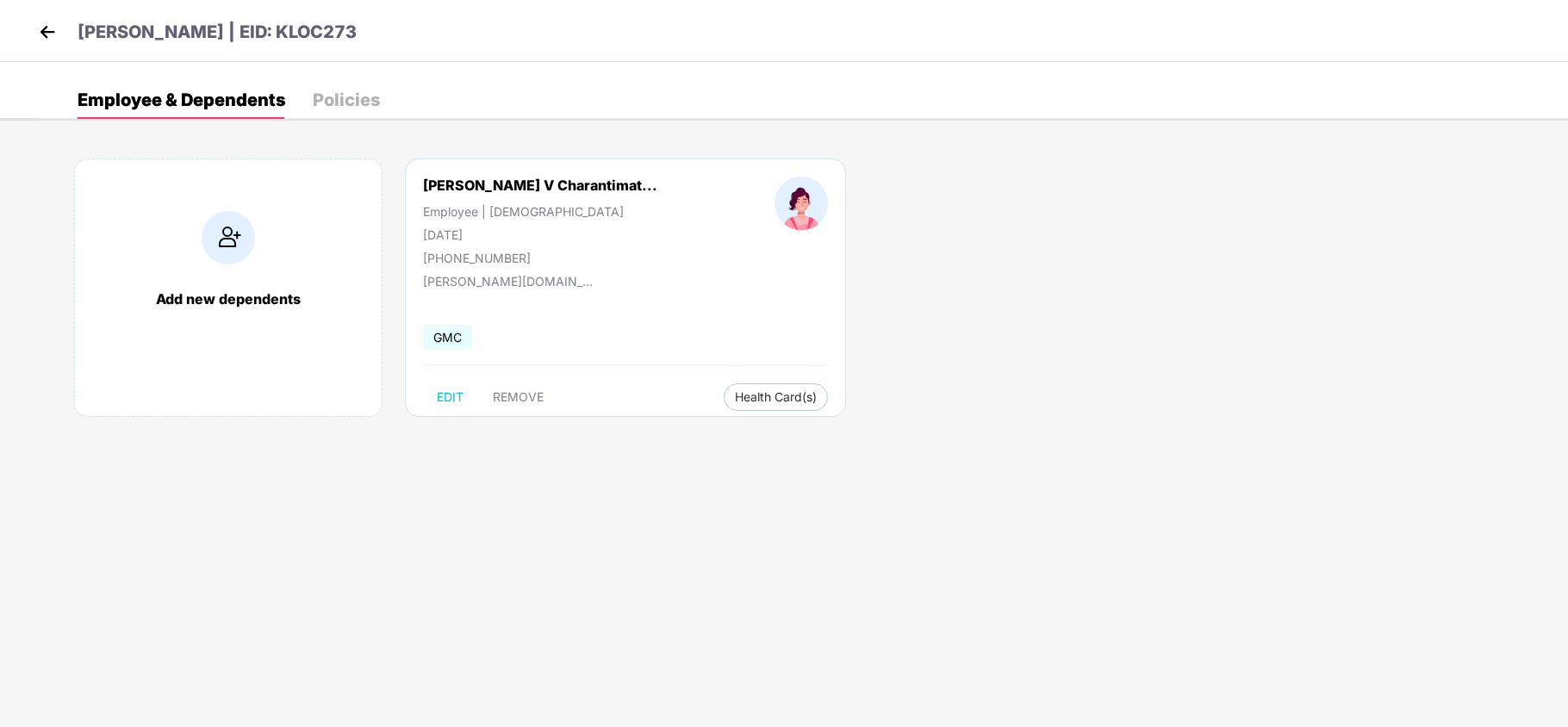
drag, startPoint x: 240, startPoint y: 19, endPoint x: 149, endPoint y: 53, distance: 97.1
click at [149, 53] on div "[PERSON_NAME] | EID: KLOC273" at bounding box center [784, 31] width 1568 height 62
drag, startPoint x: 71, startPoint y: 36, endPoint x: 286, endPoint y: 38, distance: 215.0
click at [286, 38] on header "[PERSON_NAME] | EID: KLOC273" at bounding box center [196, 34] width 322 height 31
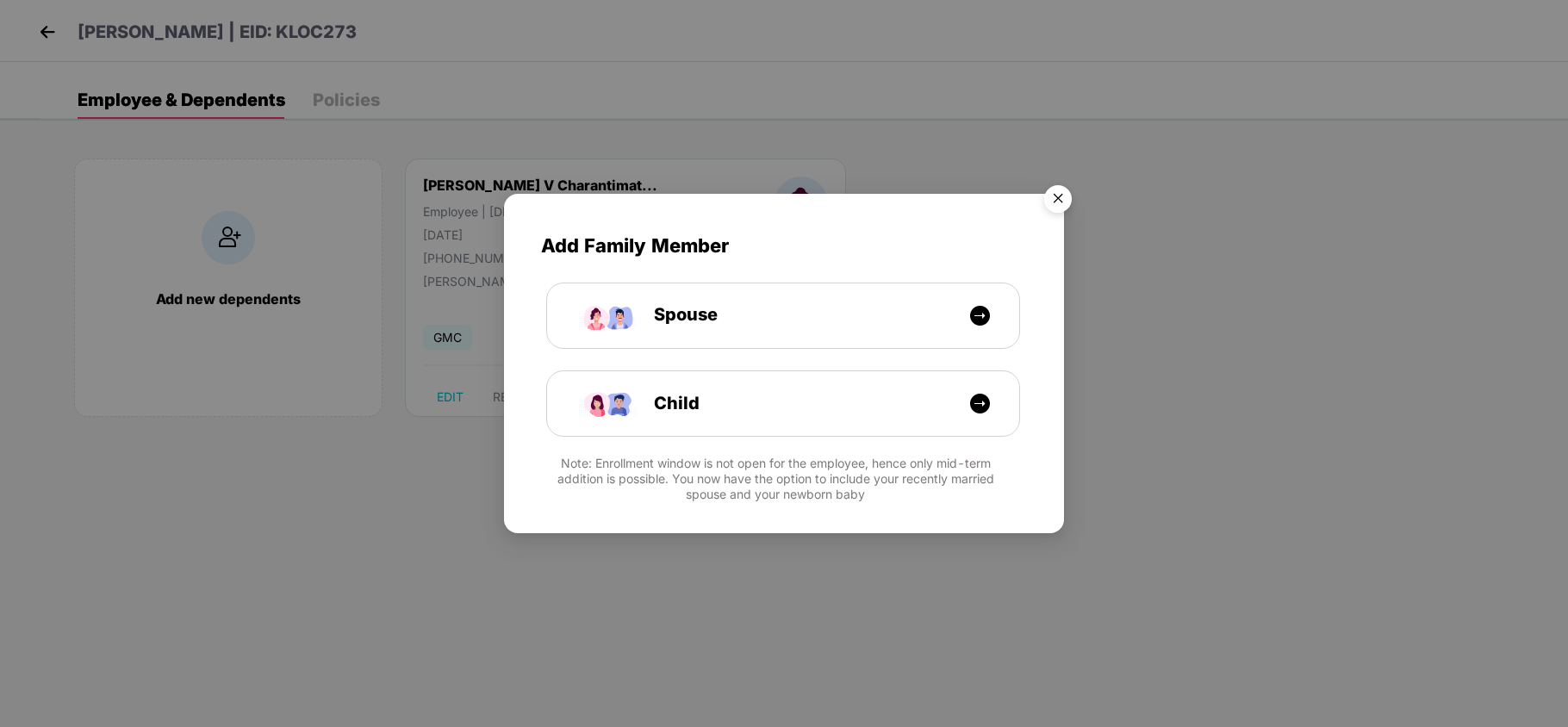
click at [1058, 191] on img "Close" at bounding box center [1057, 201] width 48 height 48
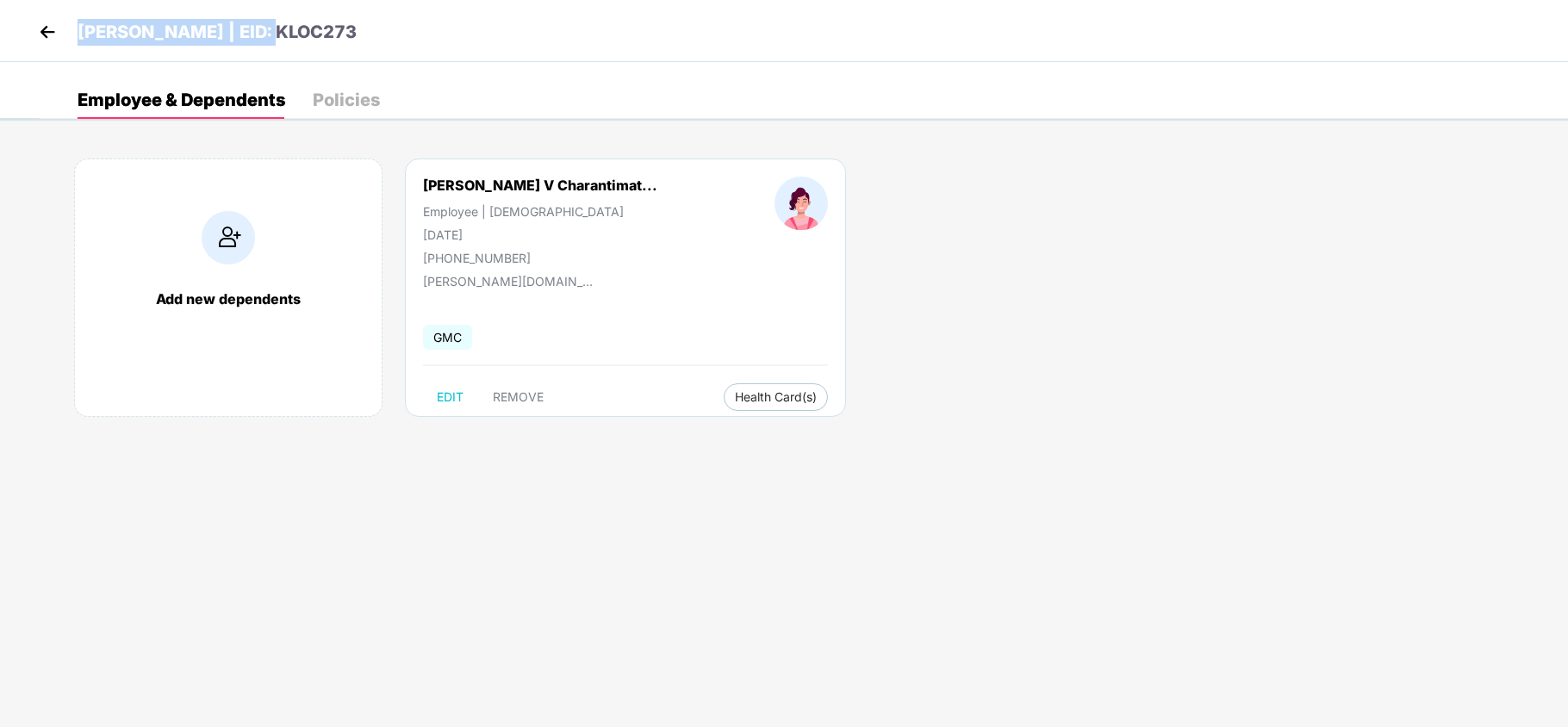
drag, startPoint x: 81, startPoint y: 26, endPoint x: 288, endPoint y: 44, distance: 207.8
click at [288, 44] on p "[PERSON_NAME] | EID: KLOC273" at bounding box center [217, 33] width 279 height 27
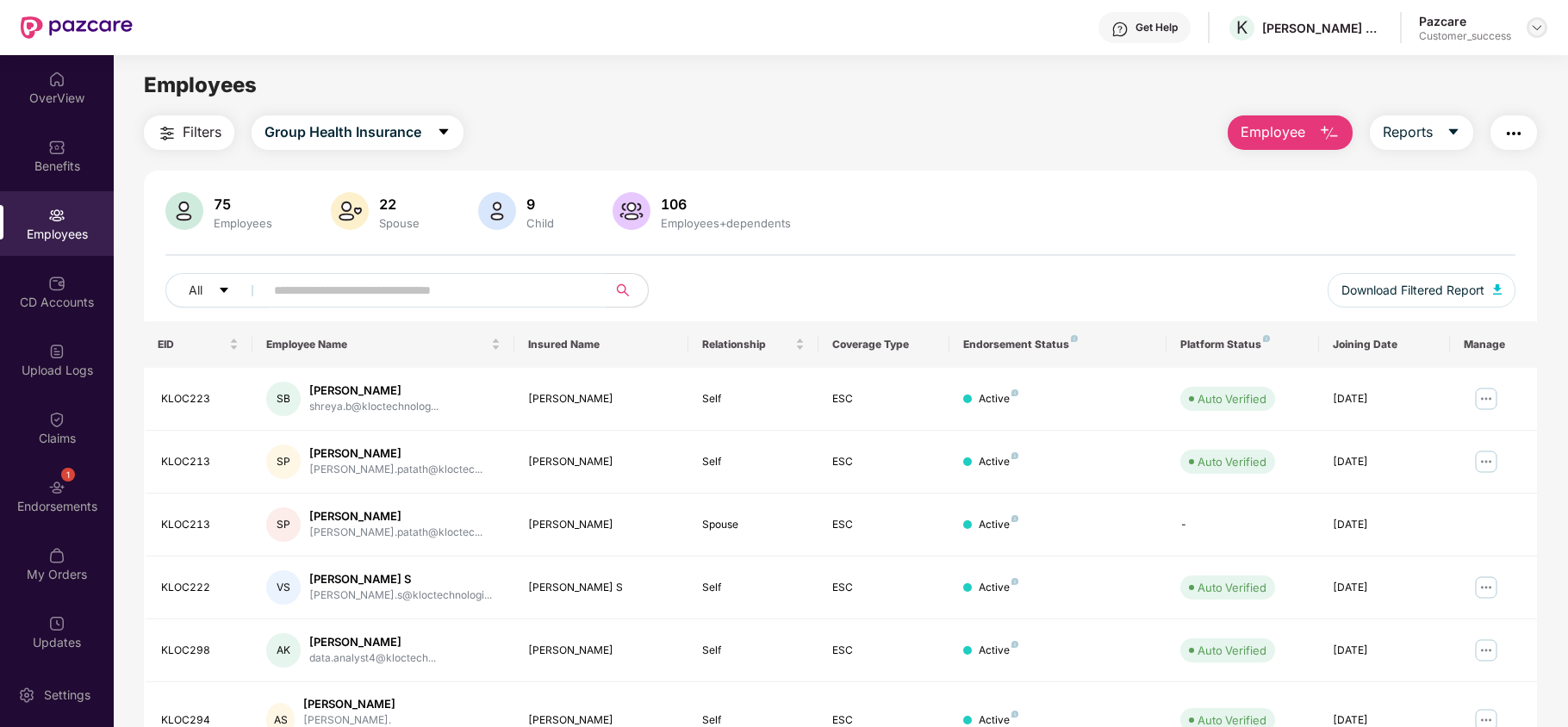
click at [1527, 33] on div at bounding box center [1536, 27] width 21 height 21
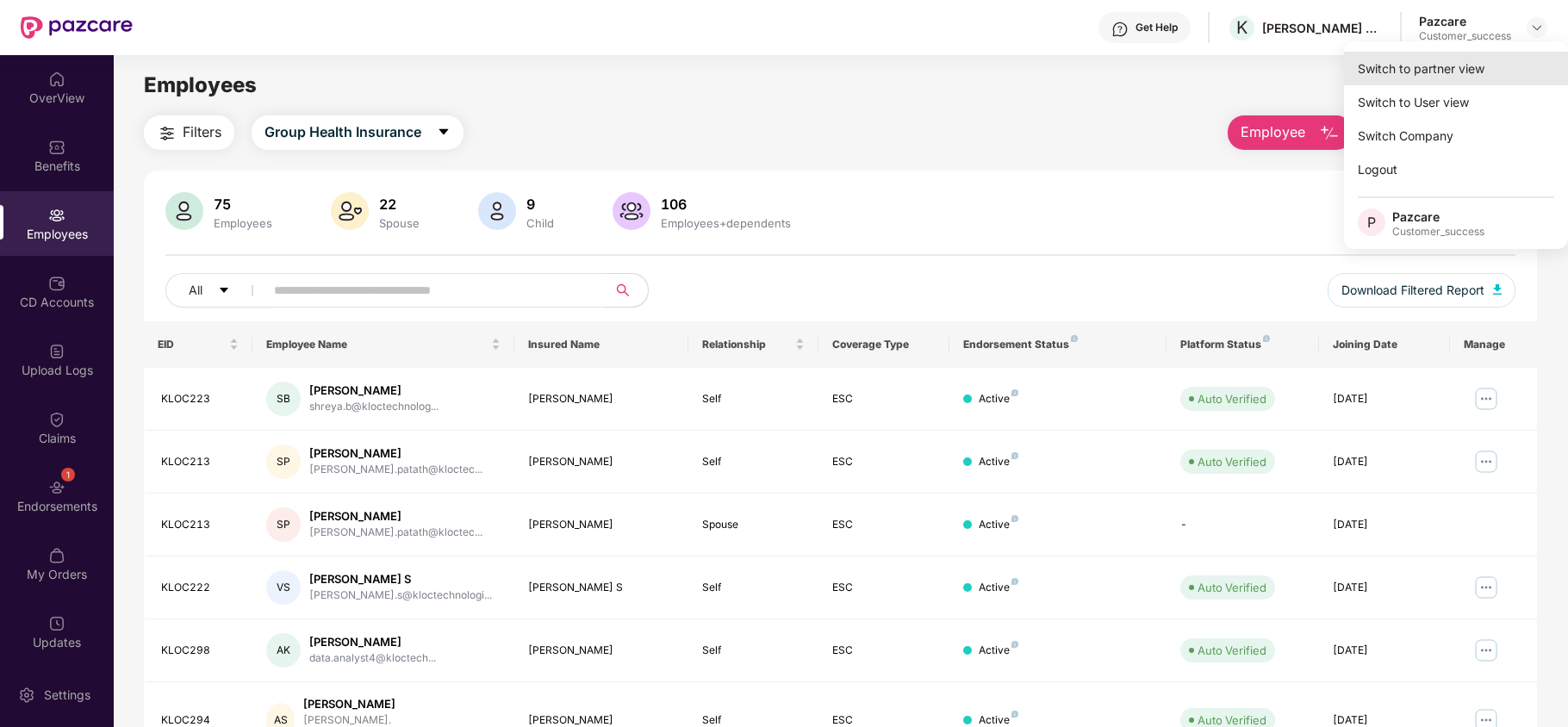
click at [1444, 62] on div "Switch to partner view" at bounding box center [1456, 68] width 224 height 33
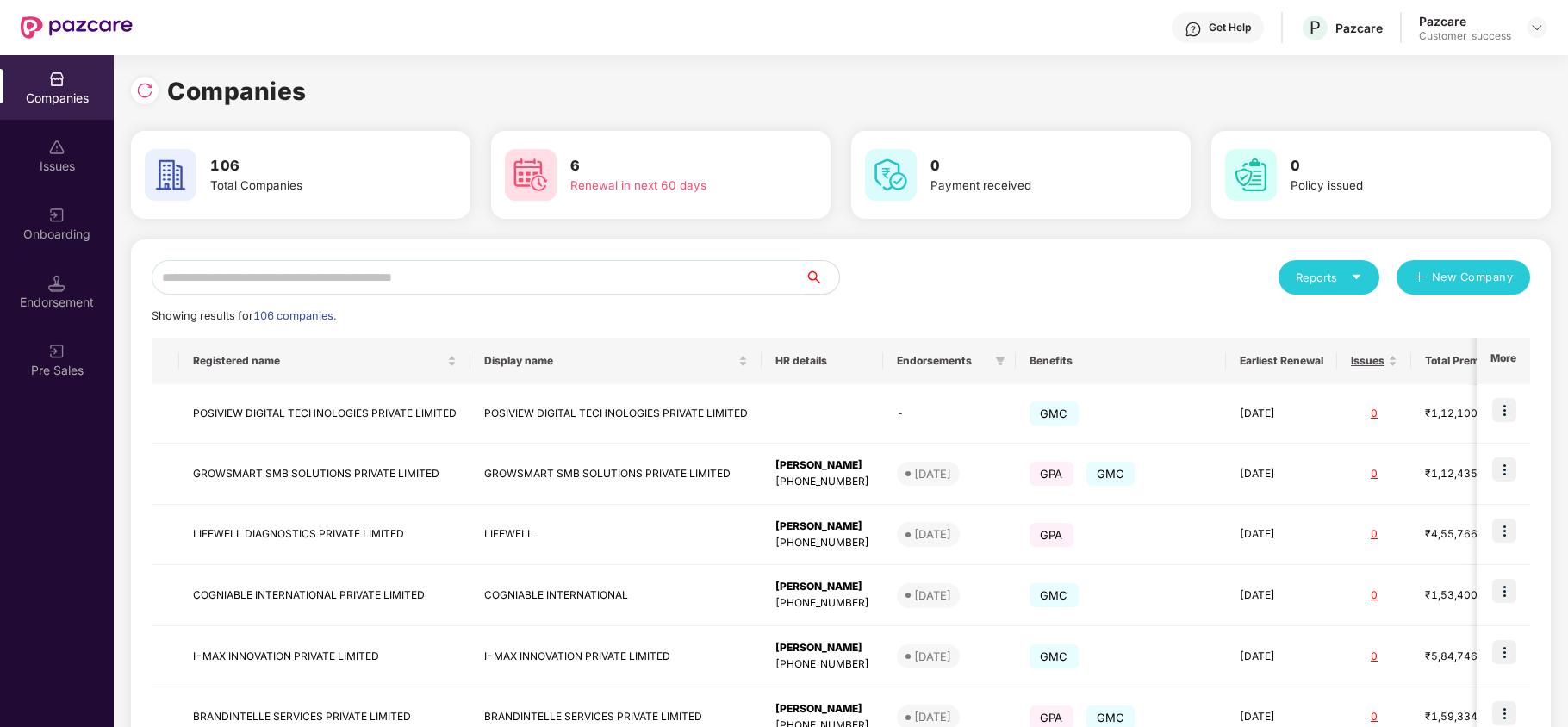
click at [526, 280] on input "text" at bounding box center [478, 277] width 653 height 34
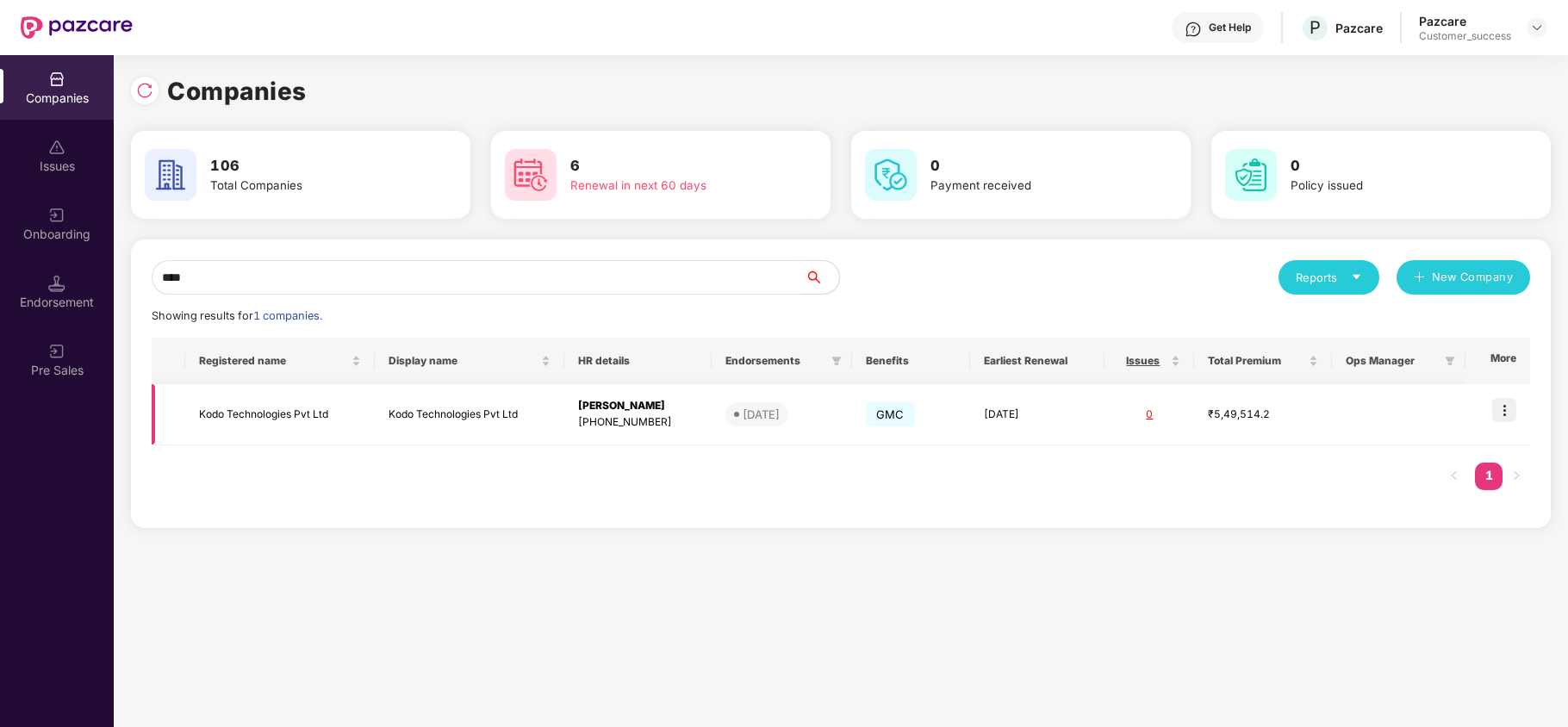
type input "****"
click at [1500, 408] on img at bounding box center [1504, 410] width 24 height 24
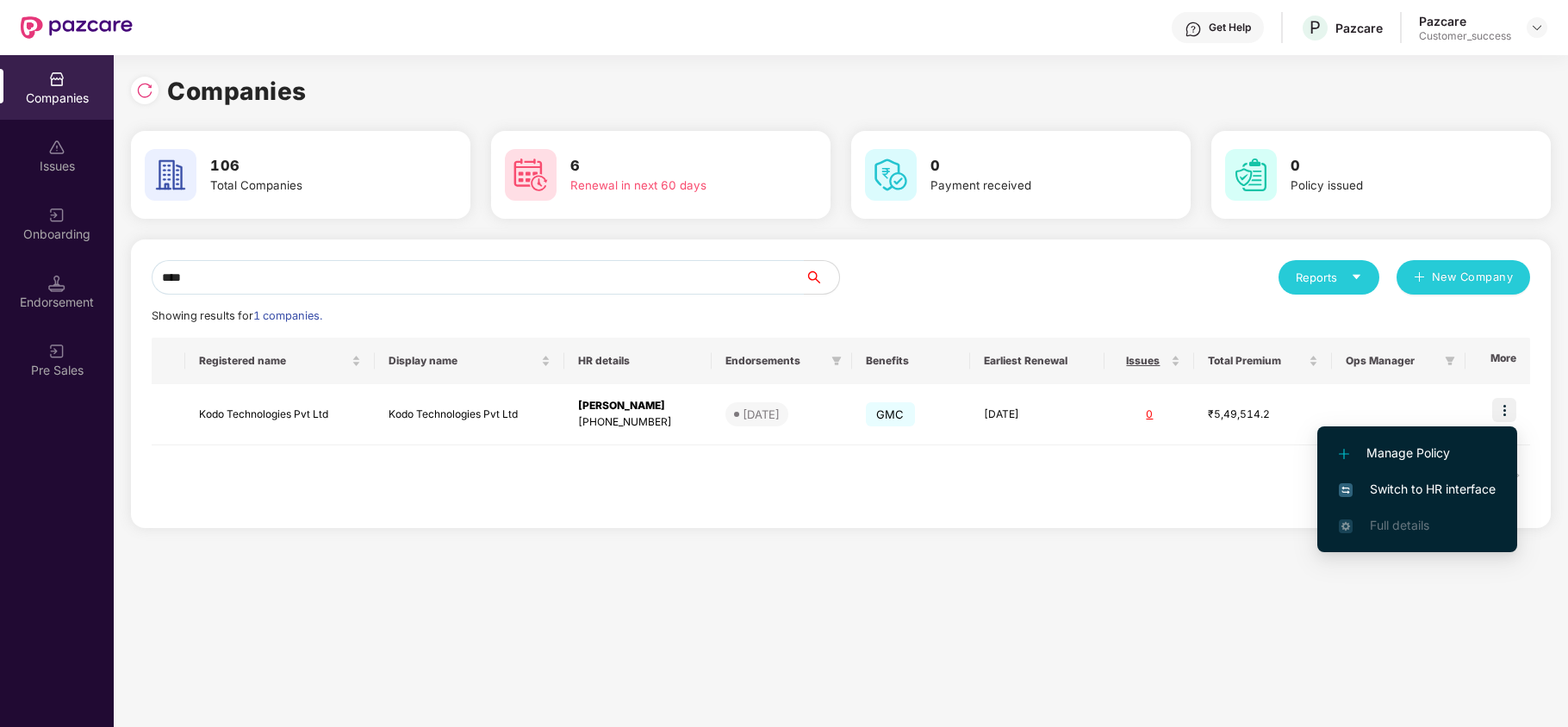
click at [1406, 484] on span "Switch to HR interface" at bounding box center [1417, 489] width 157 height 19
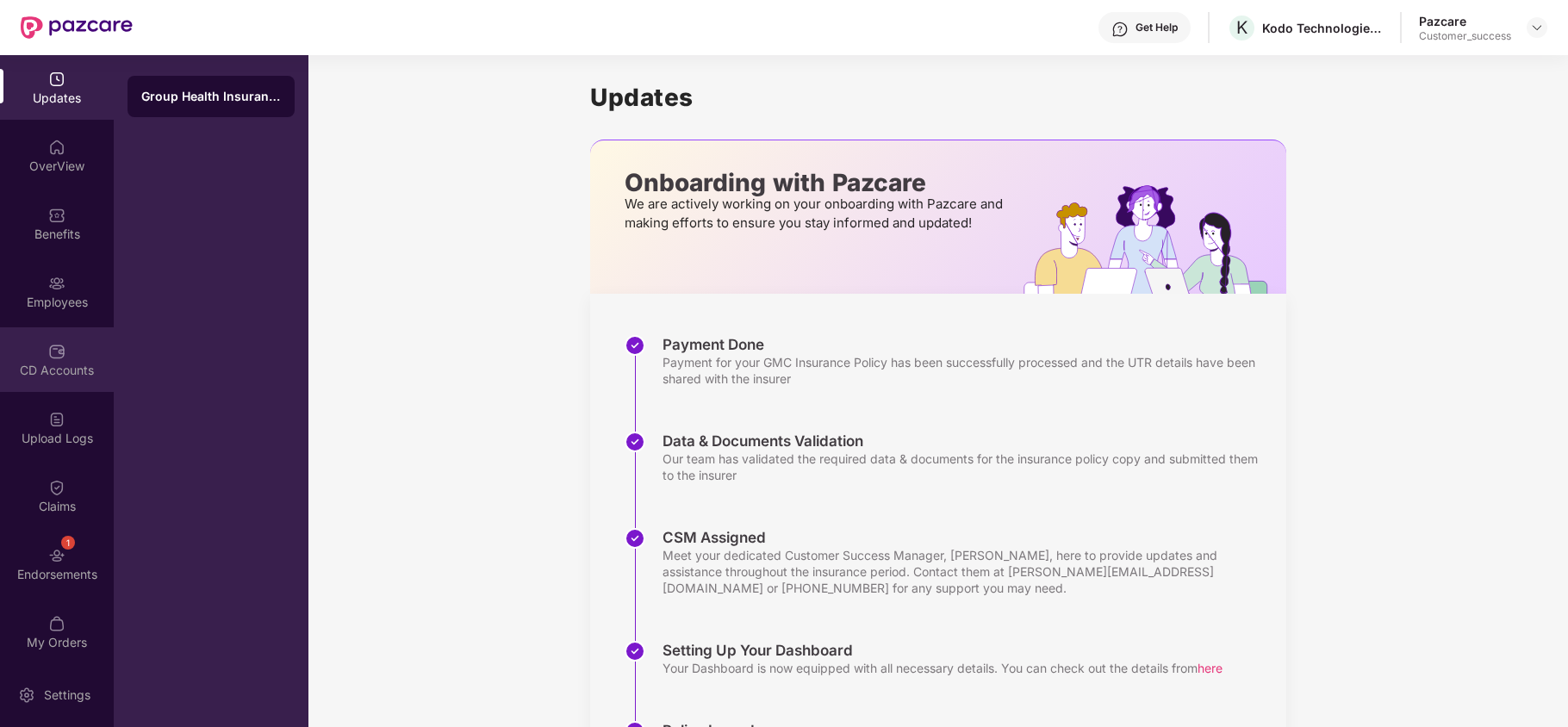
click at [48, 373] on div "CD Accounts" at bounding box center [57, 370] width 114 height 17
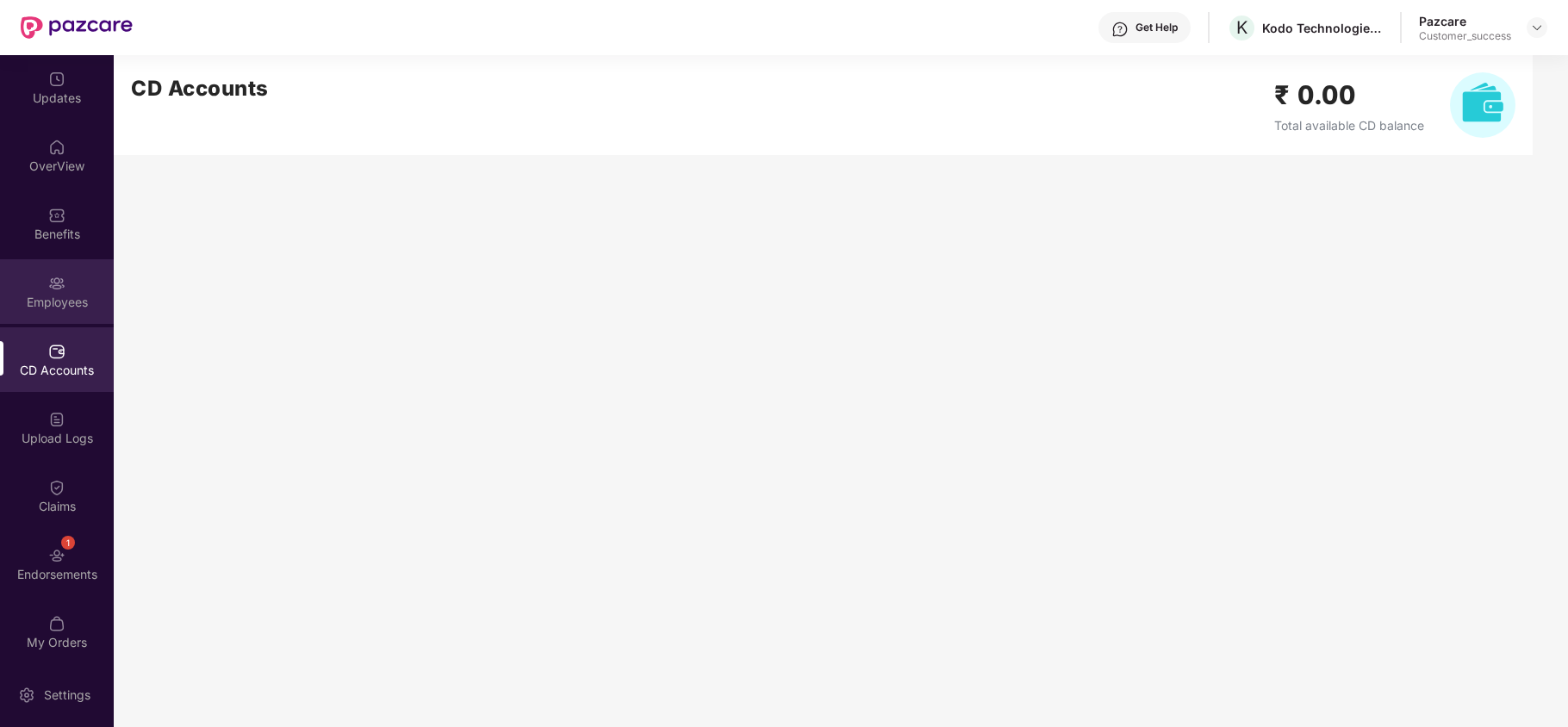
click at [52, 288] on img at bounding box center [56, 283] width 17 height 17
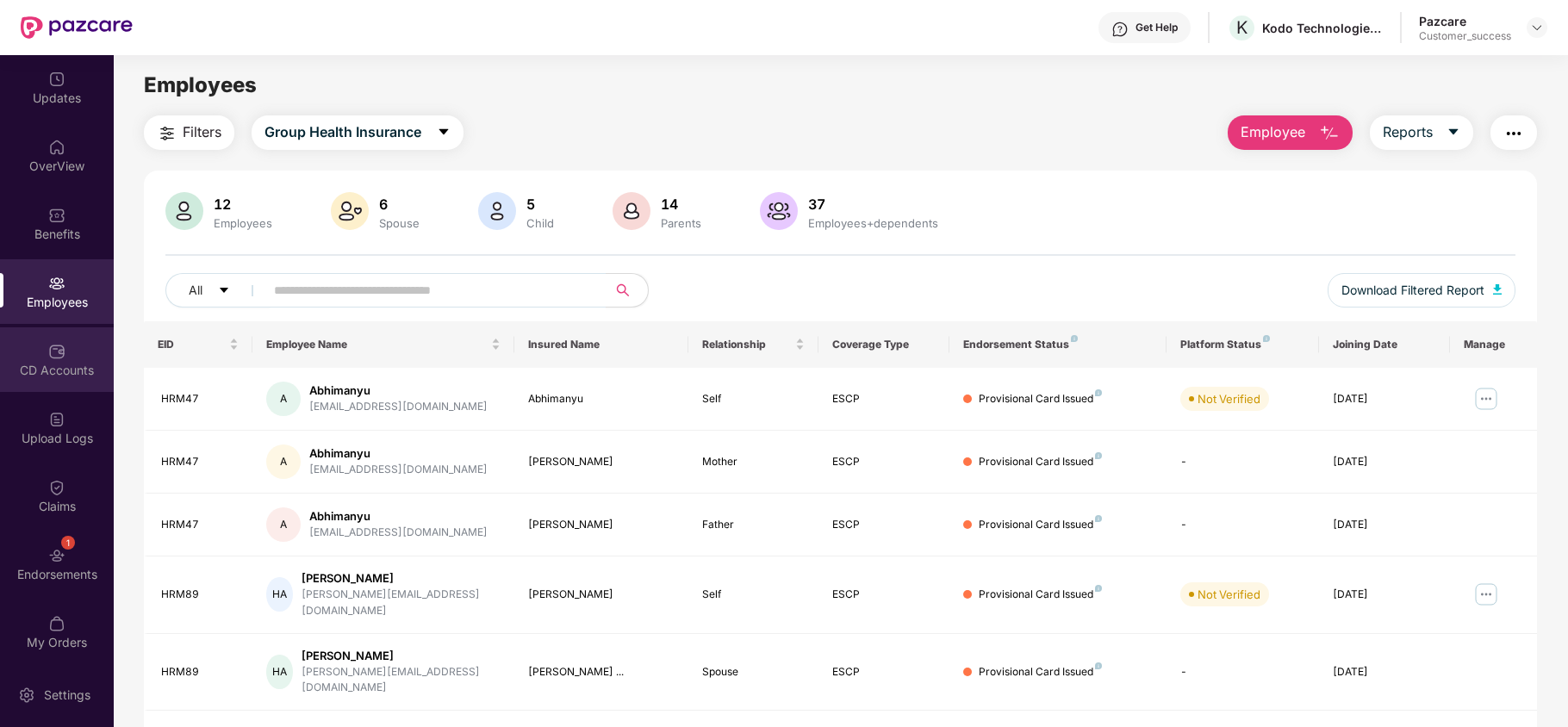
click at [55, 362] on div "CD Accounts" at bounding box center [57, 370] width 114 height 17
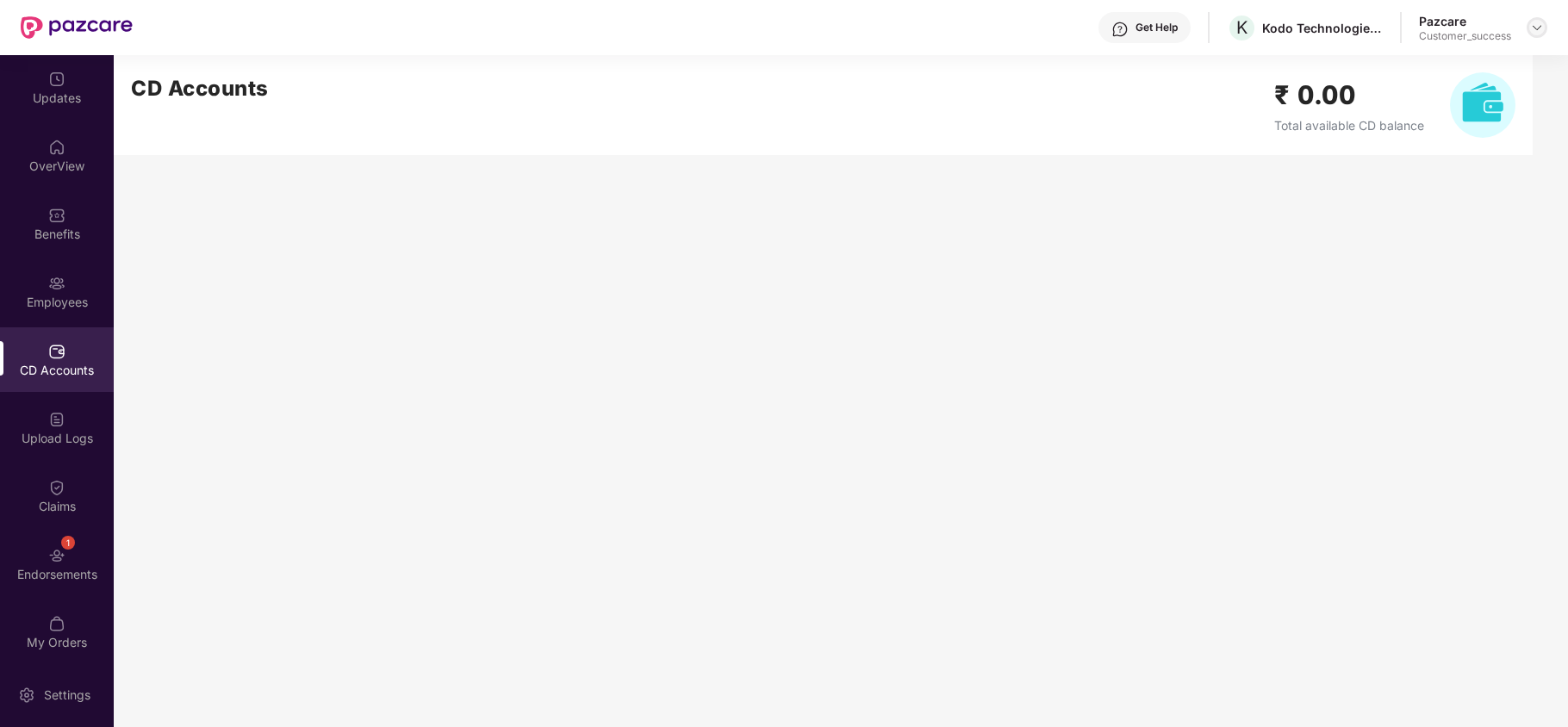
click at [1538, 24] on img at bounding box center [1536, 27] width 14 height 14
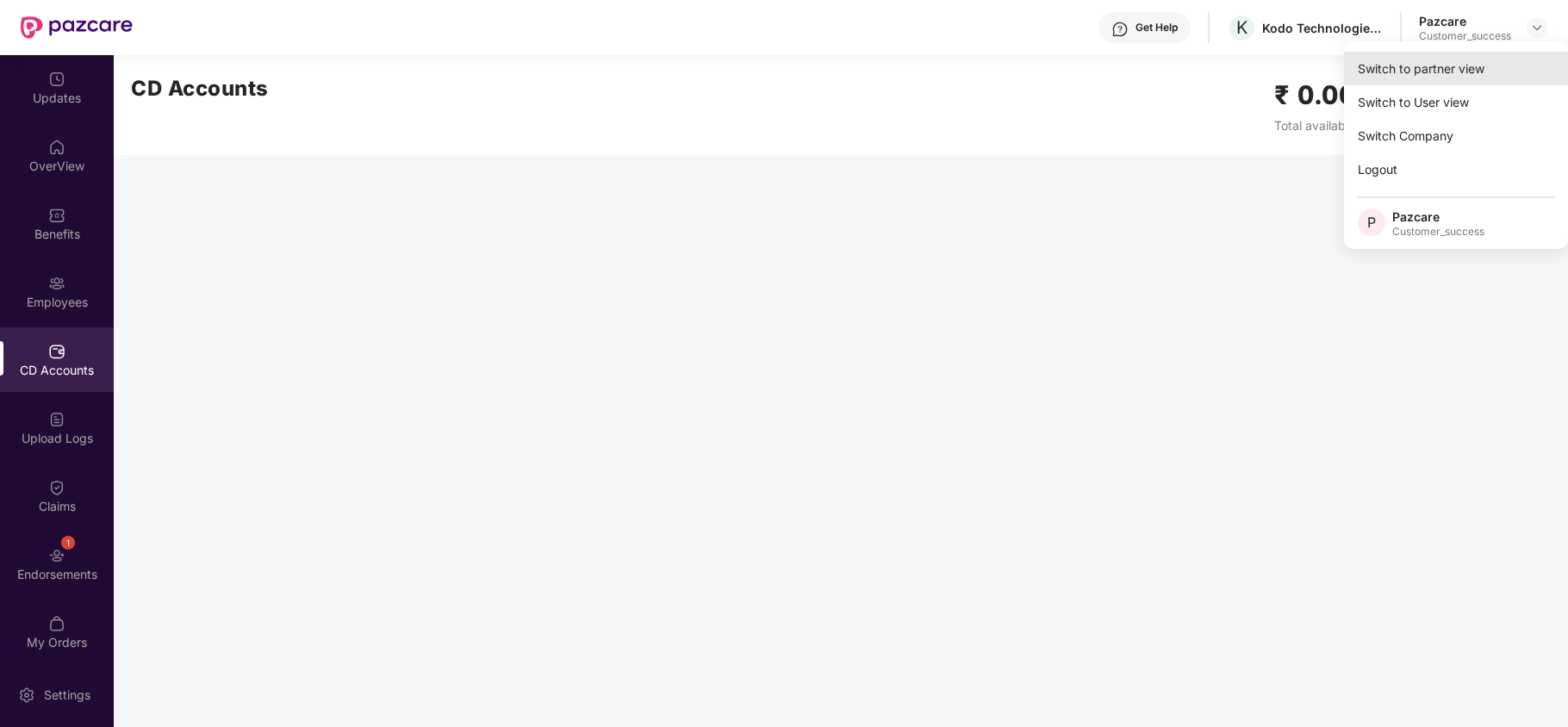
click at [1463, 78] on div "Switch to partner view" at bounding box center [1456, 68] width 224 height 33
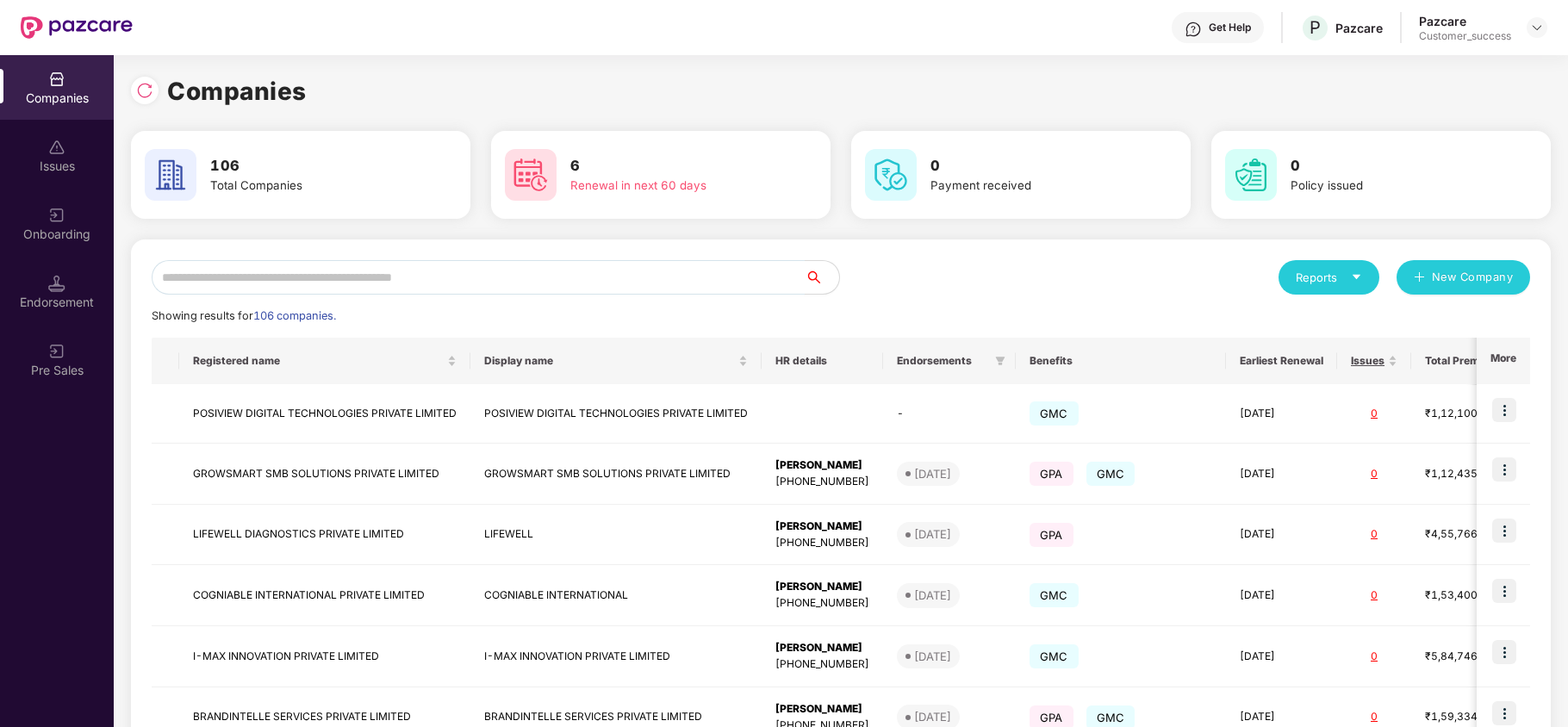
click at [453, 284] on input "text" at bounding box center [478, 277] width 653 height 34
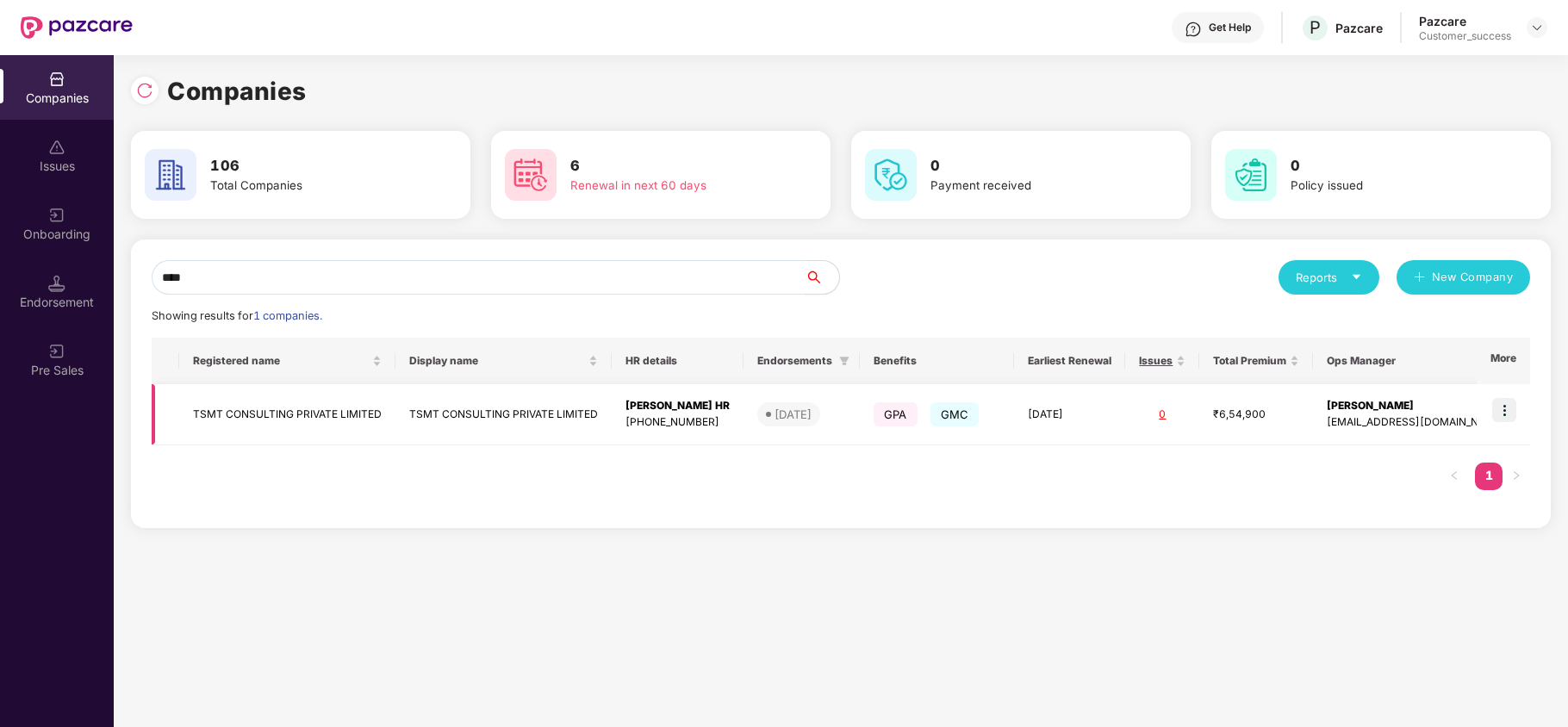
type input "****"
click at [269, 424] on td "TSMT CONSULTING PRIVATE LIMITED" at bounding box center [287, 415] width 216 height 62
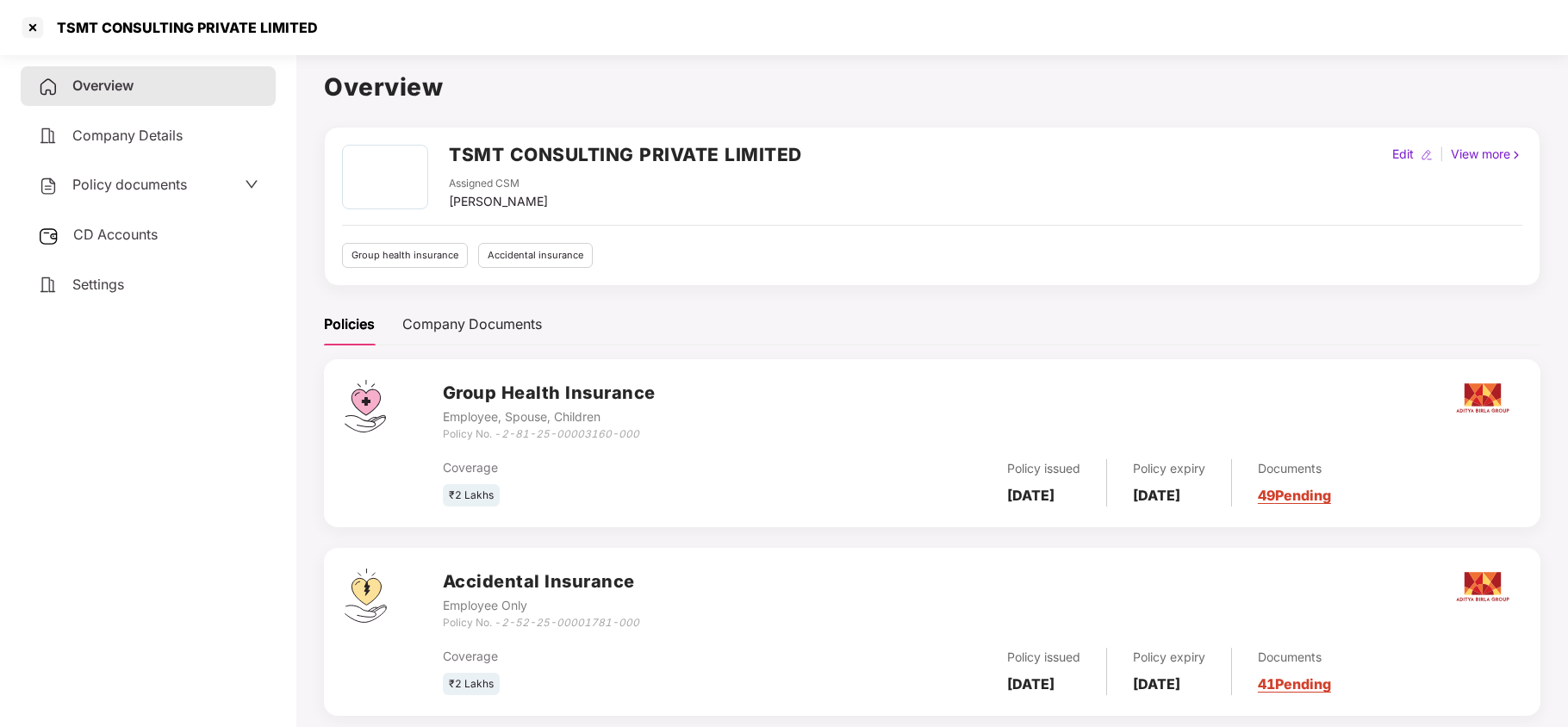
click at [133, 136] on span "Company Details" at bounding box center [128, 135] width 110 height 17
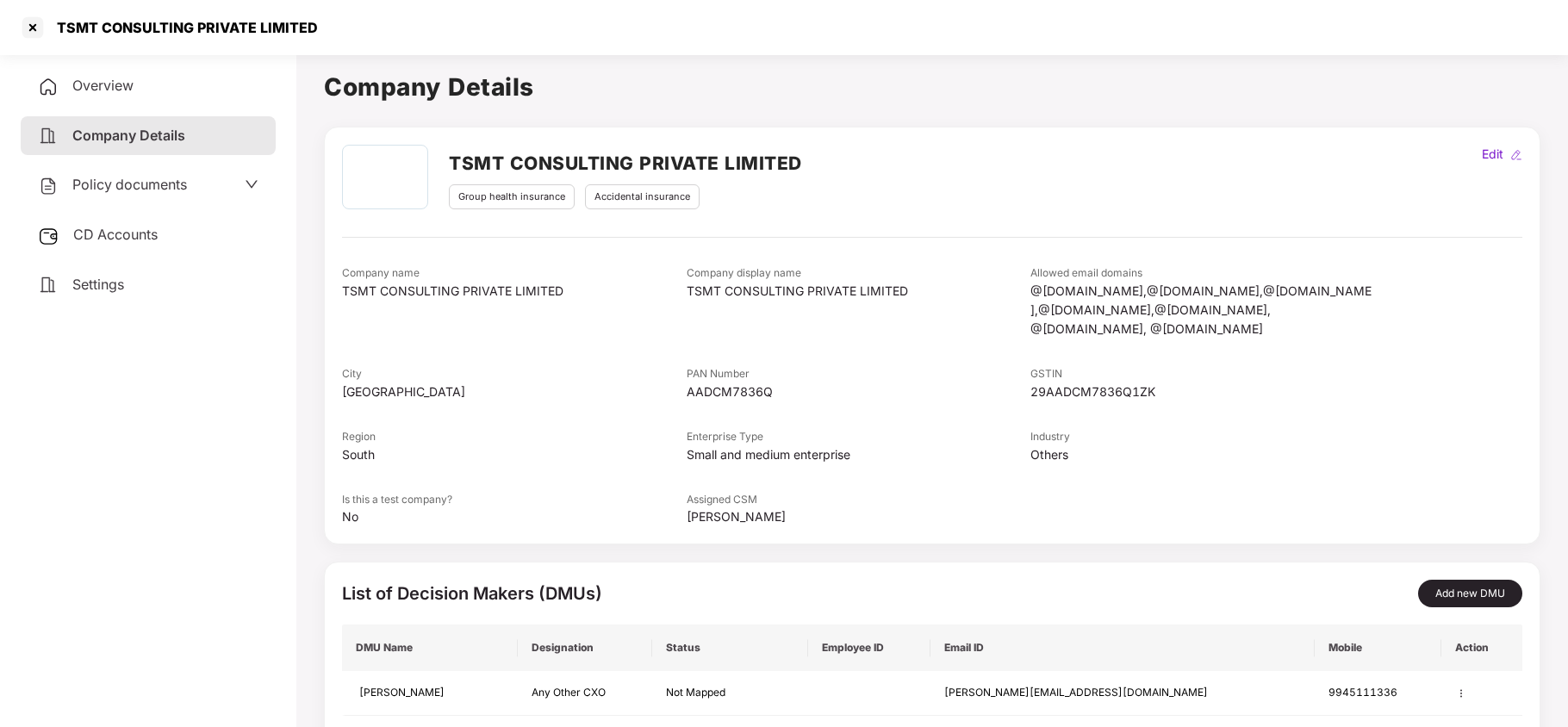
click at [133, 91] on span "Overview" at bounding box center [103, 85] width 62 height 17
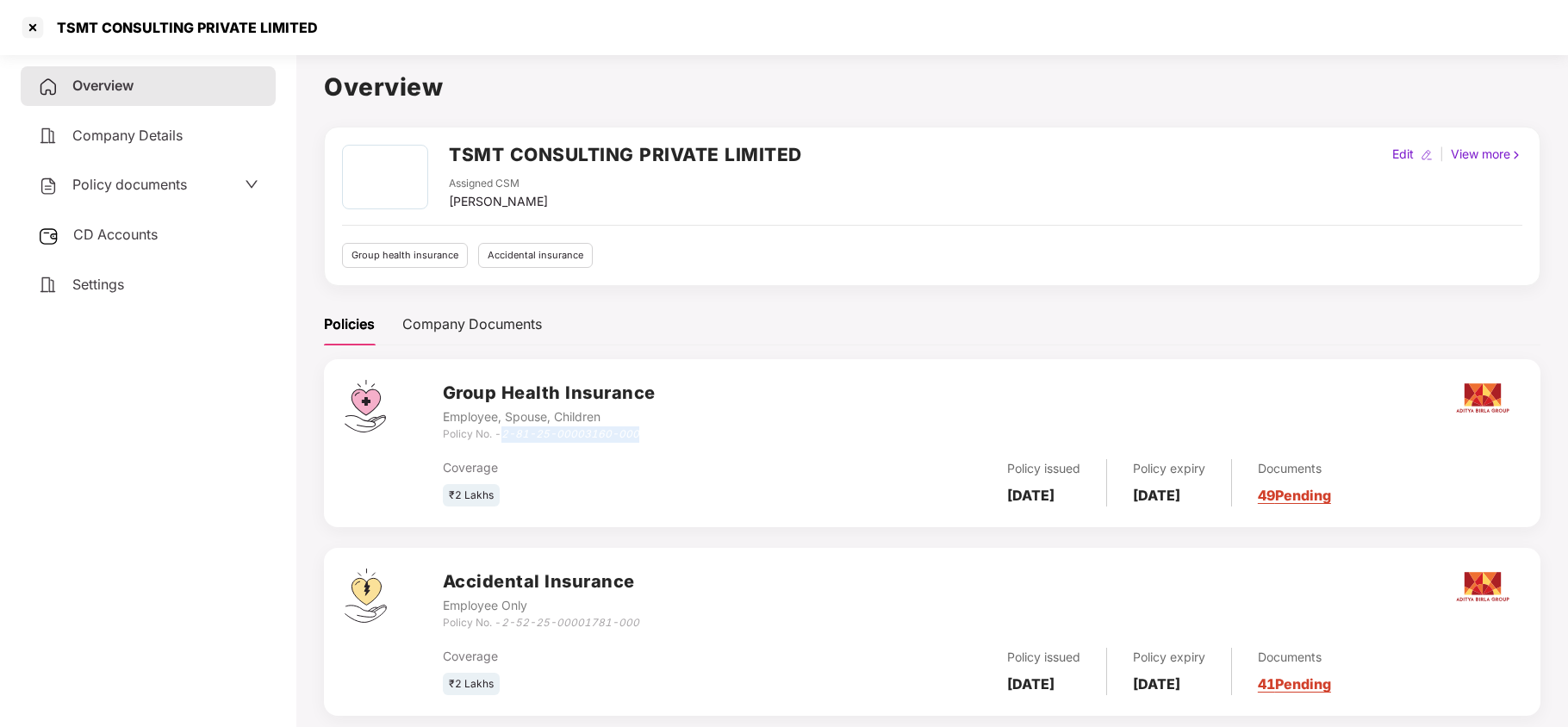
drag, startPoint x: 636, startPoint y: 432, endPoint x: 504, endPoint y: 437, distance: 132.1
click at [504, 437] on icon "2-81-25-00003160-000" at bounding box center [570, 434] width 138 height 13
click at [43, 34] on div at bounding box center [33, 27] width 27 height 27
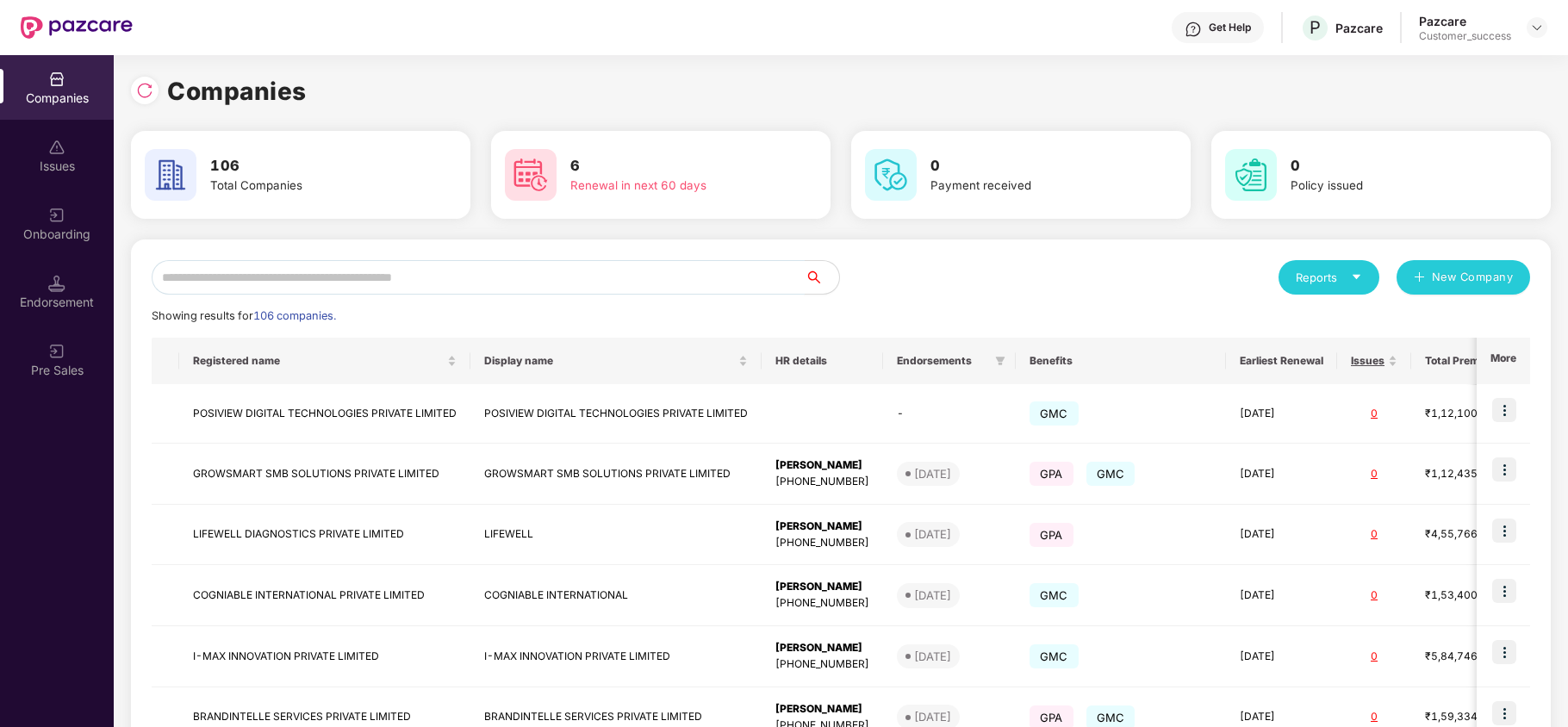
click at [330, 291] on input "text" at bounding box center [478, 277] width 653 height 34
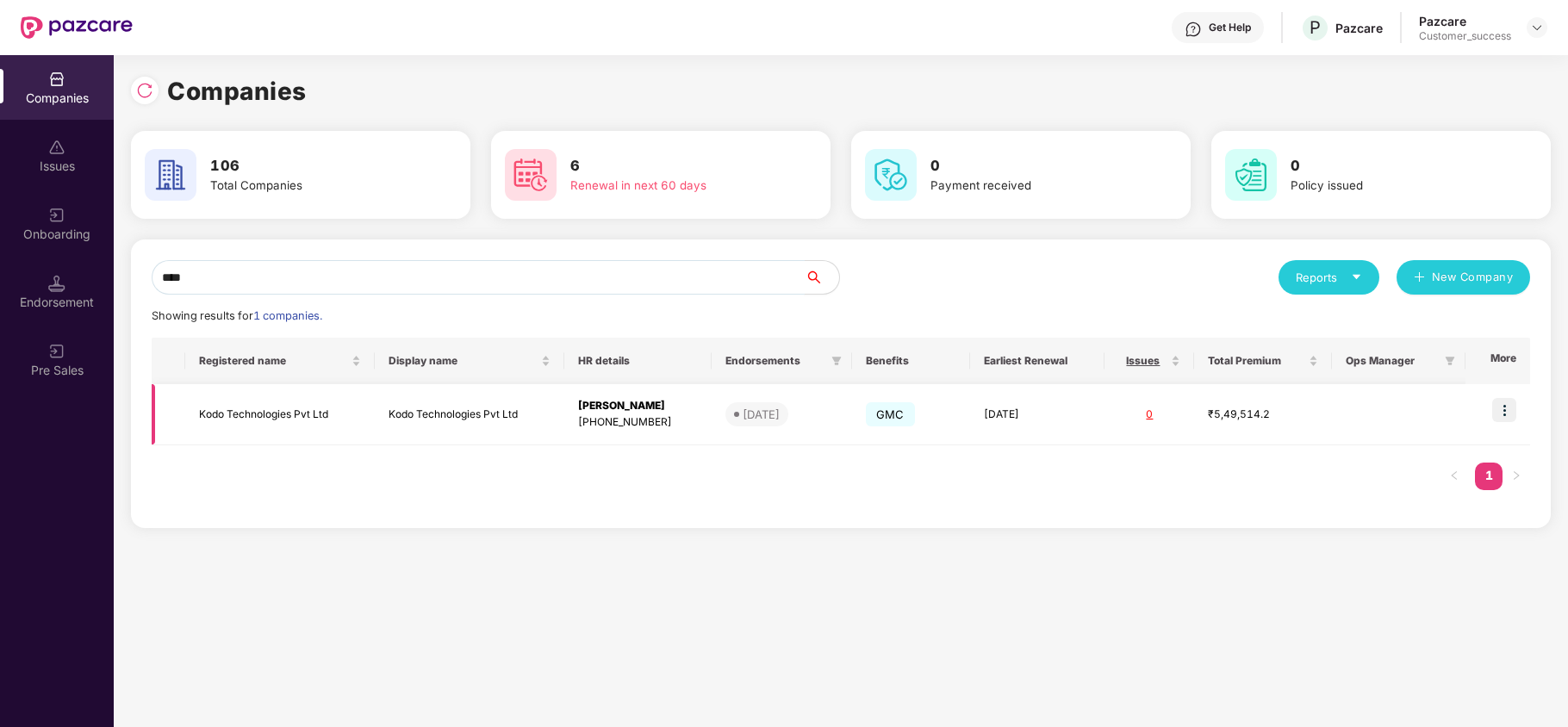
type input "****"
click at [1505, 411] on img at bounding box center [1504, 410] width 24 height 24
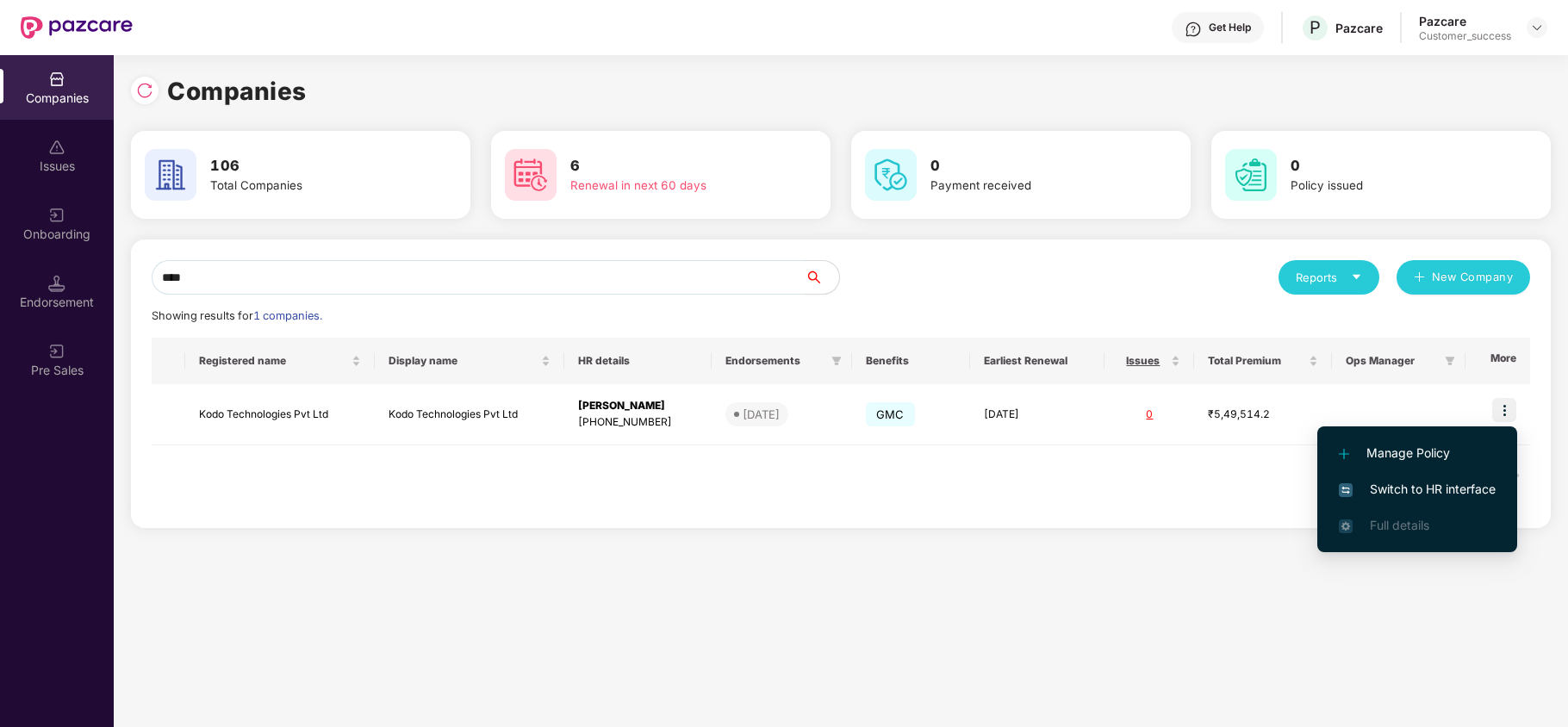
click at [1421, 480] on span "Switch to HR interface" at bounding box center [1417, 489] width 157 height 19
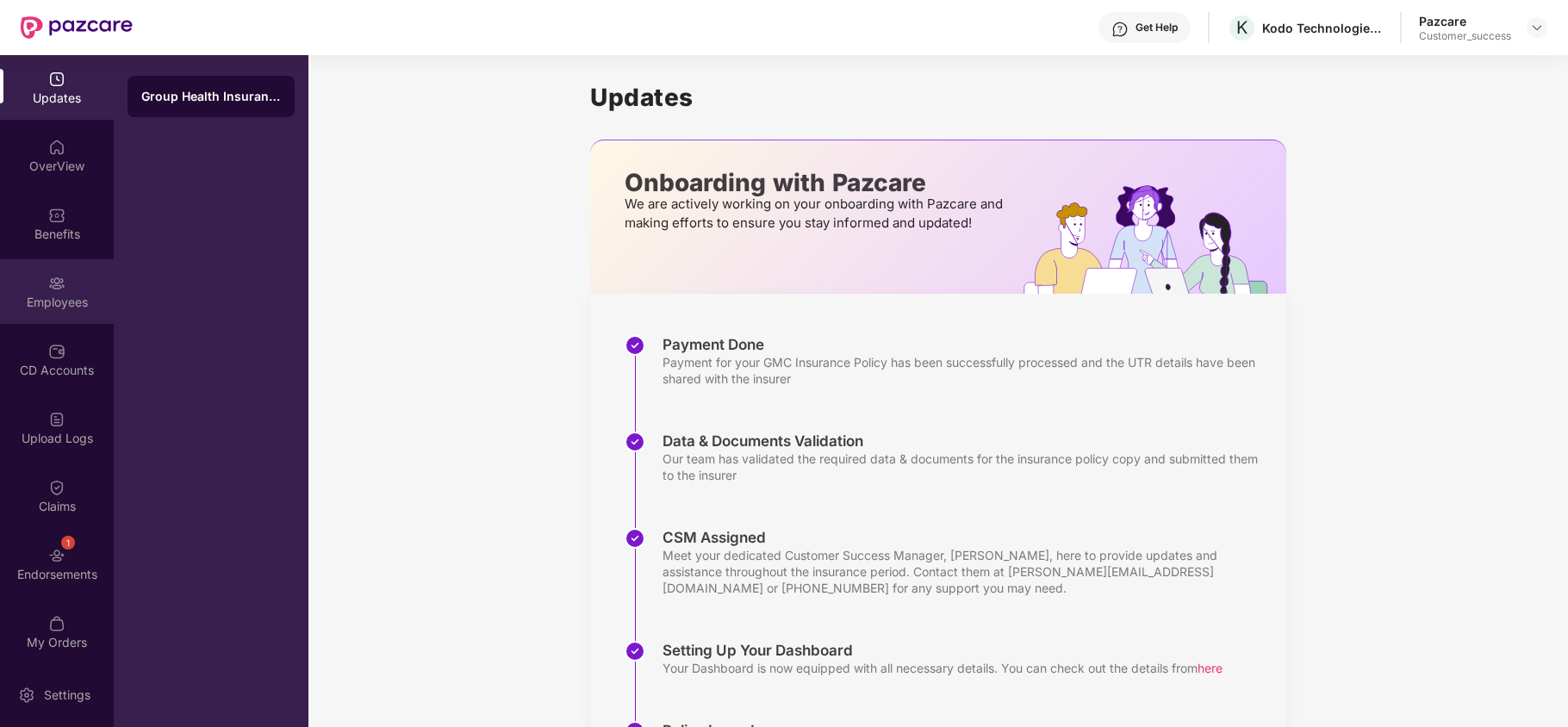
click at [62, 305] on div "Employees" at bounding box center [57, 302] width 114 height 17
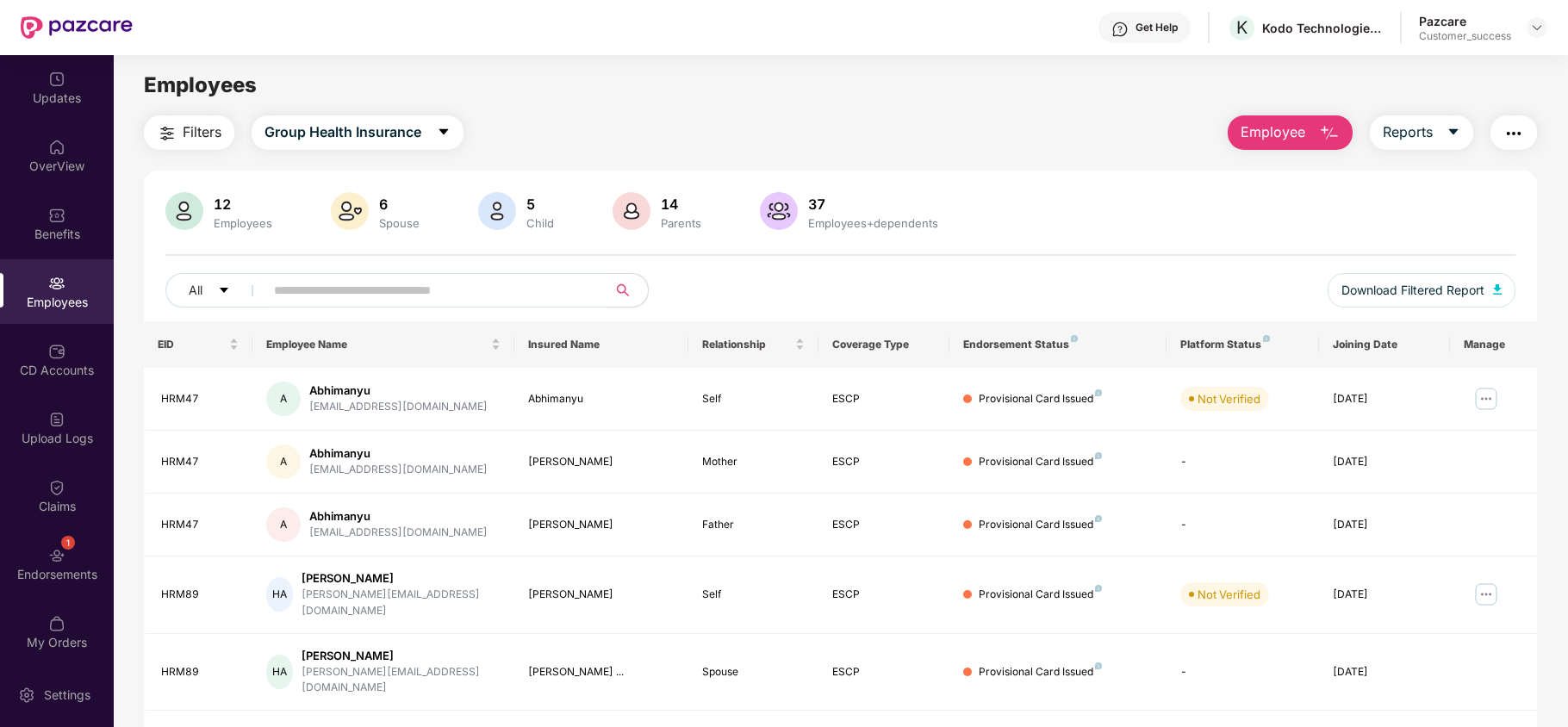
click at [372, 291] on input "text" at bounding box center [429, 290] width 310 height 26
paste input "******"
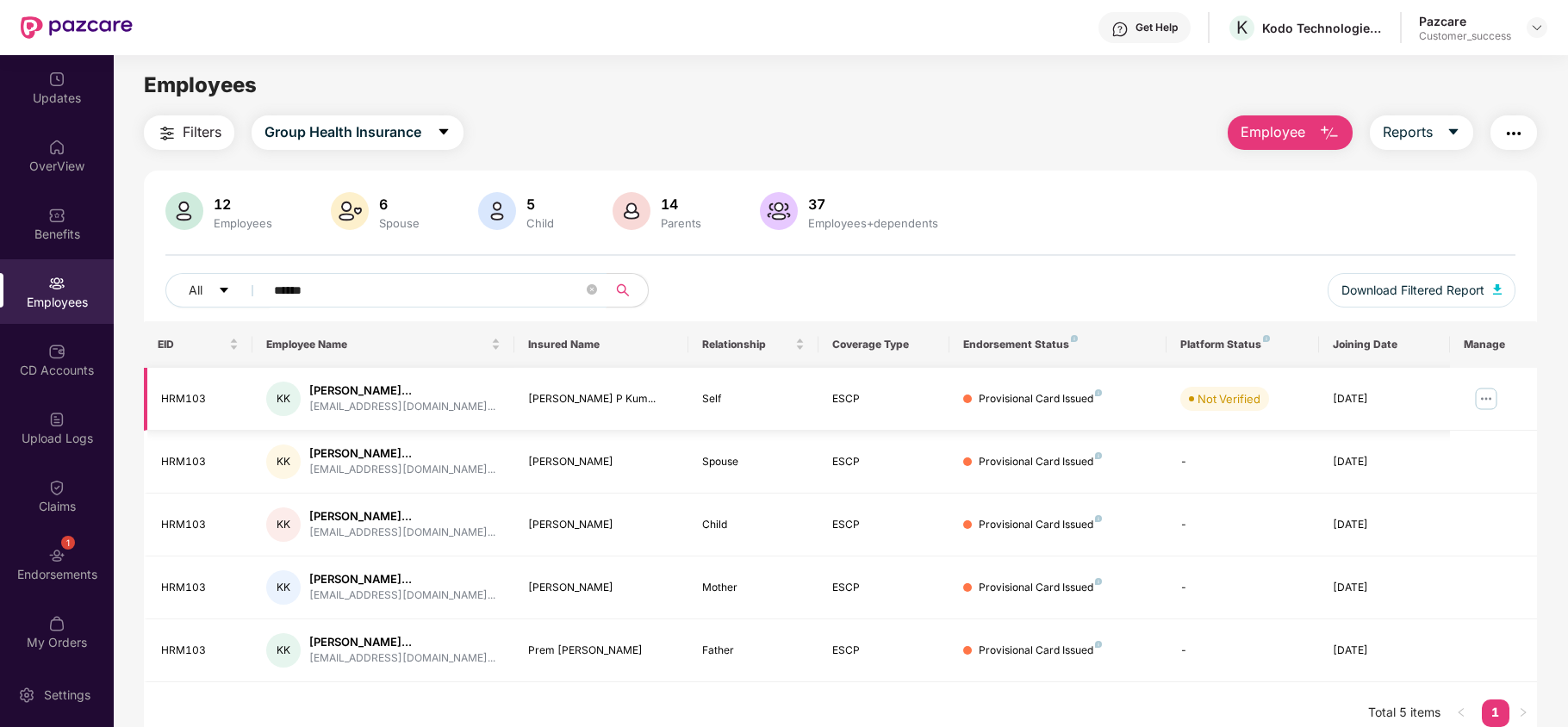
type input "******"
click at [1478, 404] on img at bounding box center [1487, 398] width 27 height 27
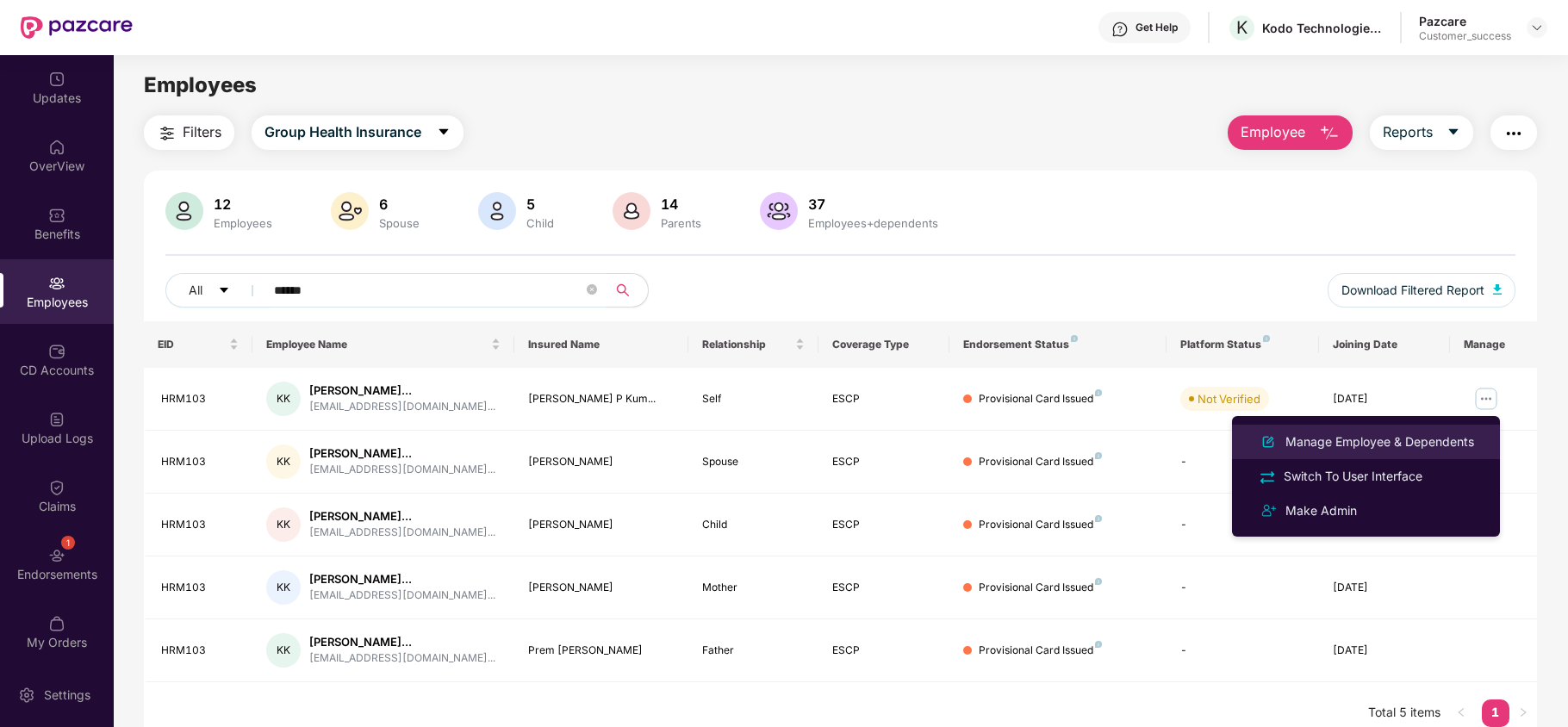
click at [1394, 438] on div "Manage Employee & Dependents" at bounding box center [1380, 442] width 196 height 19
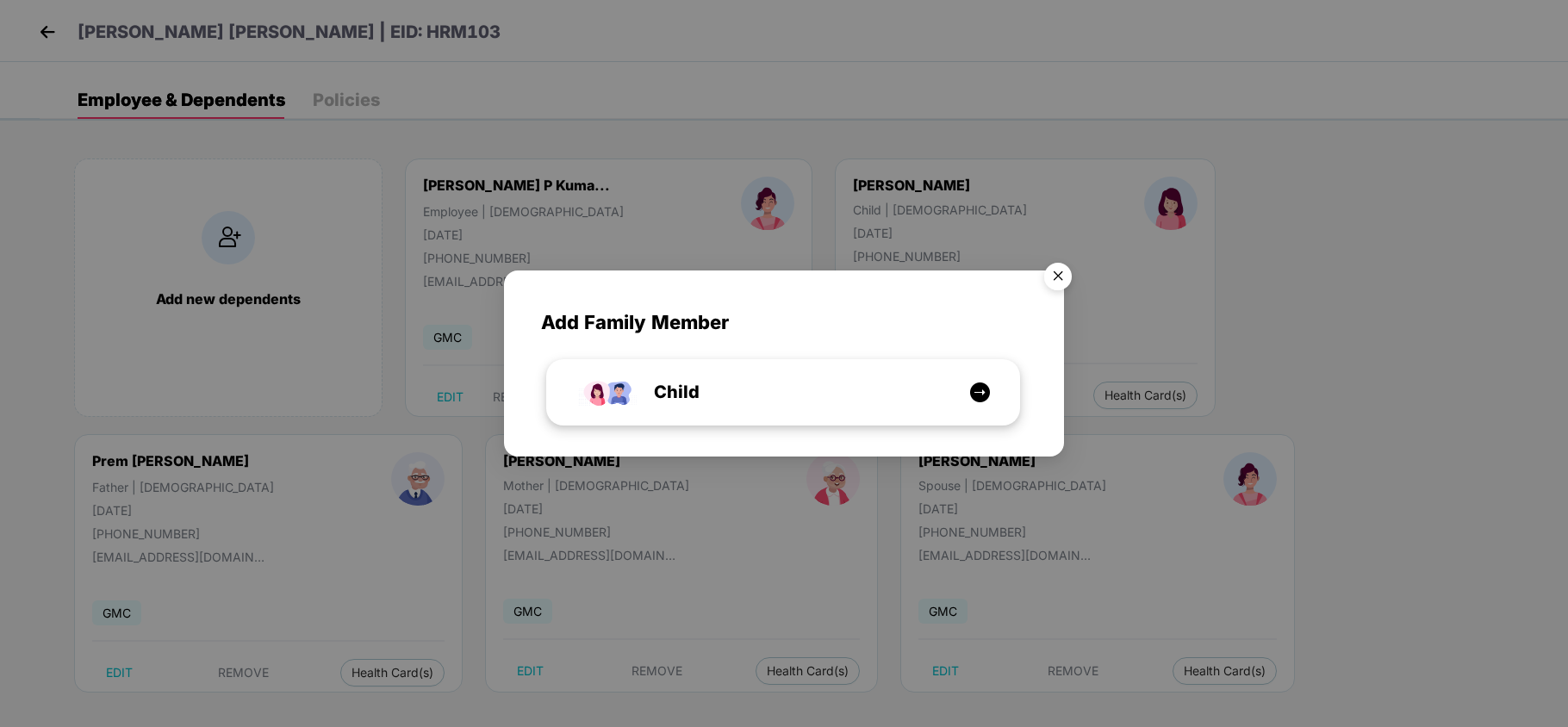
click at [817, 386] on div "Child" at bounding box center [792, 393] width 354 height 27
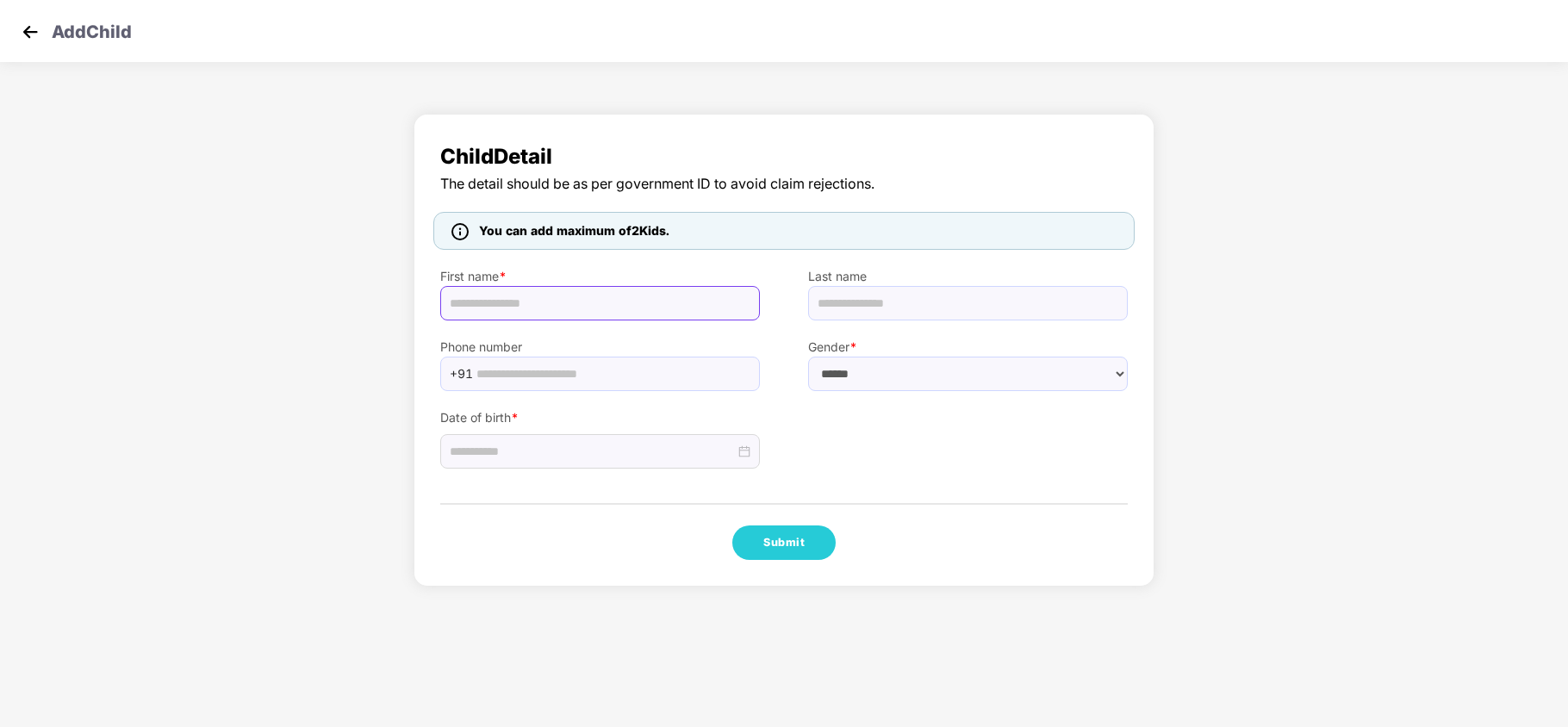
click at [492, 290] on input "text" at bounding box center [599, 303] width 320 height 34
paste input "**********"
type input "**********"
drag, startPoint x: 842, startPoint y: 363, endPoint x: 856, endPoint y: 459, distance: 97.0
click at [856, 459] on div "**********" at bounding box center [784, 350] width 741 height 474
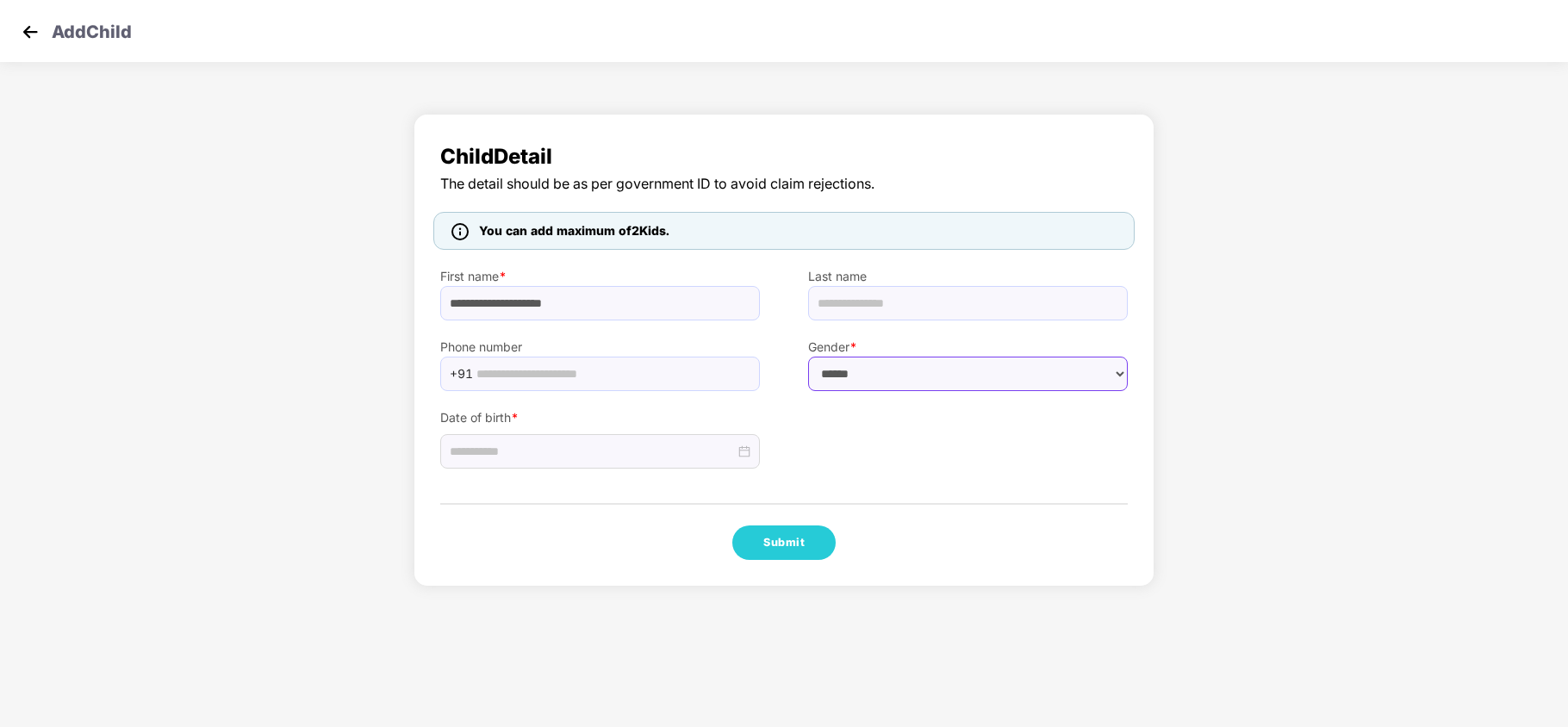
select select "******"
click at [808, 357] on select "****** **** ******" at bounding box center [968, 374] width 320 height 34
click at [538, 445] on input at bounding box center [592, 451] width 285 height 19
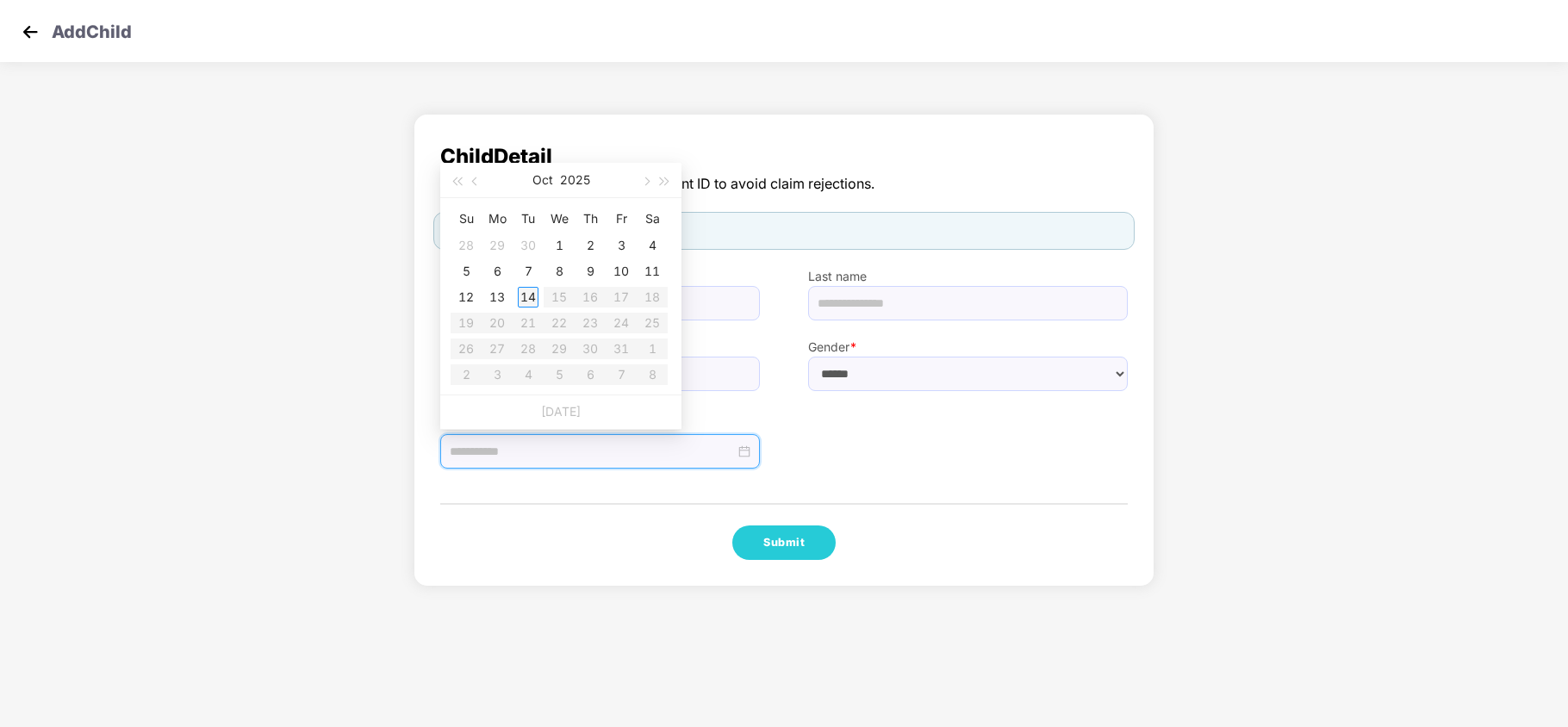
type input "**********"
click at [526, 294] on div "14" at bounding box center [528, 297] width 21 height 21
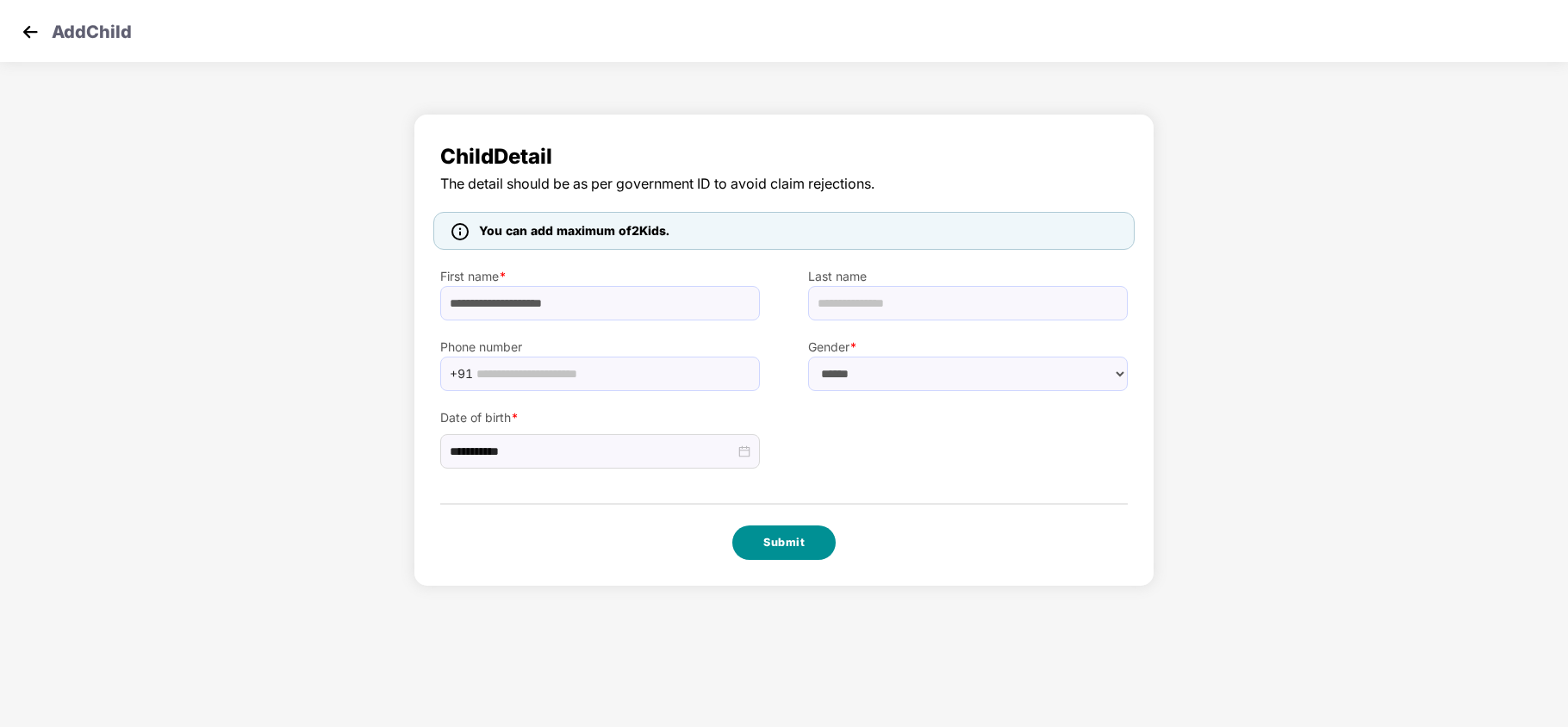
click at [799, 546] on button "Submit" at bounding box center [784, 543] width 103 height 34
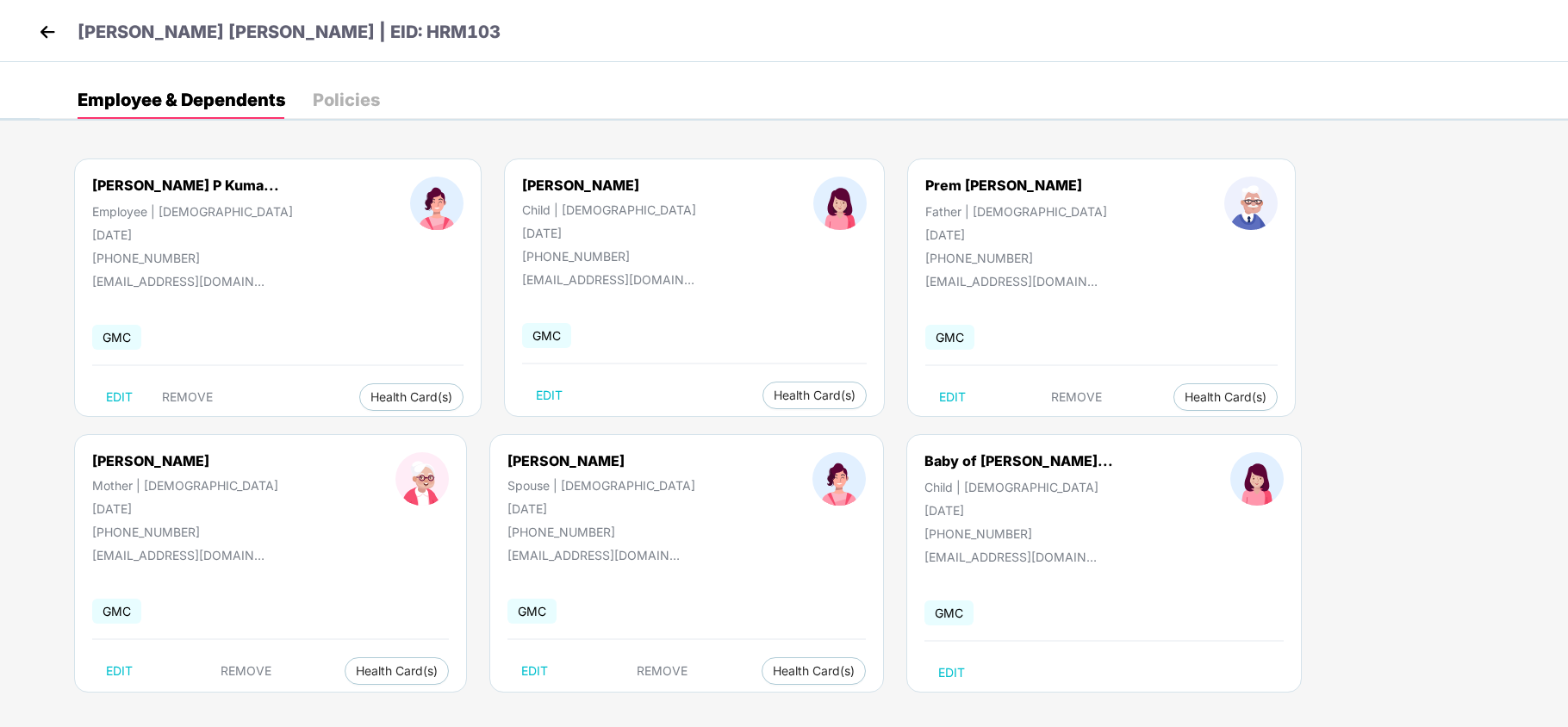
click at [53, 24] on img at bounding box center [47, 32] width 26 height 26
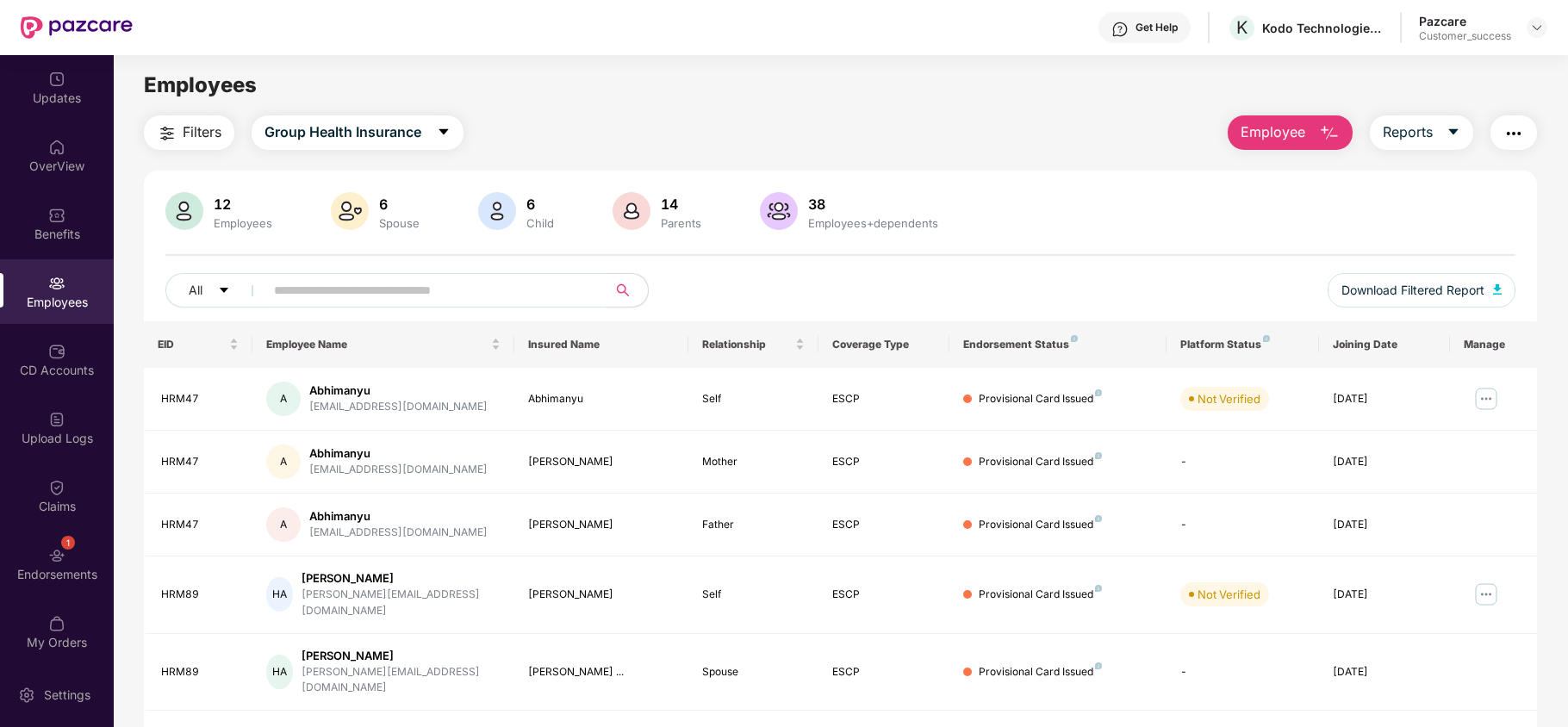
click at [1262, 134] on span "Employee" at bounding box center [1273, 132] width 64 height 22
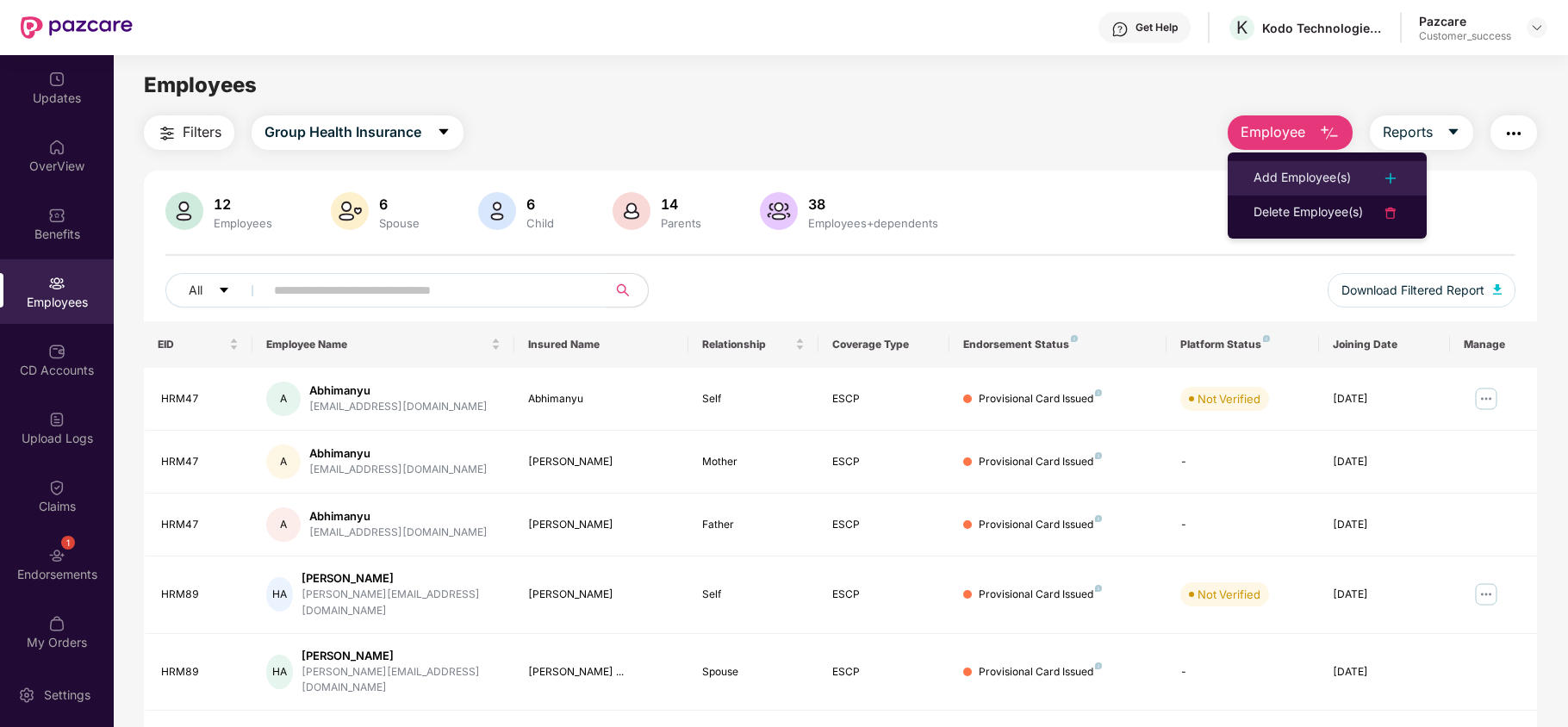
click at [1278, 169] on div "Add Employee(s)" at bounding box center [1303, 178] width 98 height 21
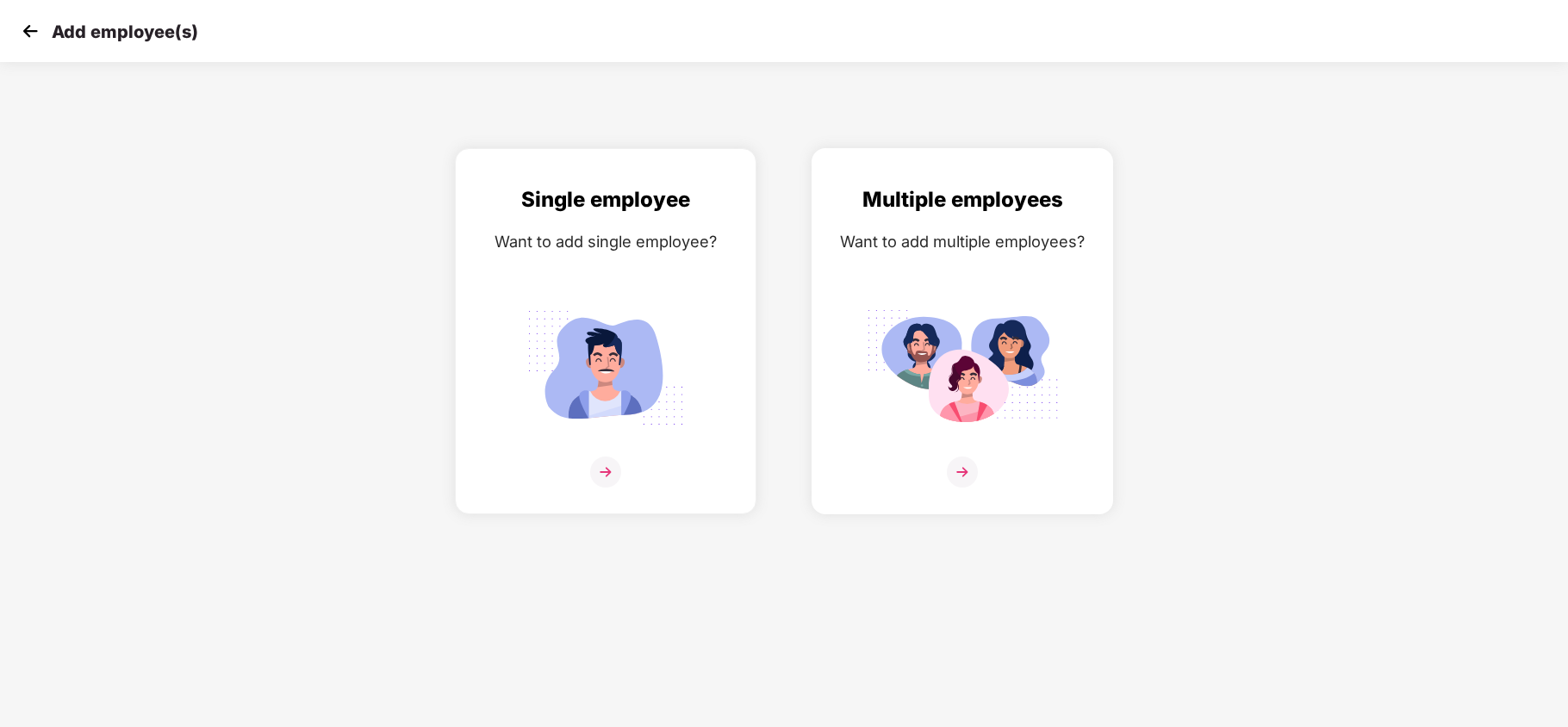
click at [1063, 263] on div "Multiple employees Want to add multiple employees?" at bounding box center [962, 347] width 265 height 326
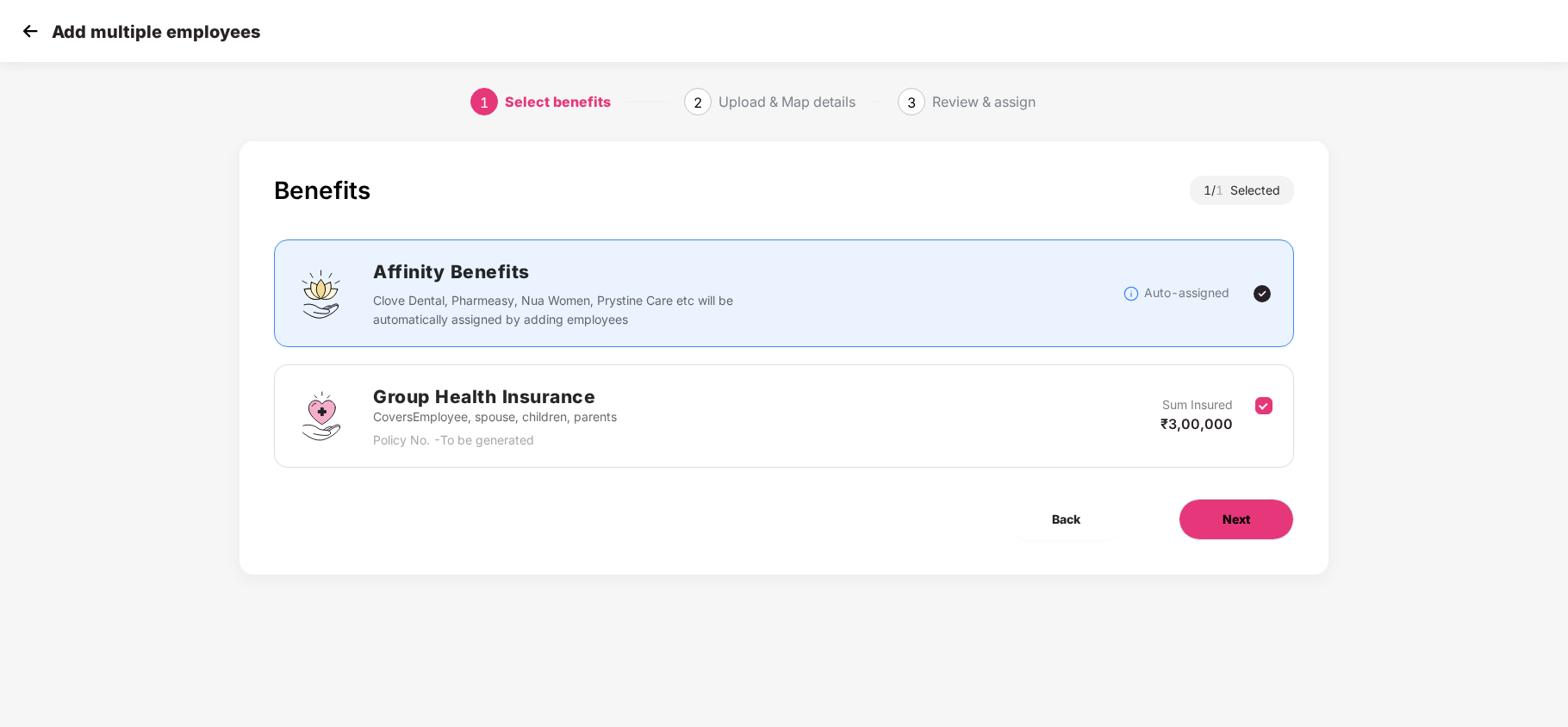
click at [1190, 526] on button "Next" at bounding box center [1237, 520] width 116 height 42
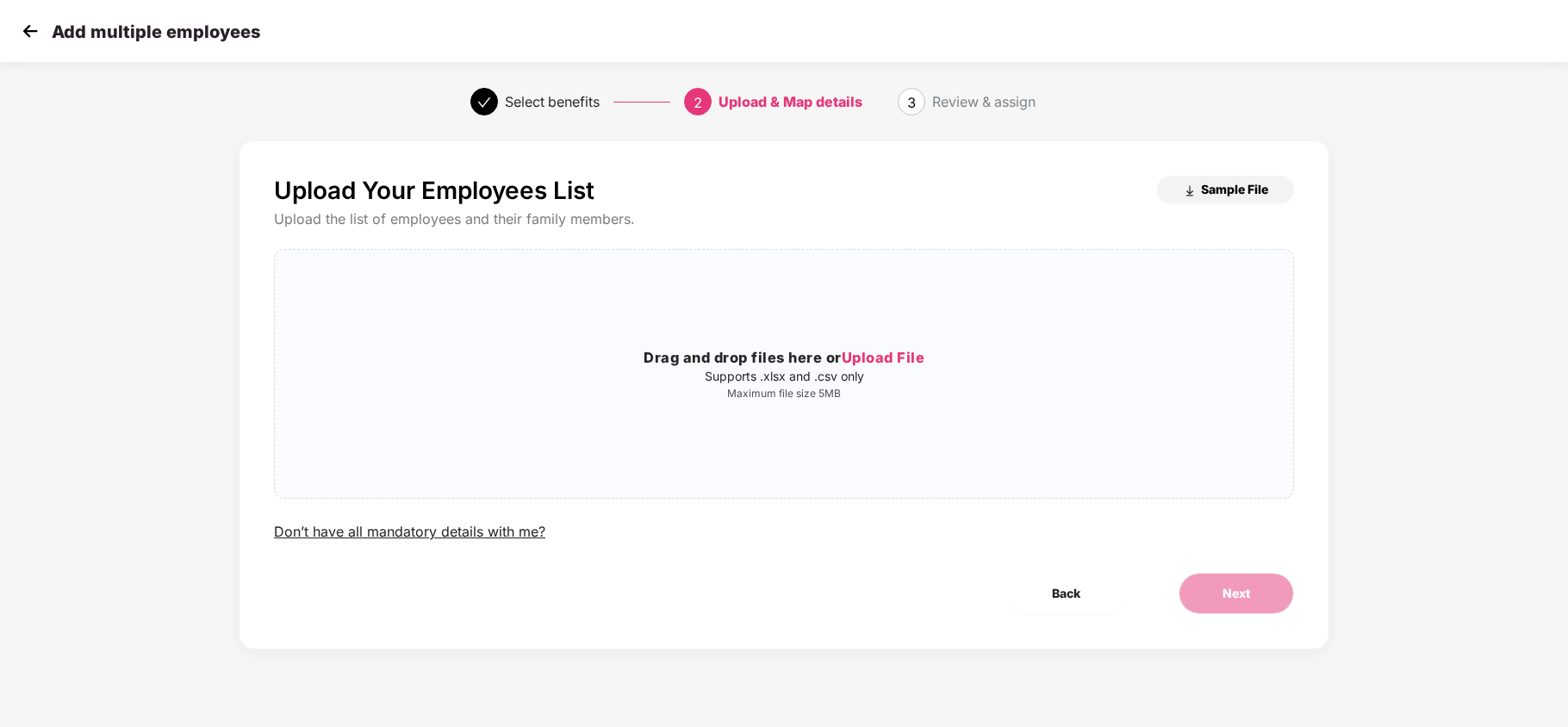
click at [1219, 198] on button "Sample File" at bounding box center [1225, 189] width 137 height 27
click at [27, 27] on img at bounding box center [30, 31] width 26 height 26
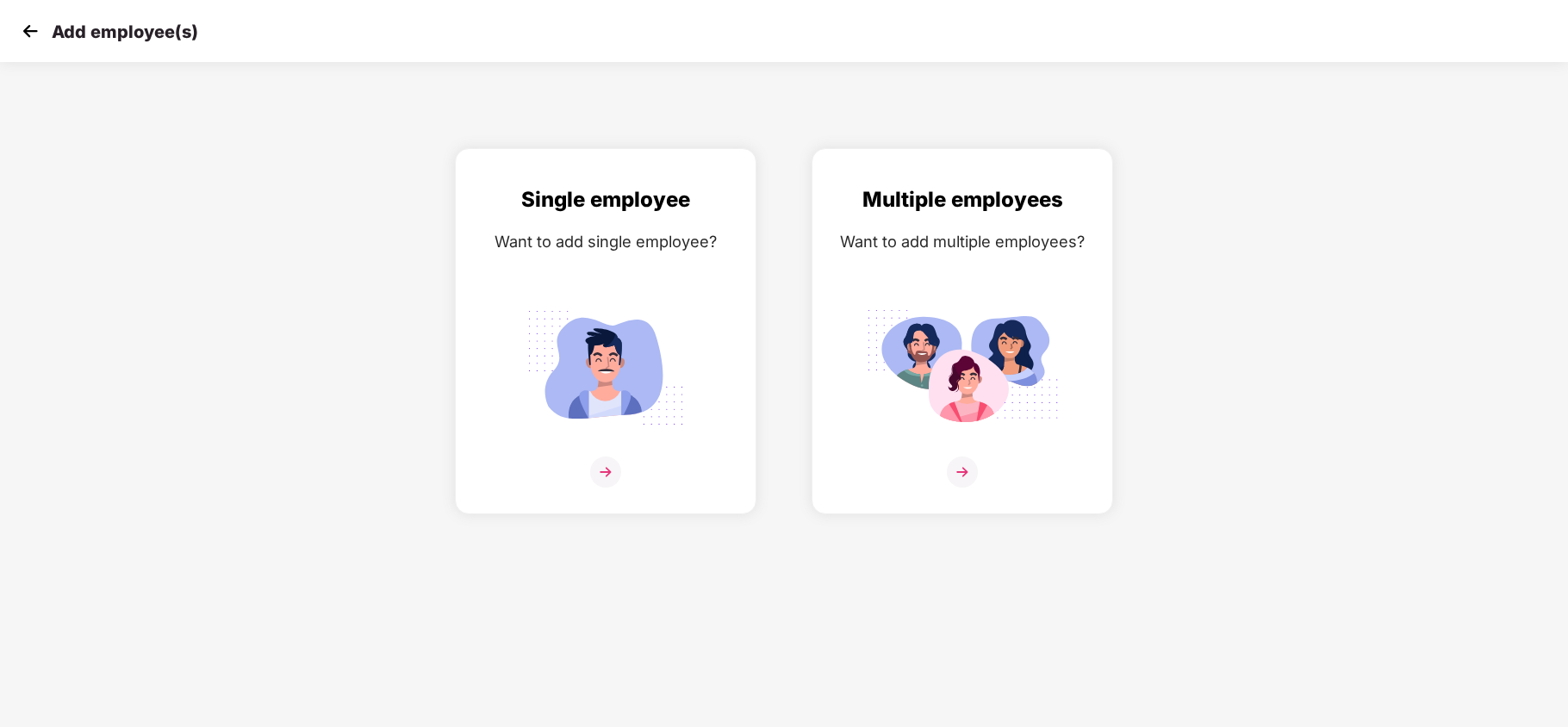
click at [14, 27] on div "Add employee(s)" at bounding box center [784, 31] width 1568 height 62
click at [22, 31] on img at bounding box center [30, 31] width 26 height 26
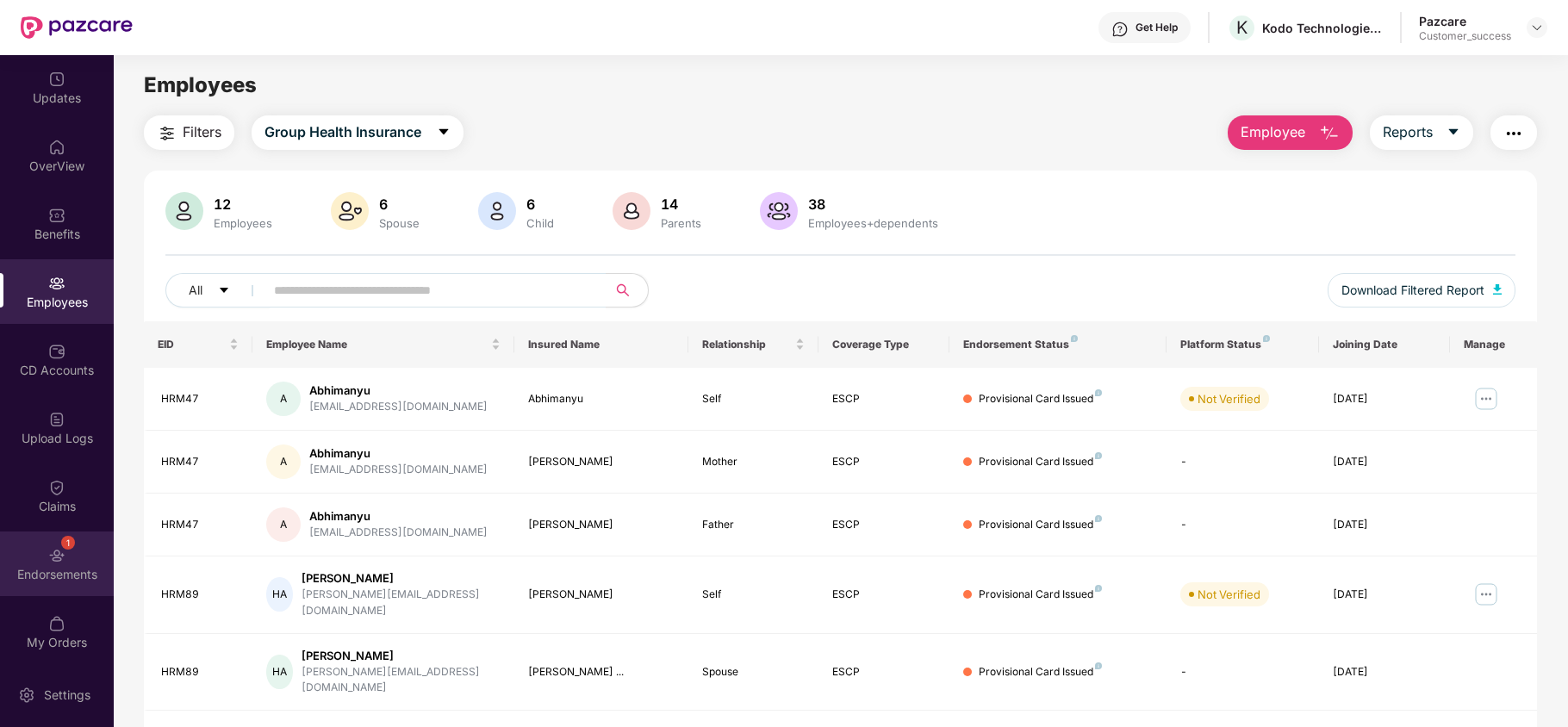
click at [74, 572] on div "Endorsements" at bounding box center [57, 574] width 114 height 17
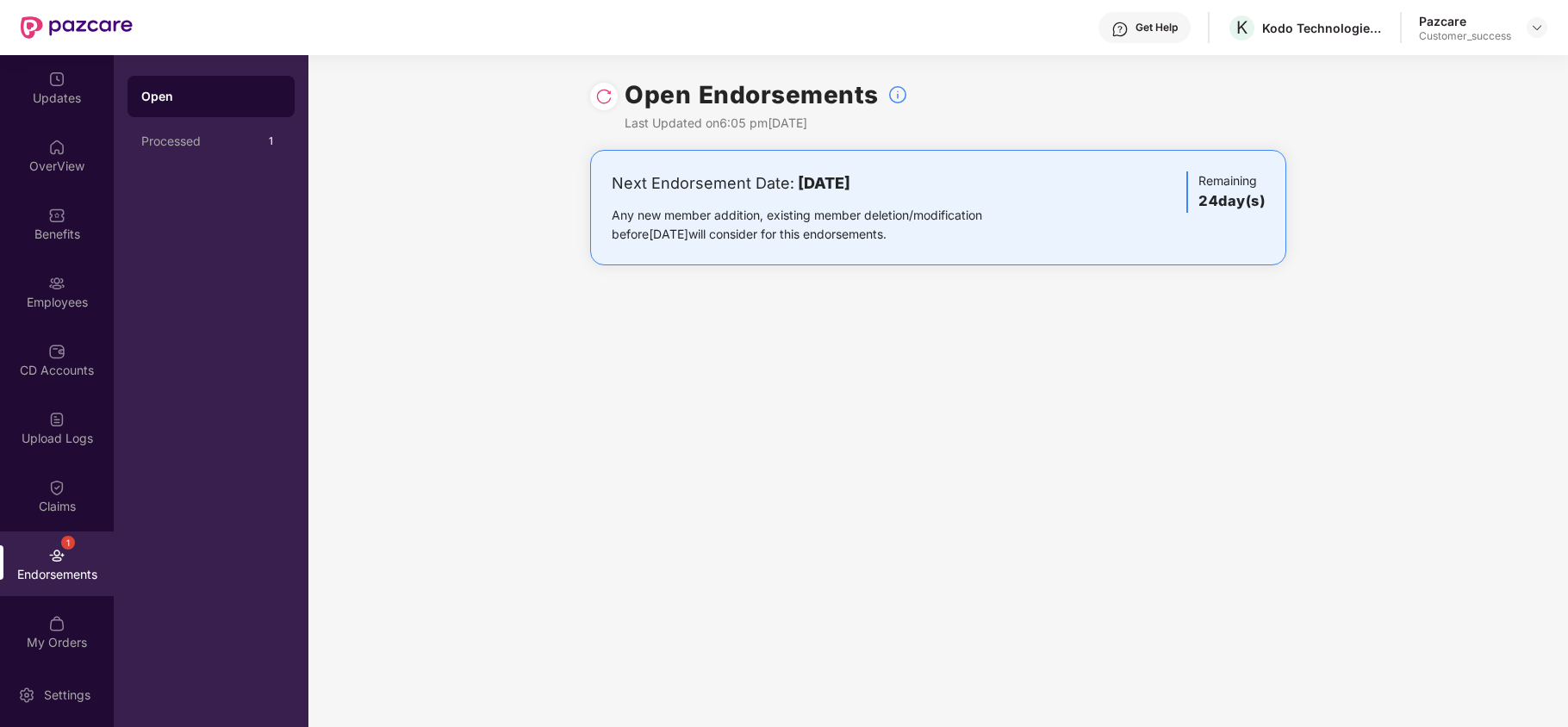
drag, startPoint x: 590, startPoint y: 76, endPoint x: 594, endPoint y: 88, distance: 12.6
click at [594, 88] on div "Open Endorsements Last Updated on 6:05 pm[DATE]" at bounding box center [938, 102] width 696 height 95
click at [594, 88] on div at bounding box center [604, 96] width 27 height 27
click at [599, 93] on img at bounding box center [604, 96] width 17 height 17
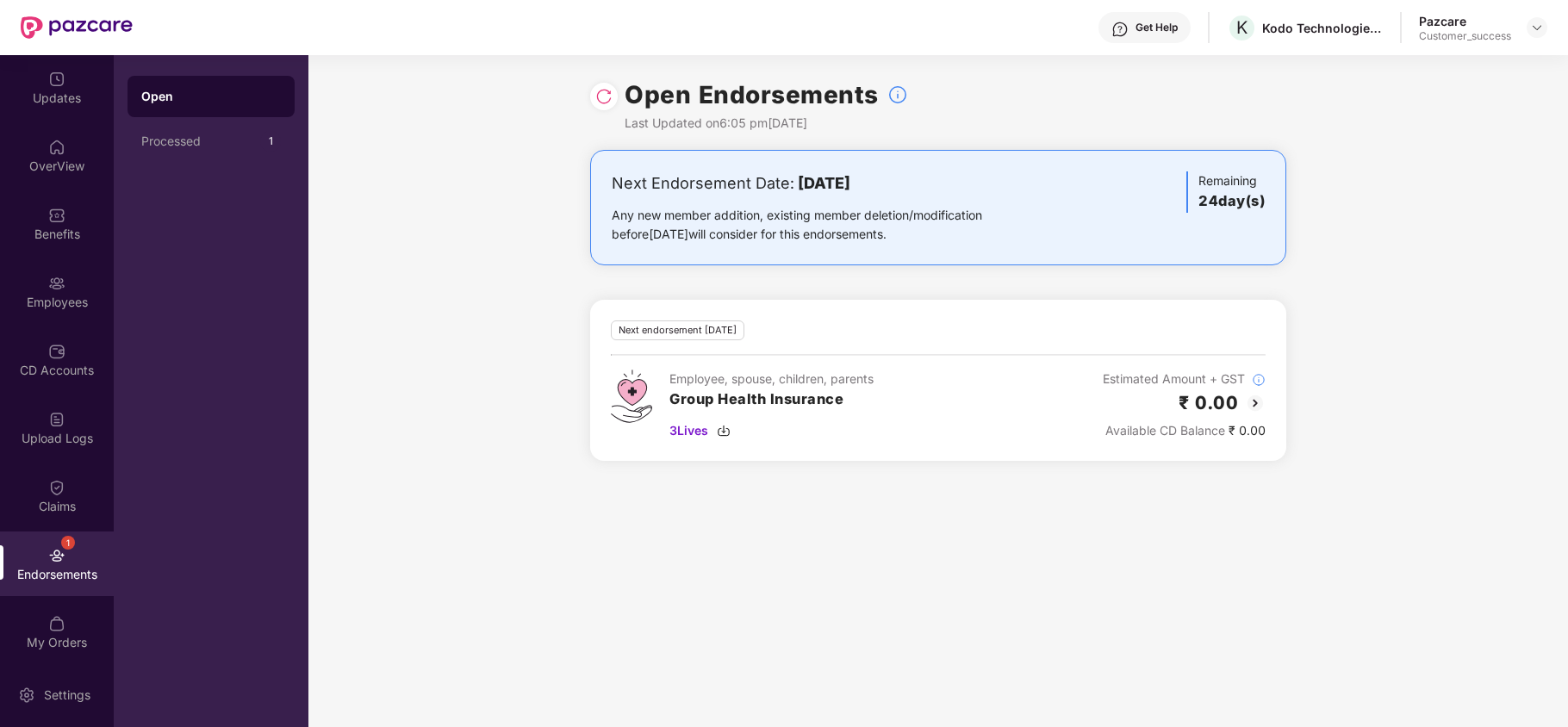
click at [1258, 404] on img at bounding box center [1255, 403] width 21 height 21
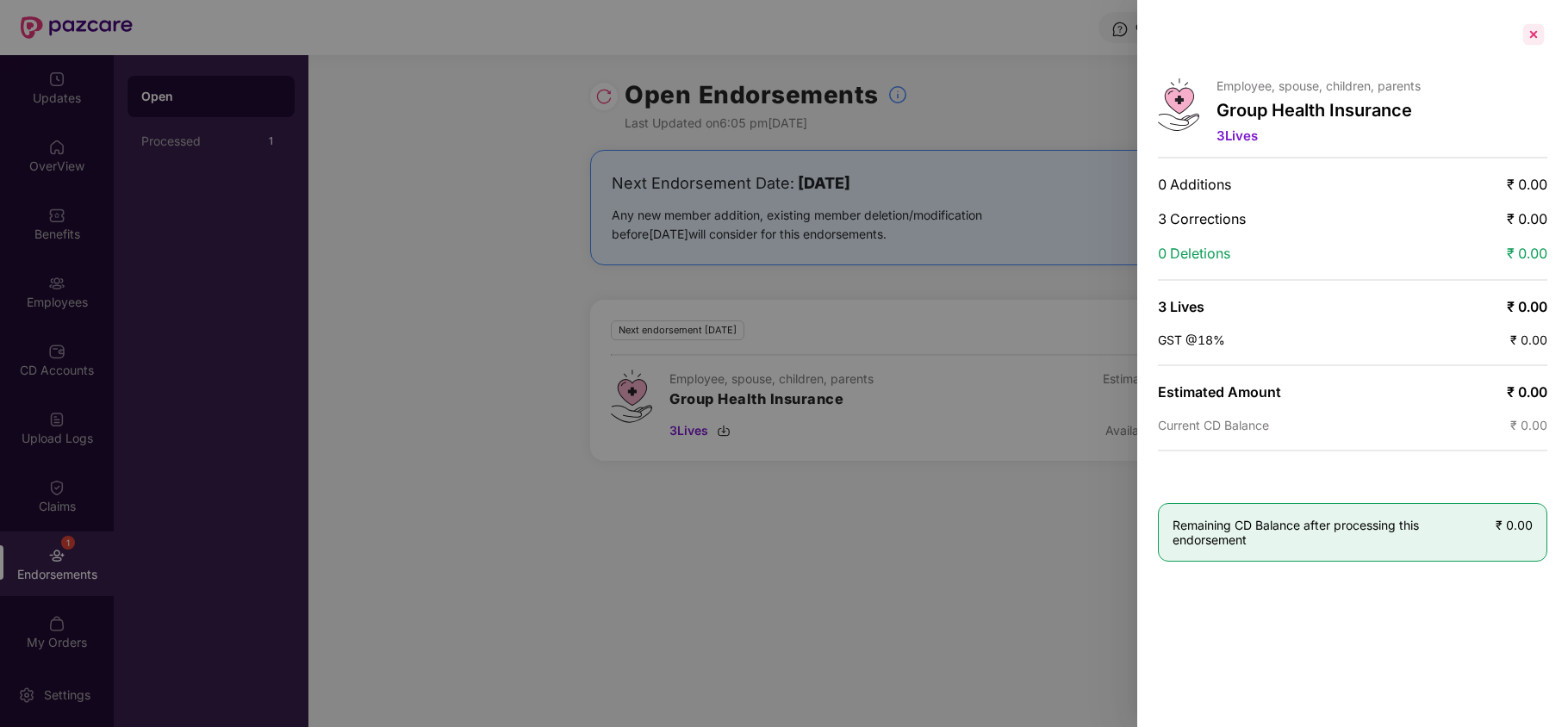
click at [1534, 38] on div at bounding box center [1534, 34] width 27 height 27
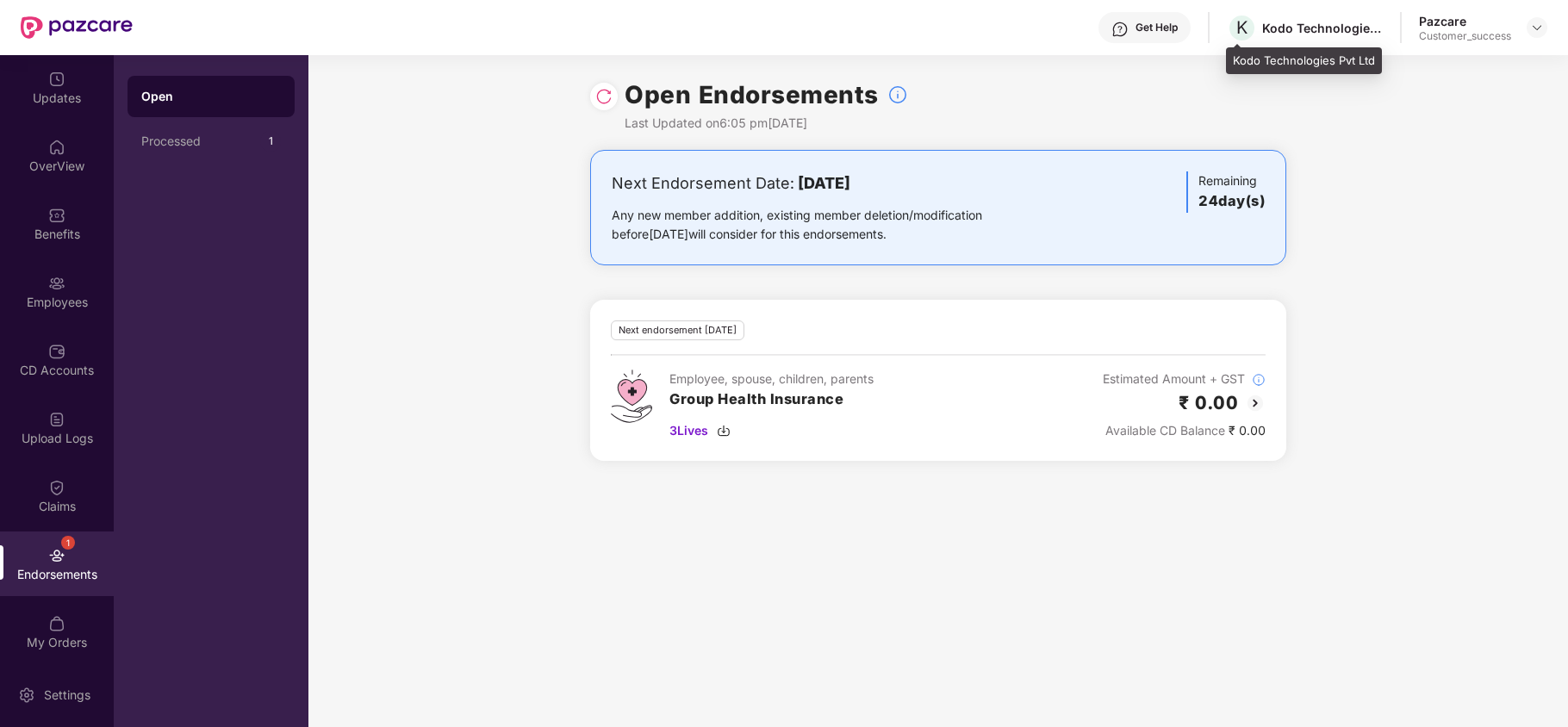
click at [1231, 49] on div "Kodo Technologies Pvt Ltd" at bounding box center [1304, 61] width 156 height 27
click at [1525, 28] on div "Pazcare Customer_success" at bounding box center [1484, 27] width 129 height 30
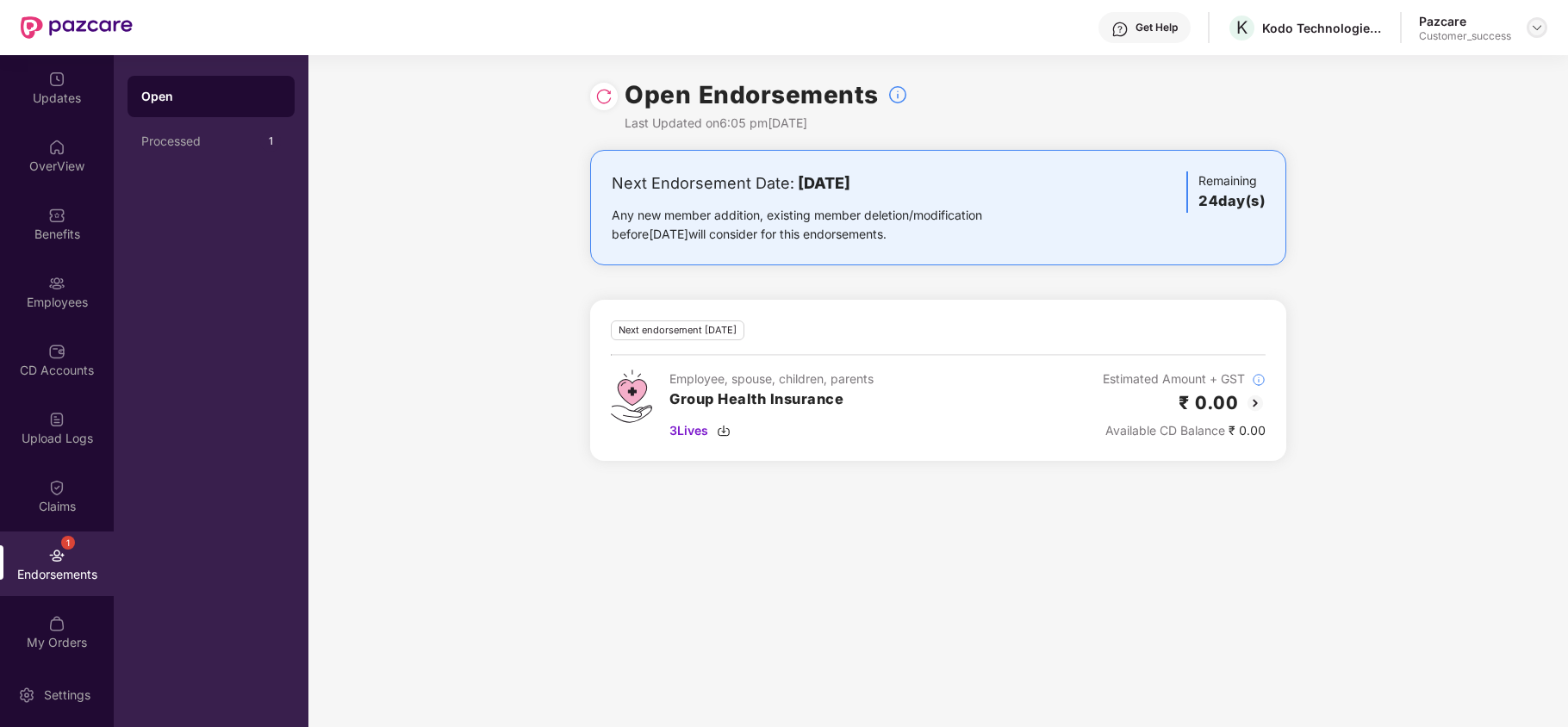
click at [1532, 28] on img at bounding box center [1536, 27] width 14 height 14
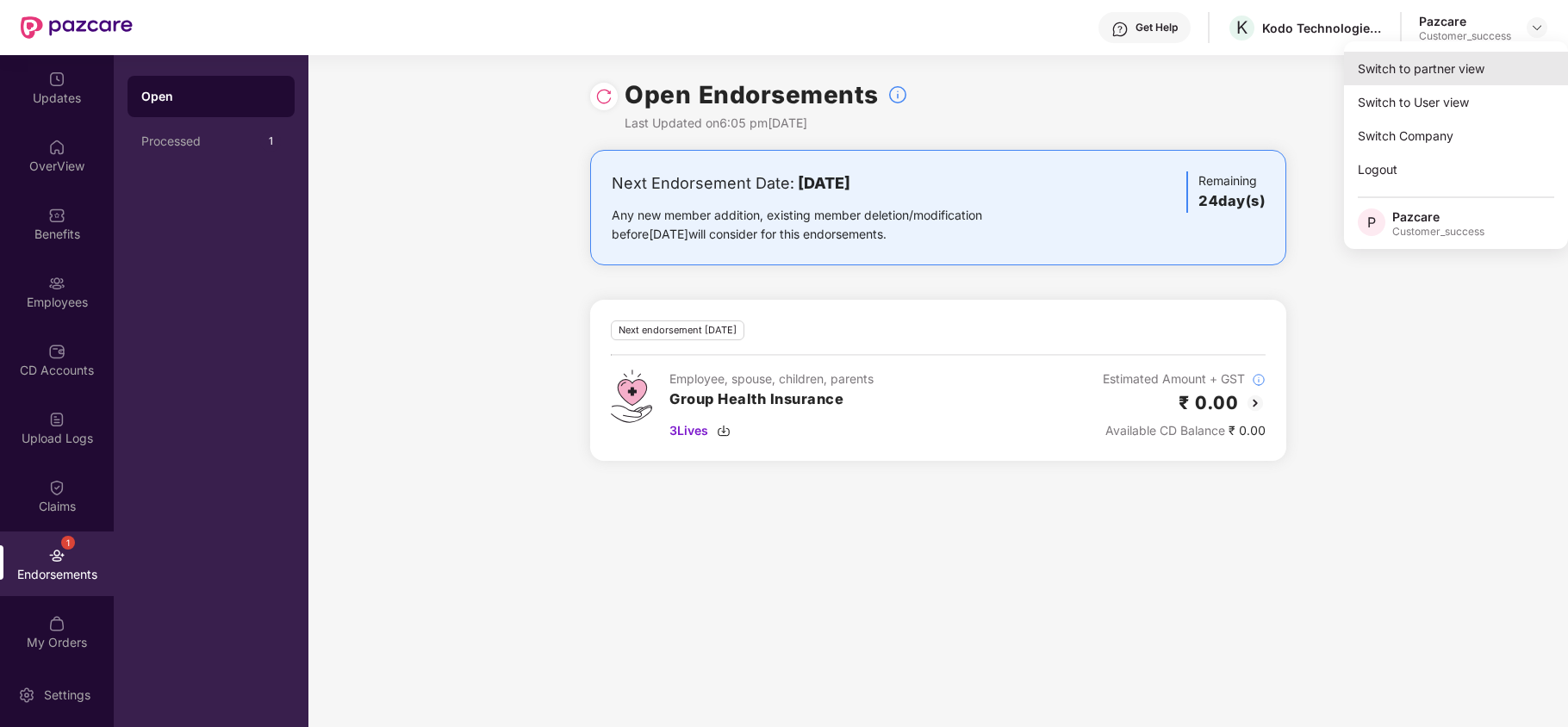
click at [1462, 81] on div "Switch to partner view" at bounding box center [1456, 68] width 224 height 33
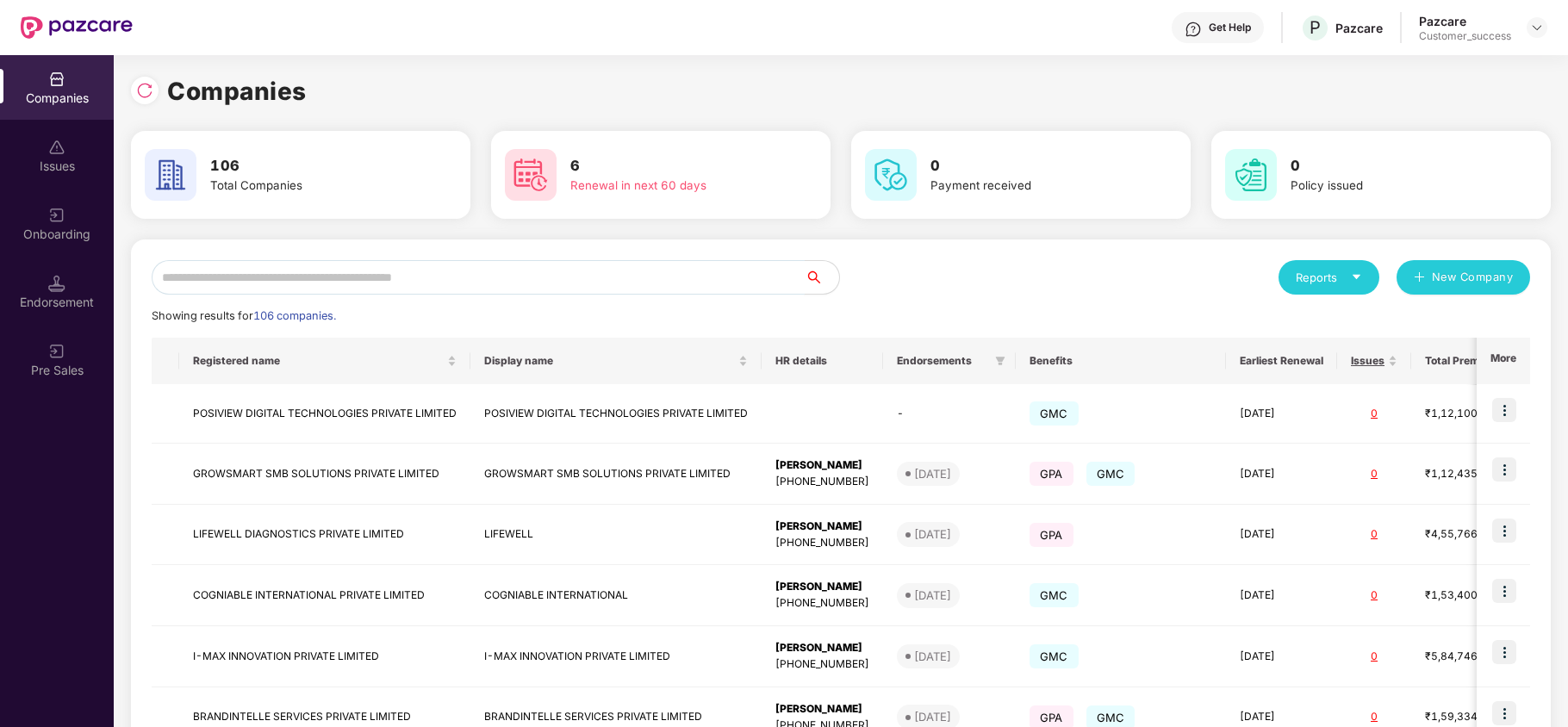
click at [569, 281] on input "text" at bounding box center [478, 277] width 653 height 34
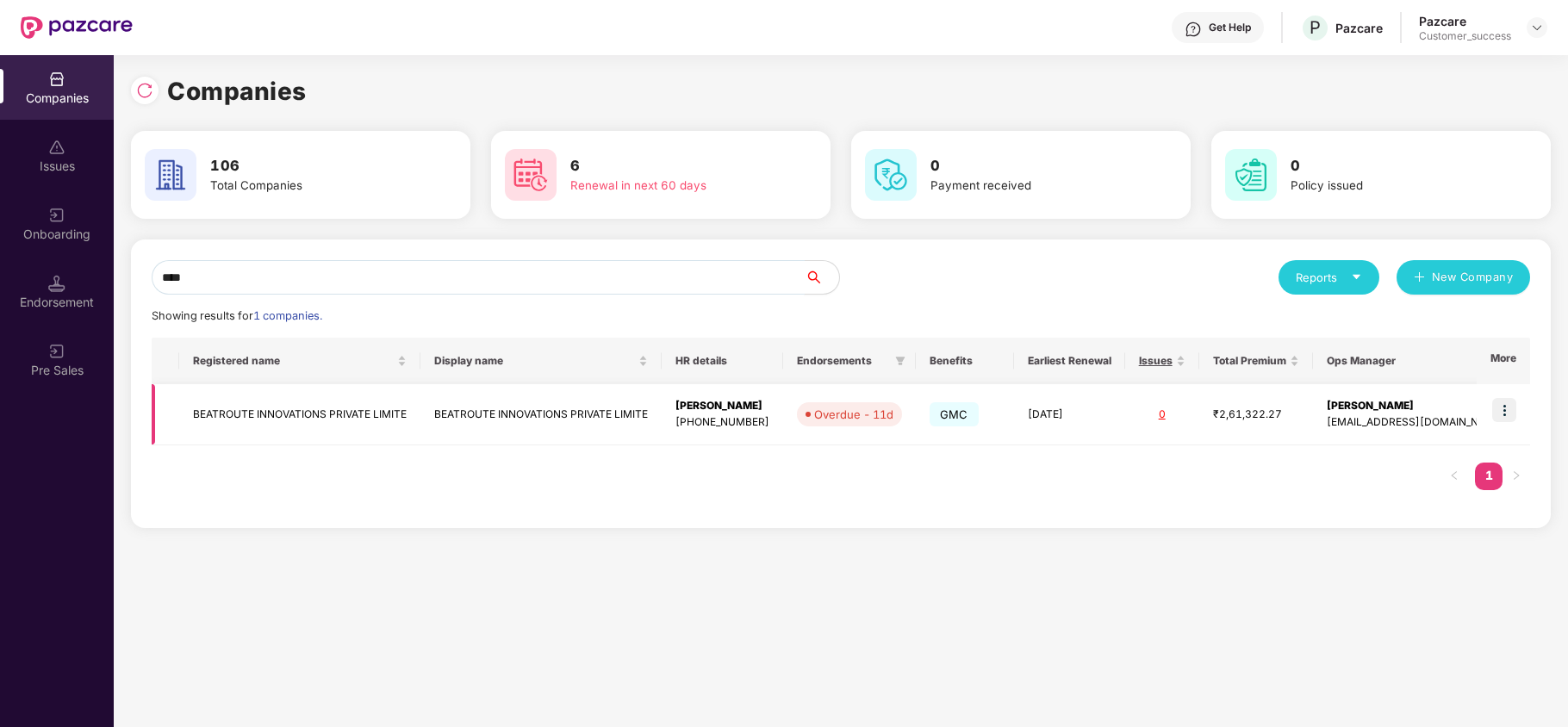
type input "****"
click at [1499, 412] on img at bounding box center [1504, 410] width 24 height 24
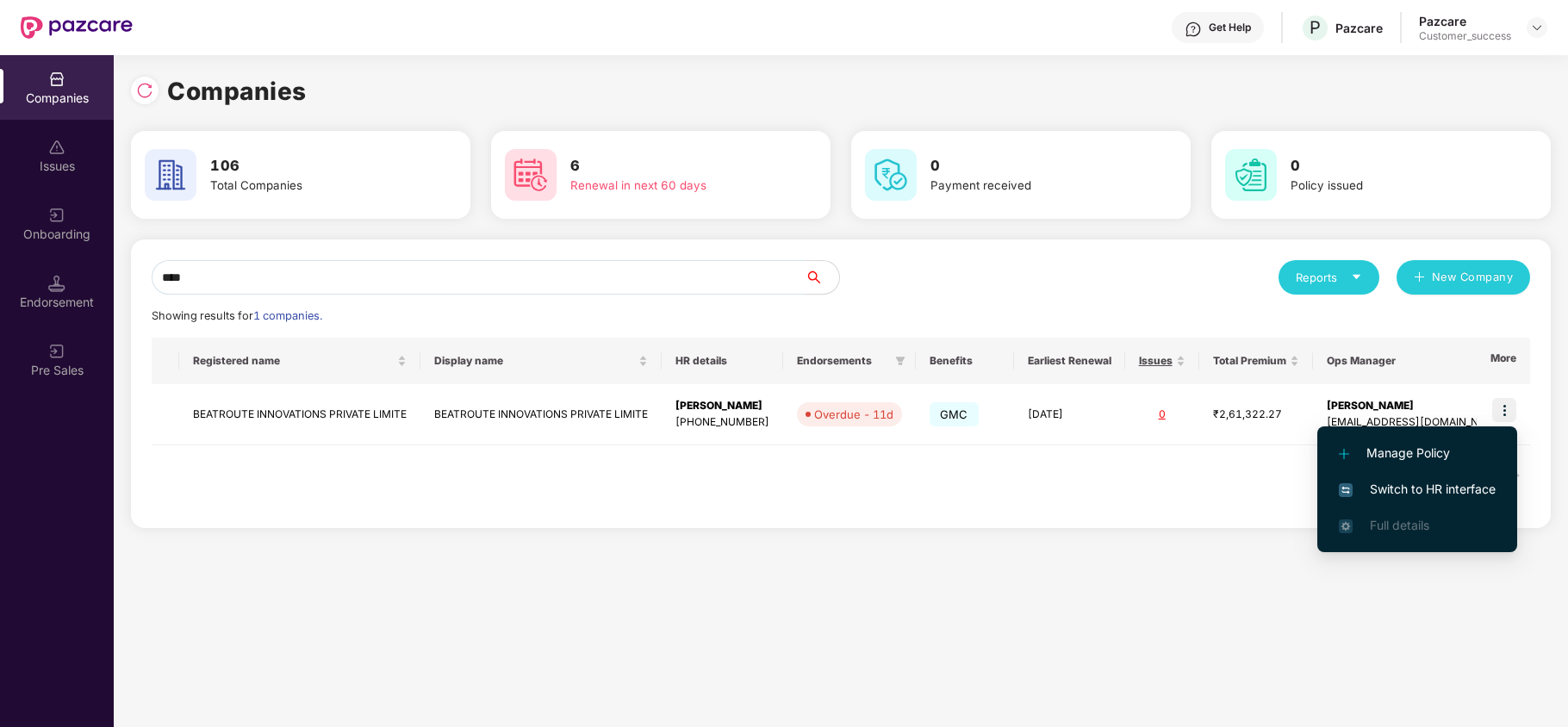
click at [1396, 494] on span "Switch to HR interface" at bounding box center [1417, 489] width 157 height 19
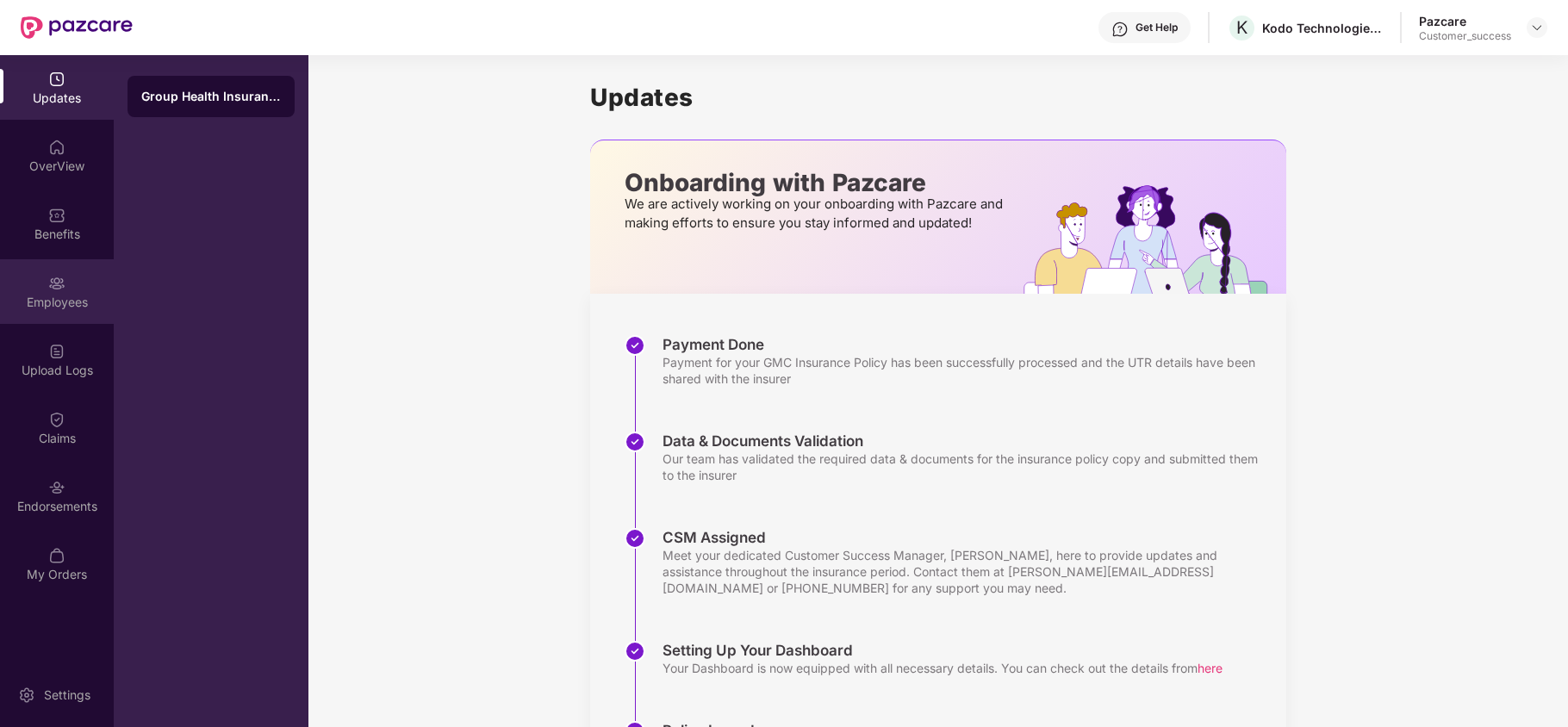
click at [53, 279] on img at bounding box center [56, 283] width 17 height 17
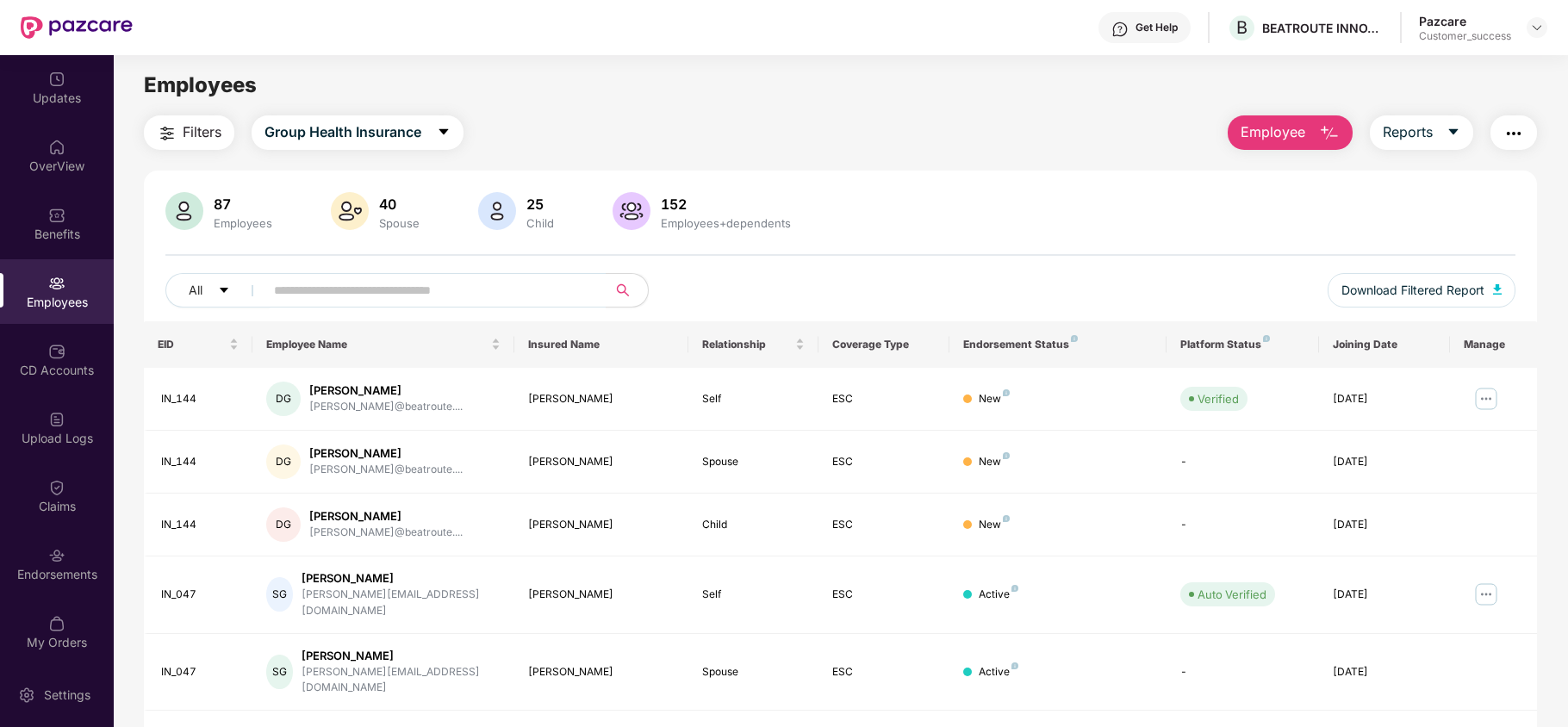
click at [1311, 139] on button "Employee" at bounding box center [1290, 133] width 125 height 34
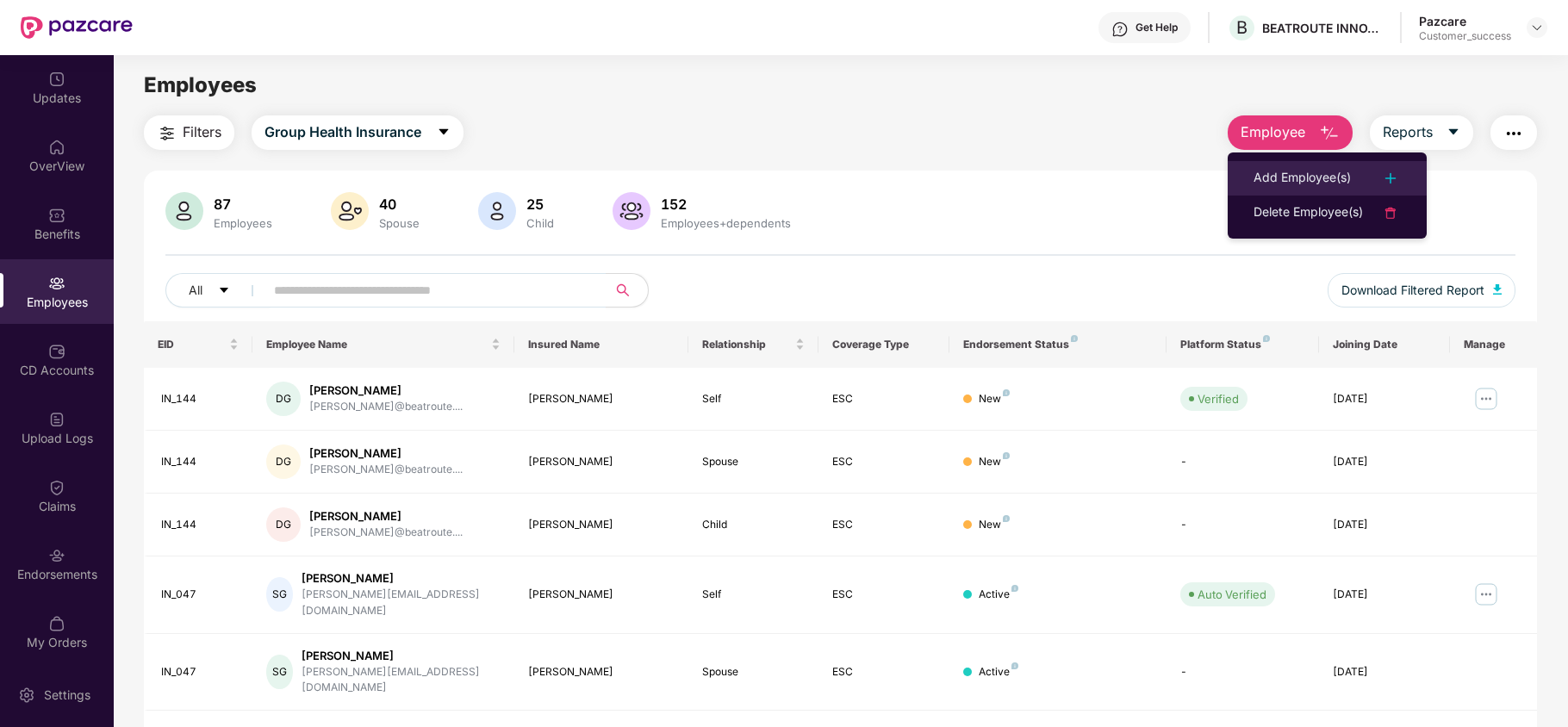
click at [1299, 162] on li "Add Employee(s)" at bounding box center [1327, 178] width 199 height 34
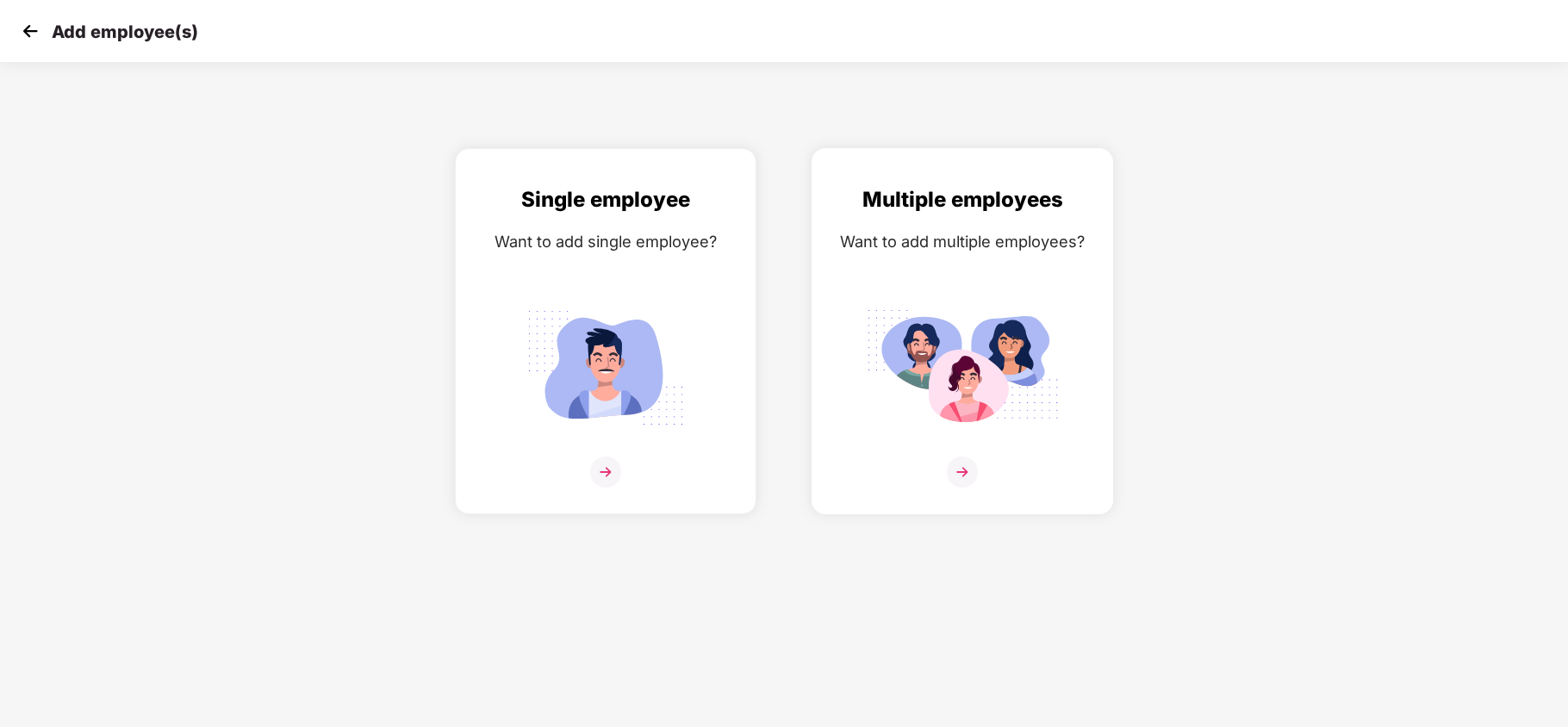
click at [950, 314] on img at bounding box center [962, 368] width 193 height 134
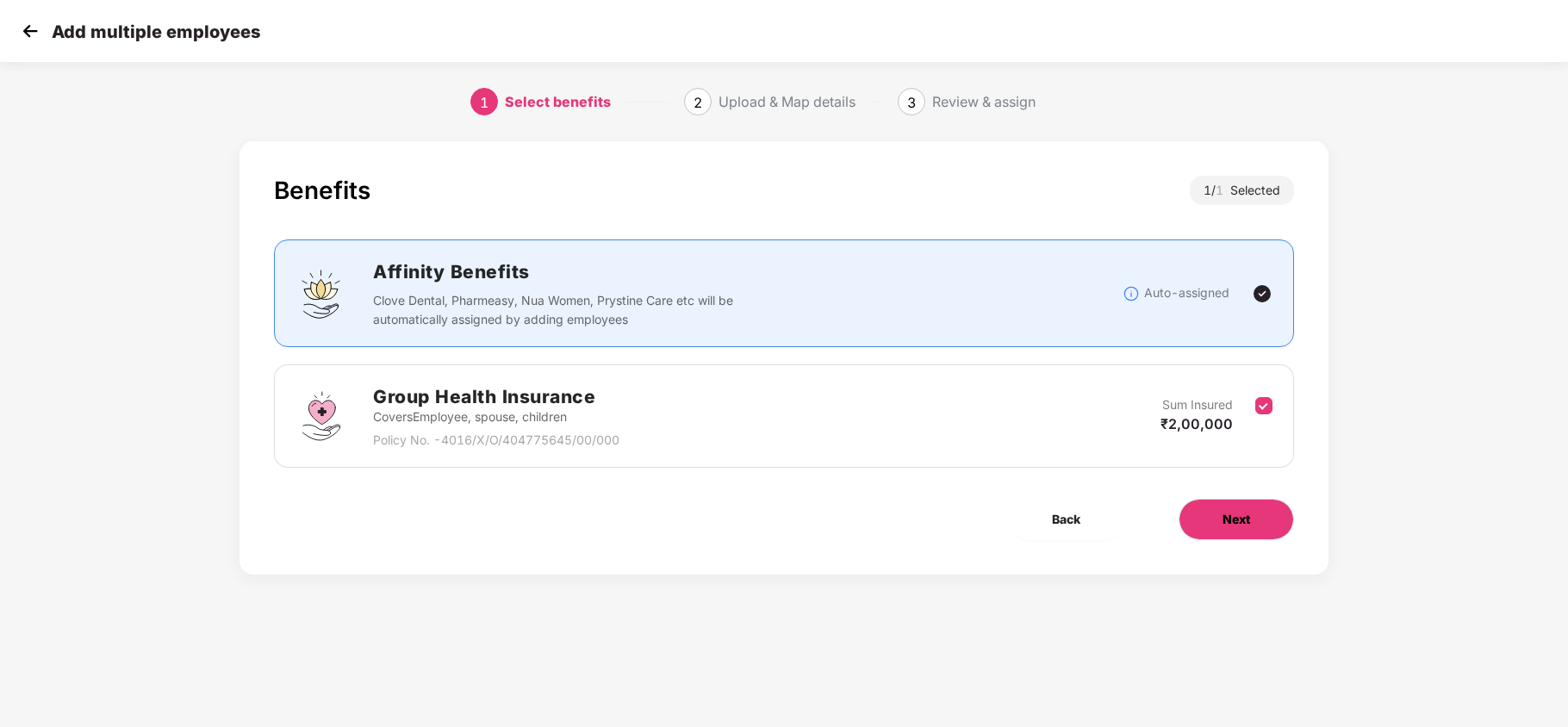
click at [1215, 522] on button "Next" at bounding box center [1237, 520] width 116 height 42
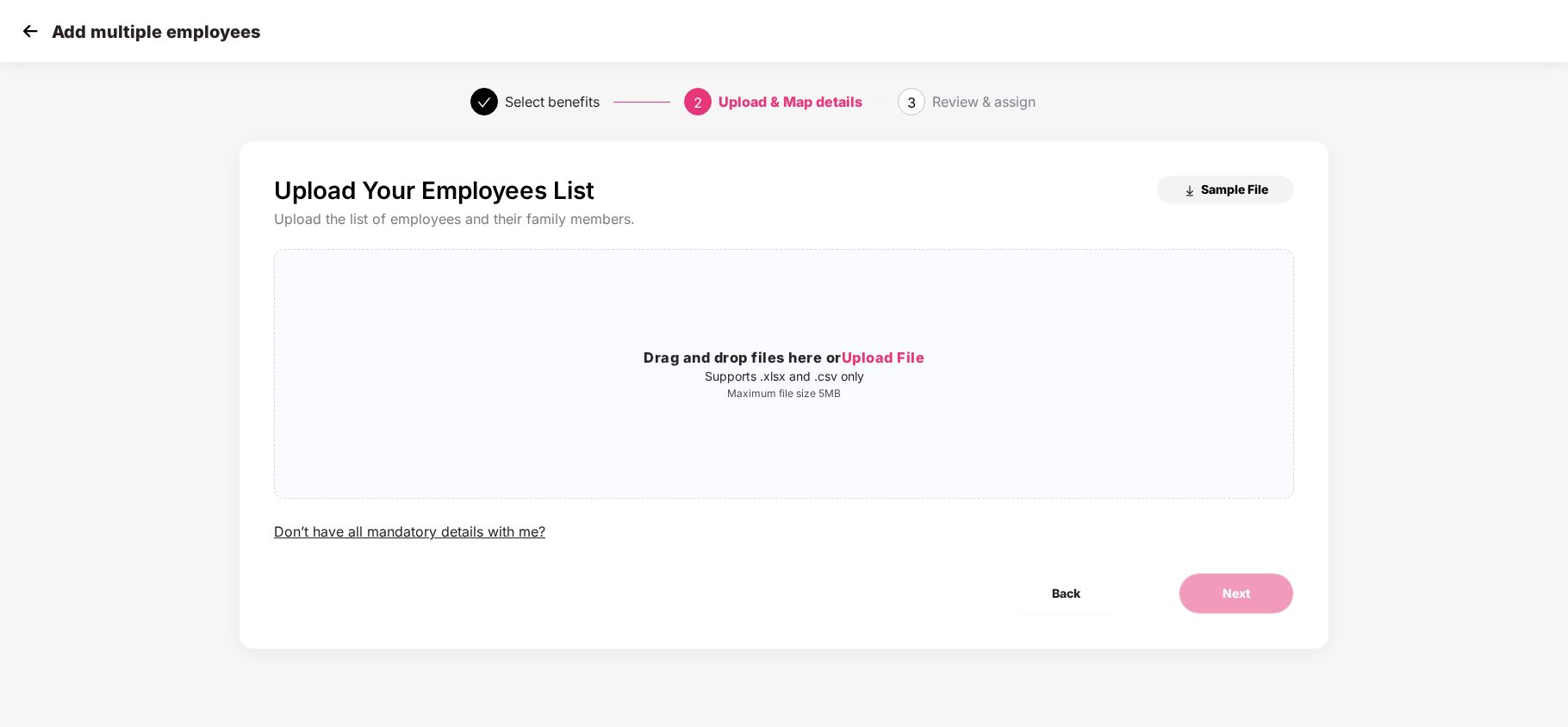
click at [1236, 189] on span "Sample File" at bounding box center [1235, 189] width 67 height 16
click at [44, 27] on div "Add multiple employees" at bounding box center [139, 32] width 243 height 25
click at [39, 27] on img at bounding box center [30, 31] width 26 height 26
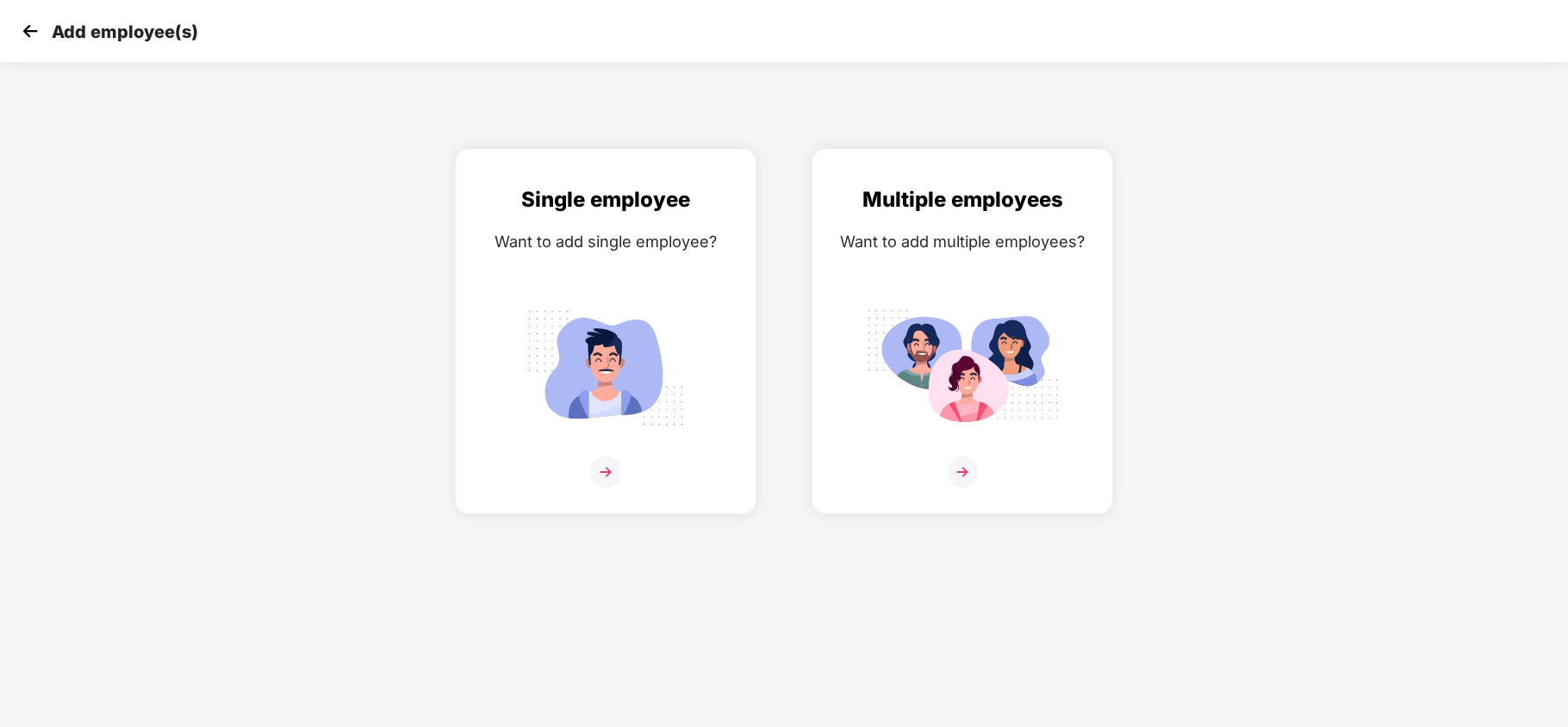
click at [29, 36] on img at bounding box center [30, 31] width 26 height 26
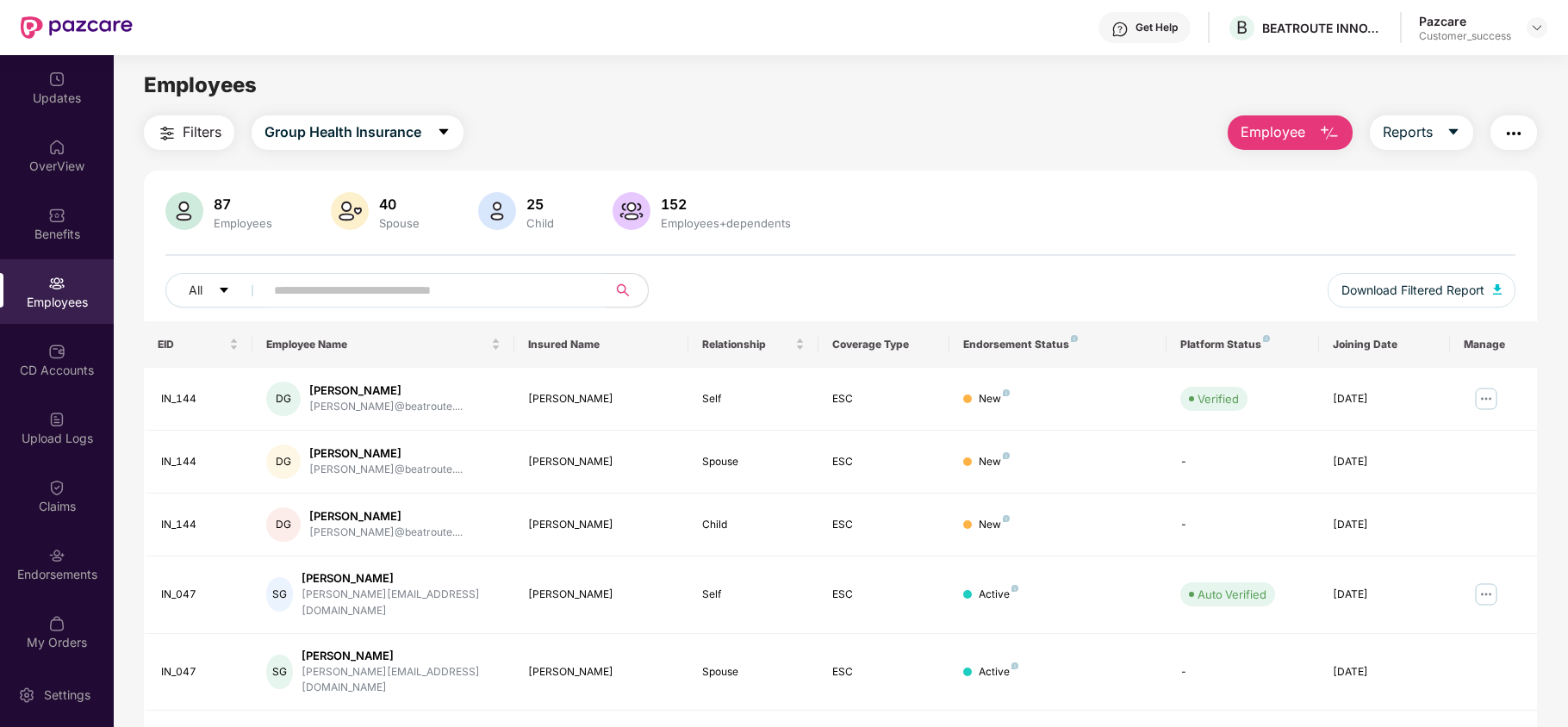
click at [1543, 38] on div "Pazcare Customer_success" at bounding box center [1484, 27] width 129 height 30
click at [1537, 35] on div at bounding box center [1536, 27] width 21 height 21
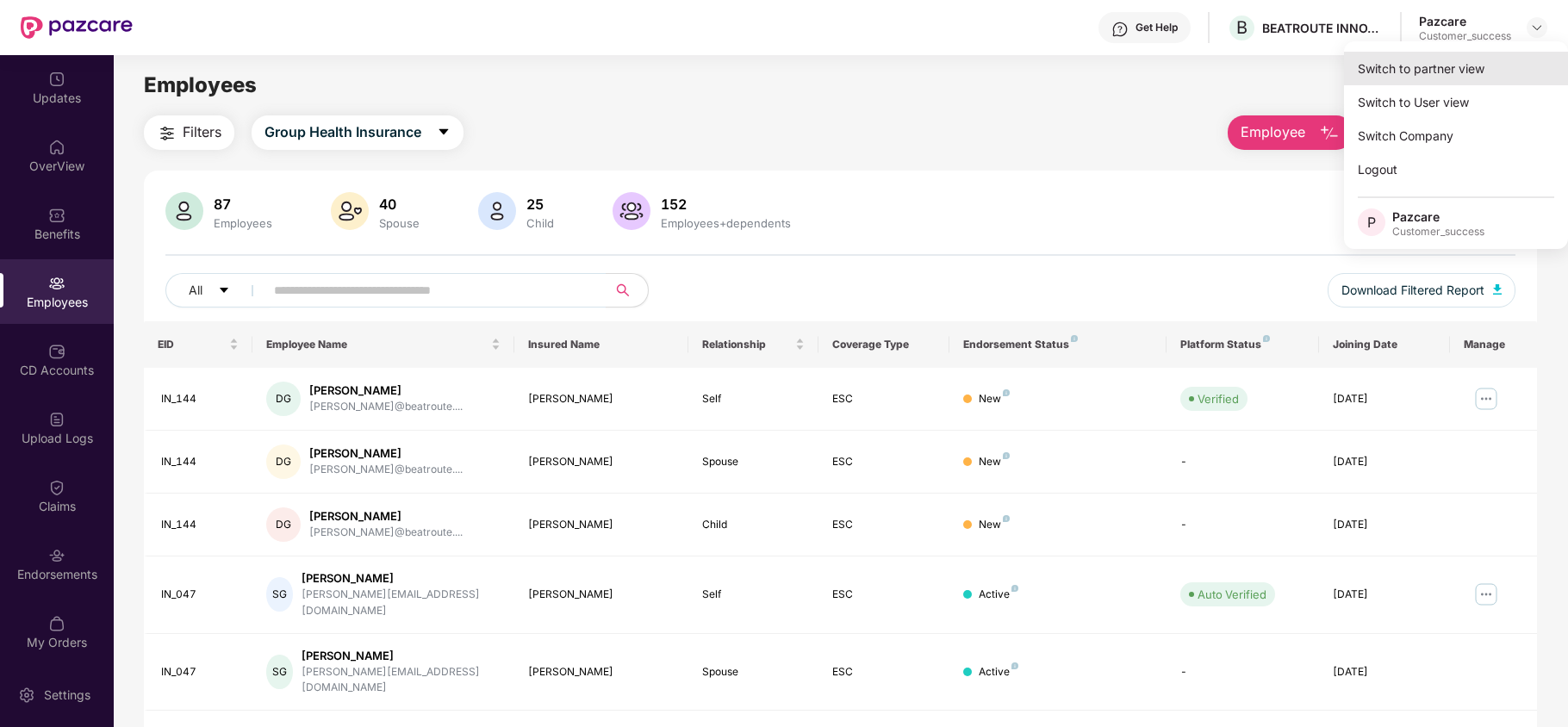
click at [1458, 70] on div "Switch to partner view" at bounding box center [1456, 68] width 224 height 33
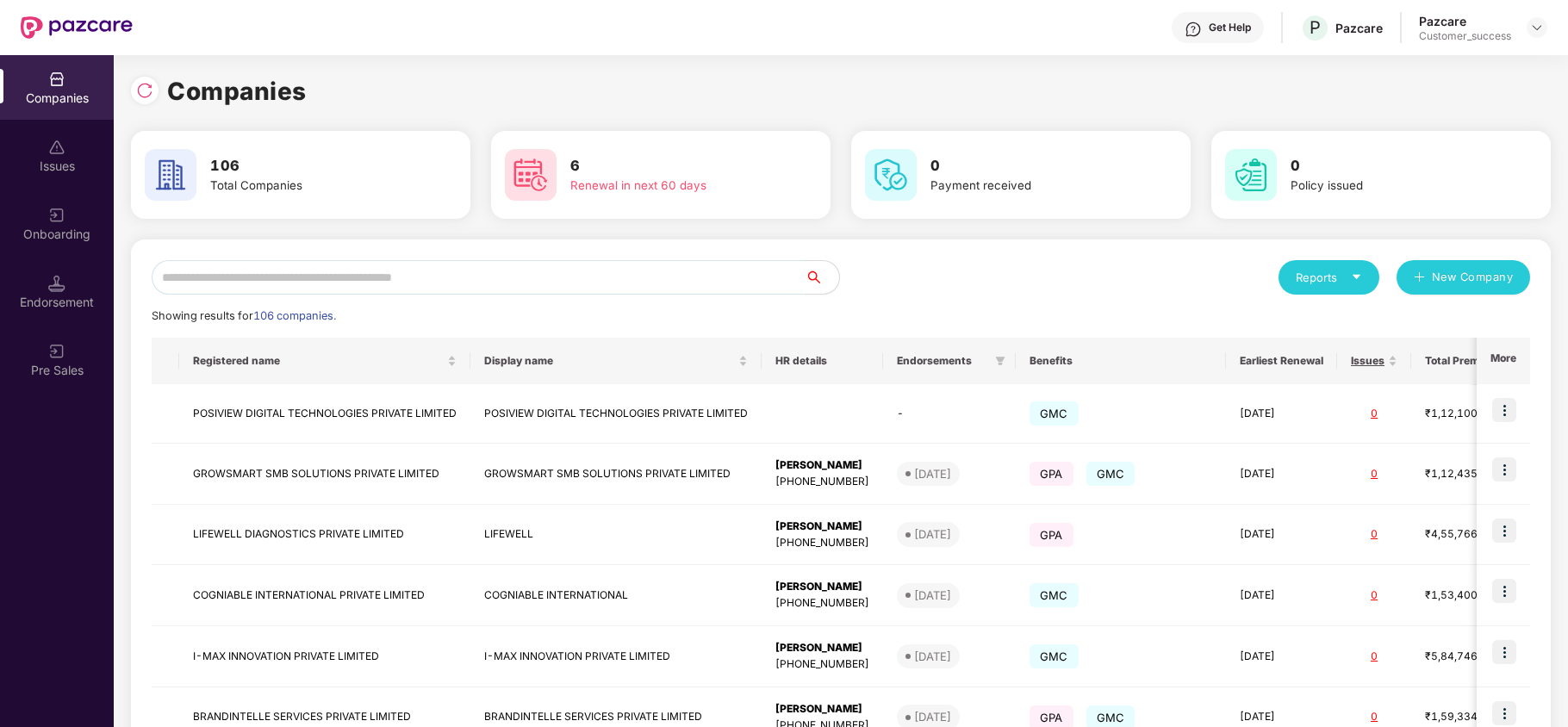
click at [649, 274] on input "text" at bounding box center [478, 277] width 653 height 34
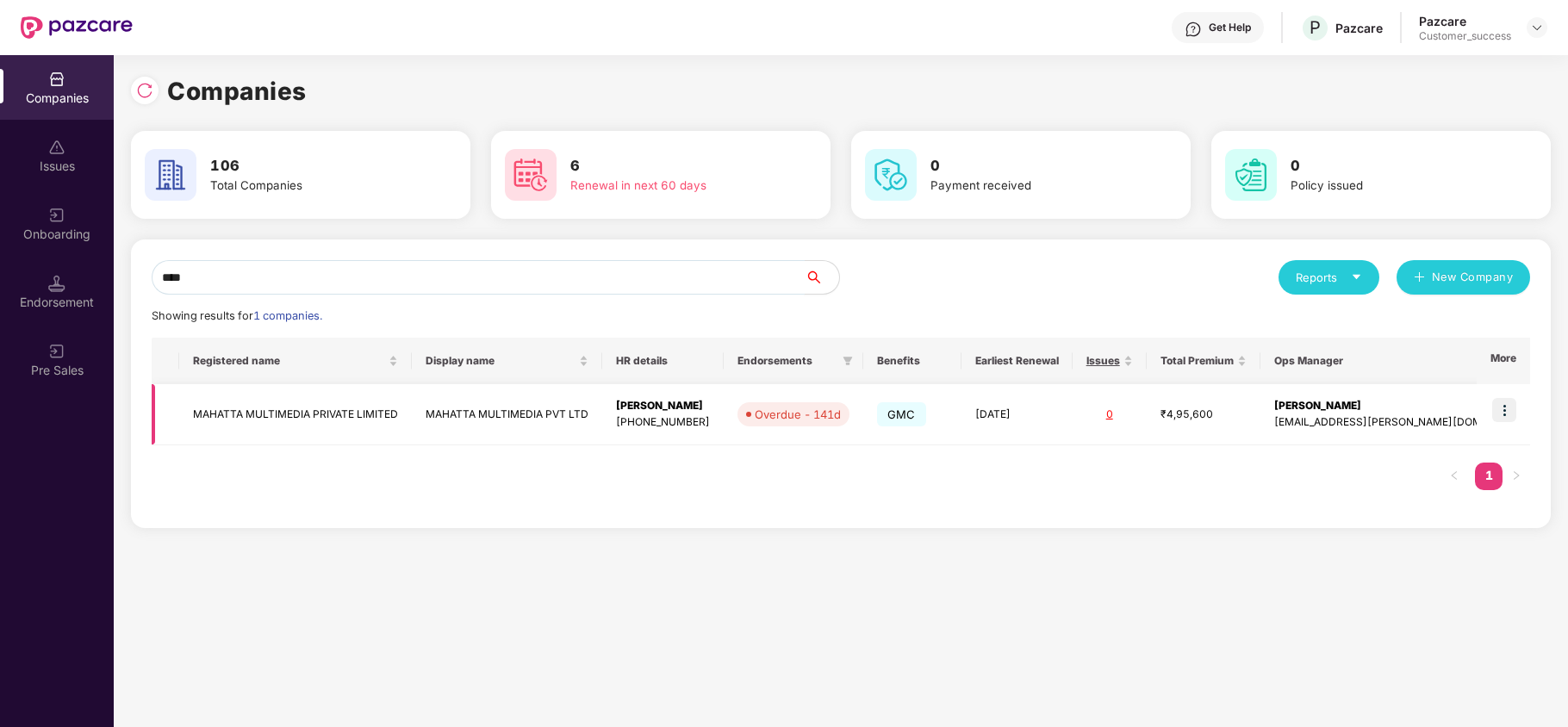
type input "****"
click at [1501, 417] on img at bounding box center [1504, 410] width 24 height 24
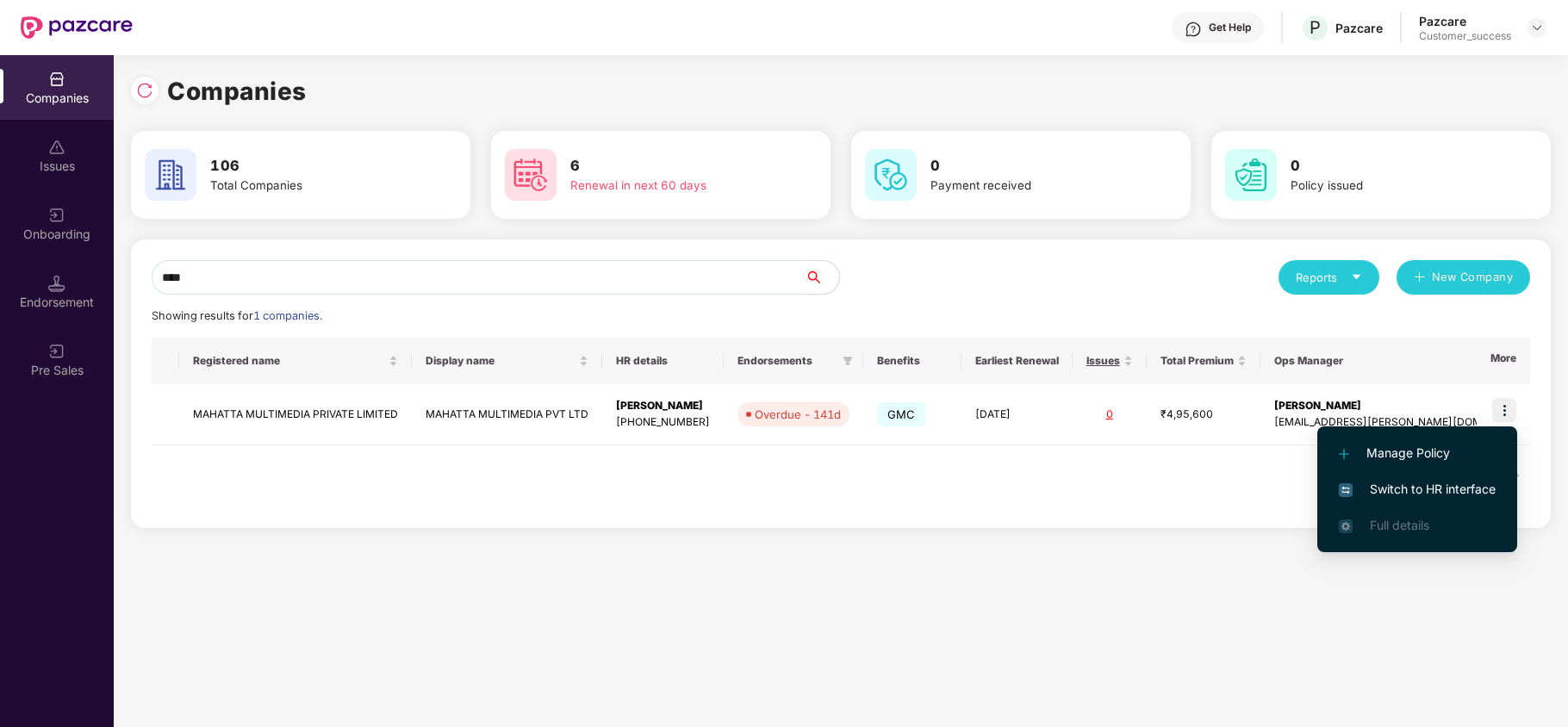
click at [1440, 484] on span "Switch to HR interface" at bounding box center [1417, 489] width 157 height 19
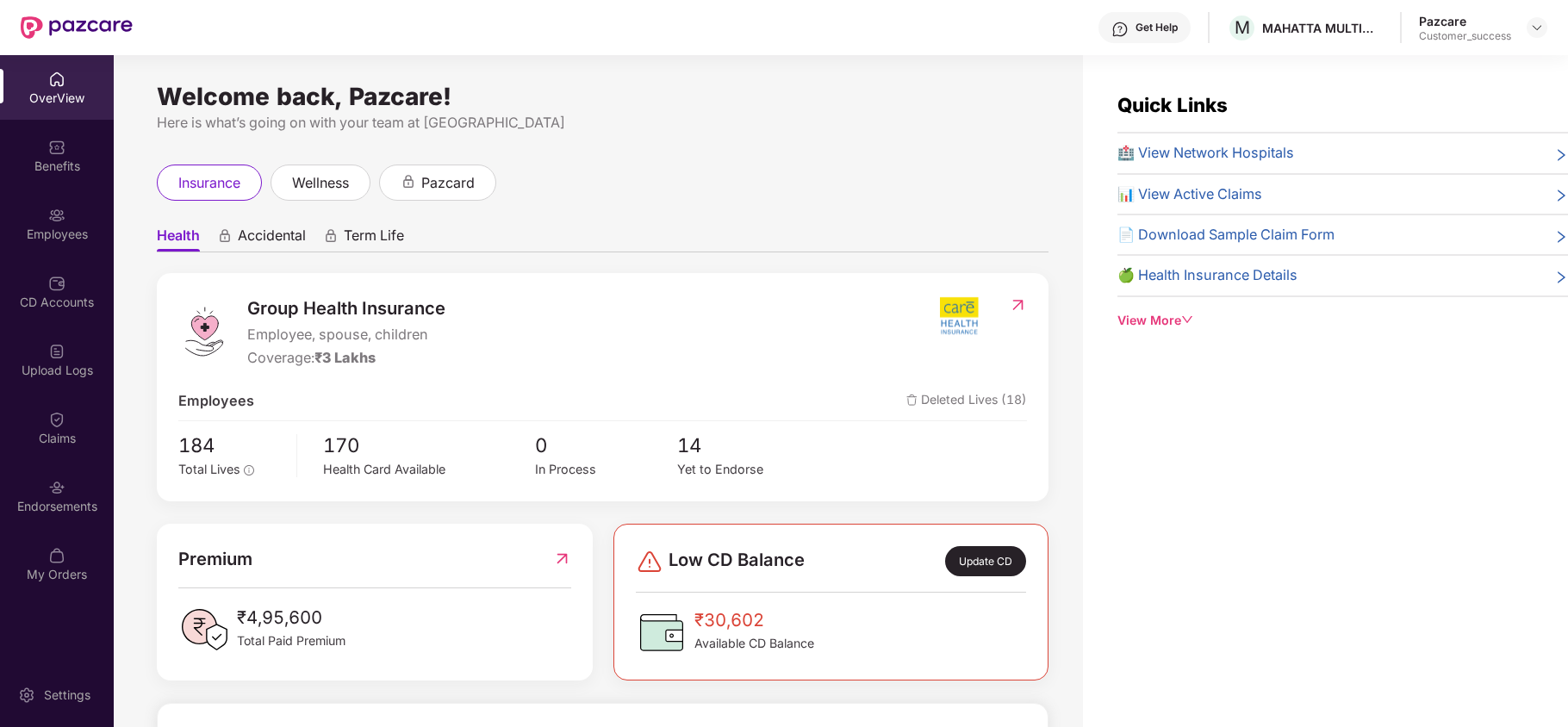
click at [93, 227] on div "Employees" at bounding box center [57, 234] width 114 height 17
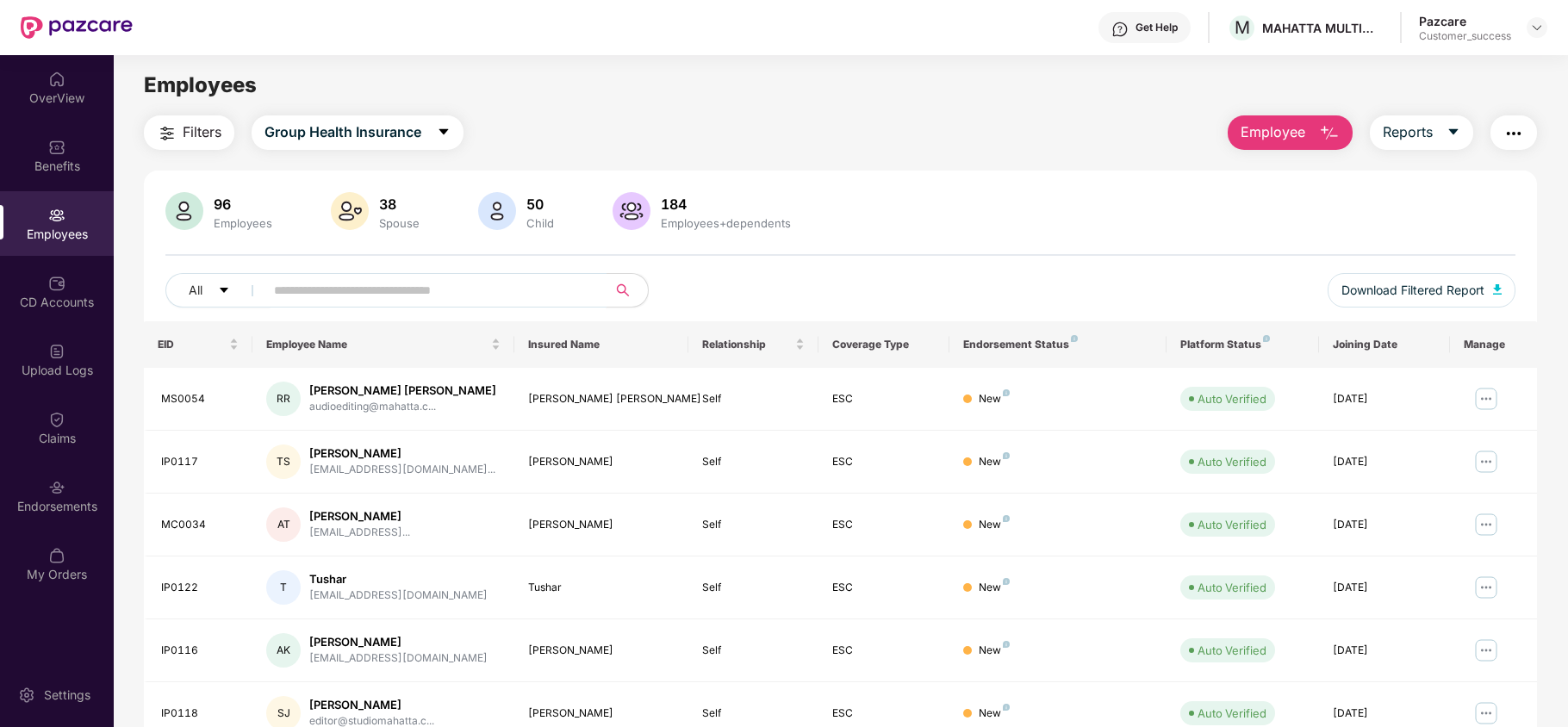
click at [362, 303] on input "text" at bounding box center [429, 290] width 310 height 26
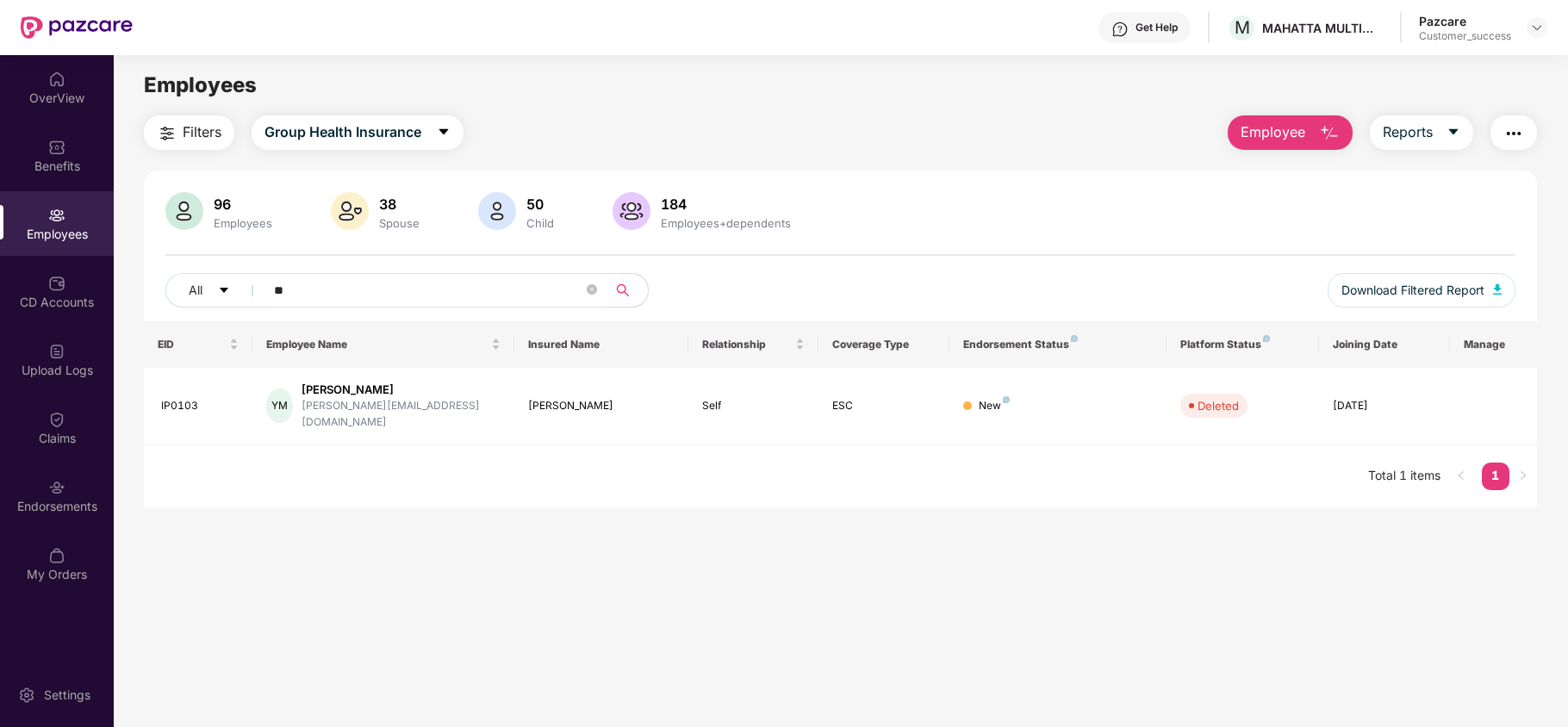
type input "*"
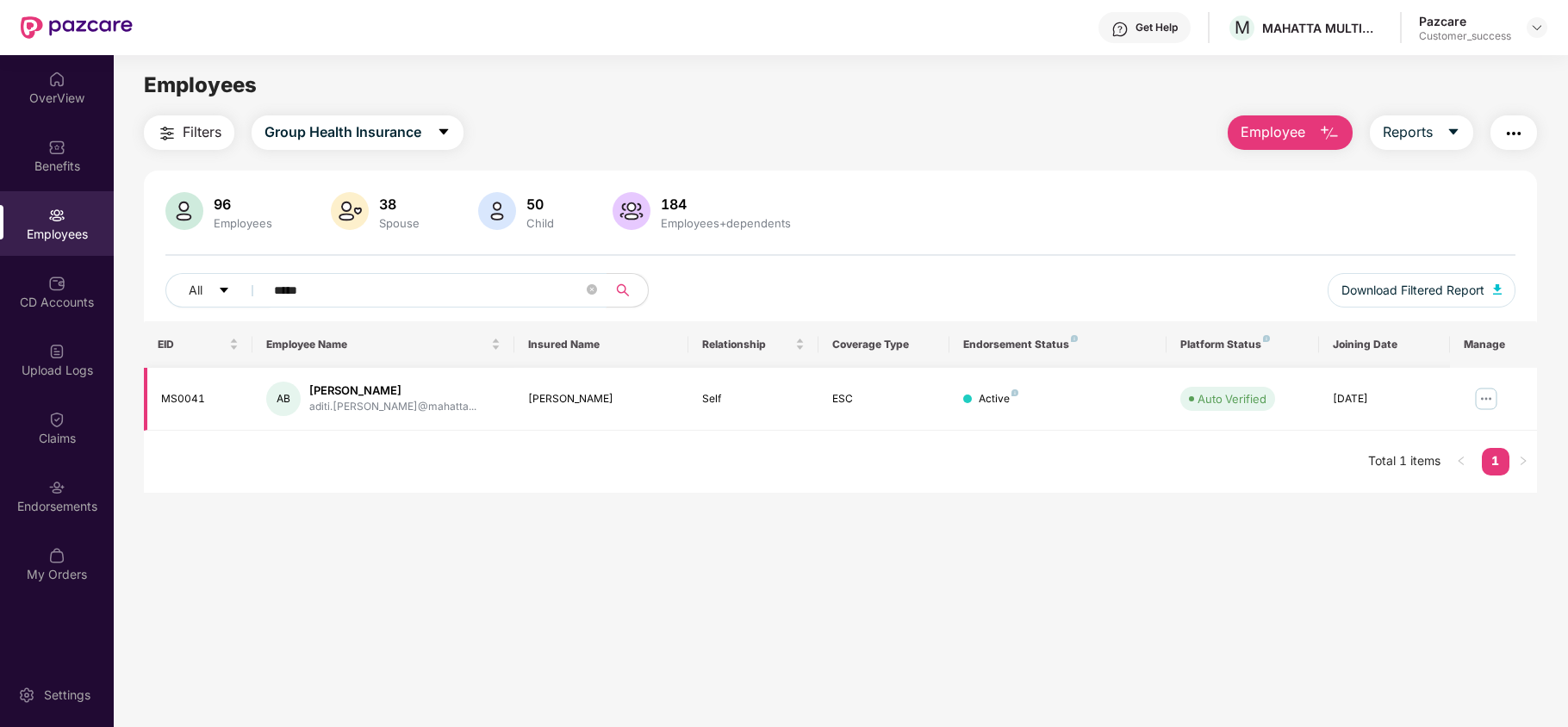
type input "*****"
click at [1489, 398] on img at bounding box center [1487, 398] width 27 height 27
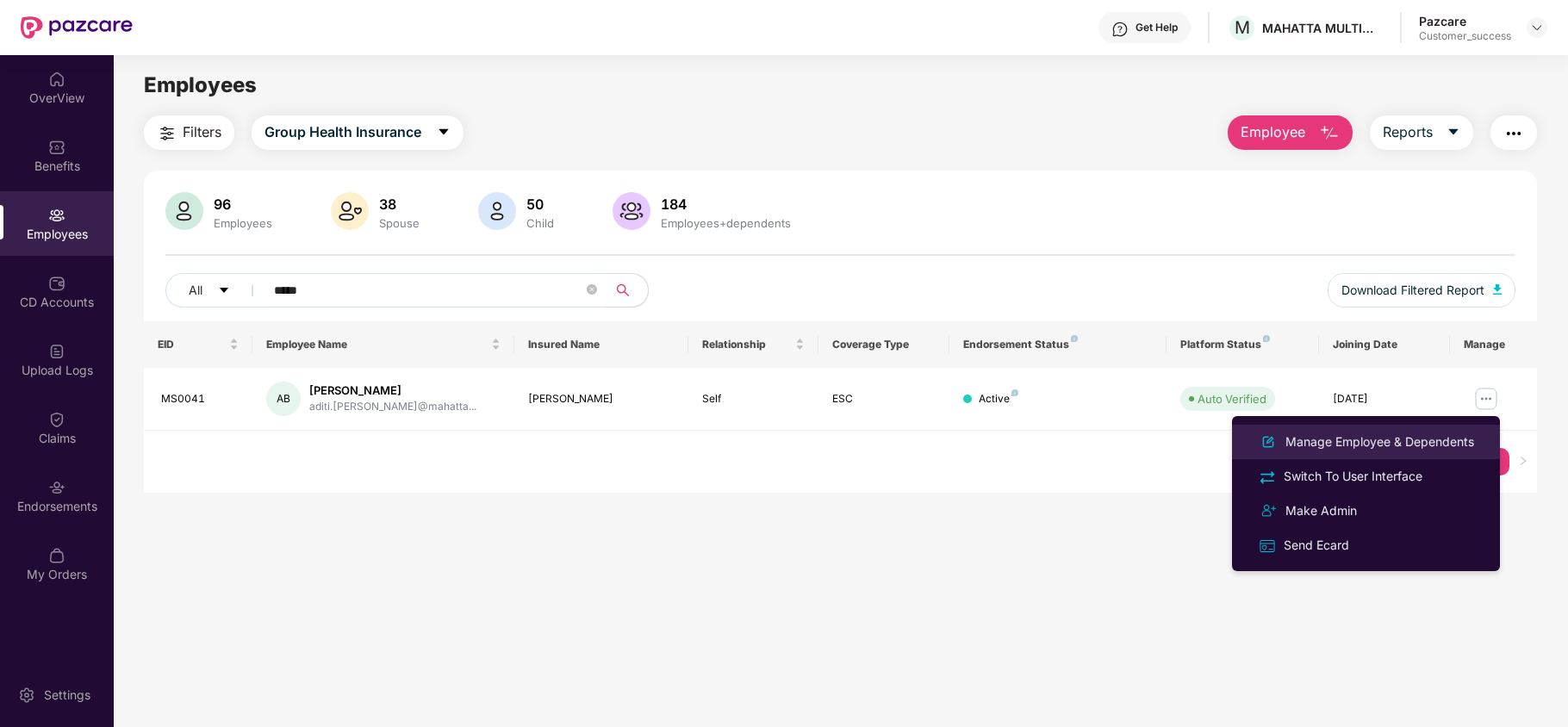
click at [1434, 425] on li "Manage Employee & Dependents" at bounding box center [1366, 442] width 268 height 34
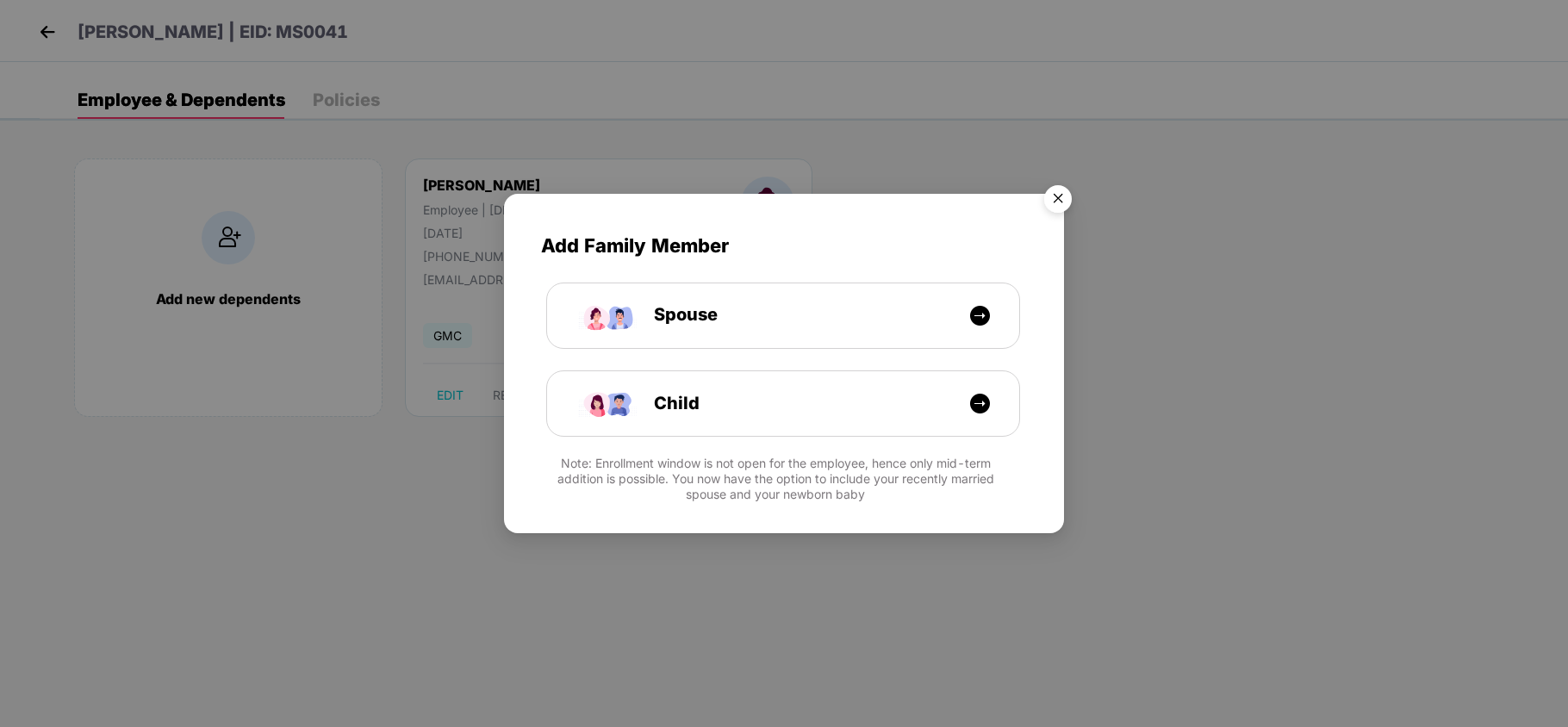
click at [1051, 198] on img "Close" at bounding box center [1057, 201] width 48 height 48
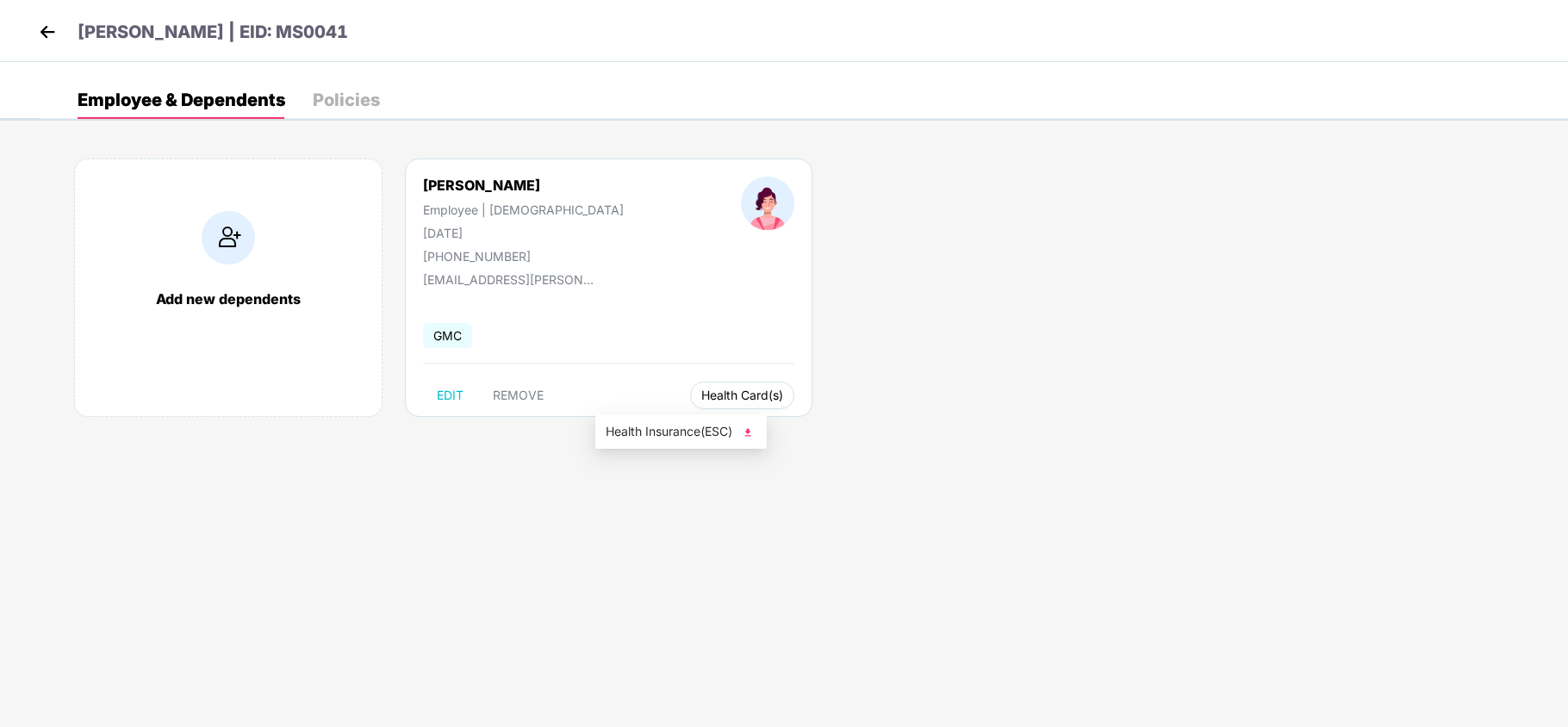
click at [702, 400] on span "Health Card(s)" at bounding box center [742, 396] width 81 height 9
click at [631, 426] on span "Health Insurance(ESC)" at bounding box center [681, 431] width 151 height 19
click at [43, 36] on img at bounding box center [47, 32] width 26 height 26
